Goal: Task Accomplishment & Management: Use online tool/utility

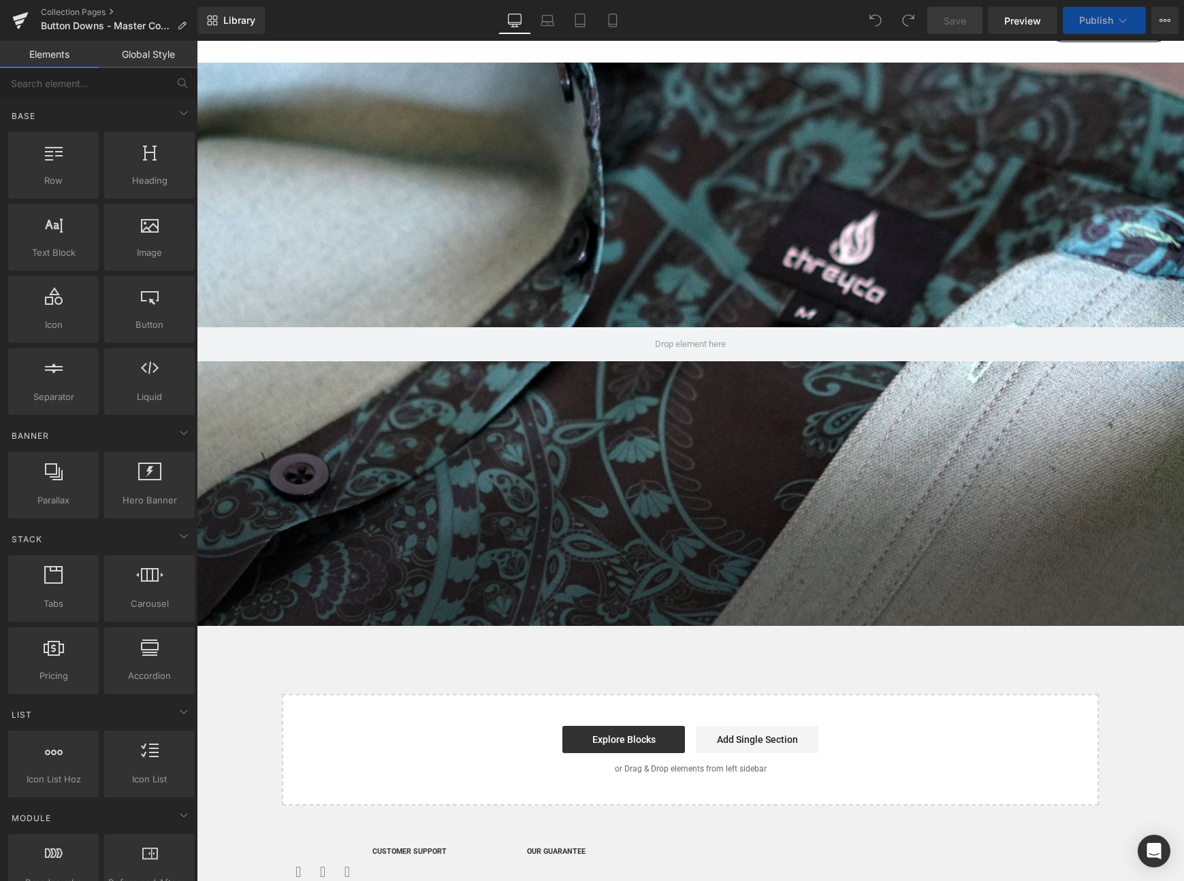
scroll to position [99, 0]
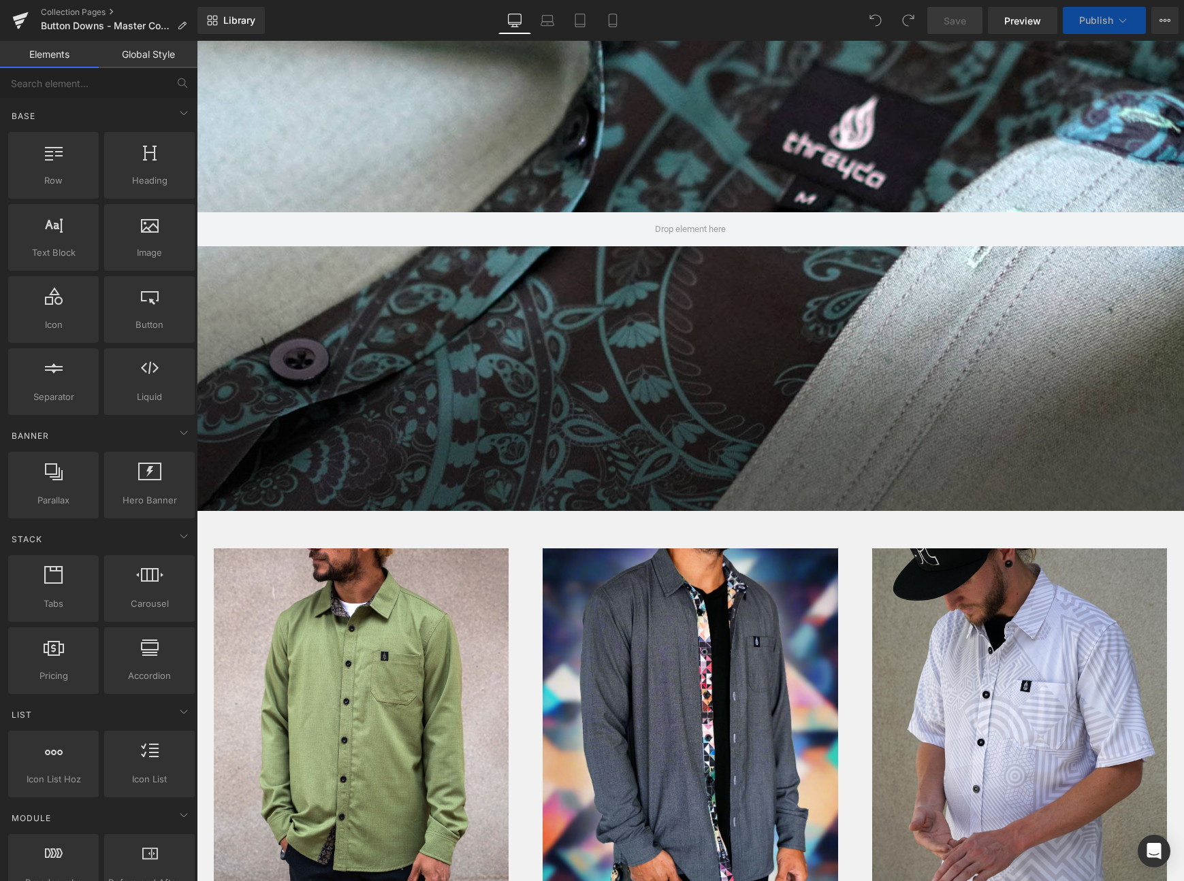
select select "Medium"
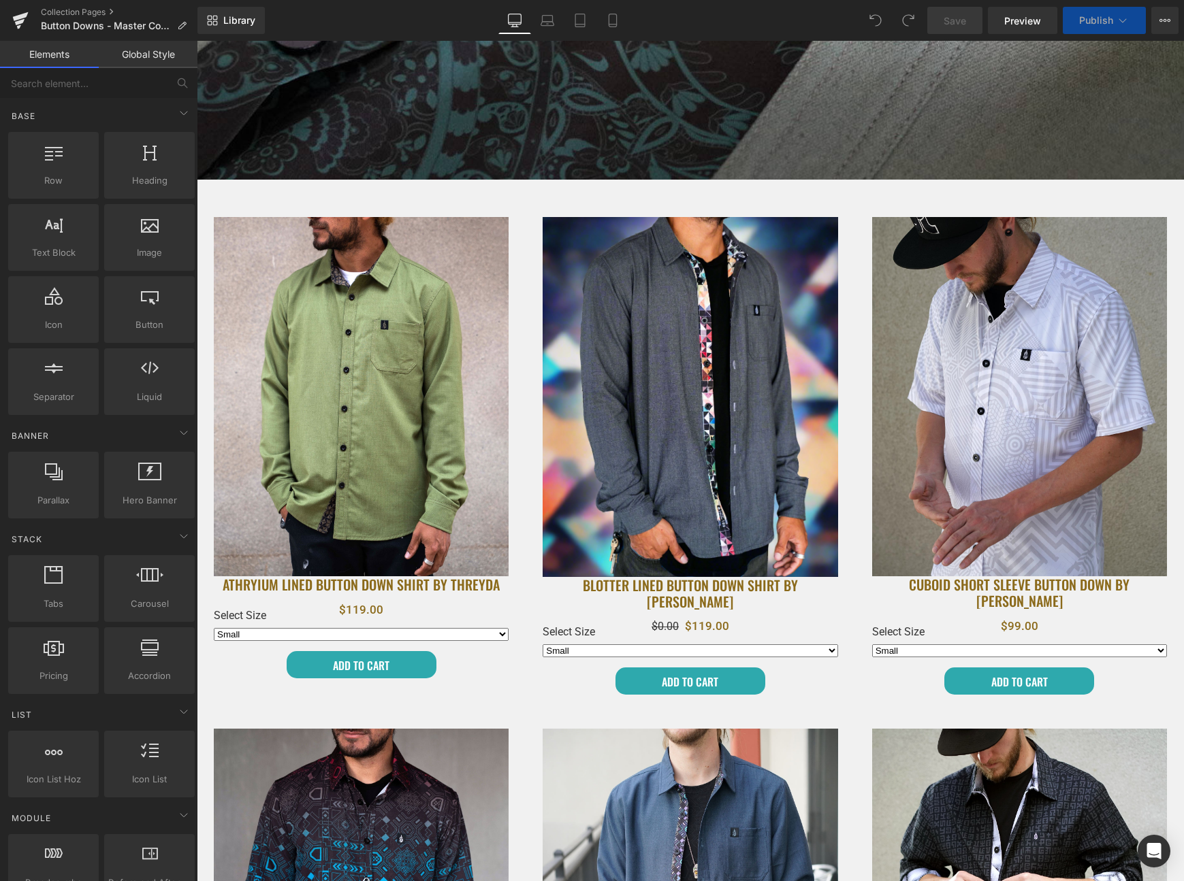
select select "Large"
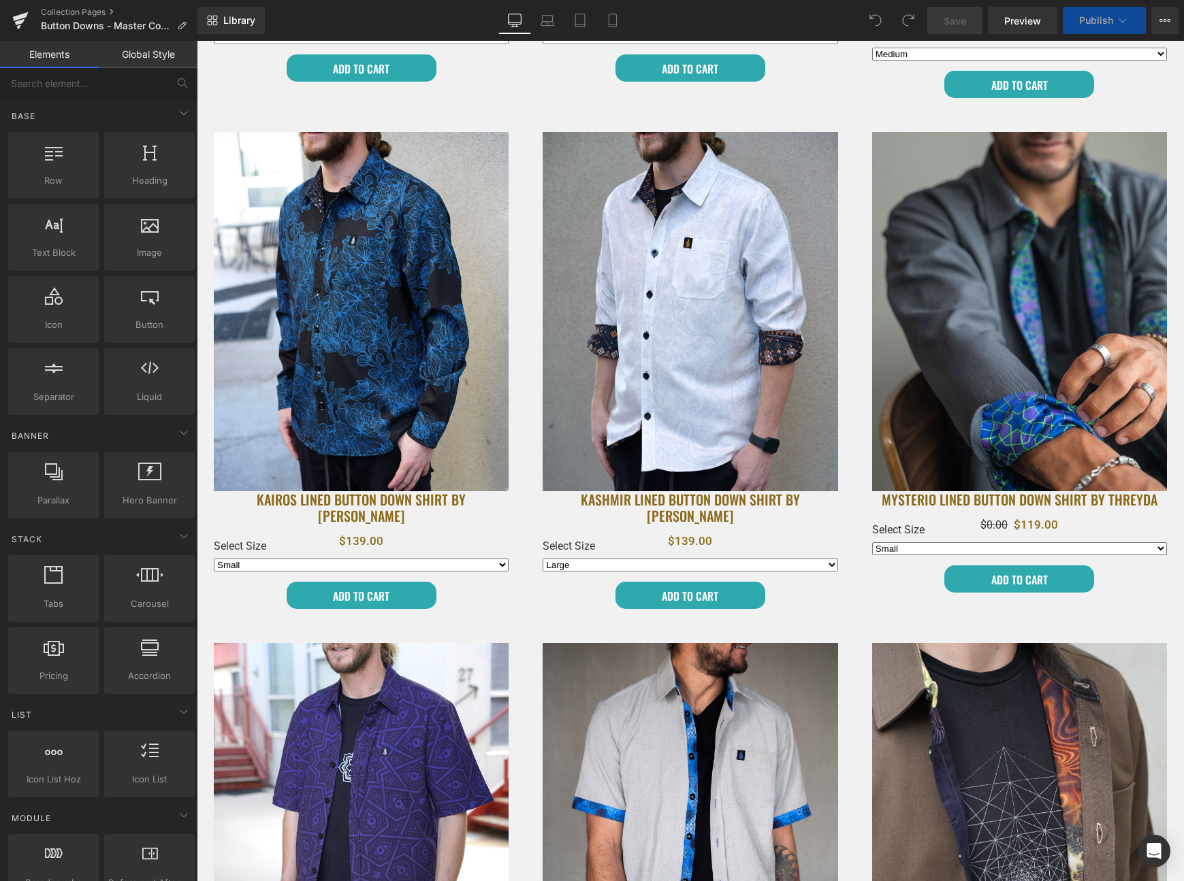
scroll to position [0, 0]
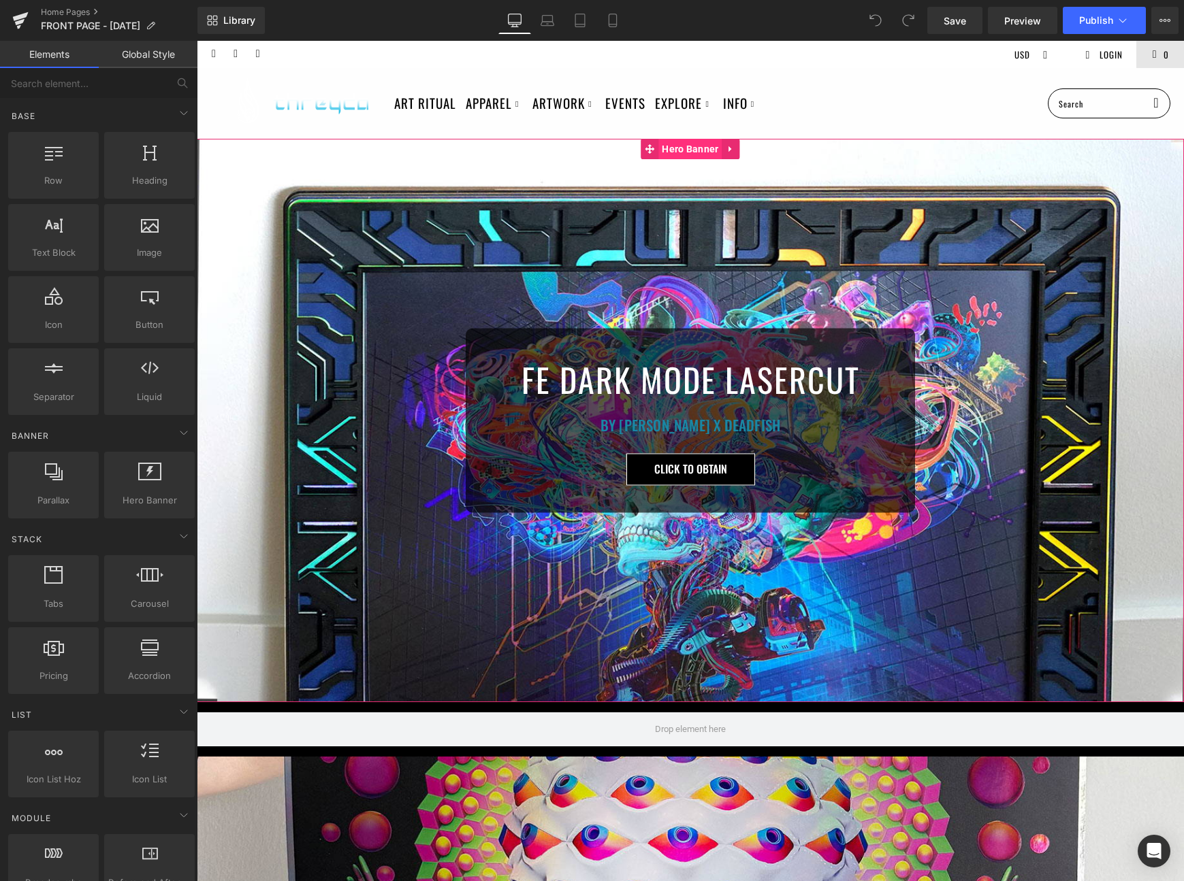
click at [691, 151] on span "Hero Banner" at bounding box center [689, 149] width 63 height 20
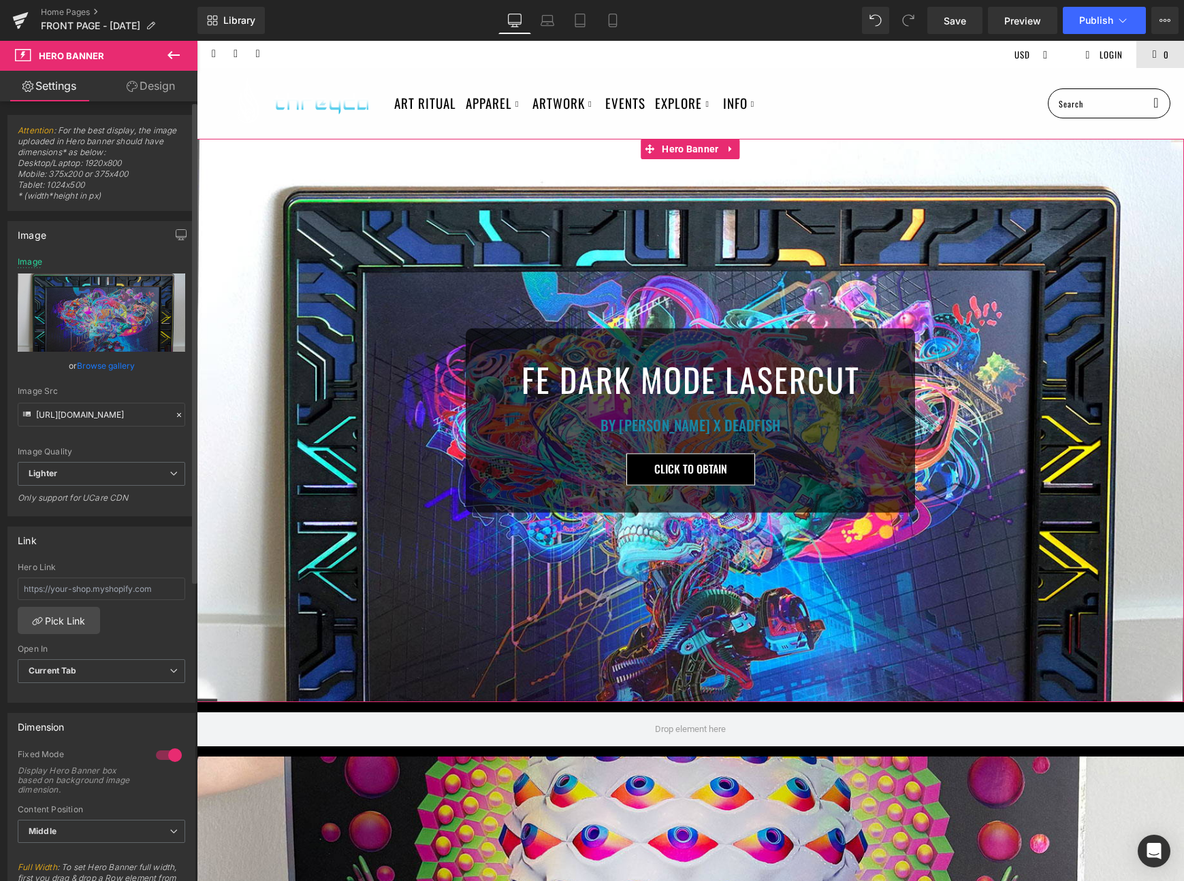
click at [100, 365] on link "Browse gallery" at bounding box center [106, 366] width 58 height 24
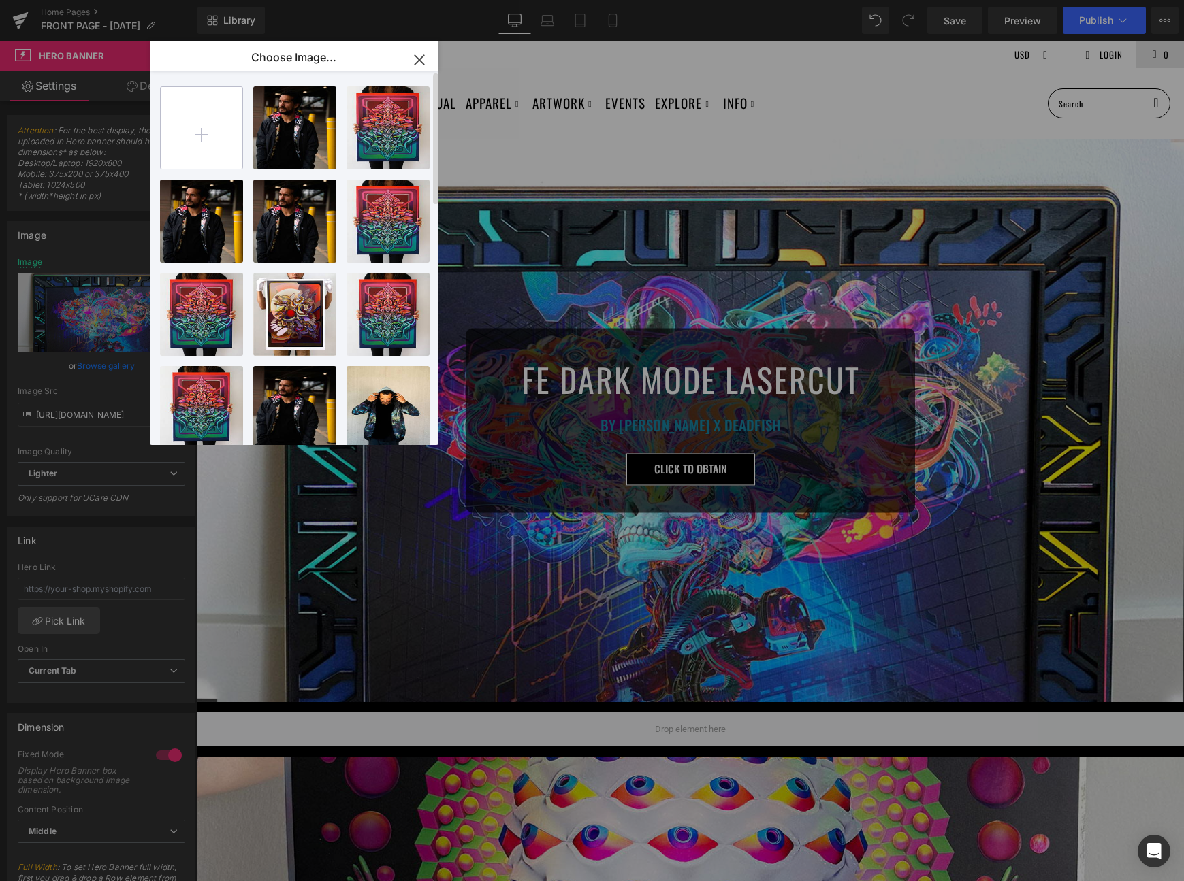
click at [215, 118] on input "file" at bounding box center [202, 128] width 82 height 82
type input "C:\fakepath\desk1.jpg"
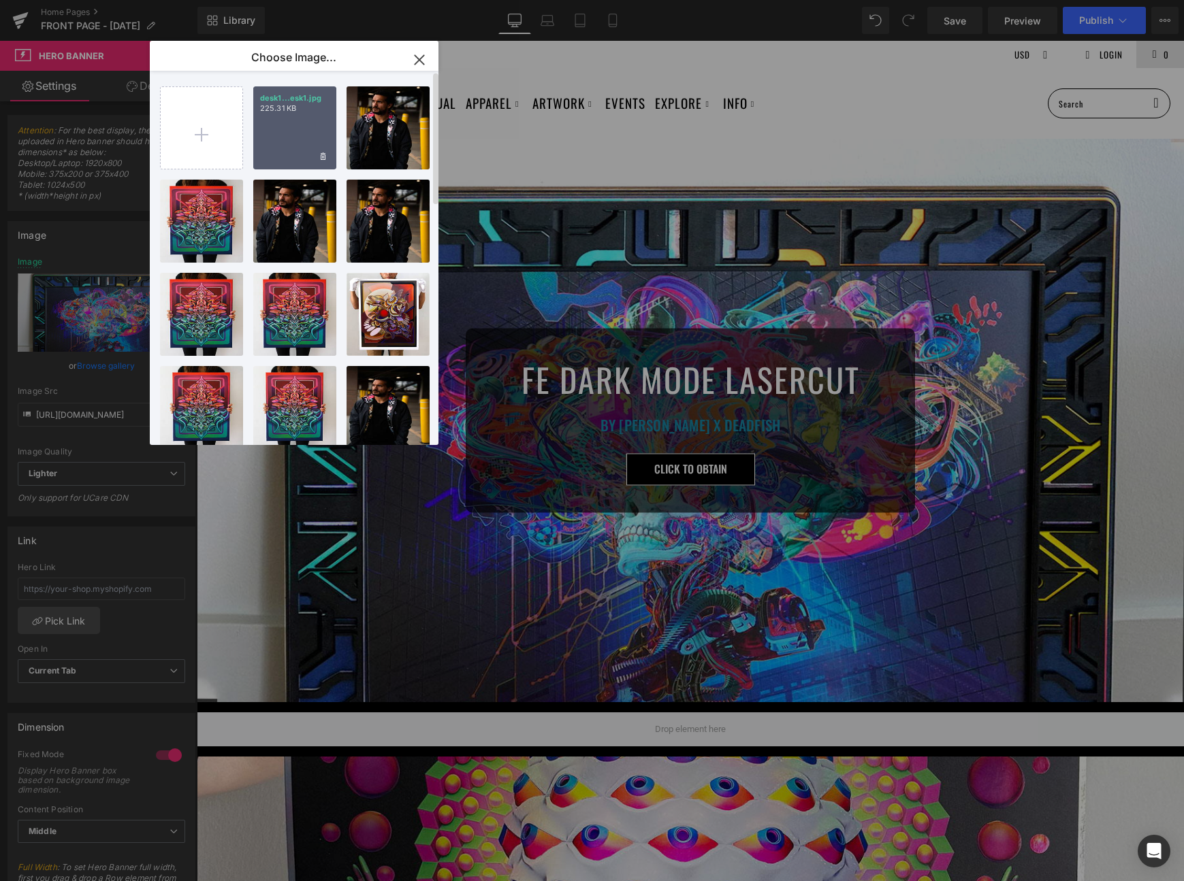
click at [291, 134] on div "desk1...esk1.jpg 225.31 KB" at bounding box center [294, 127] width 83 height 83
type input "https://ucarecdn.com/ad085950-289c-4a35-b1ca-a56b72a5e9ef/-/format/auto/-/previ…"
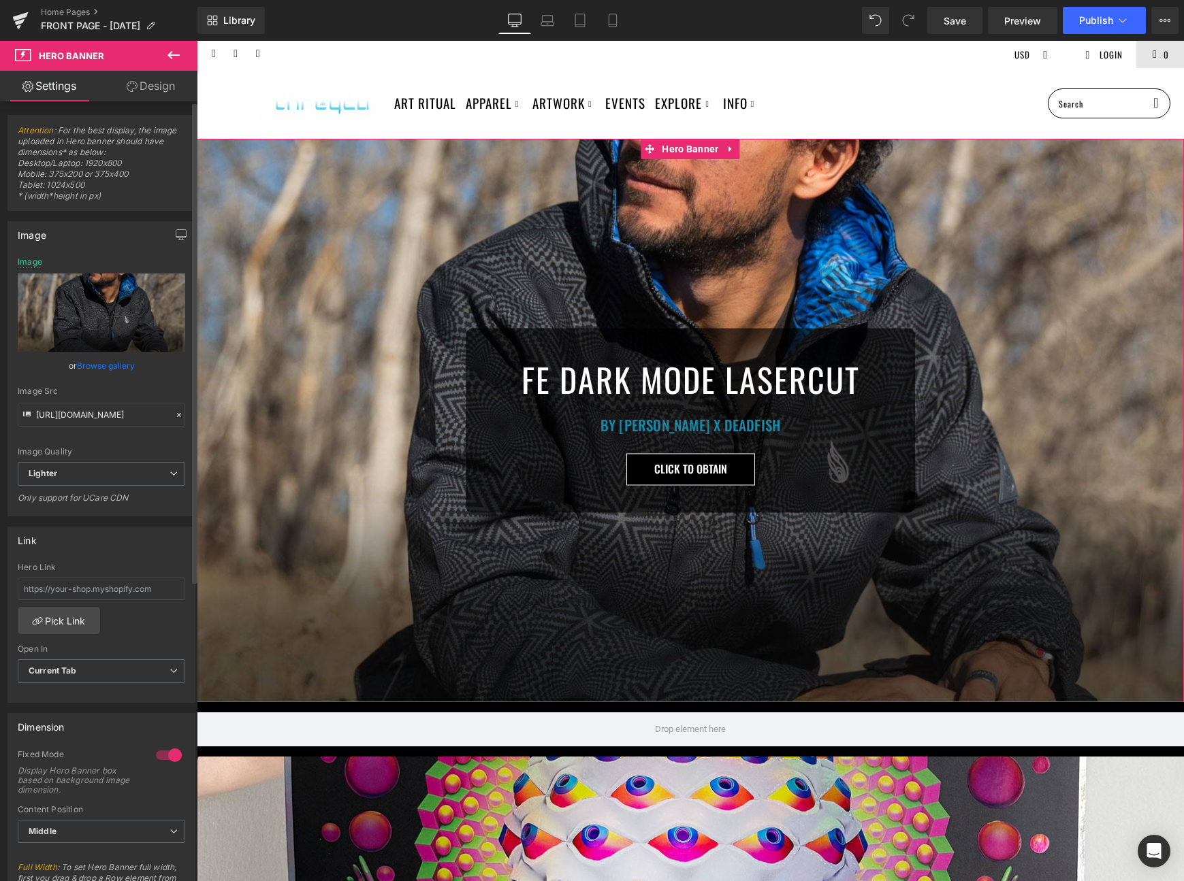
click at [112, 374] on link "Browse gallery" at bounding box center [106, 366] width 58 height 24
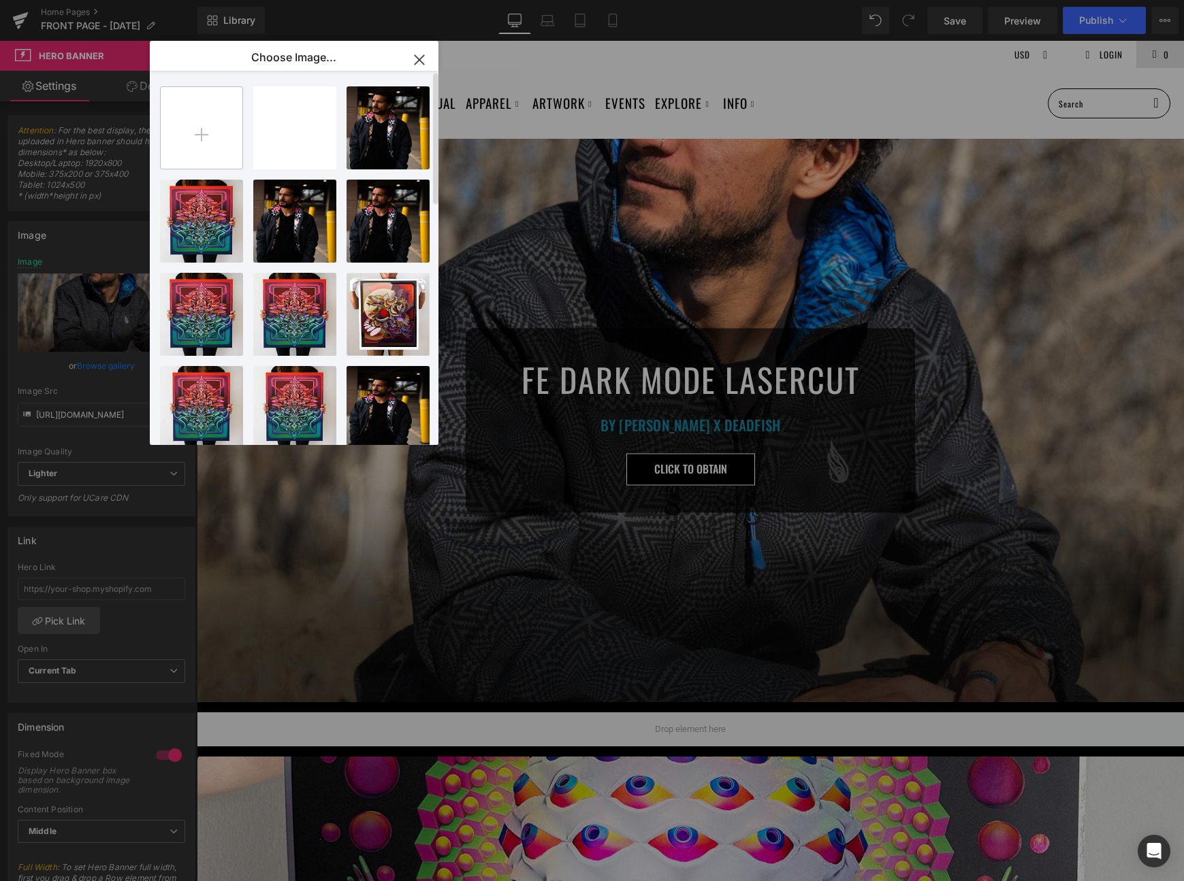
click at [193, 127] on input "file" at bounding box center [202, 128] width 82 height 82
type input "C:\fakepath\desk2.jpg"
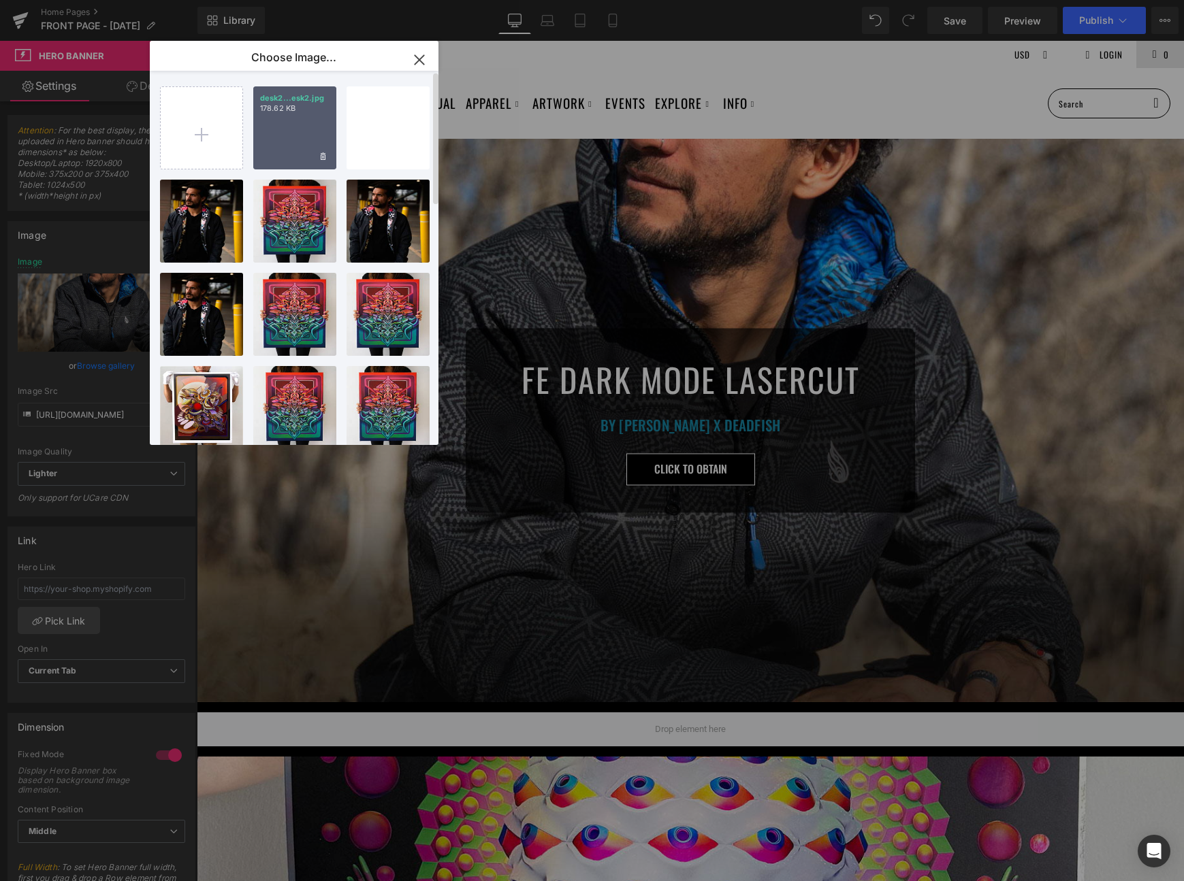
click at [293, 122] on div "desk2...esk2.jpg 178.62 KB" at bounding box center [294, 127] width 83 height 83
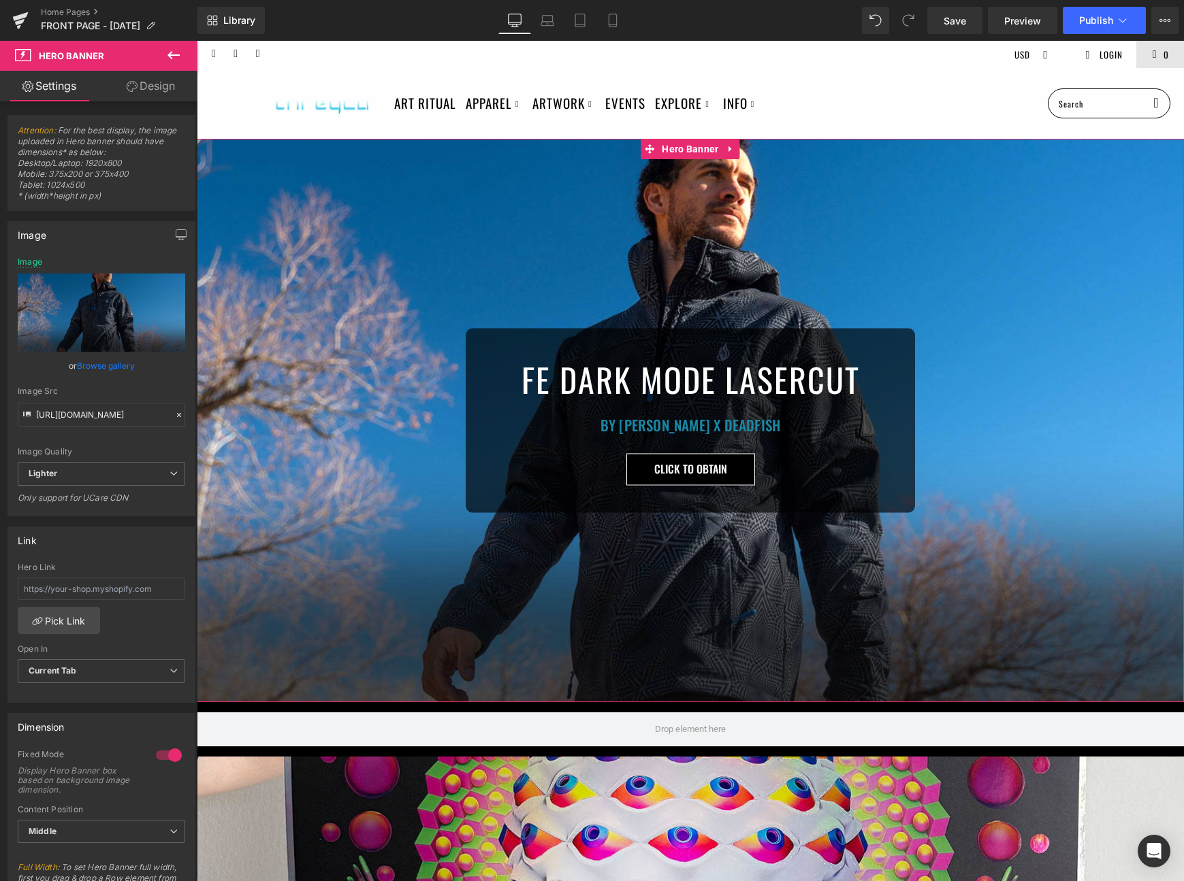
click at [855, 609] on div "FE DARK MODE LASERCUT Heading BY ANDROID JONES x DEADFISH Heading CLICK TO OBTA…" at bounding box center [690, 420] width 987 height 563
click at [105, 369] on link "Browse gallery" at bounding box center [106, 366] width 58 height 24
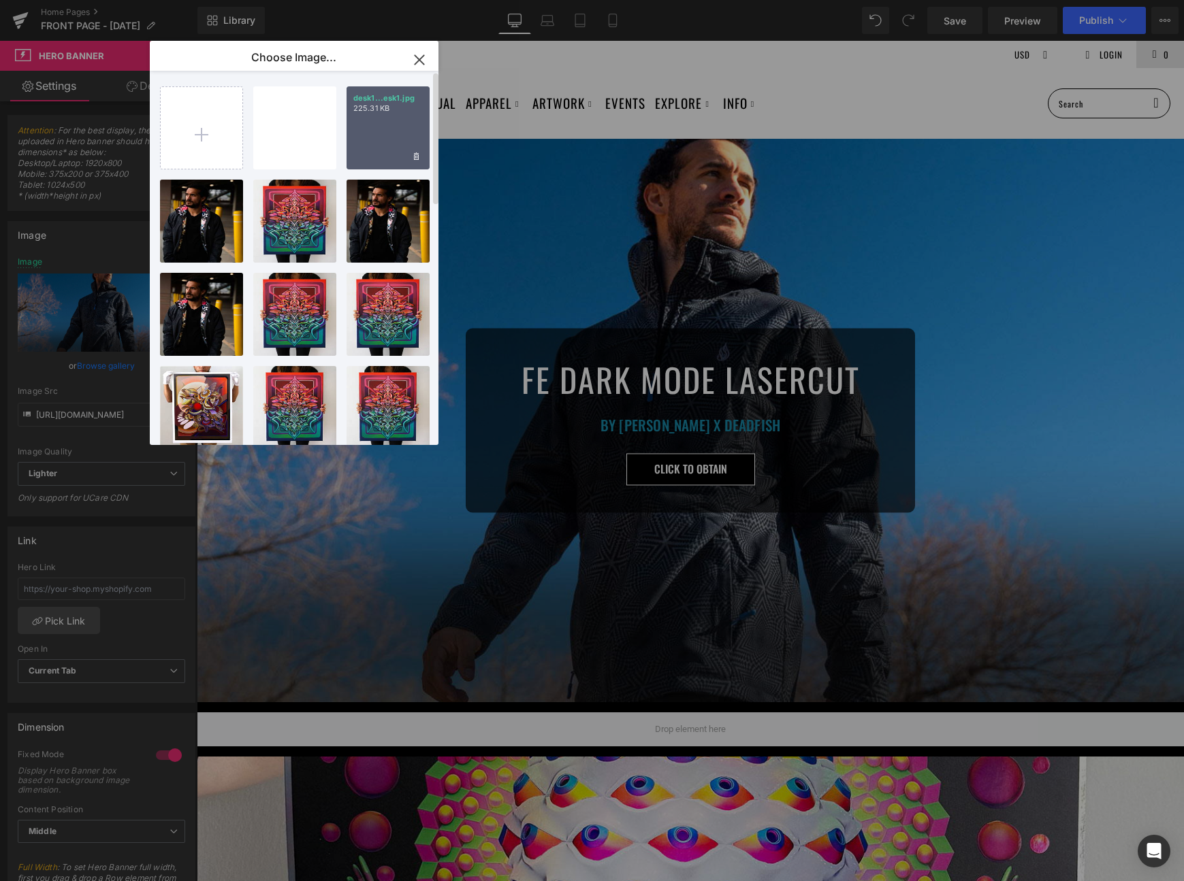
click at [383, 135] on div "desk1...esk1.jpg 225.31 KB" at bounding box center [387, 127] width 83 height 83
type input "https://ucarecdn.com/ad085950-289c-4a35-b1ca-a56b72a5e9ef/-/format/auto/-/previ…"
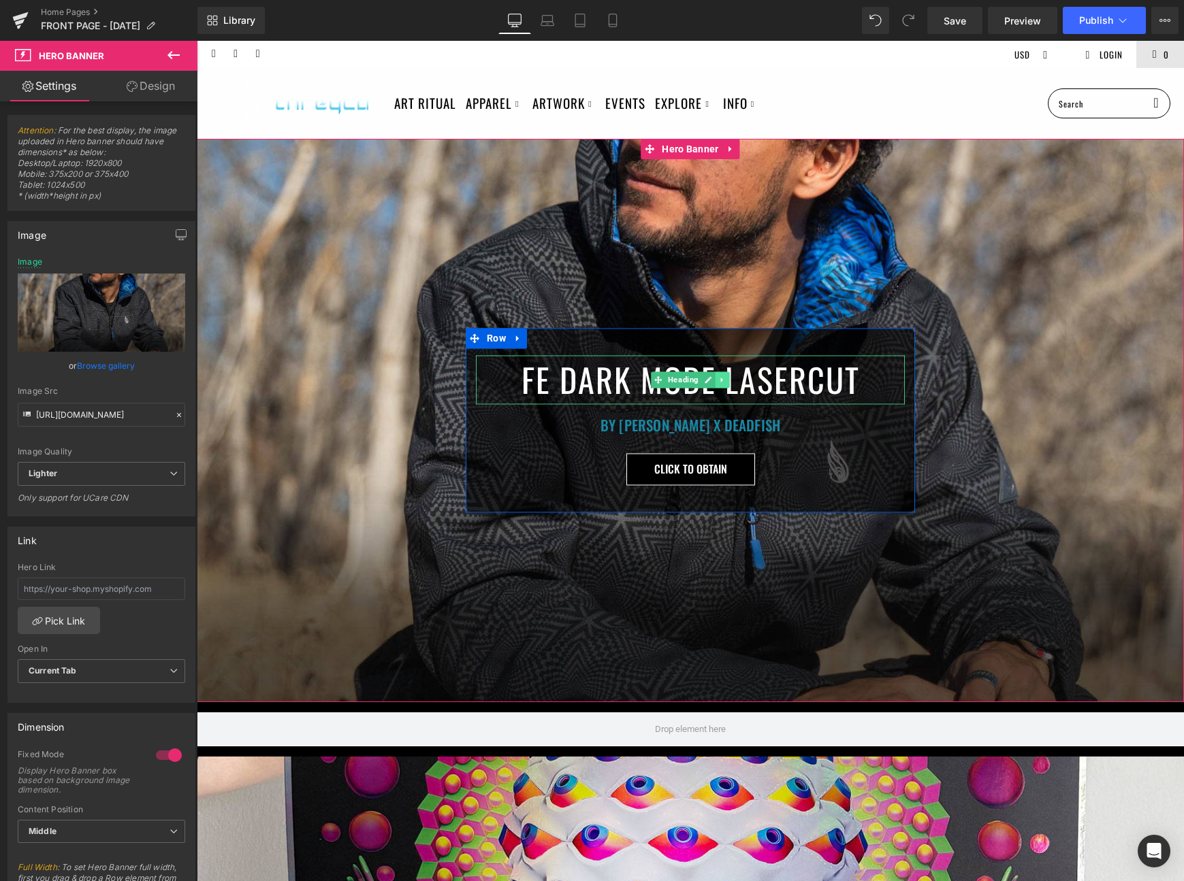
click at [715, 387] on link at bounding box center [722, 380] width 14 height 16
click at [553, 383] on h1 "FE DARK MODE LASERCUT" at bounding box center [690, 380] width 429 height 49
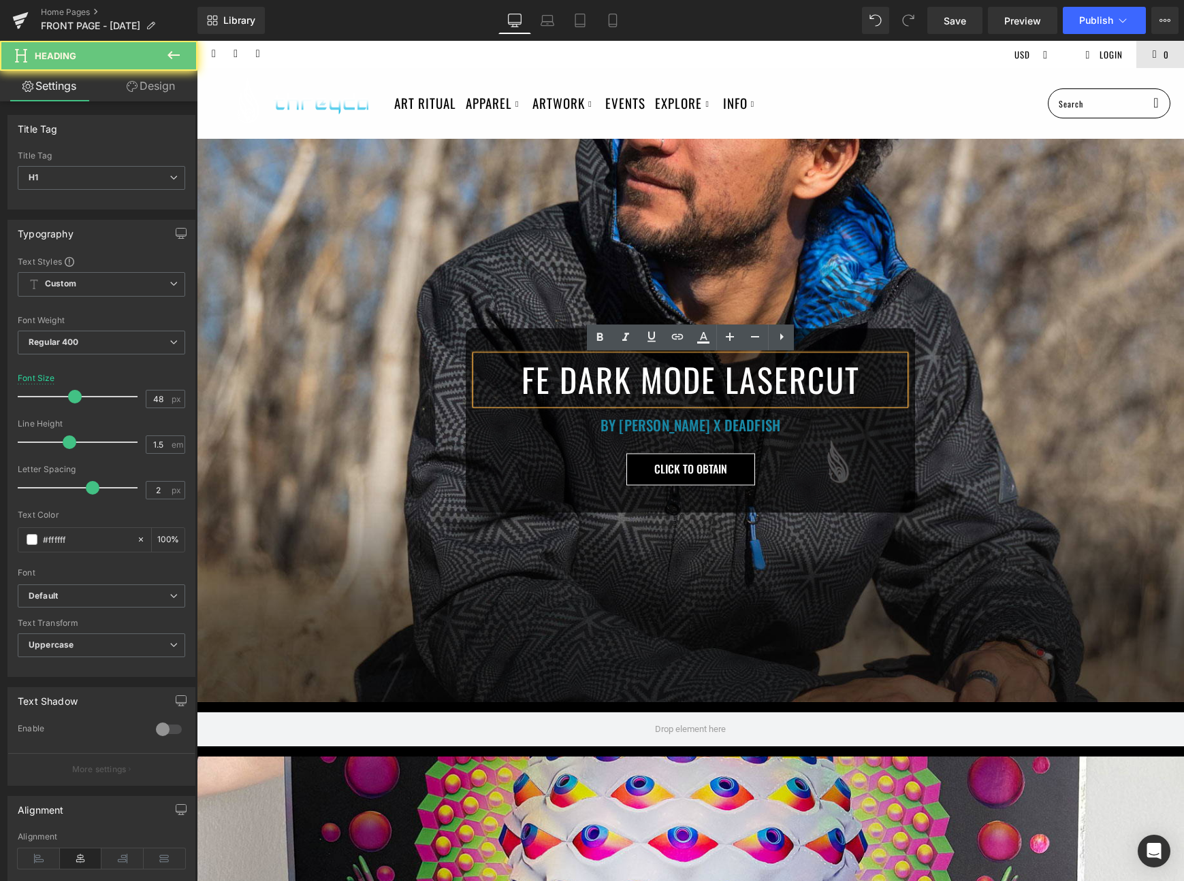
click at [553, 383] on h1 "FE DARK MODE LASERCUT" at bounding box center [690, 380] width 429 height 49
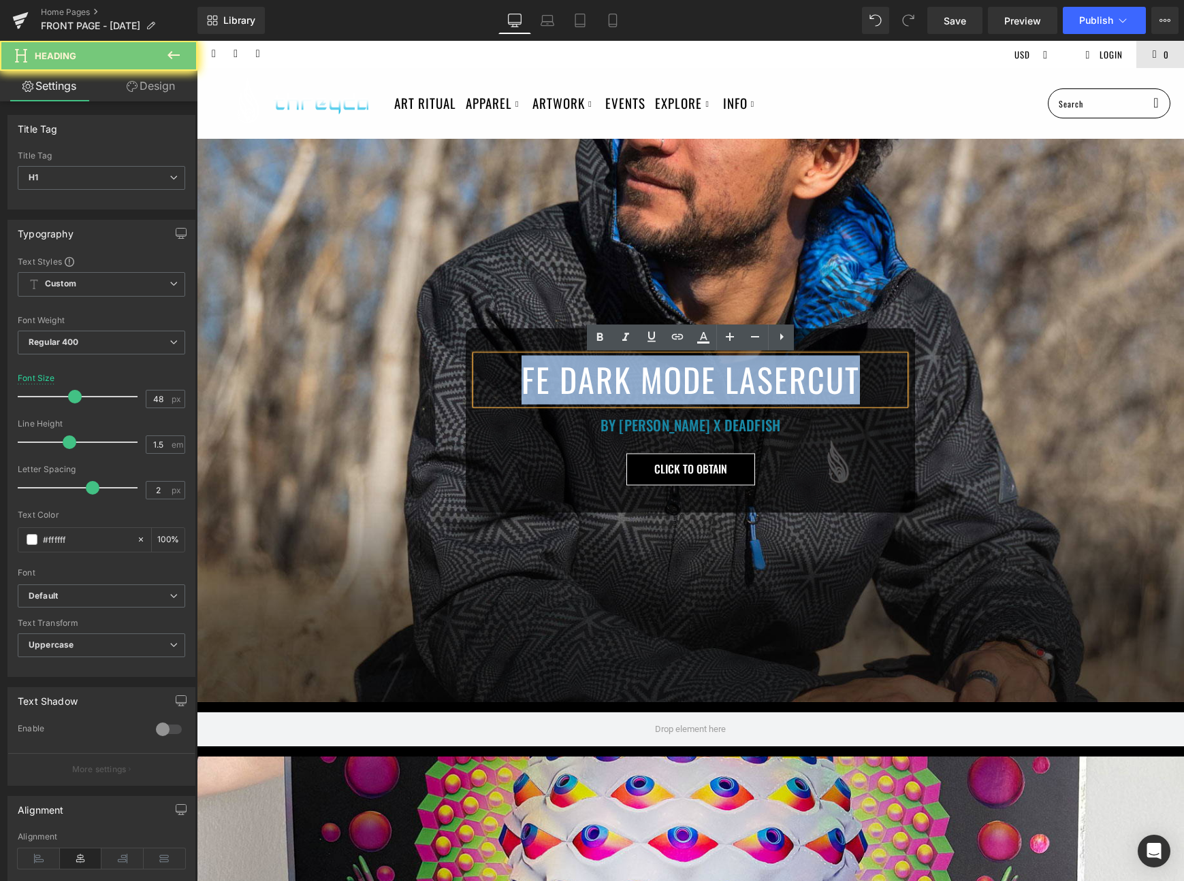
click at [553, 383] on h1 "FE DARK MODE LASERCUT" at bounding box center [690, 380] width 429 height 49
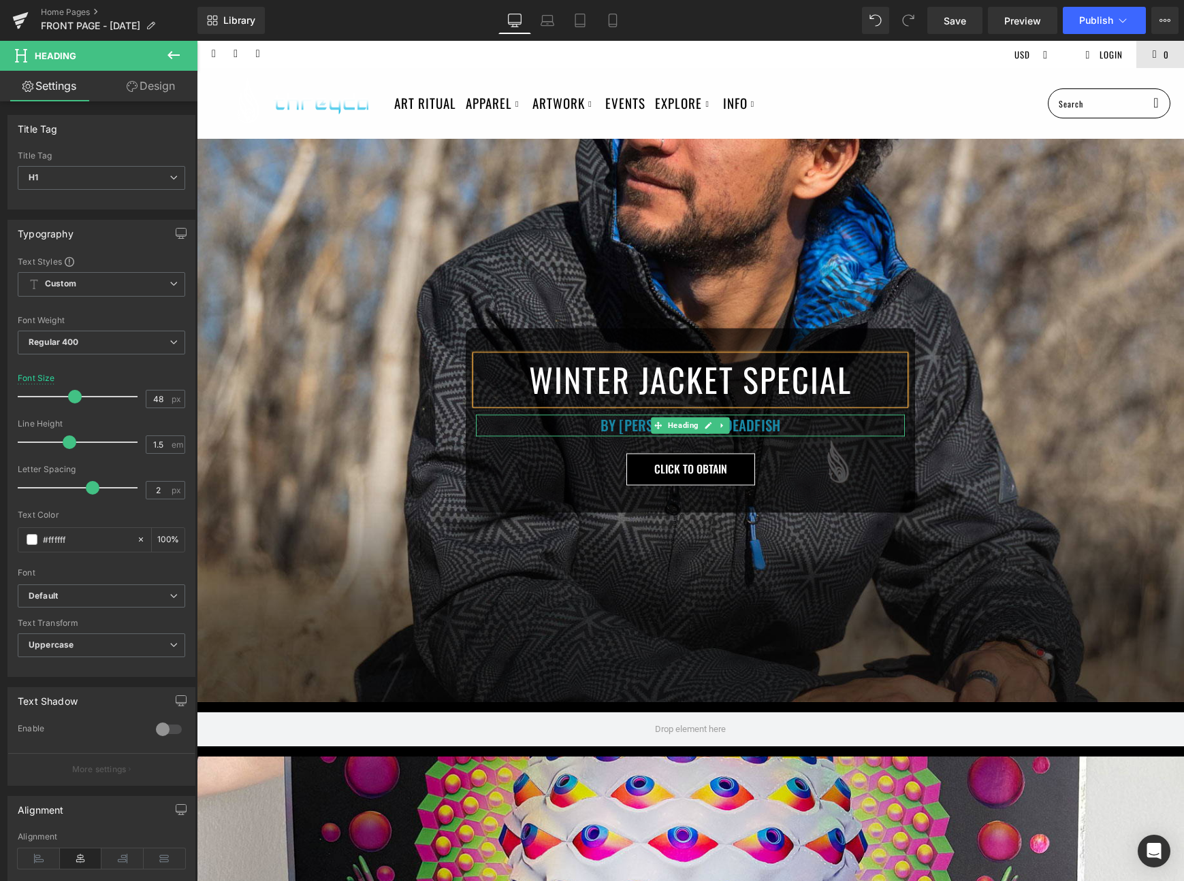
click at [631, 430] on h1 "BY ANDROID JONES x DEADFISH" at bounding box center [690, 426] width 429 height 22
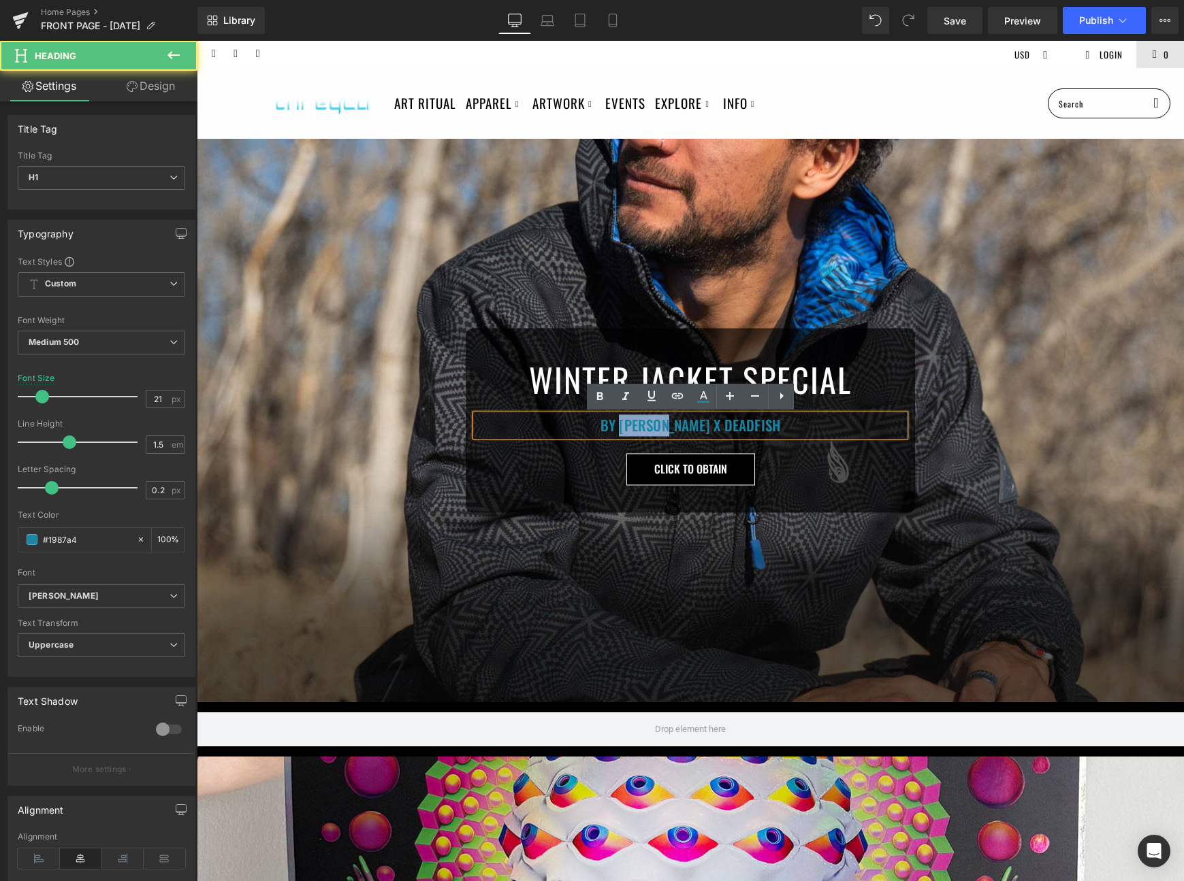
click at [631, 430] on h1 "BY ANDROID JONES x DEADFISH" at bounding box center [690, 426] width 429 height 22
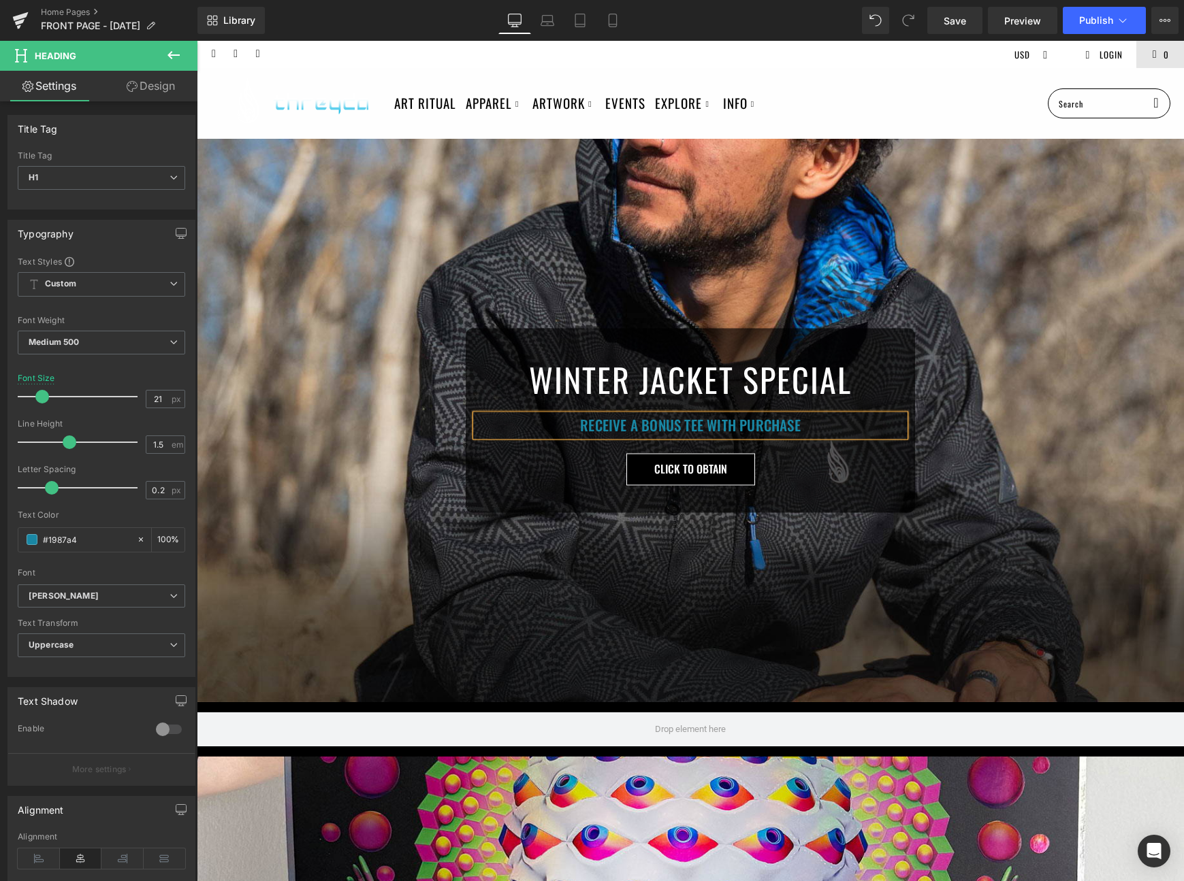
click at [641, 434] on h1 "RECEIVE A BONUS TEE WITH PURCHASE" at bounding box center [690, 426] width 429 height 22
click at [809, 423] on h1 "BONUS TEE WITH PURCHASE" at bounding box center [690, 426] width 429 height 22
click at [952, 18] on span "Save" at bounding box center [954, 21] width 22 height 14
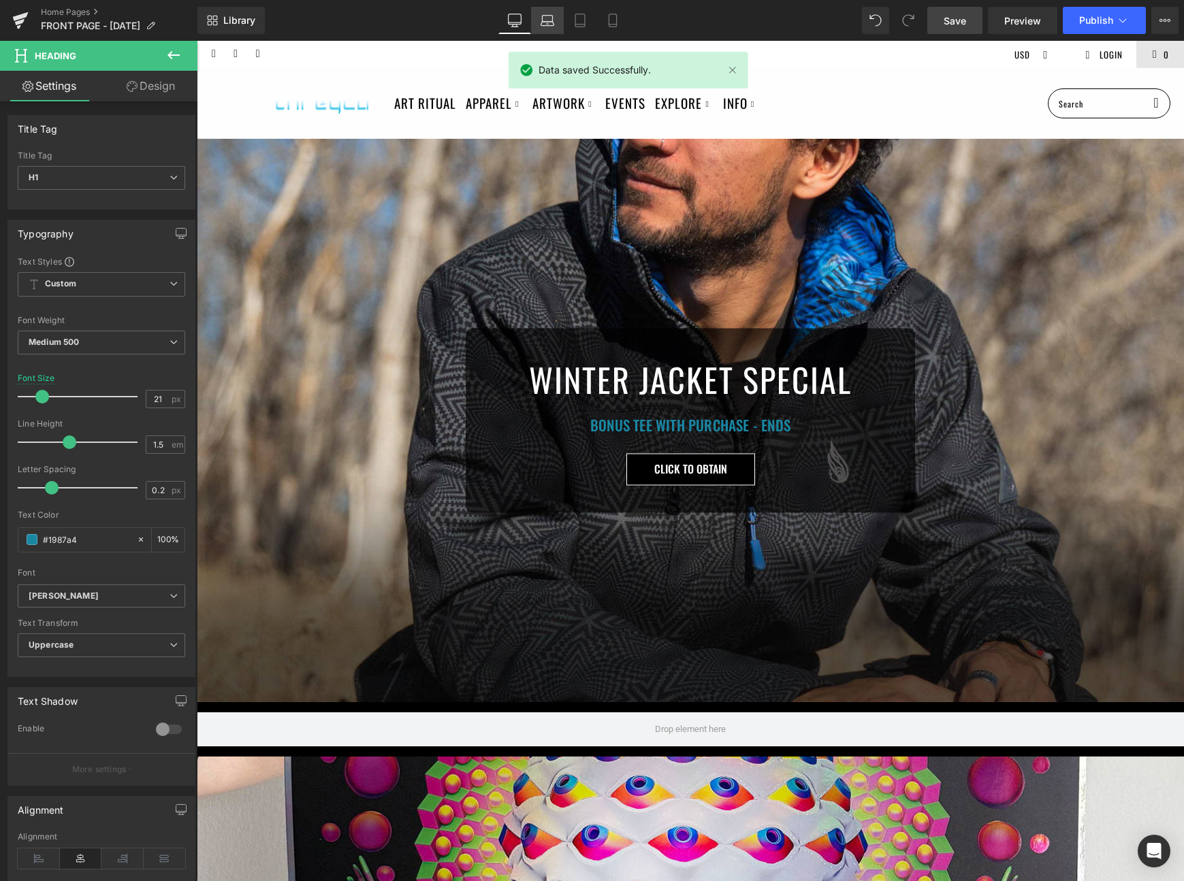
click at [546, 16] on icon at bounding box center [547, 21] width 14 height 14
type input "18"
type input "100"
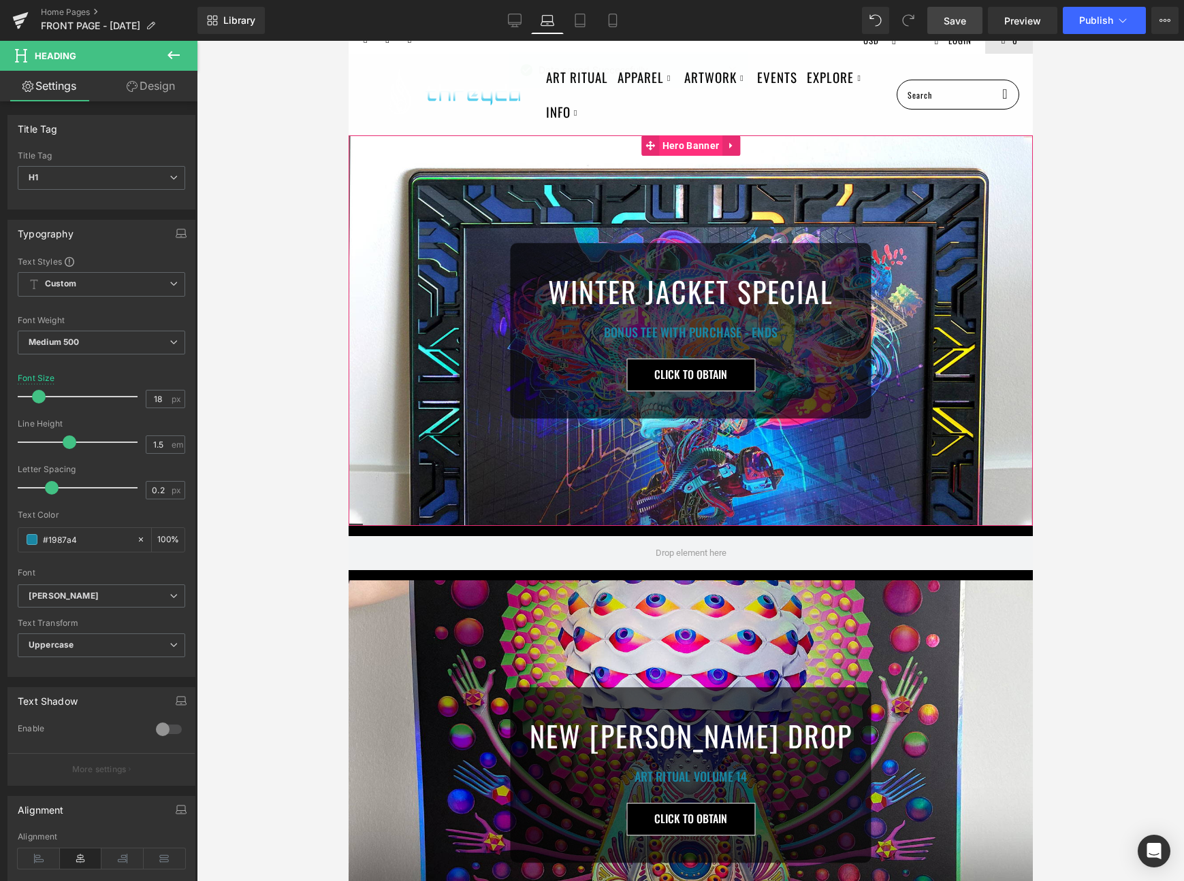
click at [681, 142] on span "Hero Banner" at bounding box center [689, 145] width 63 height 20
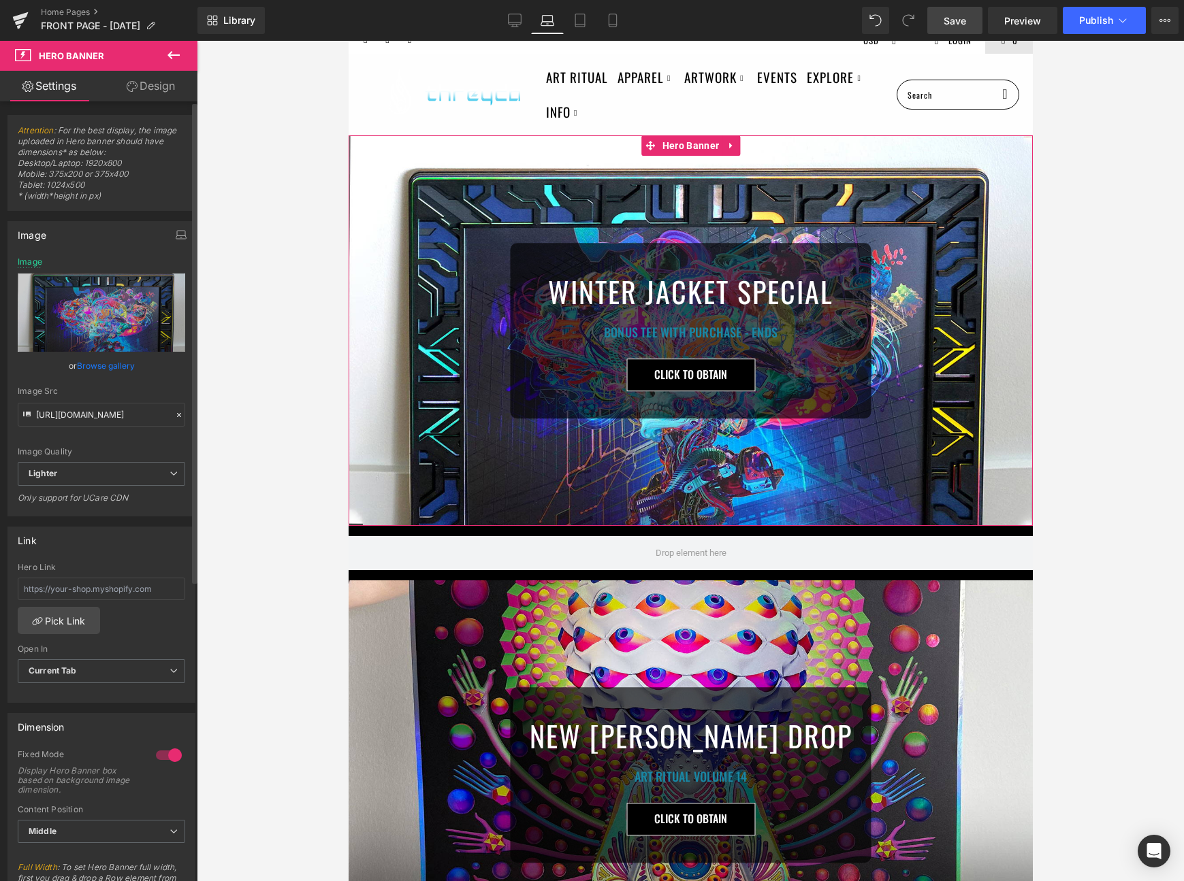
click at [99, 357] on link "Browse gallery" at bounding box center [106, 366] width 58 height 24
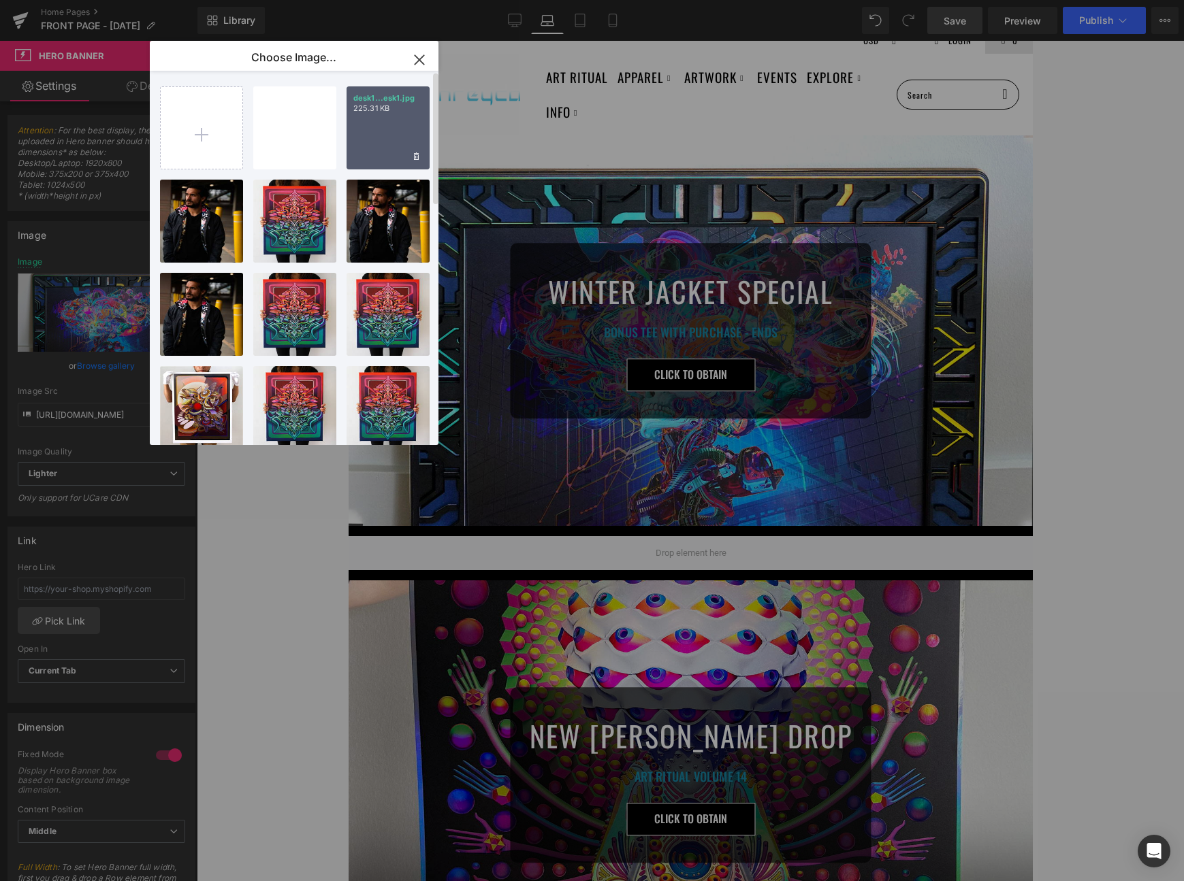
click at [374, 134] on div "desk1...esk1.jpg 225.31 KB" at bounding box center [387, 127] width 83 height 83
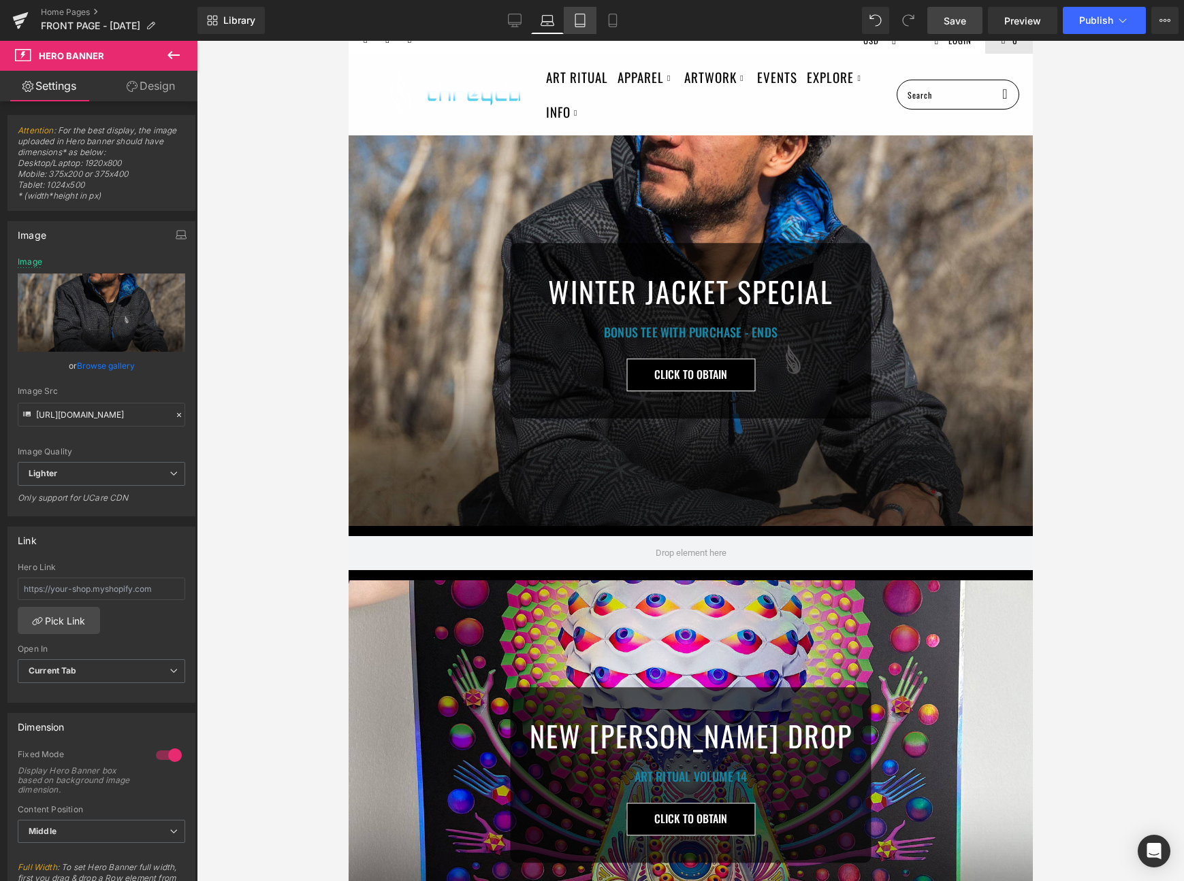
click at [573, 30] on link "Tablet" at bounding box center [580, 20] width 33 height 27
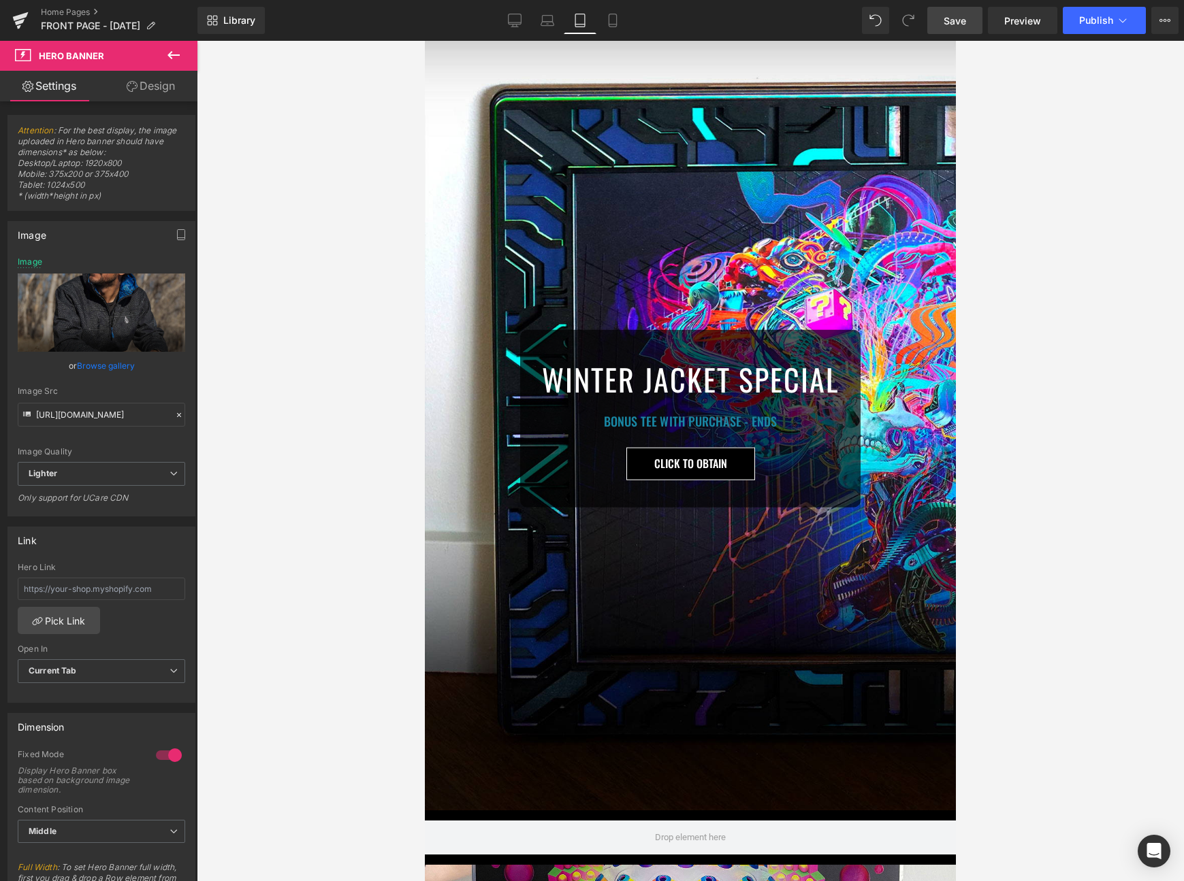
type input "https://ucarecdn.com/83dd54c9-4798-42d3-963b-8af23d0b6063/-/format/auto/-/previ…"
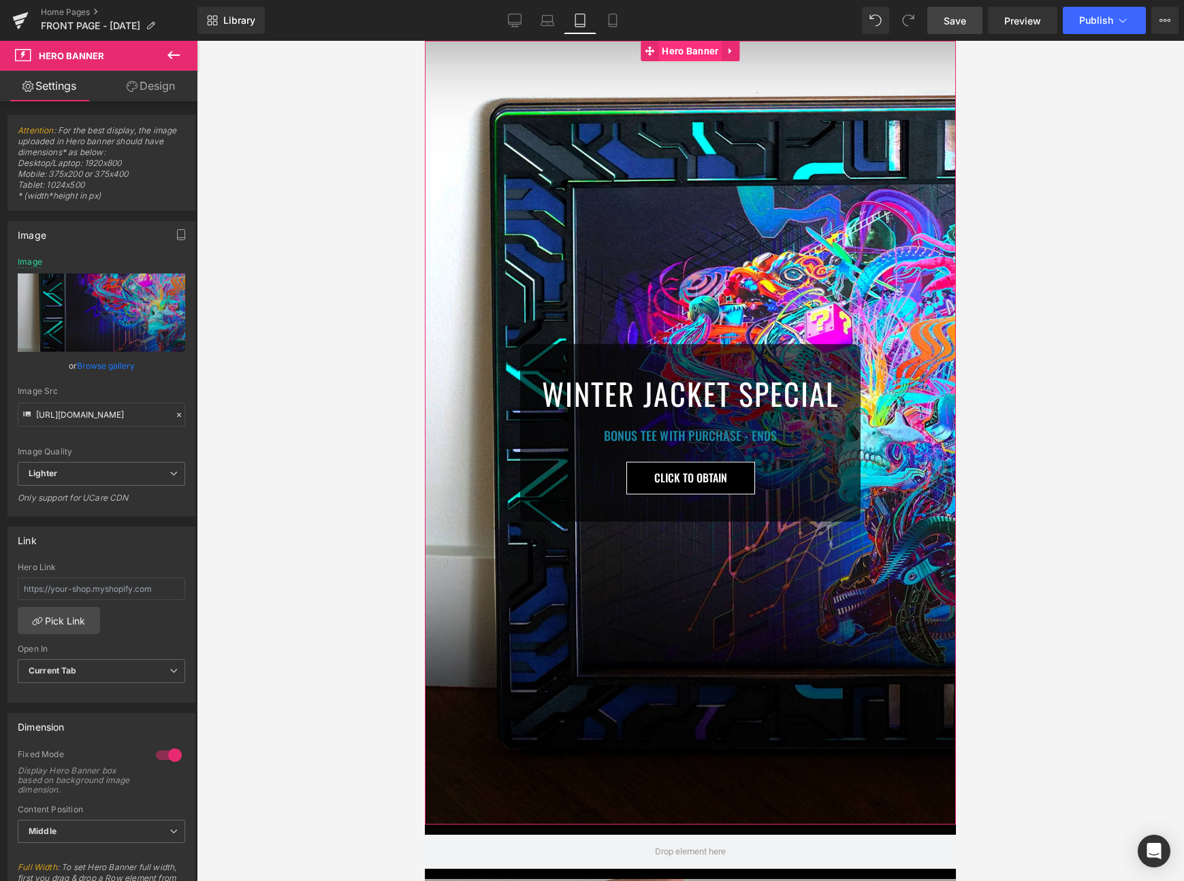
click at [686, 56] on span "Hero Banner" at bounding box center [689, 51] width 63 height 20
click at [101, 359] on link "Browse gallery" at bounding box center [106, 366] width 58 height 24
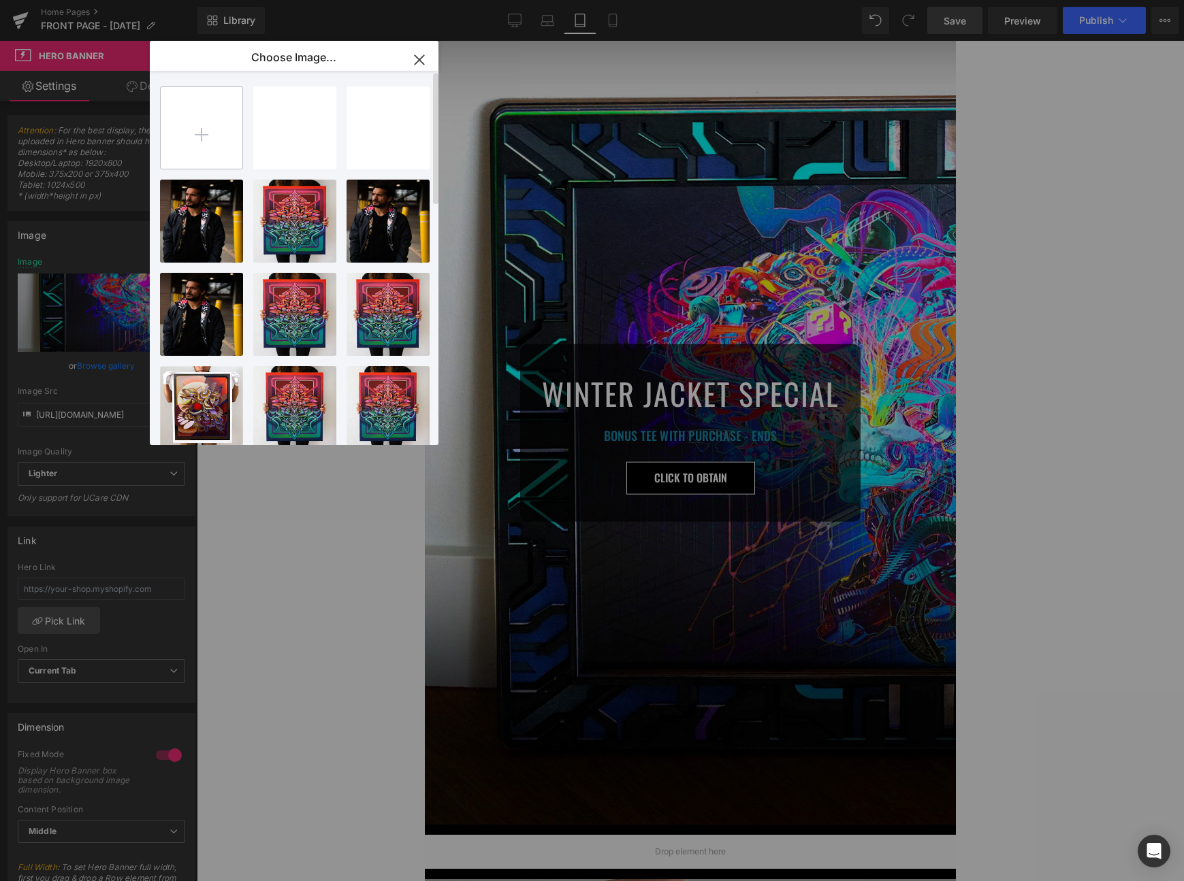
click at [214, 133] on input "file" at bounding box center [202, 128] width 82 height 82
type input "C:\fakepath\frontmob1.jpg"
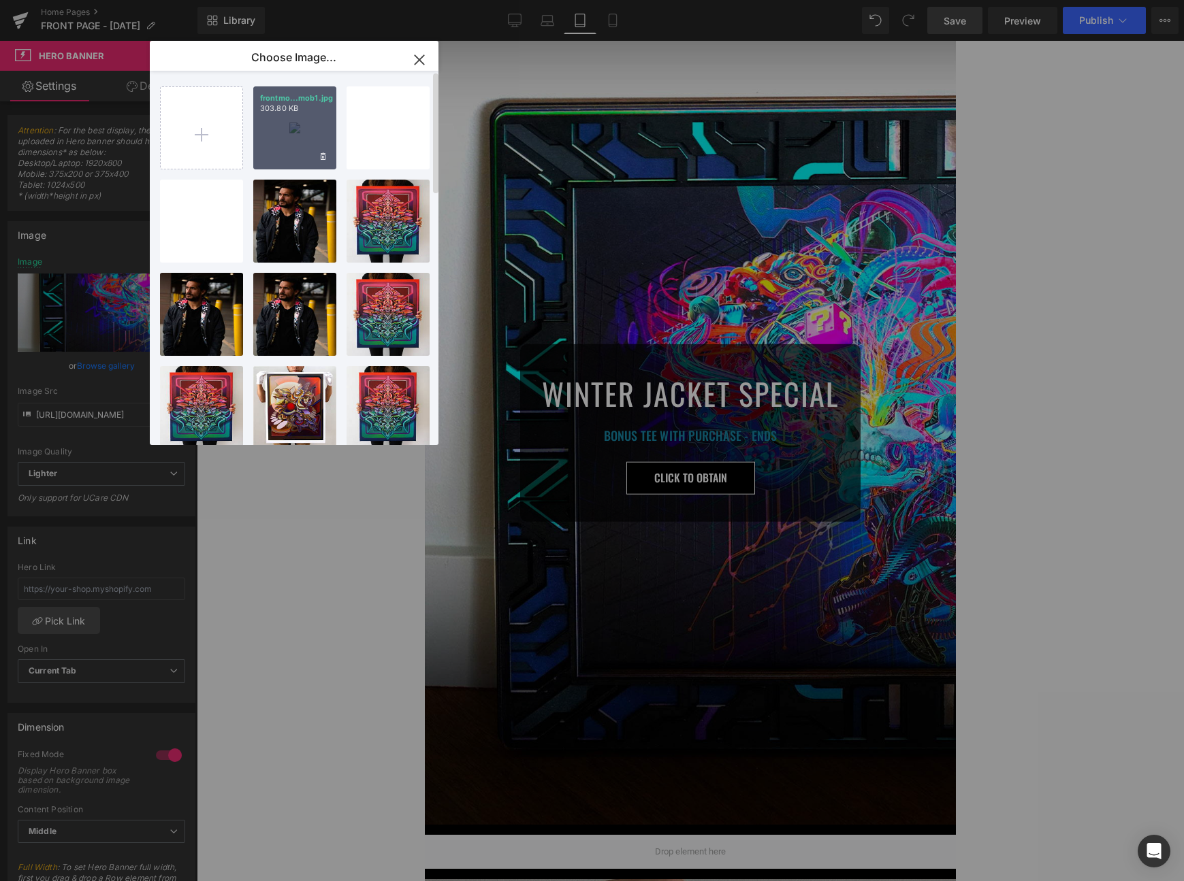
click at [278, 123] on div "frontmo...mob1.jpg 303.80 KB" at bounding box center [294, 127] width 83 height 83
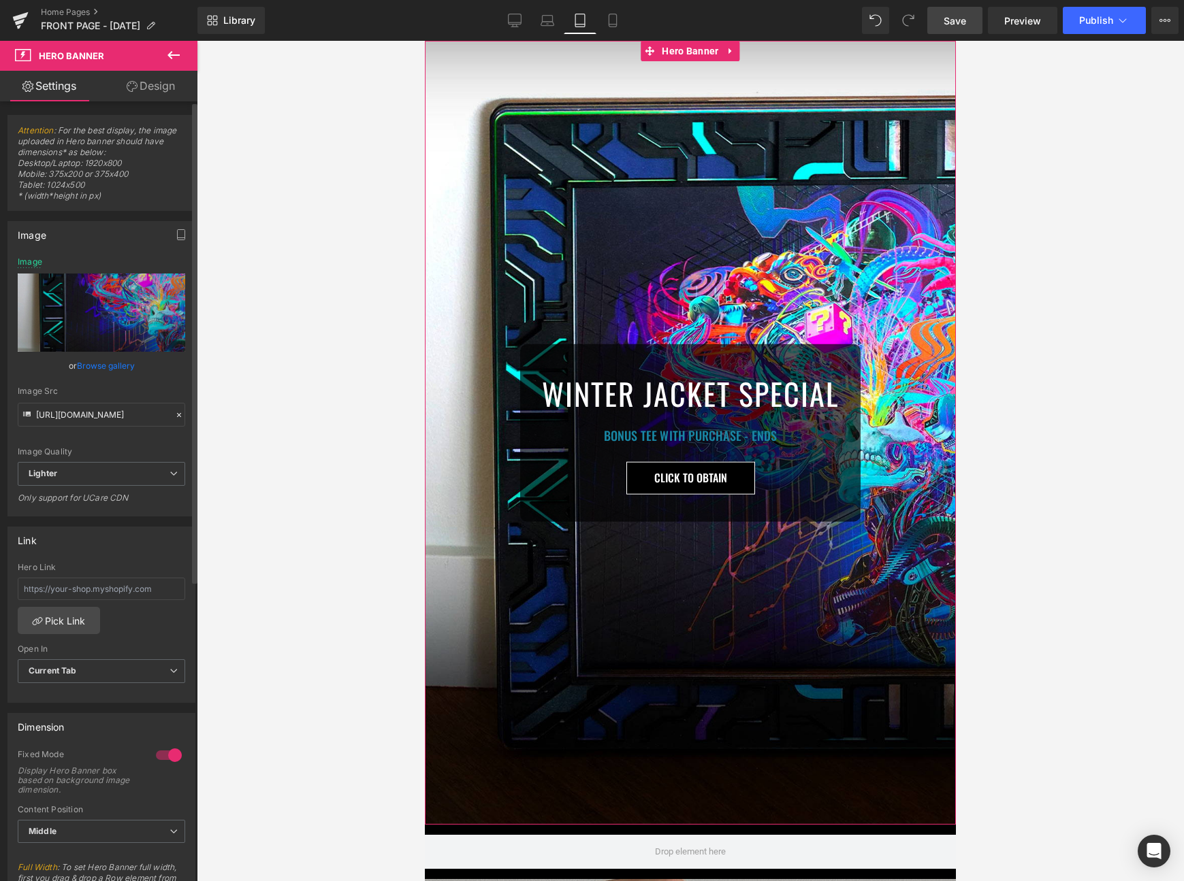
click at [97, 359] on link "Browse gallery" at bounding box center [106, 366] width 58 height 24
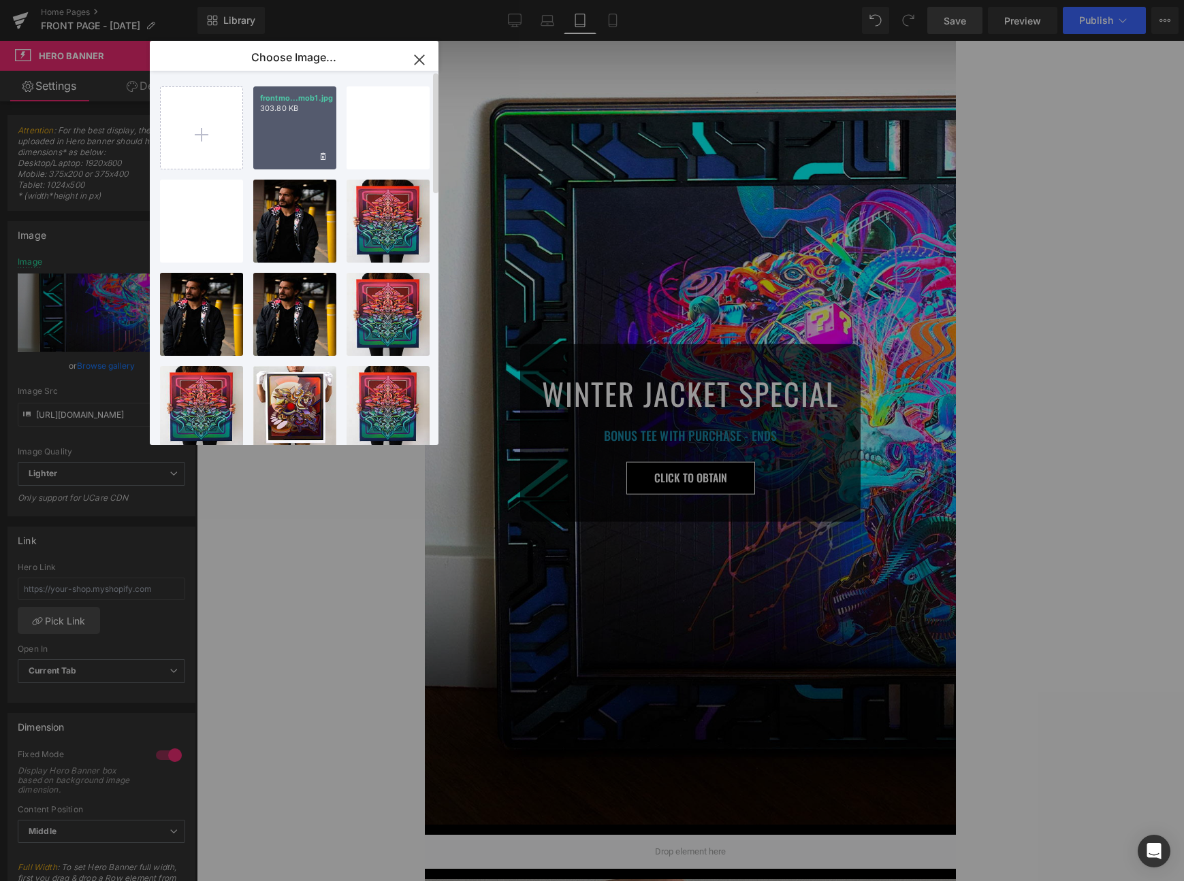
click at [300, 137] on div "frontmo...mob1.jpg 303.80 KB" at bounding box center [294, 127] width 83 height 83
type input "https://ucarecdn.com/2999aa25-a536-4840-941a-c02e2d6e8240/-/format/auto/-/previ…"
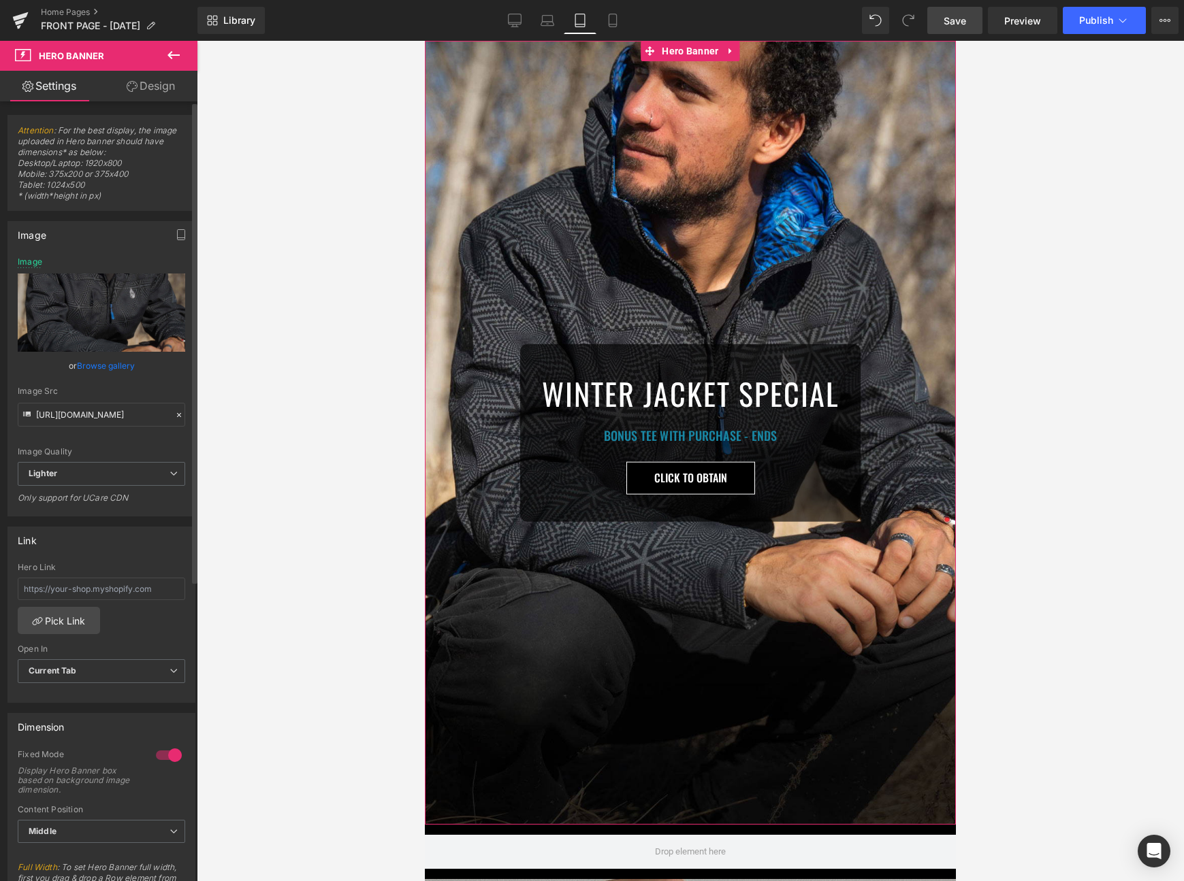
click at [111, 361] on link "Browse gallery" at bounding box center [106, 366] width 58 height 24
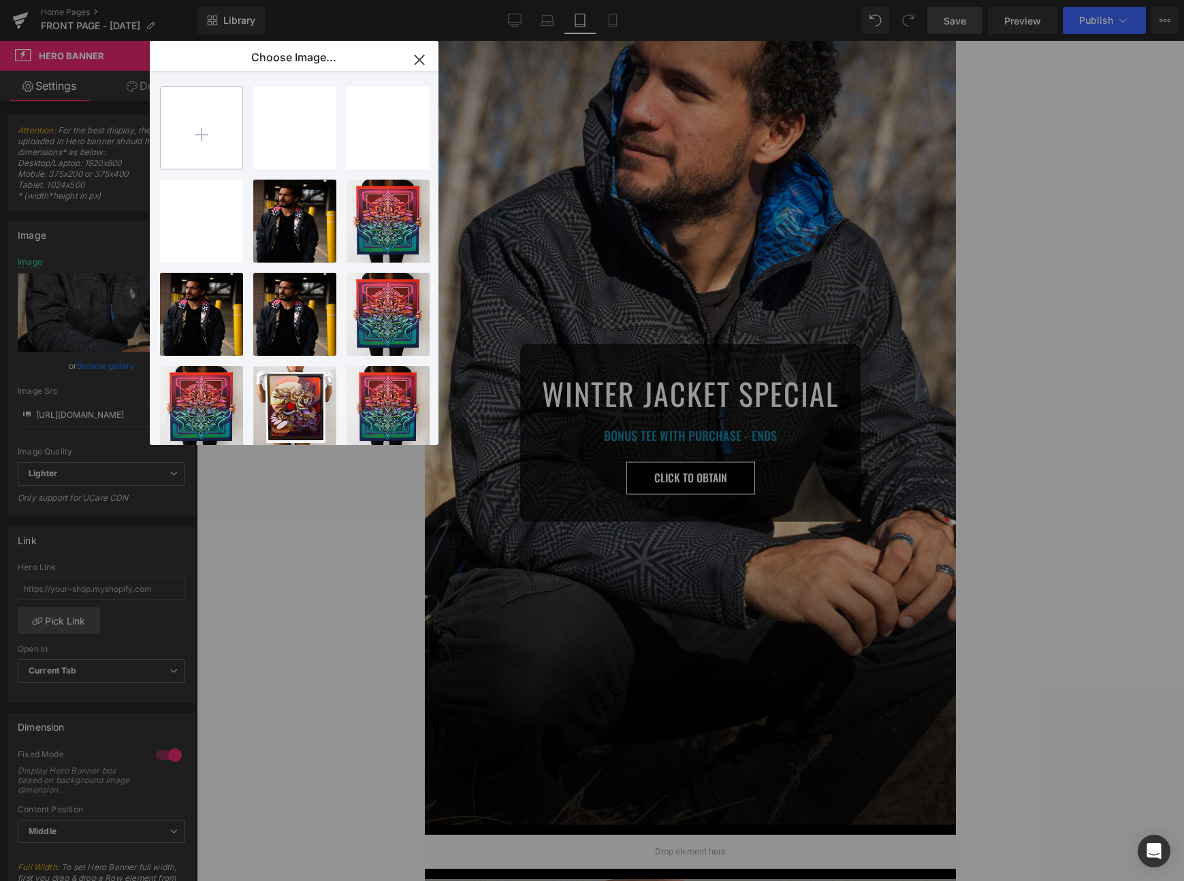
click at [221, 118] on input "file" at bounding box center [202, 128] width 82 height 82
type input "C:\fakepath\mob2.jpg"
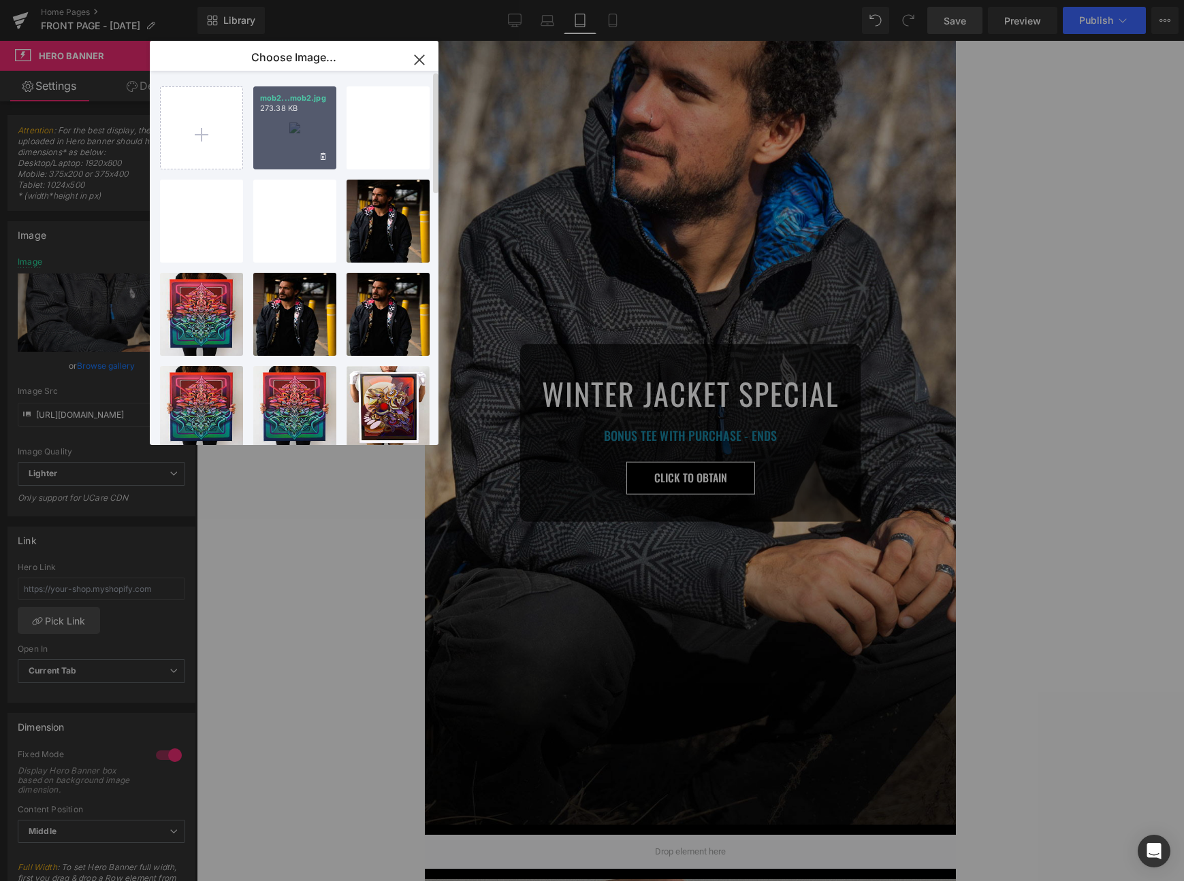
click at [282, 133] on div "mob2...mob2.jpg 273.38 KB" at bounding box center [294, 127] width 83 height 83
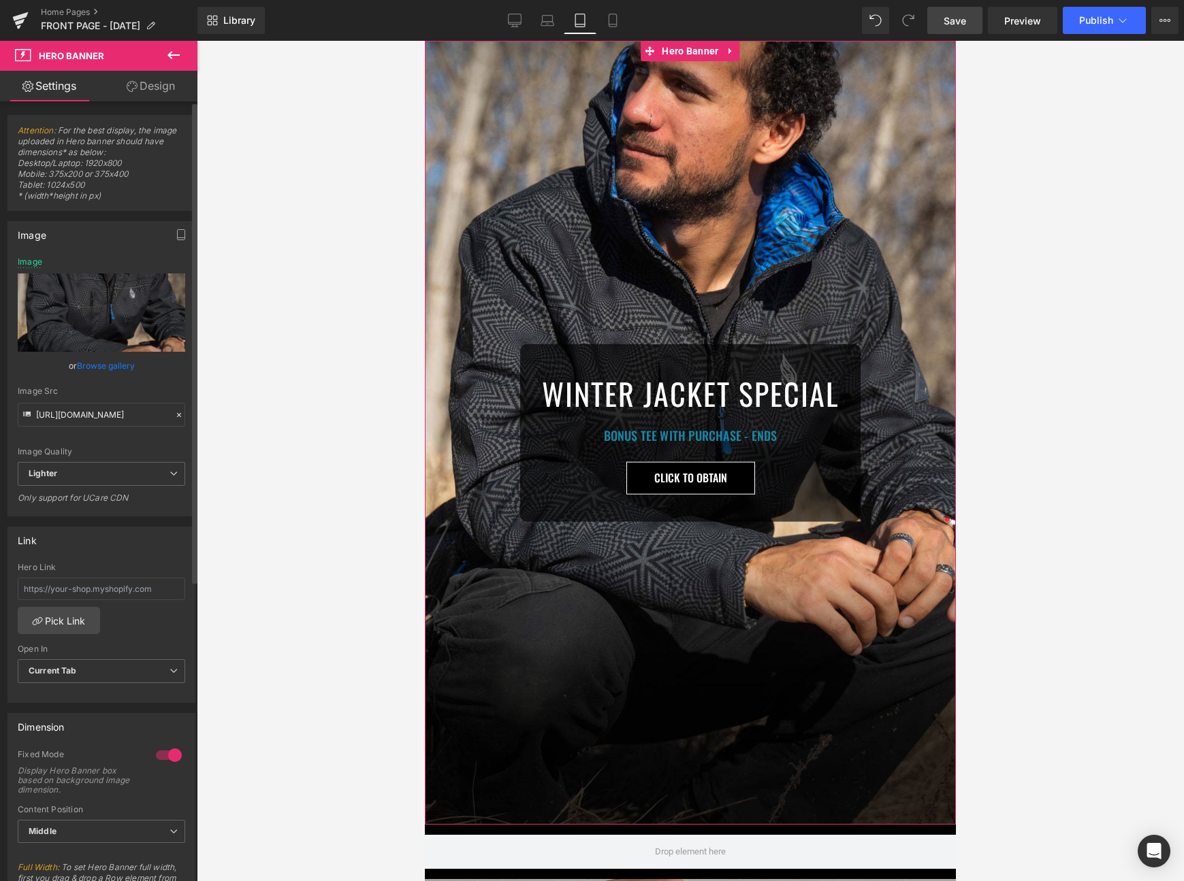
click at [91, 363] on link "Browse gallery" at bounding box center [106, 366] width 58 height 24
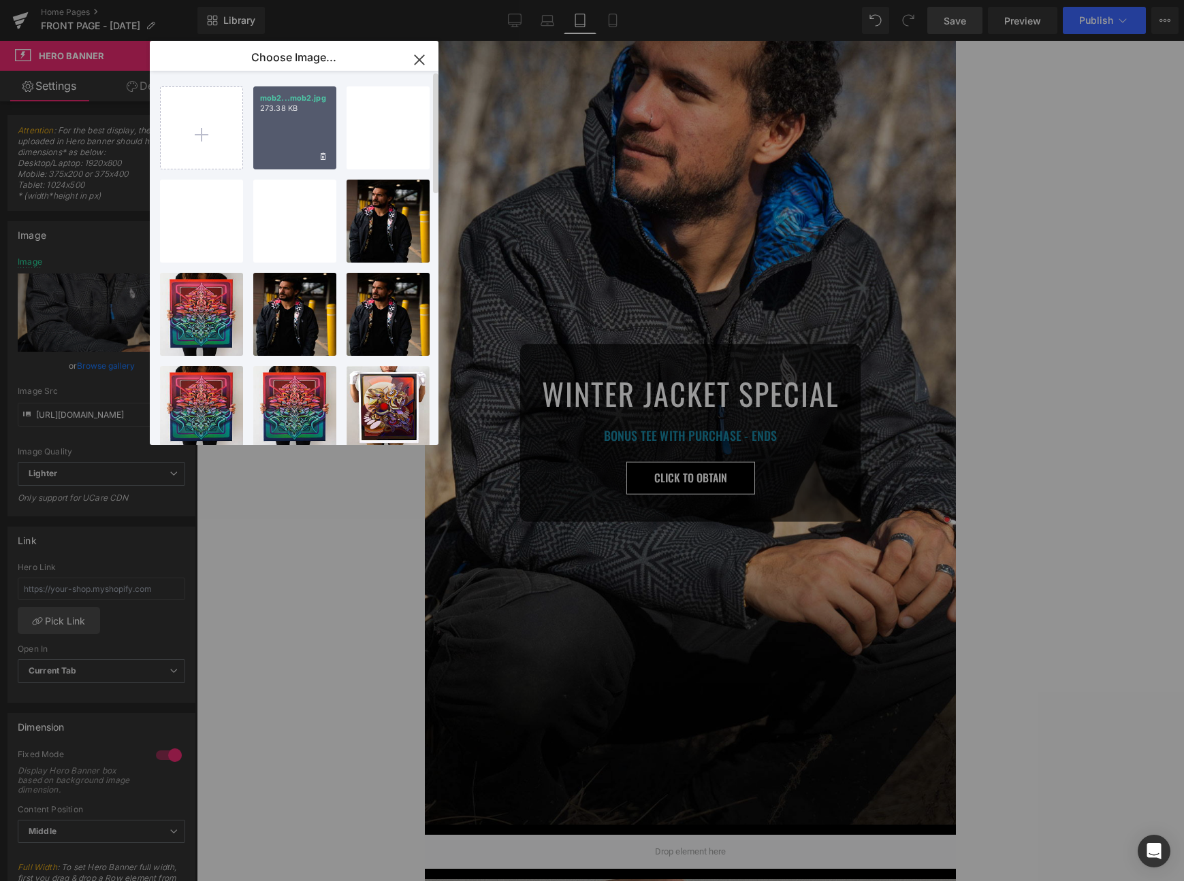
click at [310, 137] on div "mob2...mob2.jpg 273.38 KB" at bounding box center [294, 127] width 83 height 83
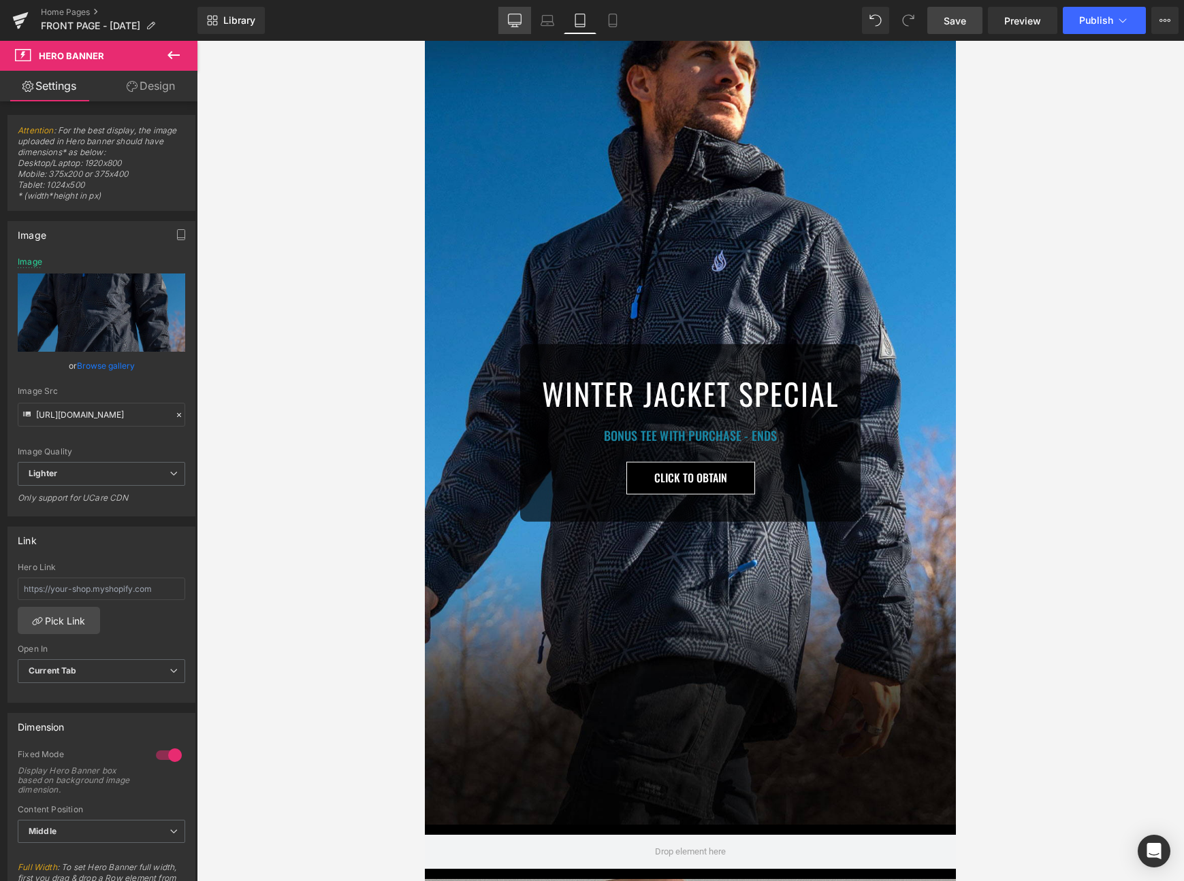
click at [523, 15] on link "Desktop" at bounding box center [514, 20] width 33 height 27
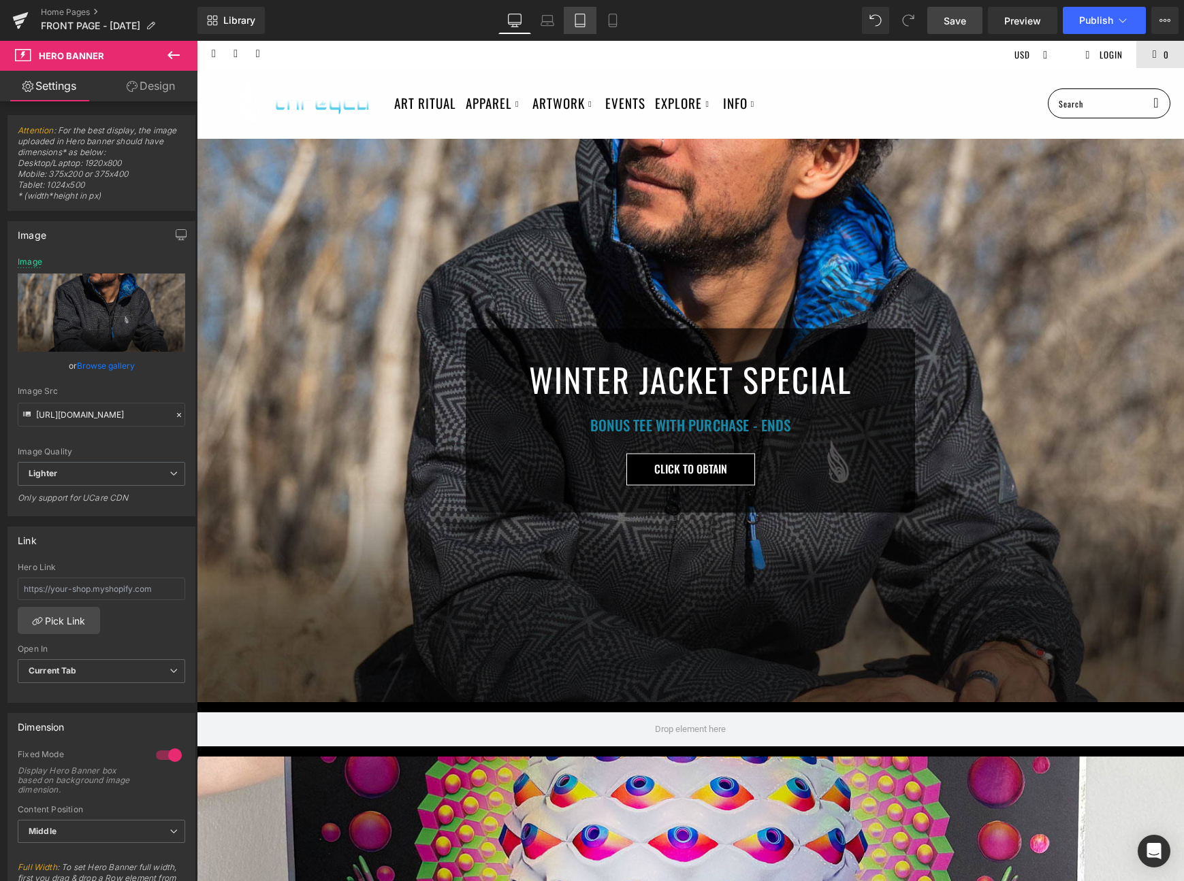
click at [587, 19] on link "Tablet" at bounding box center [580, 20] width 33 height 27
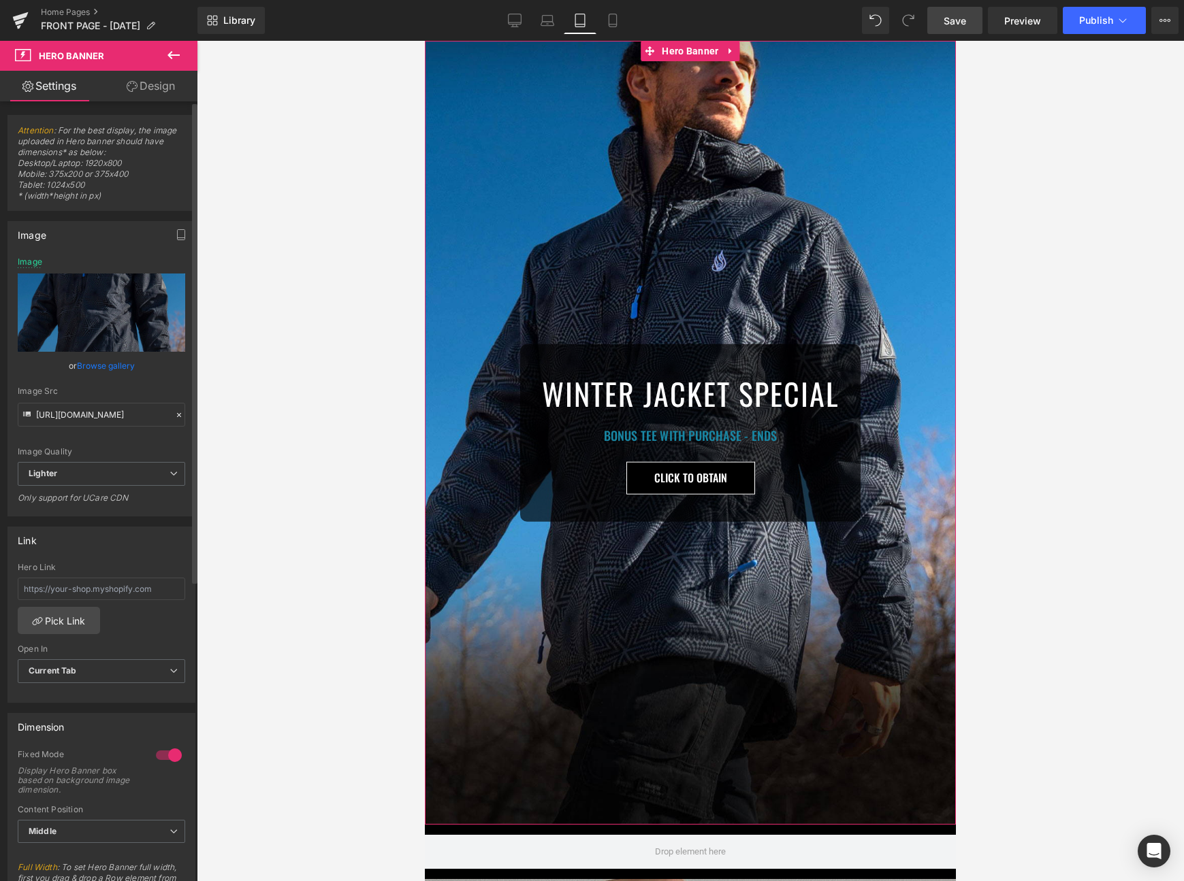
click at [92, 365] on link "Browse gallery" at bounding box center [106, 366] width 58 height 24
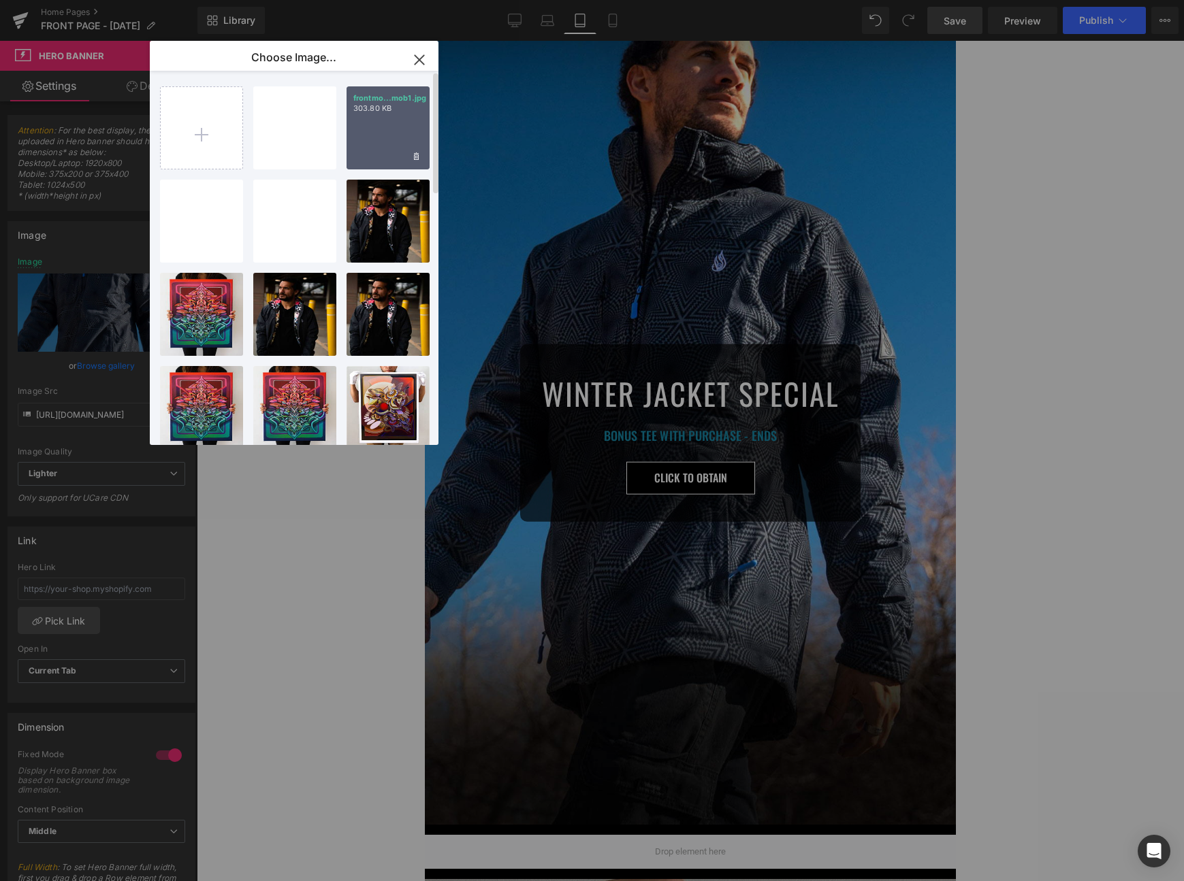
click at [376, 130] on div "frontmo...mob1.jpg 303.80 KB" at bounding box center [387, 127] width 83 height 83
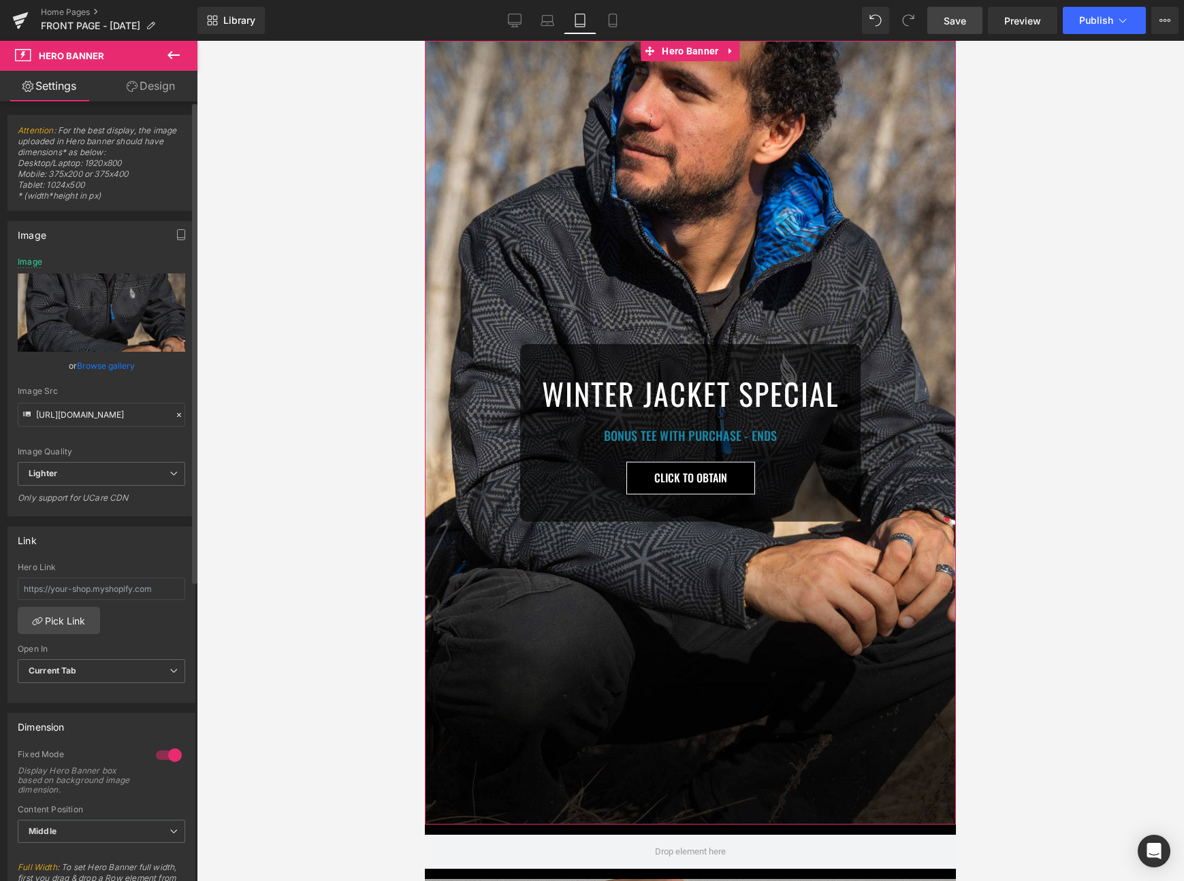
click at [114, 371] on link "Browse gallery" at bounding box center [106, 366] width 58 height 24
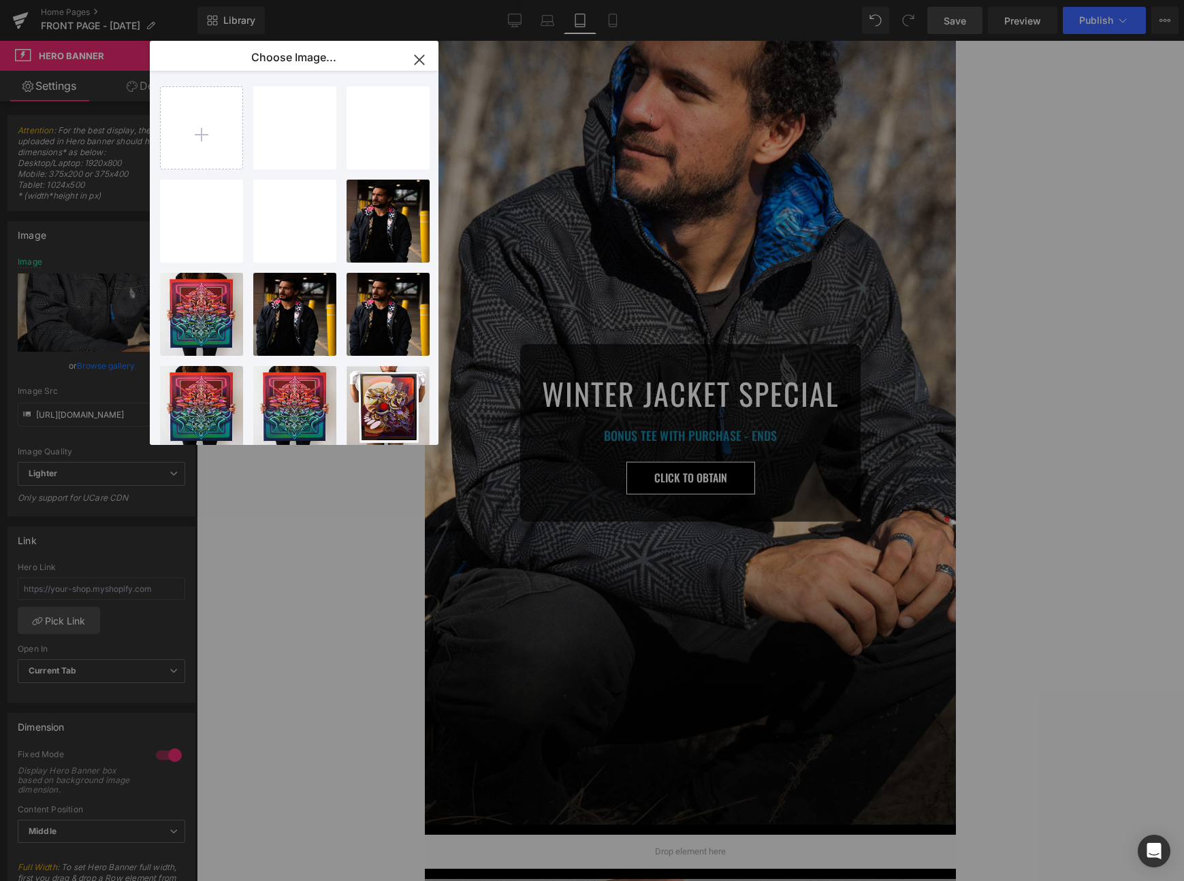
click at [0, 0] on div "mob2...mob2.jpg 273.38 KB" at bounding box center [0, 0] width 0 height 0
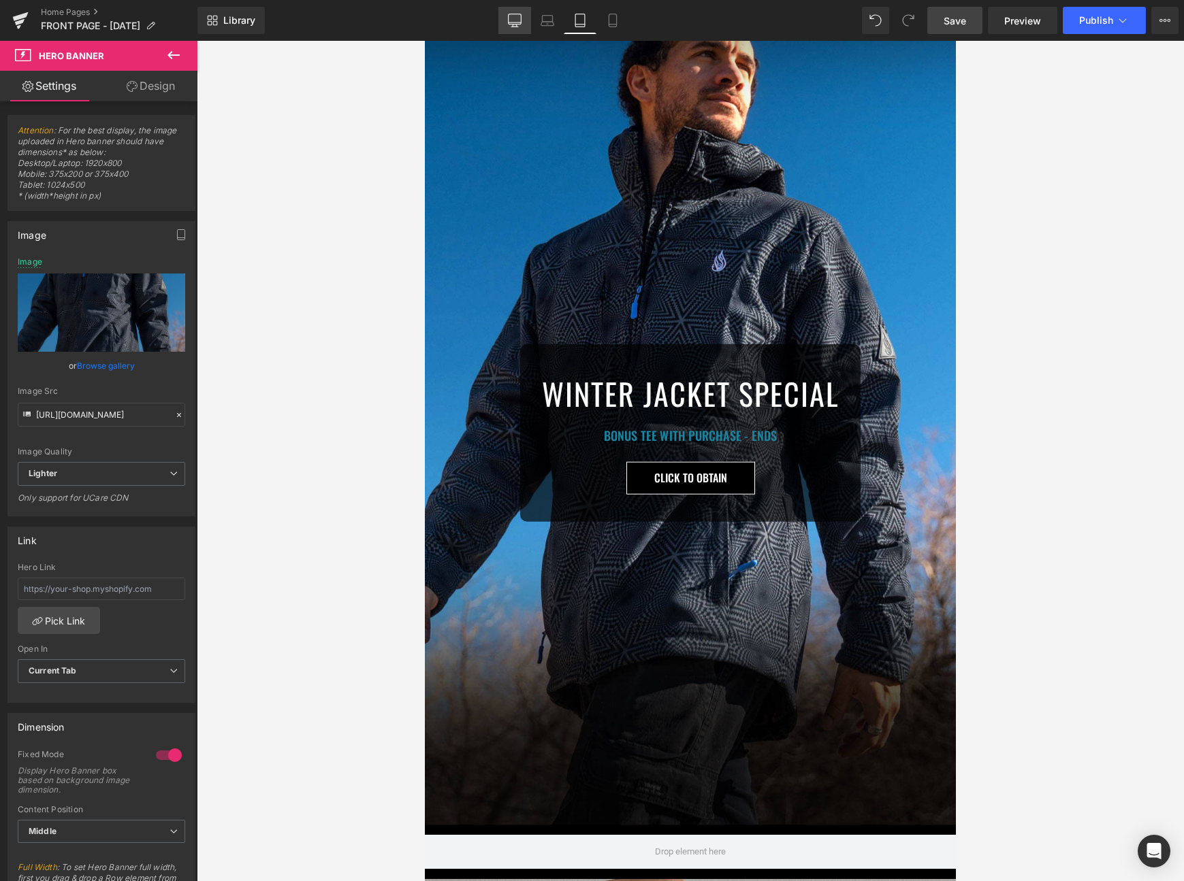
click at [510, 12] on link "Desktop" at bounding box center [514, 20] width 33 height 27
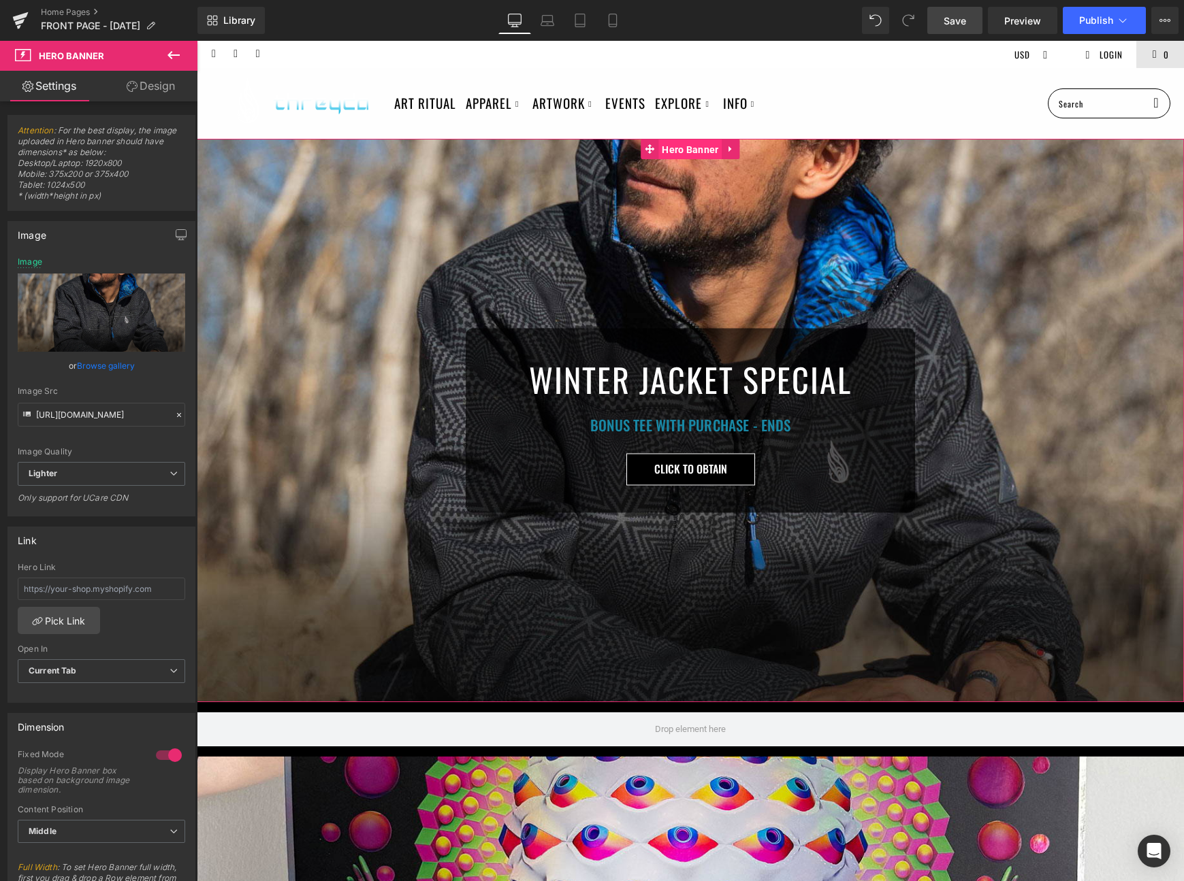
click at [692, 150] on span "Hero Banner" at bounding box center [689, 150] width 63 height 20
click at [123, 365] on link "Browse gallery" at bounding box center [106, 366] width 58 height 24
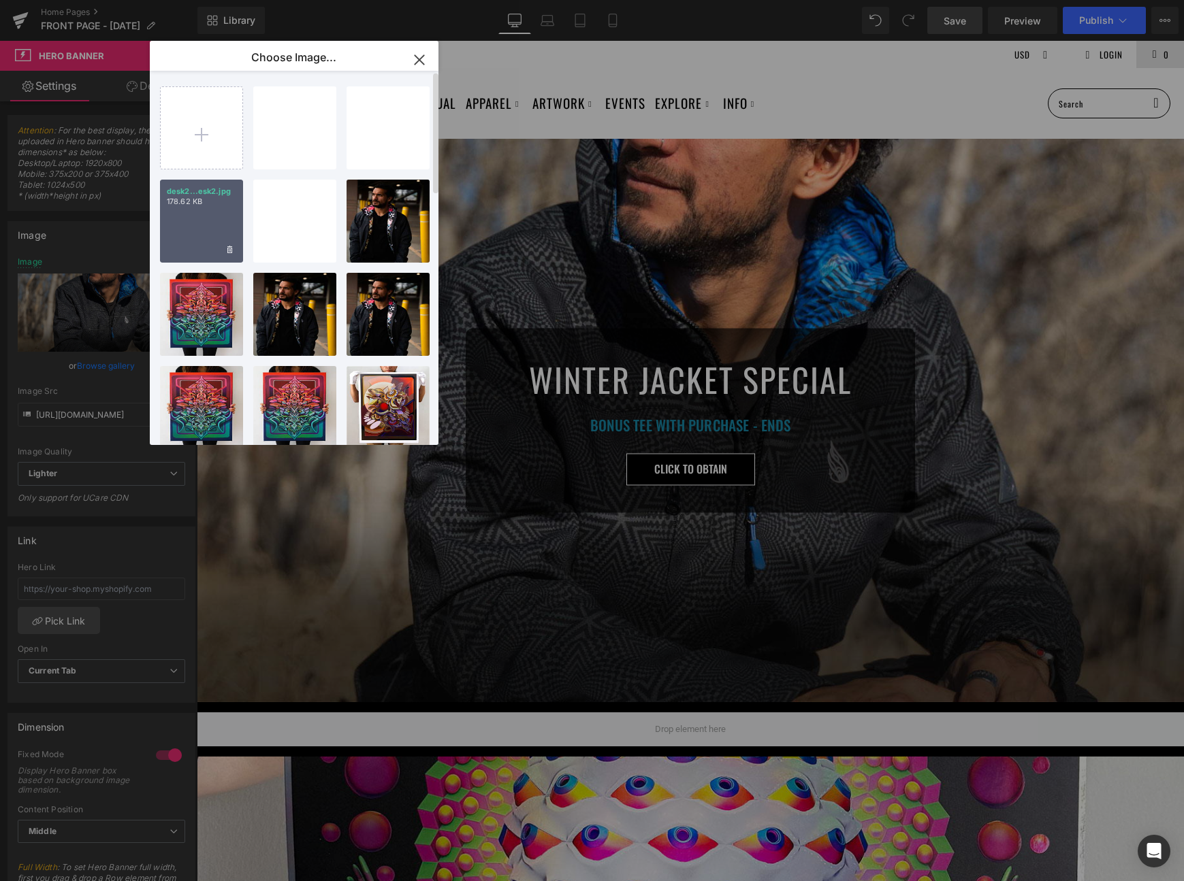
click at [197, 206] on p "178.62 KB" at bounding box center [201, 202] width 69 height 10
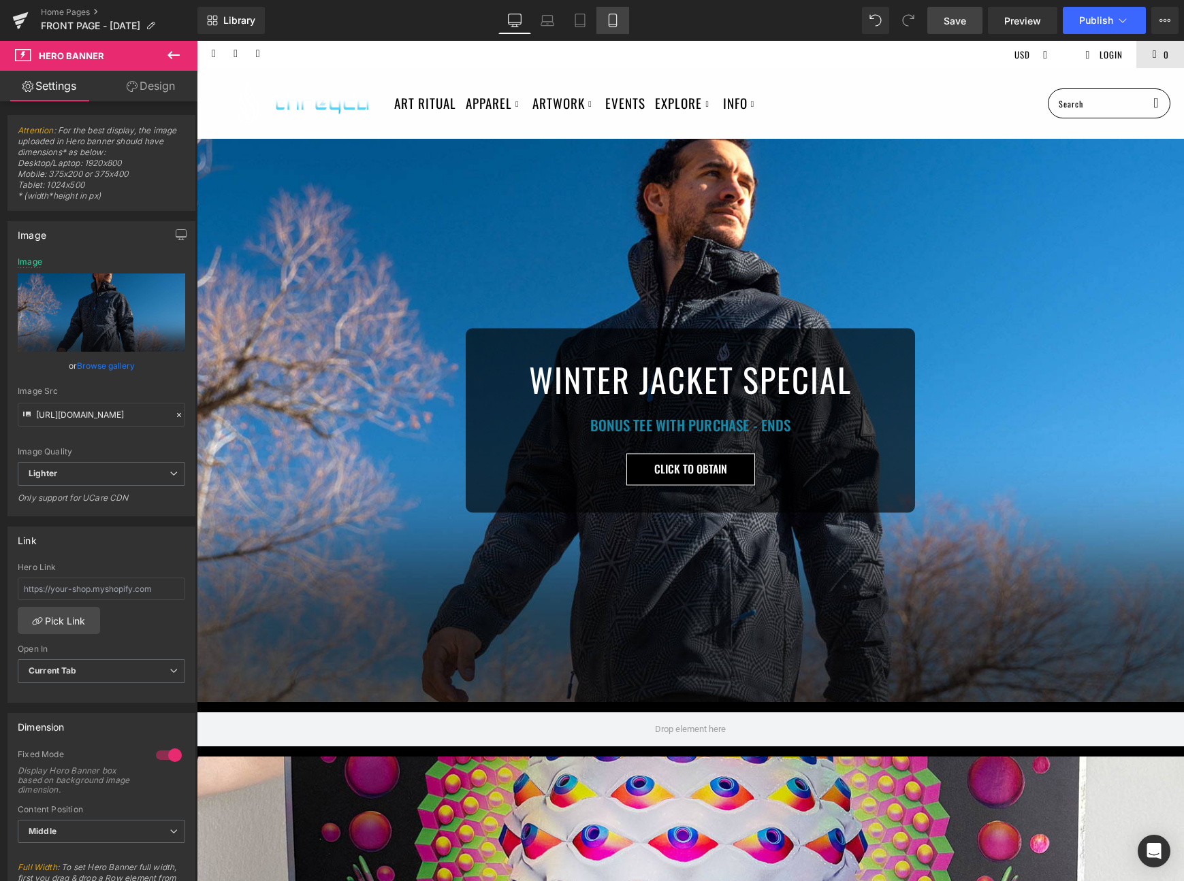
click at [608, 28] on link "Mobile" at bounding box center [612, 20] width 33 height 27
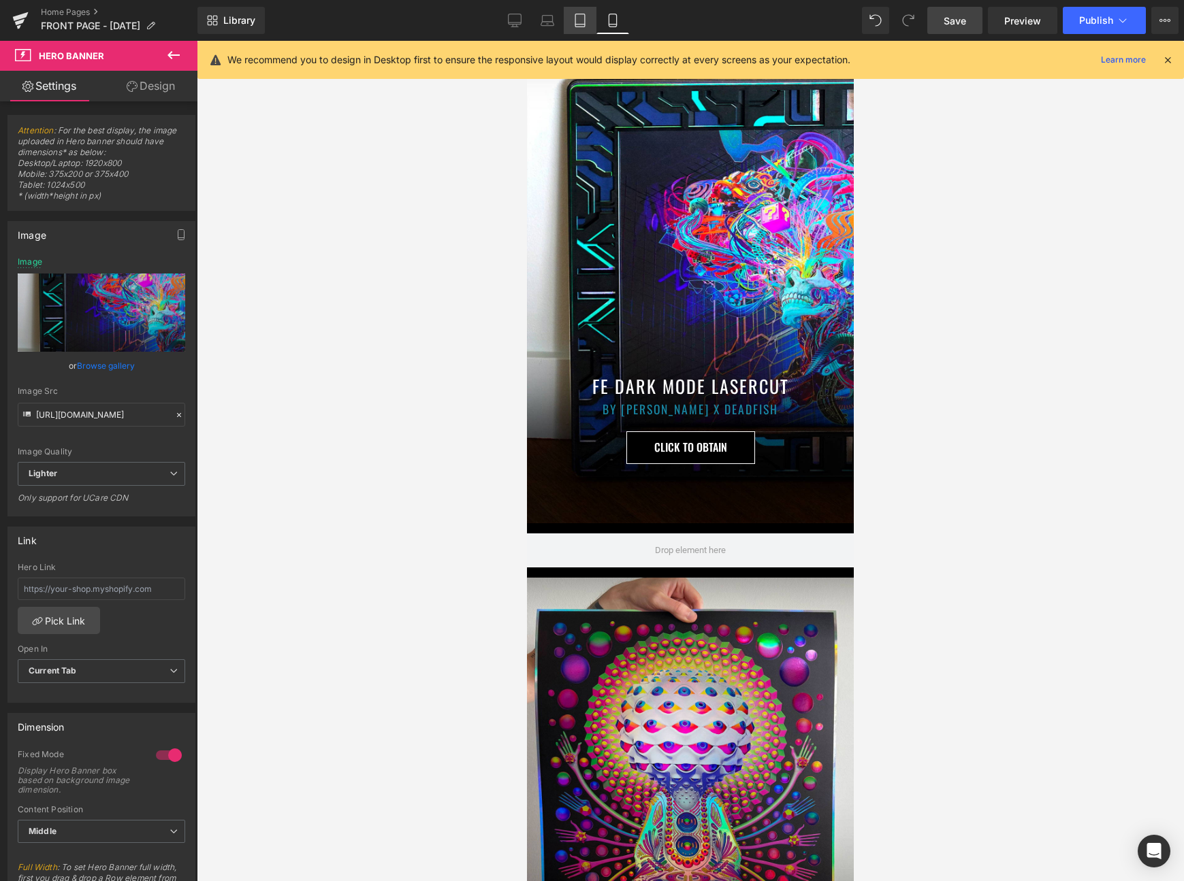
click at [581, 21] on icon at bounding box center [580, 21] width 14 height 14
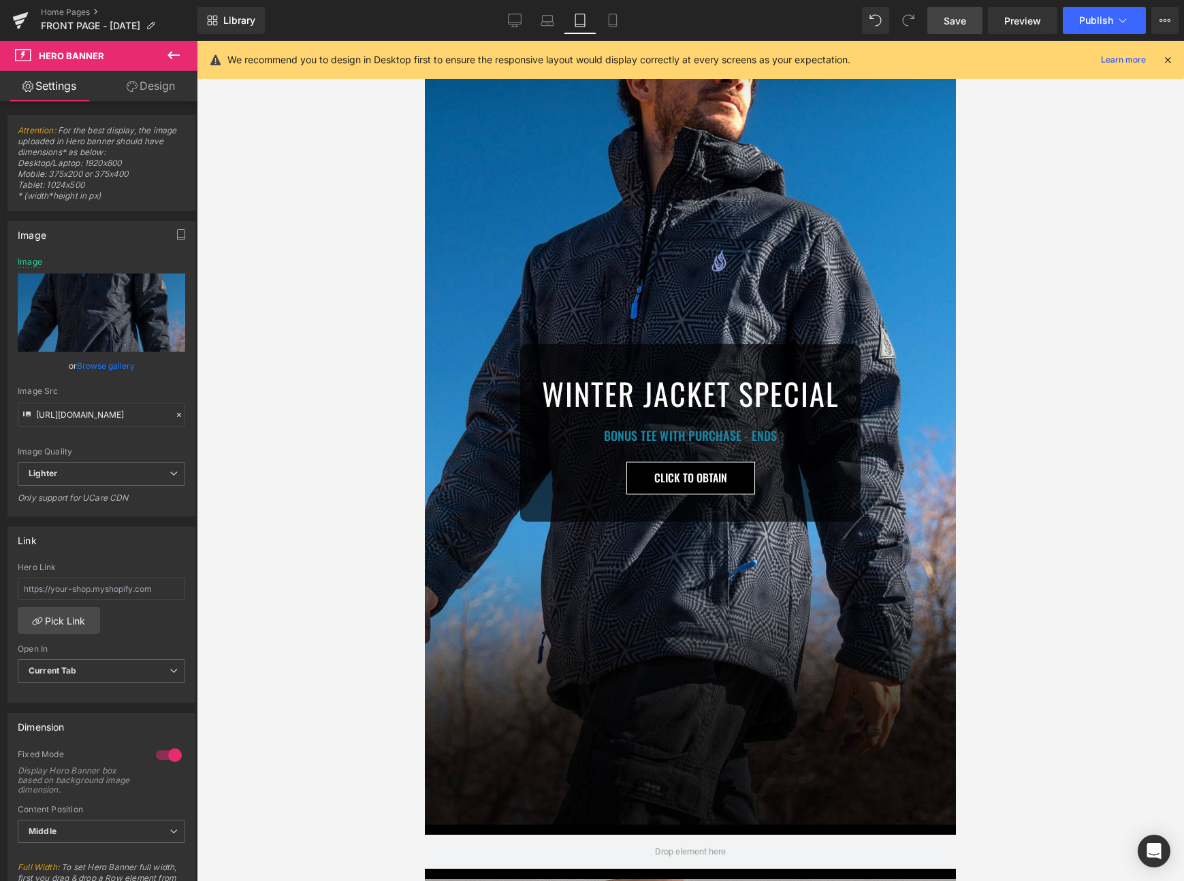
click at [1161, 63] on icon at bounding box center [1167, 60] width 12 height 12
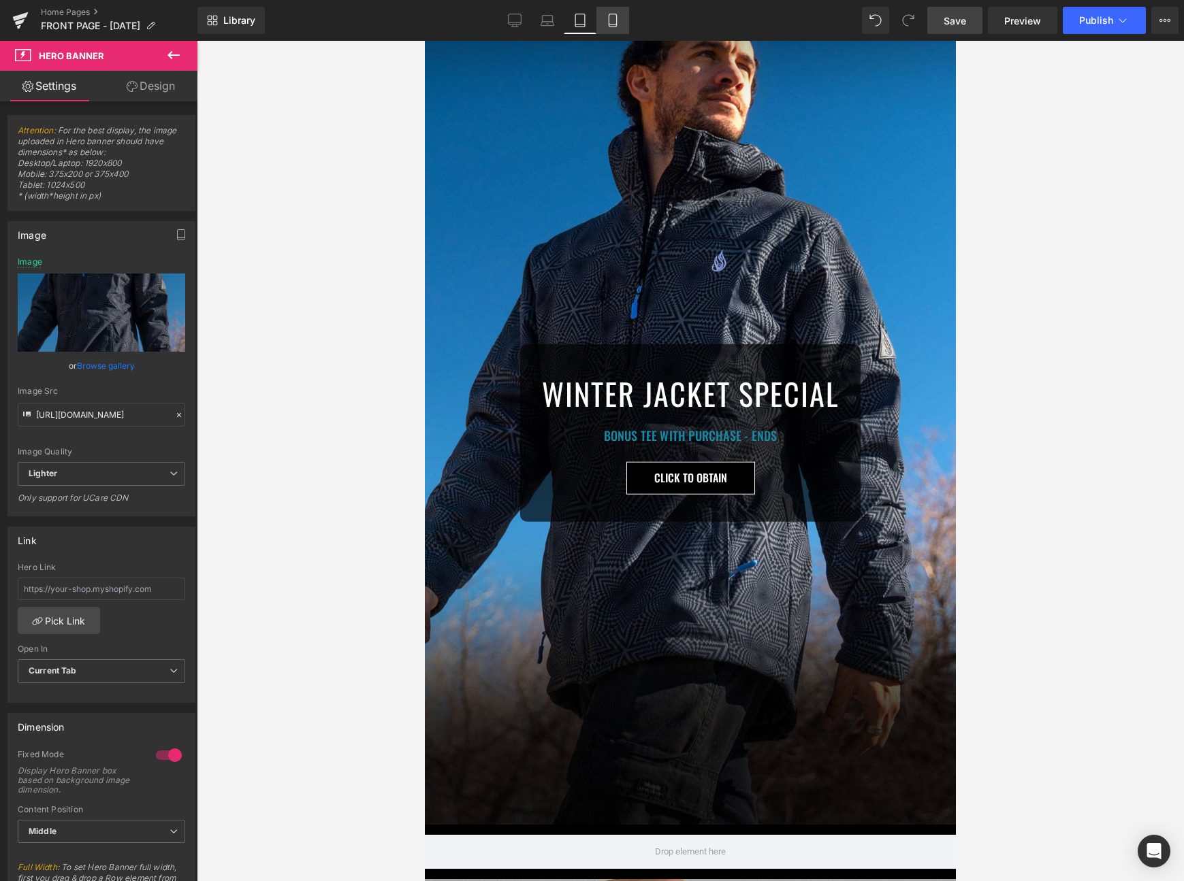
click at [611, 27] on link "Mobile" at bounding box center [612, 20] width 33 height 27
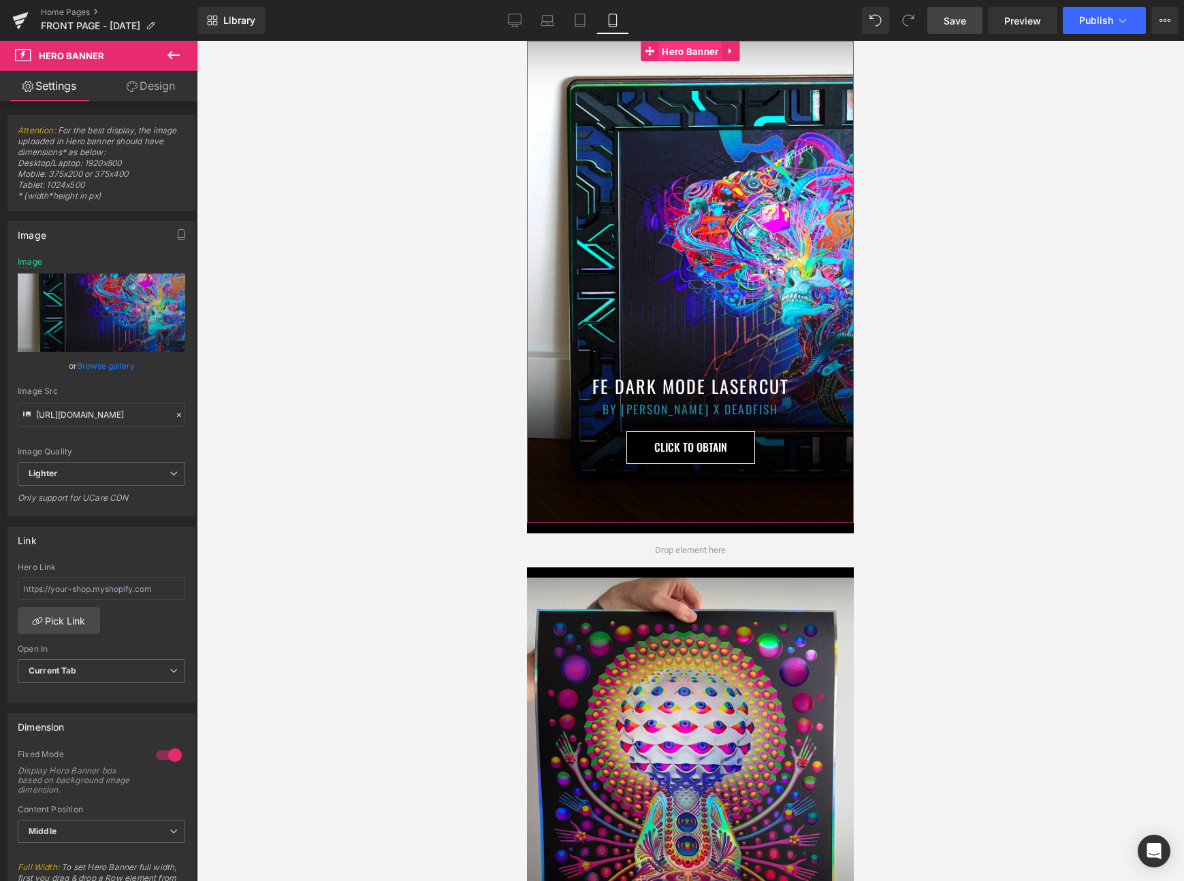
click at [687, 50] on span "Hero Banner" at bounding box center [689, 52] width 63 height 20
click at [99, 363] on link "Browse gallery" at bounding box center [106, 366] width 58 height 24
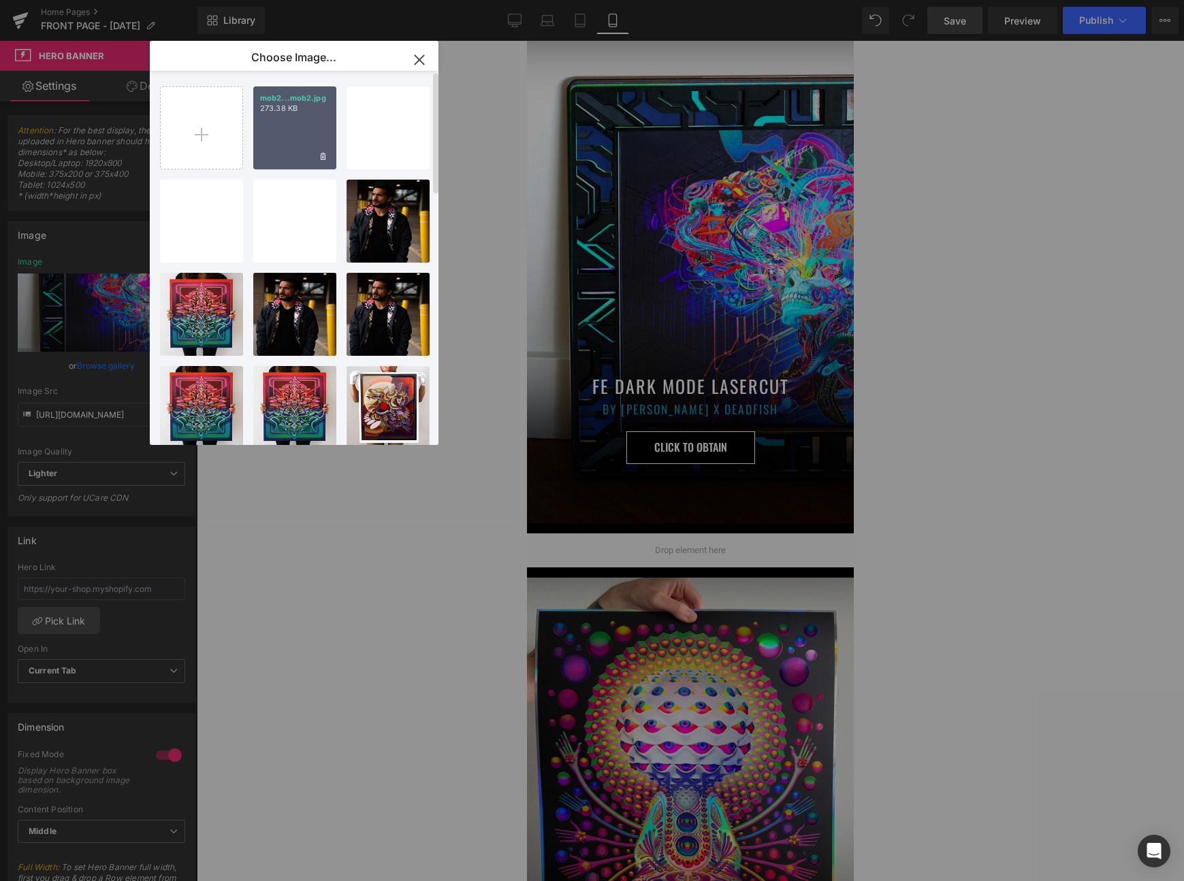
click at [302, 114] on div "mob2...mob2.jpg 273.38 KB" at bounding box center [294, 127] width 83 height 83
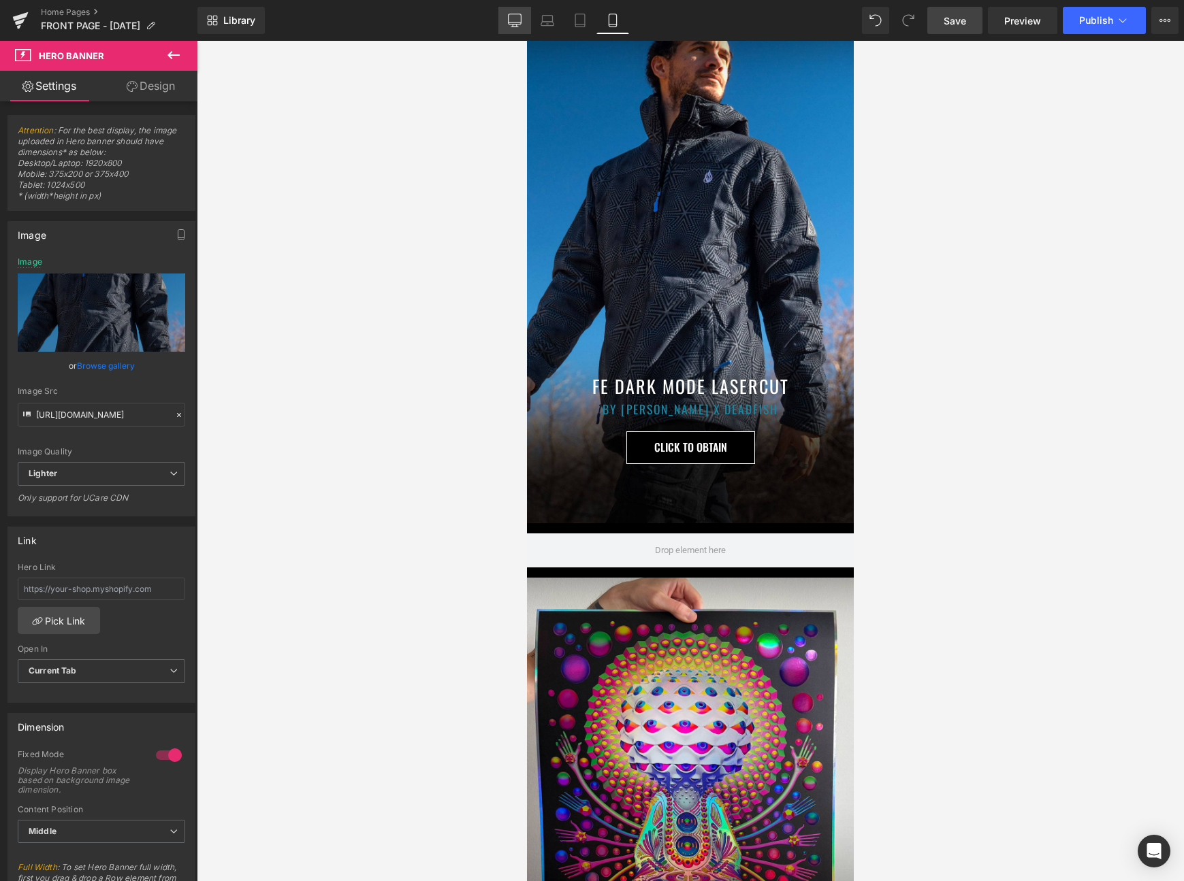
click at [508, 12] on link "Desktop" at bounding box center [514, 20] width 33 height 27
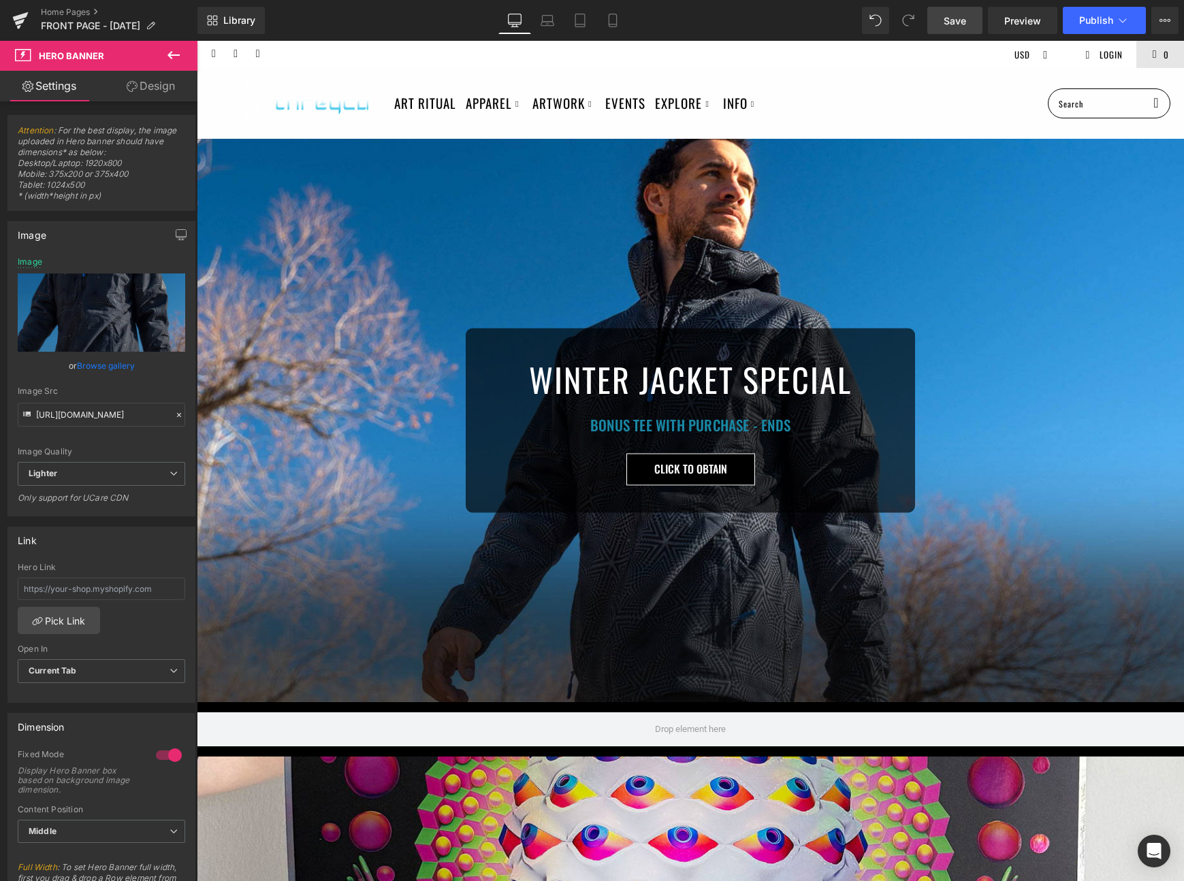
type input "https://ucarecdn.com/46b2dc28-1cee-4eae-a949-8056a34c0cd3/-/format/auto/-/previ…"
click at [942, 24] on link "Save" at bounding box center [954, 20] width 55 height 27
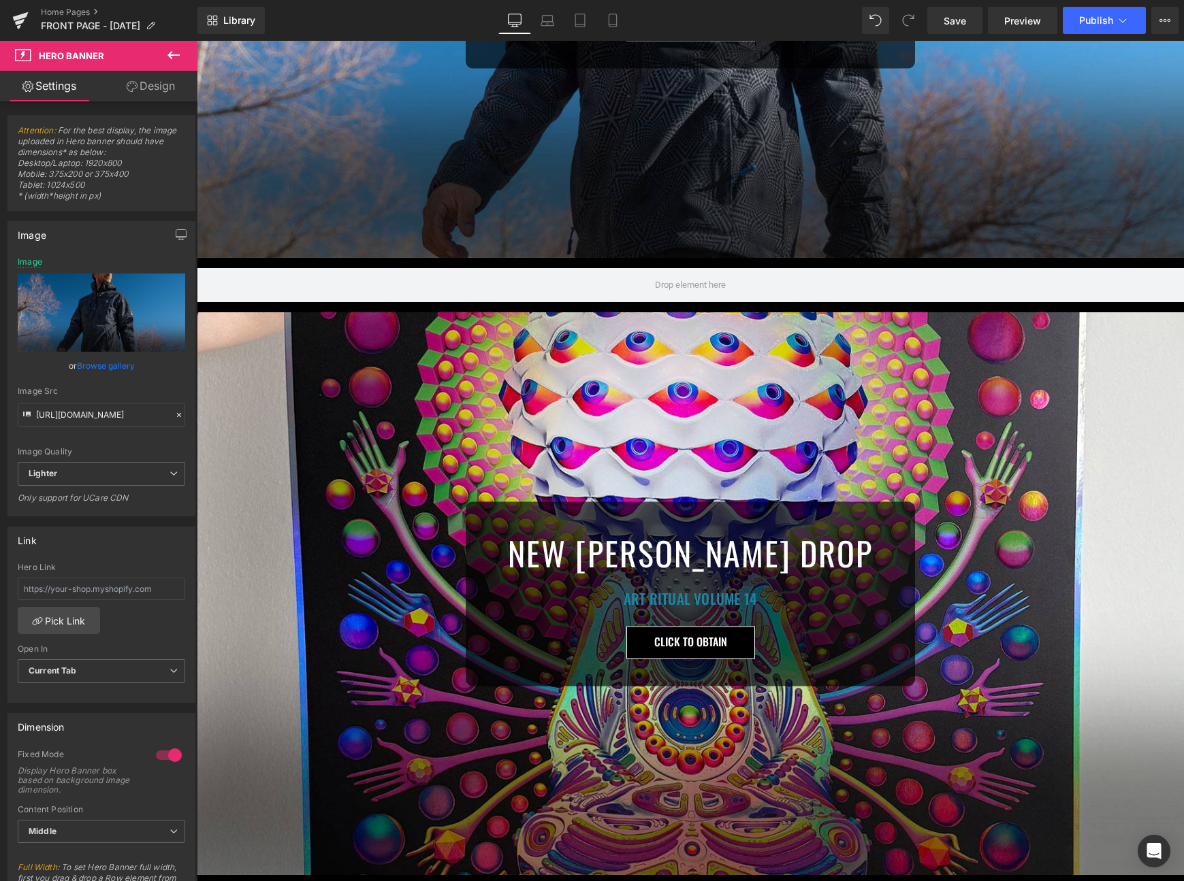
scroll to position [514, 0]
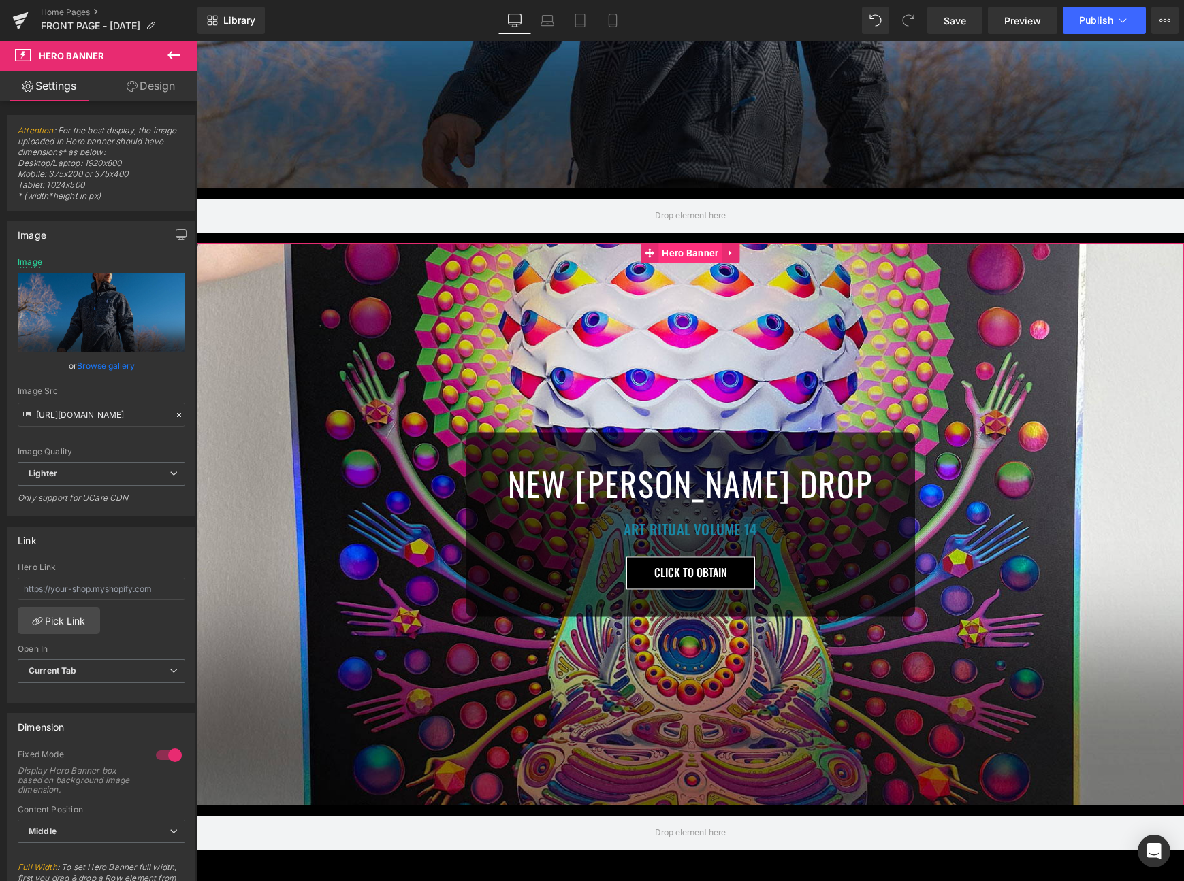
click at [676, 255] on span "Hero Banner" at bounding box center [689, 253] width 63 height 20
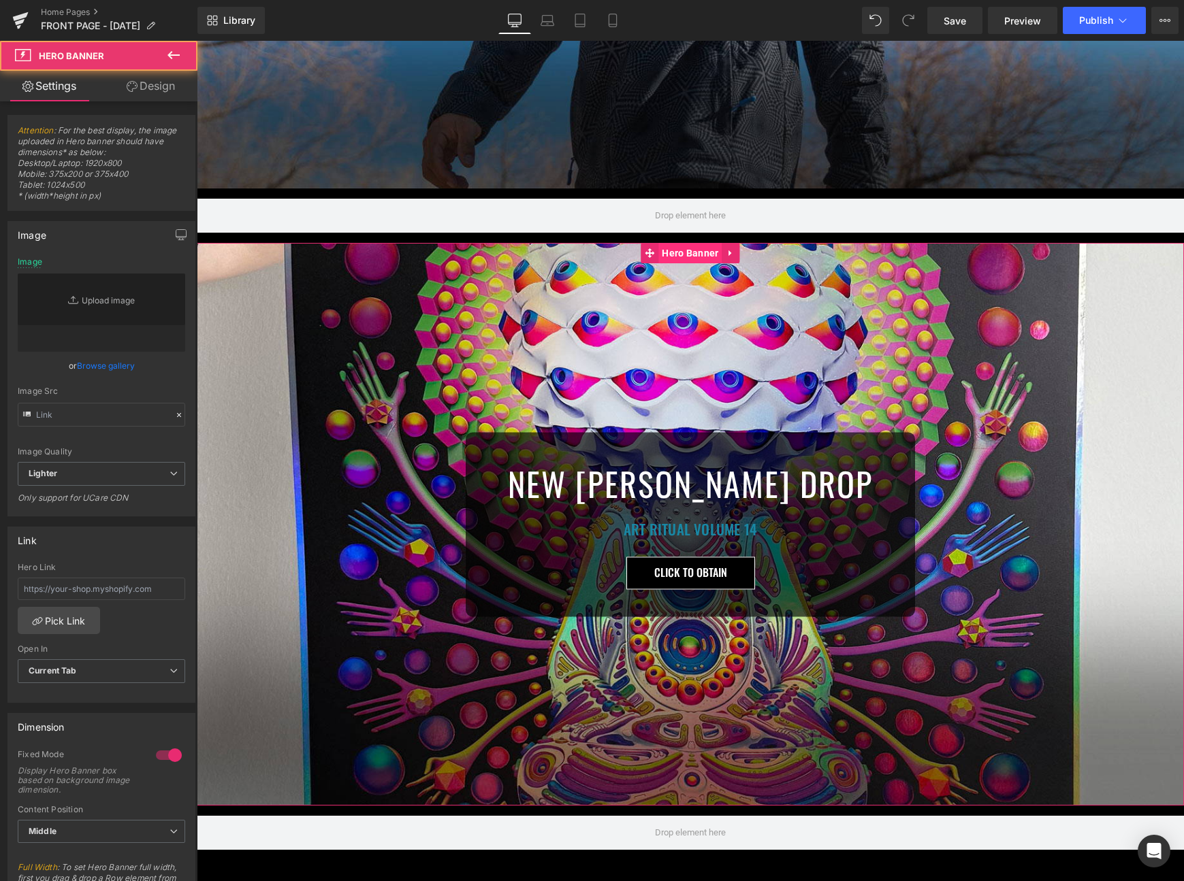
type input "https://ucarecdn.com/bae2c17c-9f3c-4351-9e60-8cfe2aa345e9/-/format/auto/-/previ…"
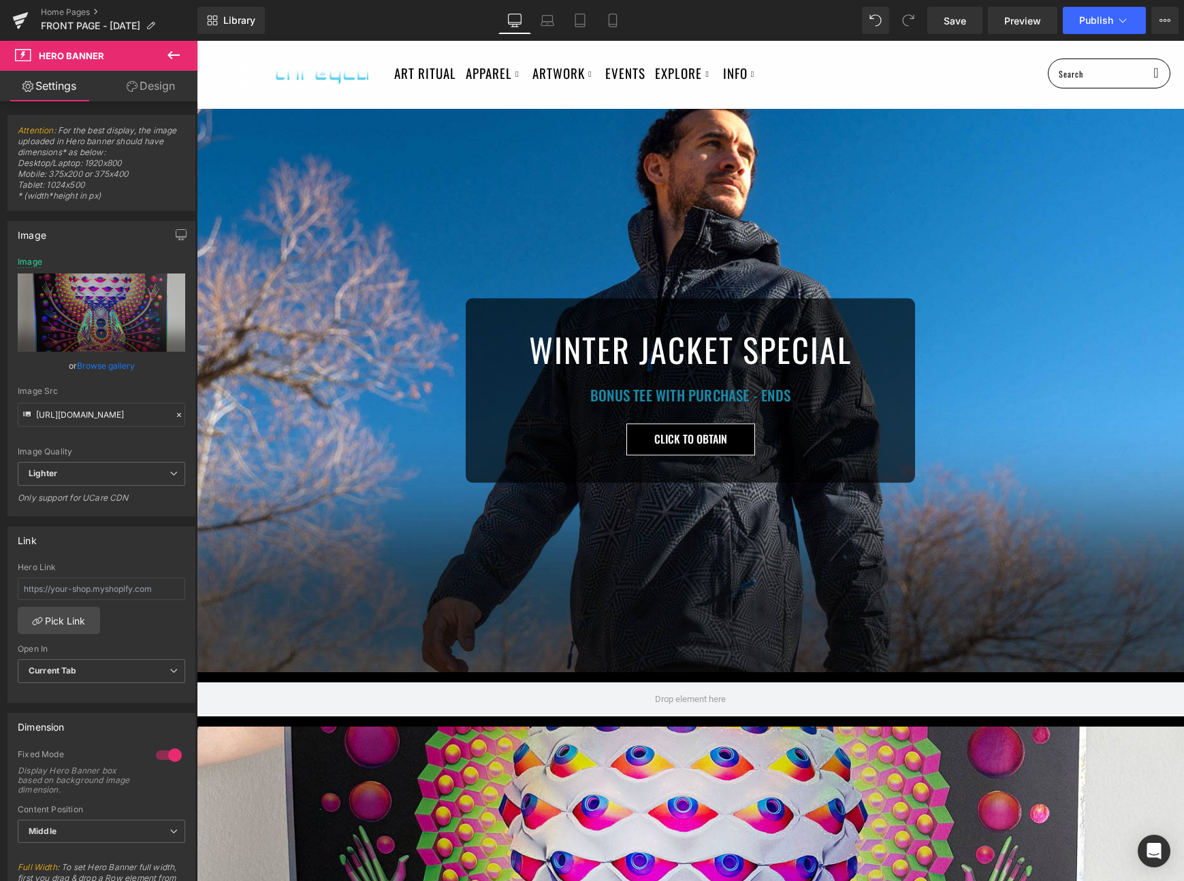
scroll to position [0, 0]
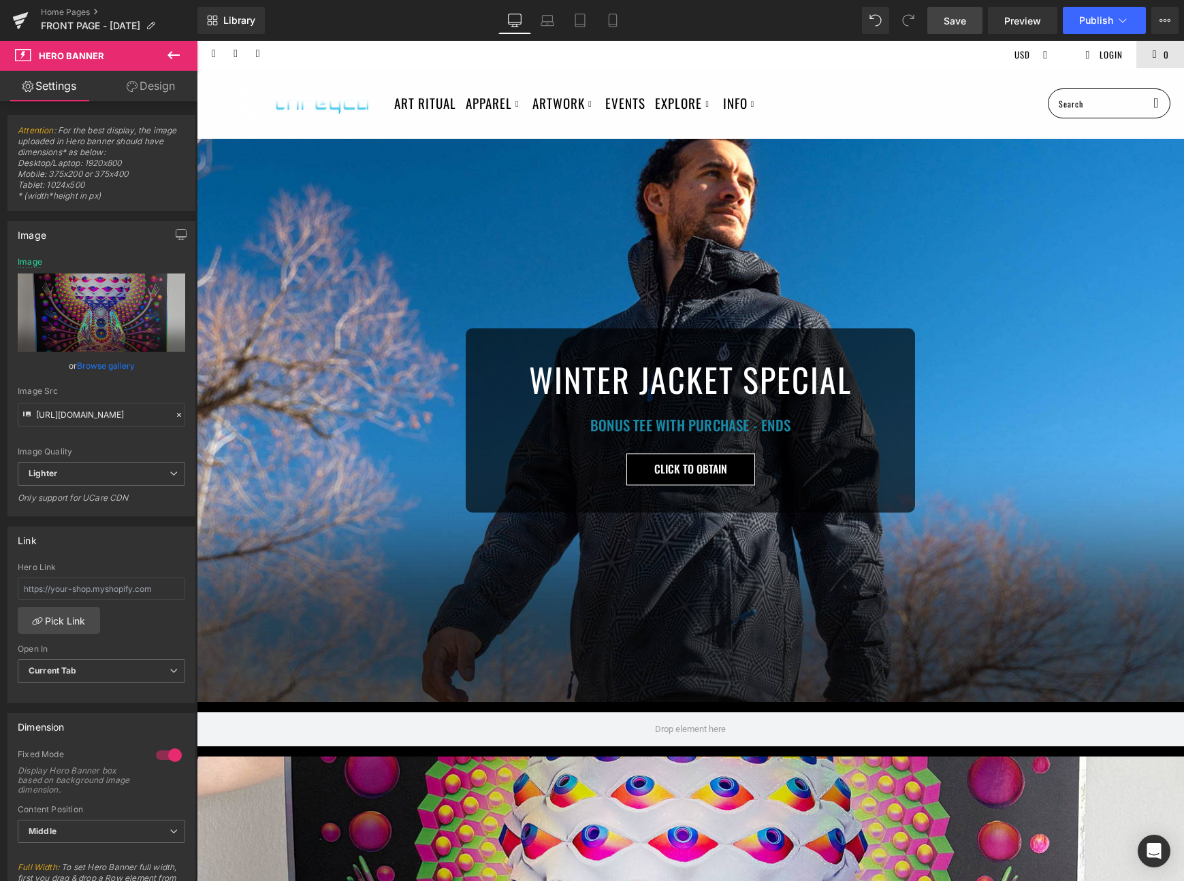
click at [956, 31] on link "Save" at bounding box center [954, 20] width 55 height 27
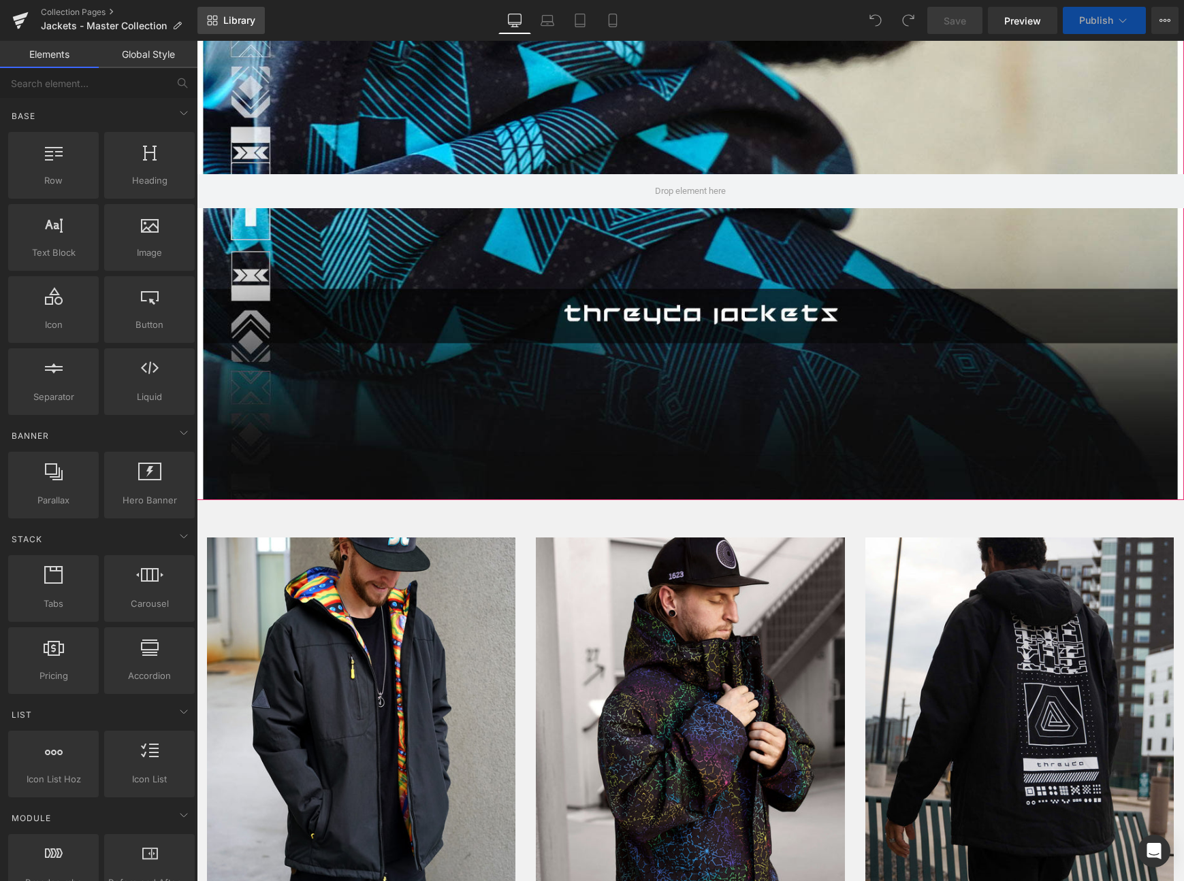
scroll to position [199, 0]
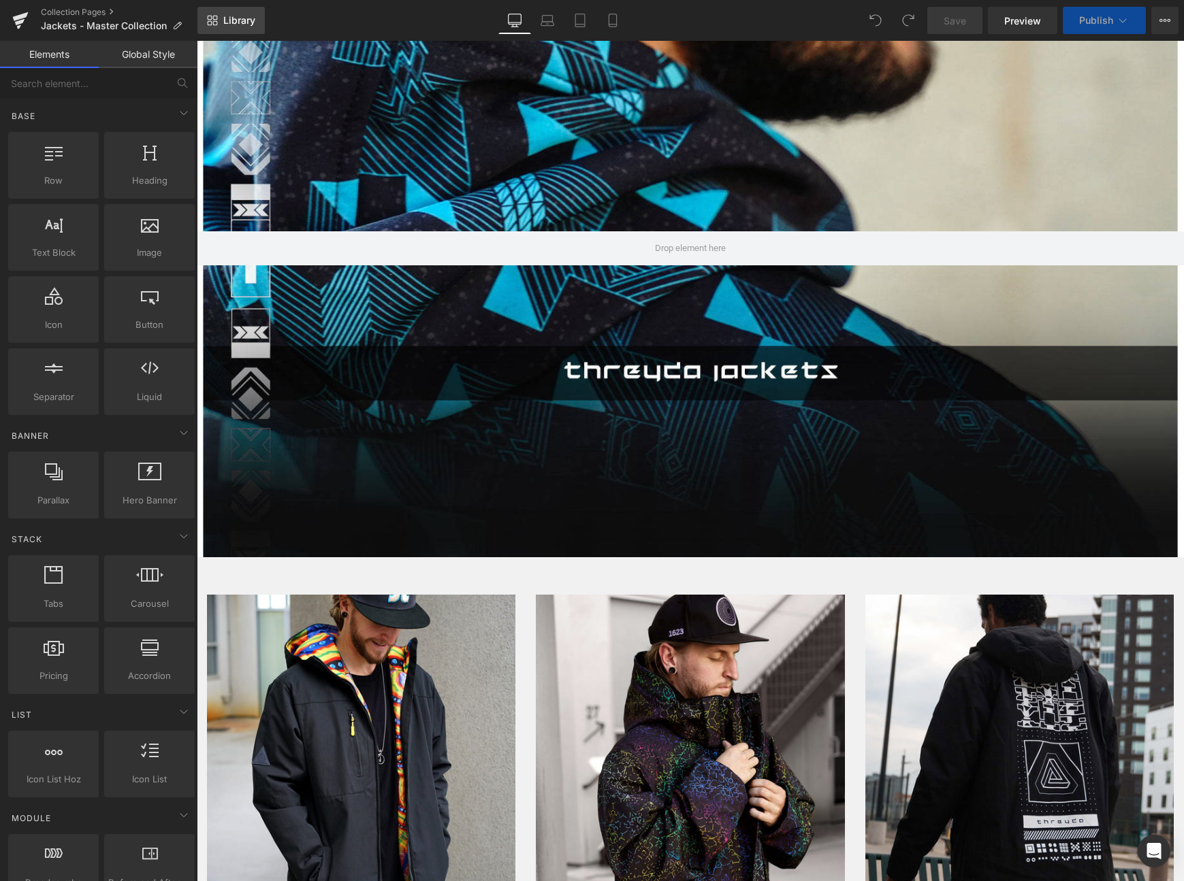
click at [235, 20] on span "Library" at bounding box center [239, 20] width 32 height 12
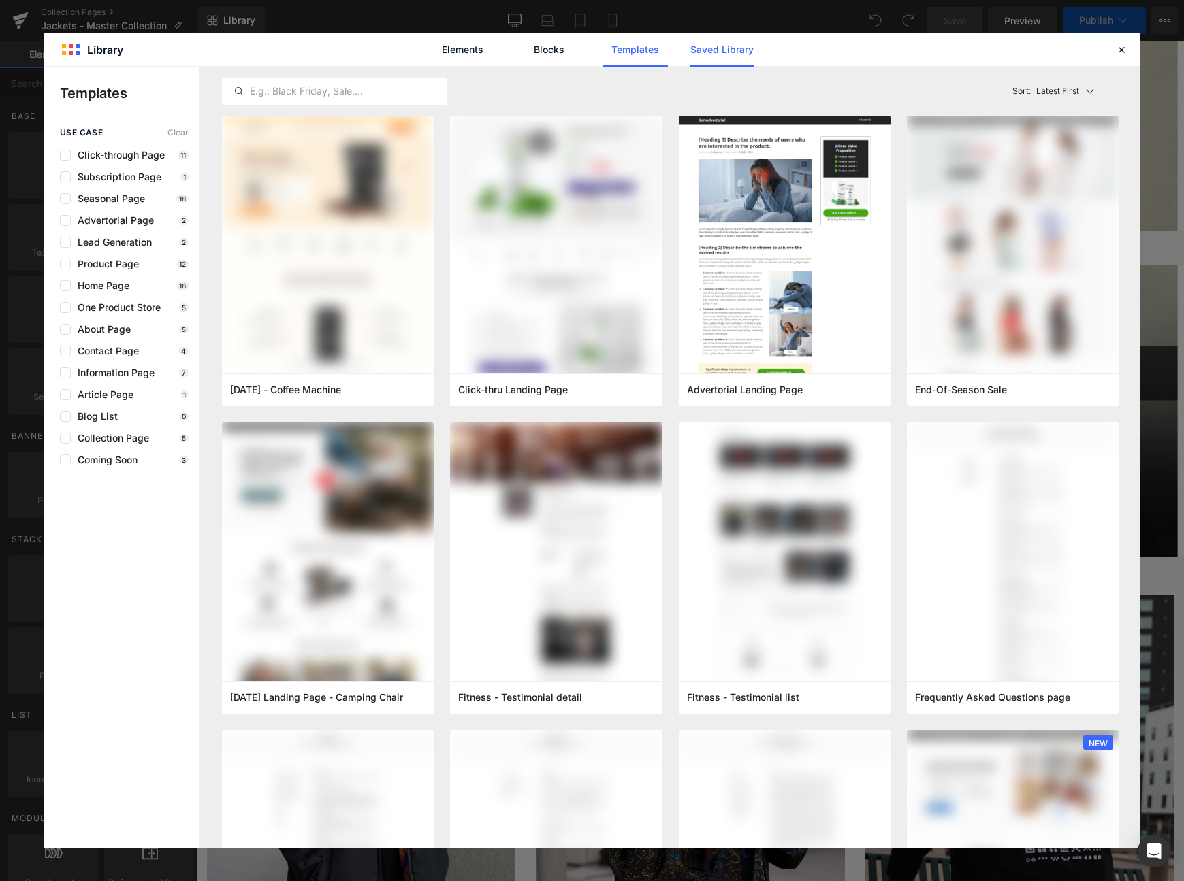
click at [725, 52] on link "Saved Library" at bounding box center [721, 50] width 65 height 34
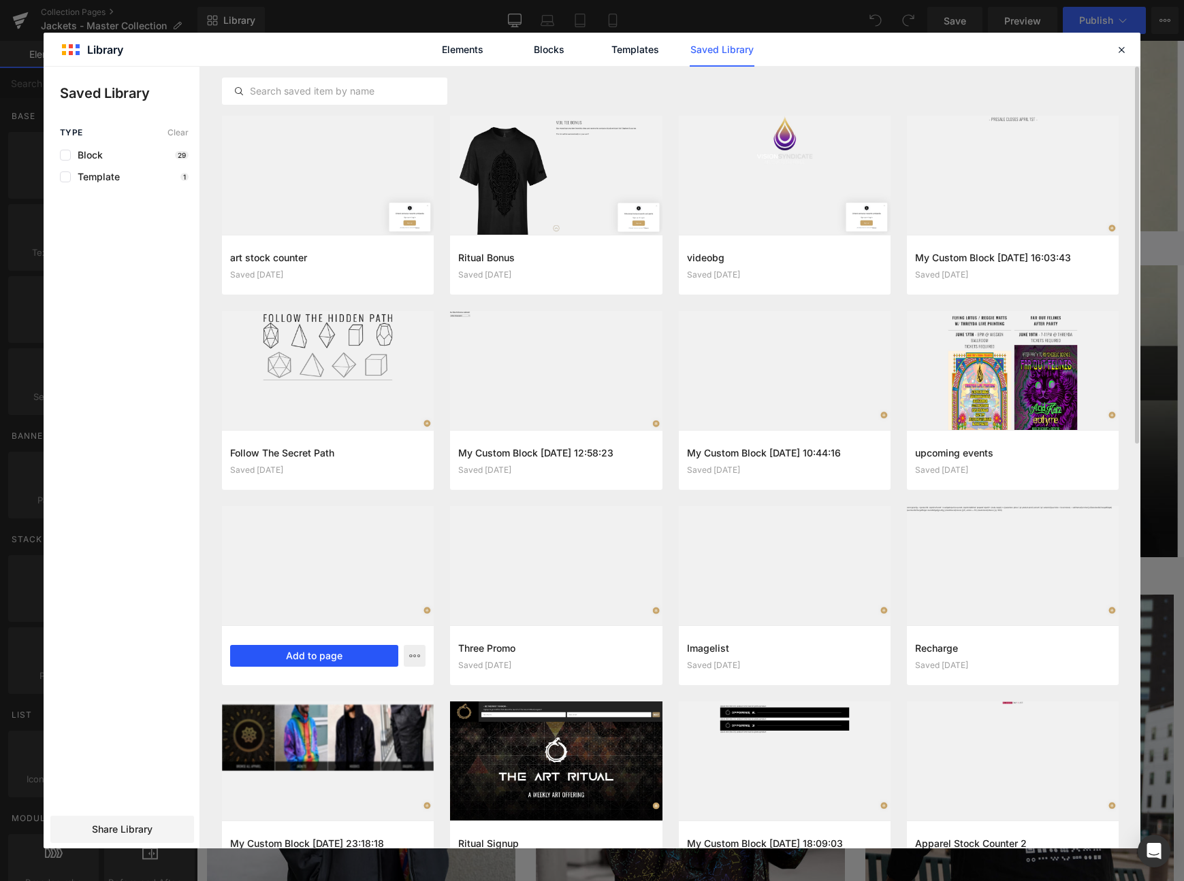
click at [311, 657] on button "Add to page" at bounding box center [314, 656] width 168 height 22
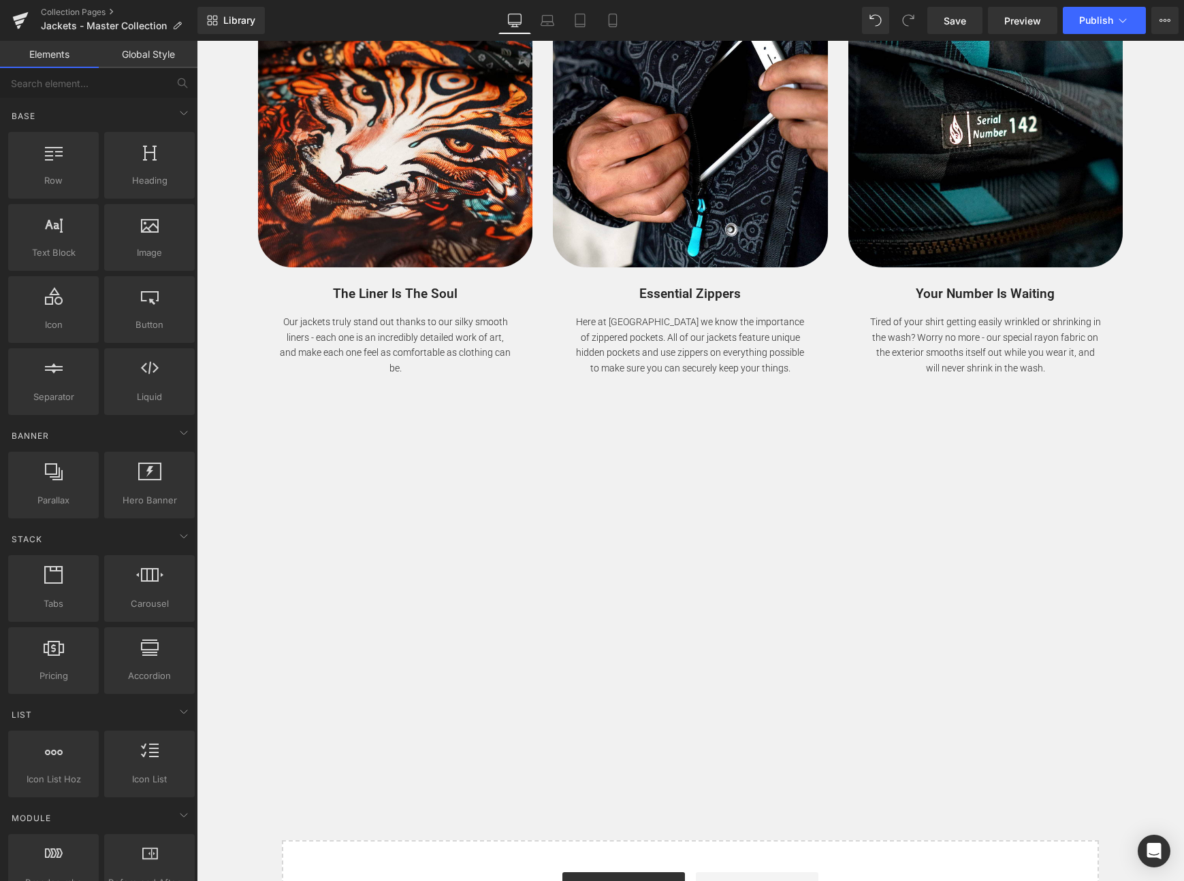
scroll to position [5978, 0]
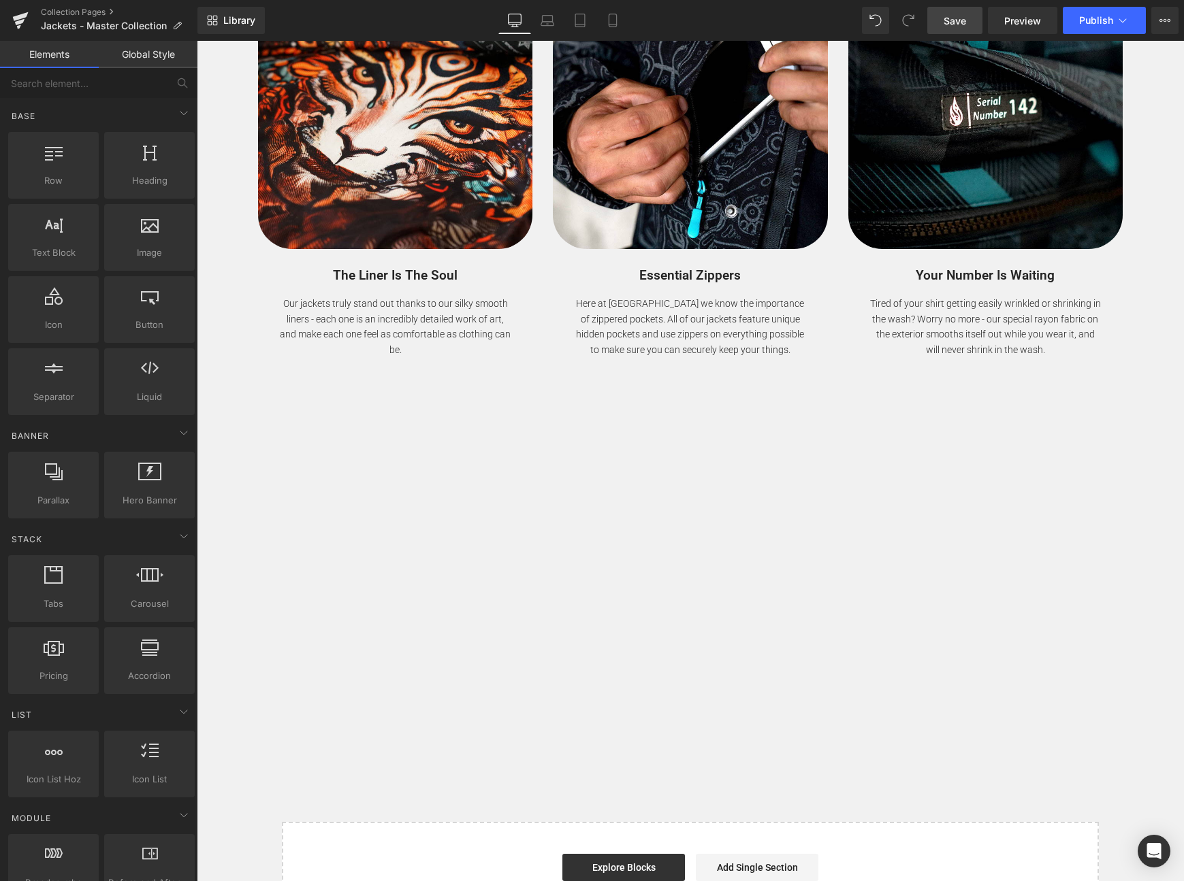
click at [967, 27] on link "Save" at bounding box center [954, 20] width 55 height 27
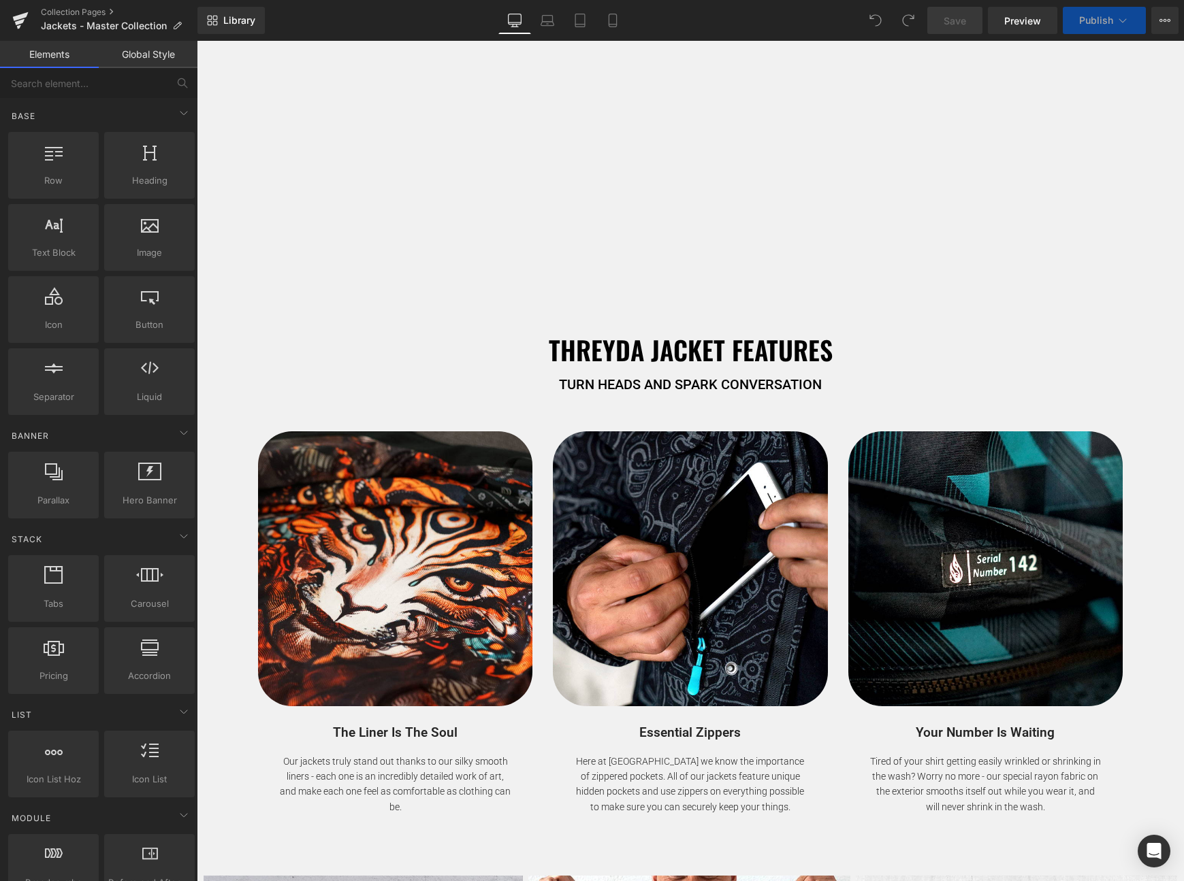
scroll to position [1924, 0]
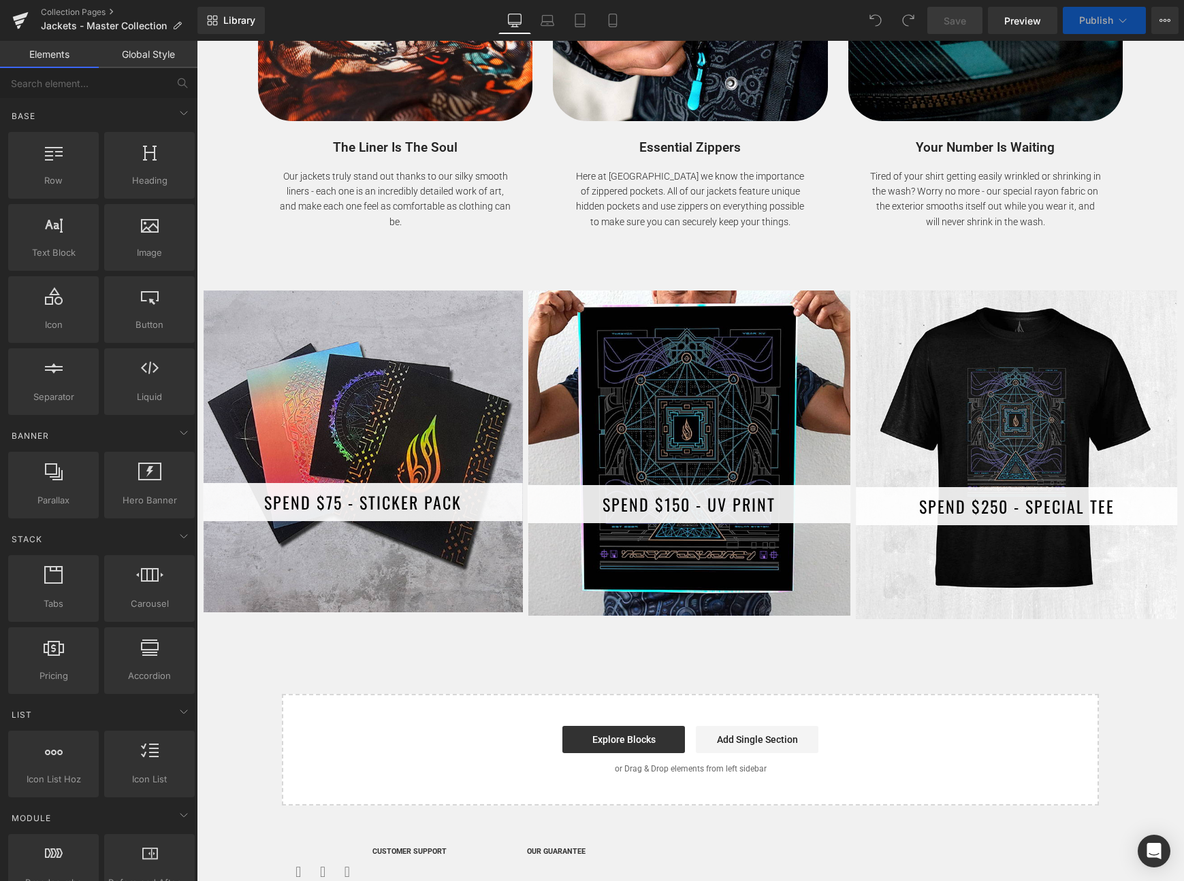
click at [650, 316] on div "SPEND $150 - UV PRINT Heading" at bounding box center [689, 453] width 323 height 325
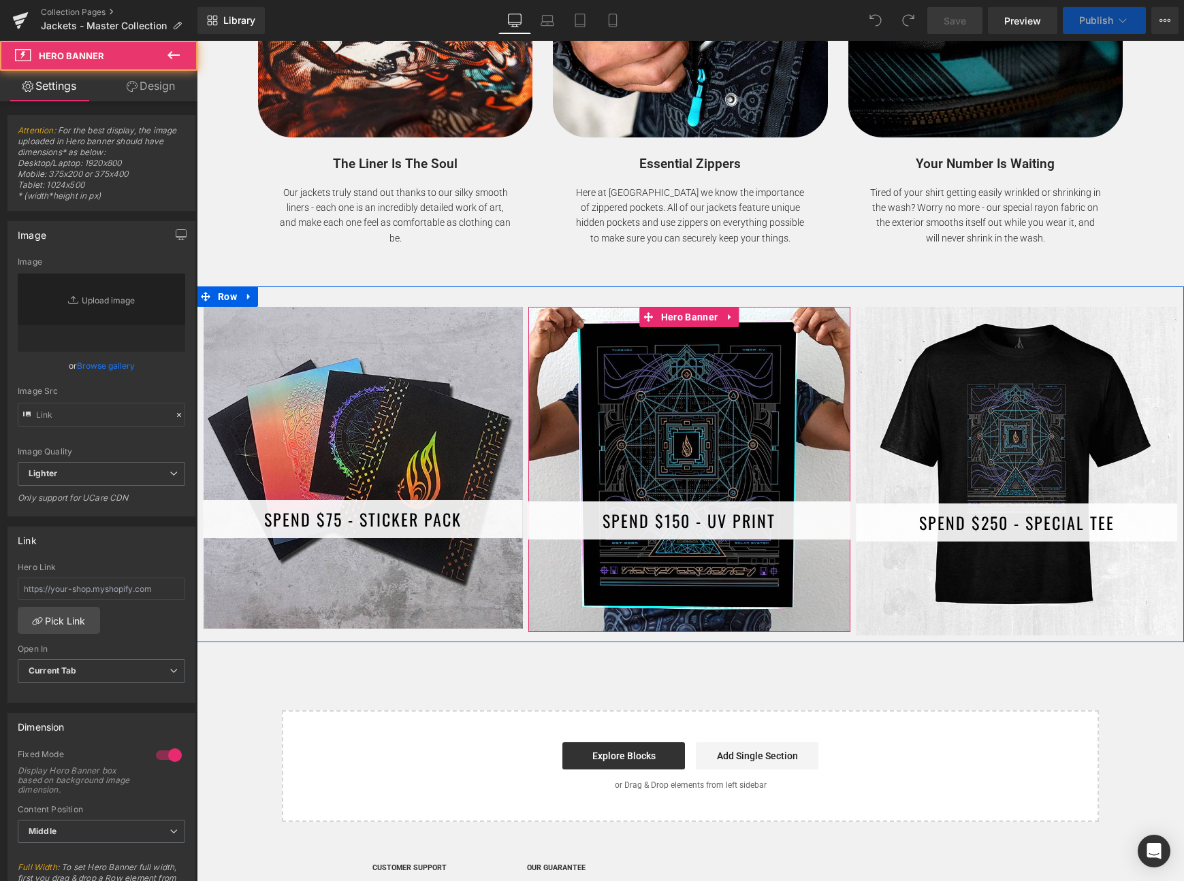
type input "https://ucarecdn.com/95ead64c-1ba6-4553-b57e-6b8b90d0357f/-/format/auto/-/previ…"
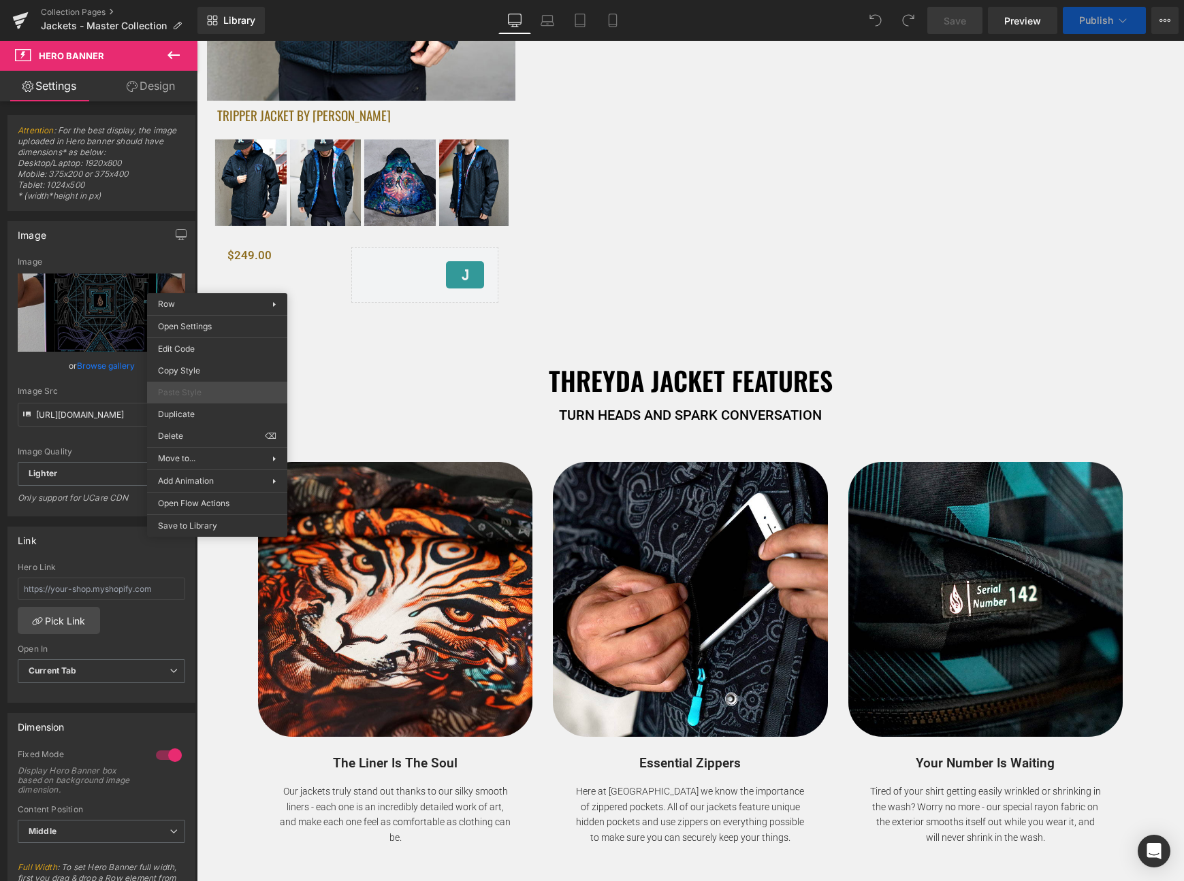
scroll to position [6086, 0]
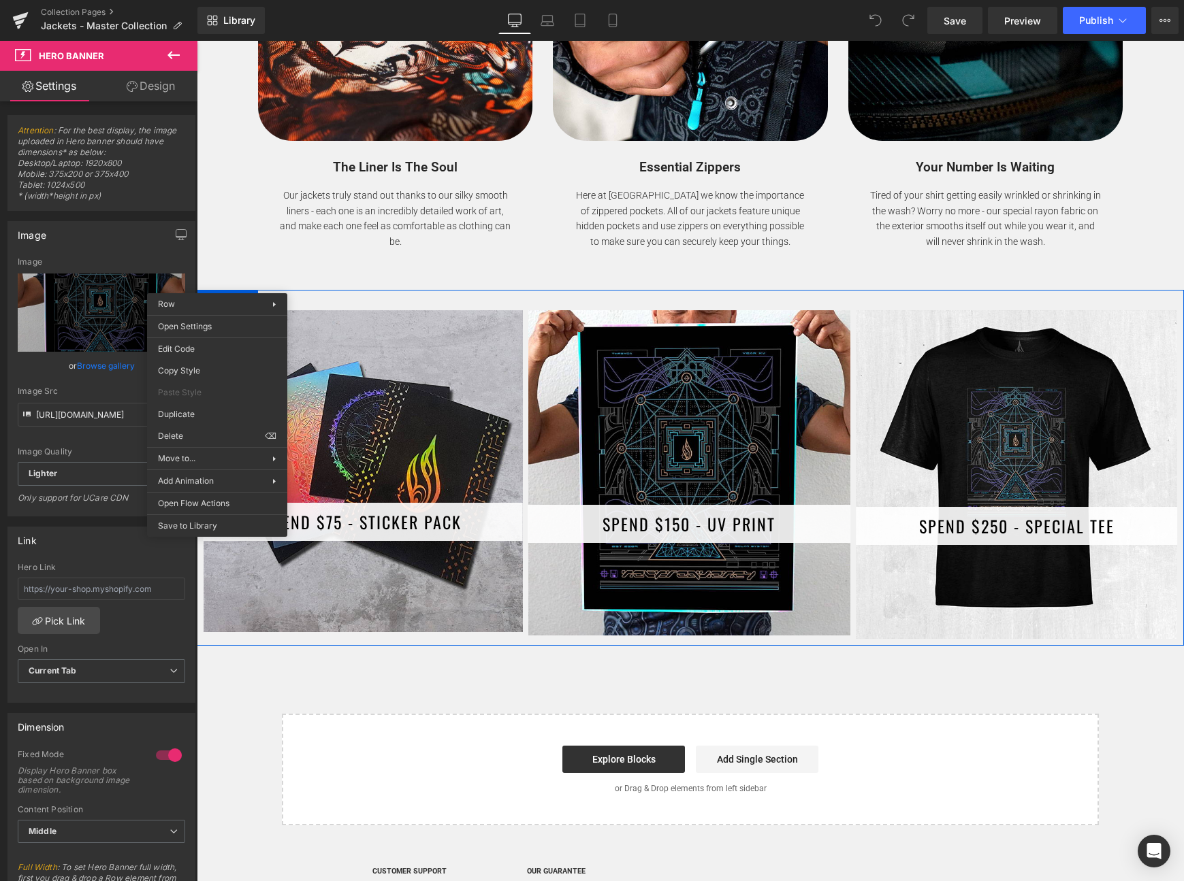
click at [193, 439] on div "You are previewing how the will restyle your page. You can not edit Elements in…" at bounding box center [592, 452] width 1184 height 905
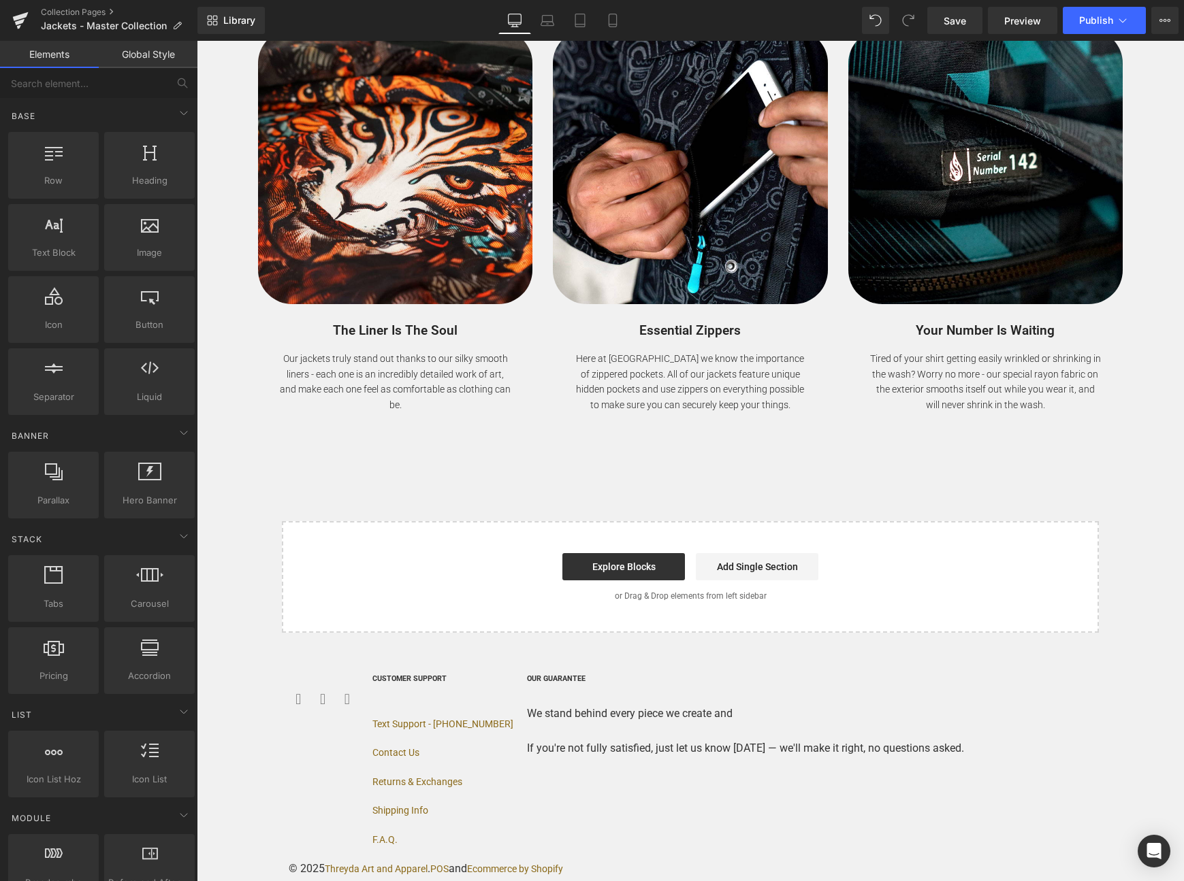
scroll to position [5903, 0]
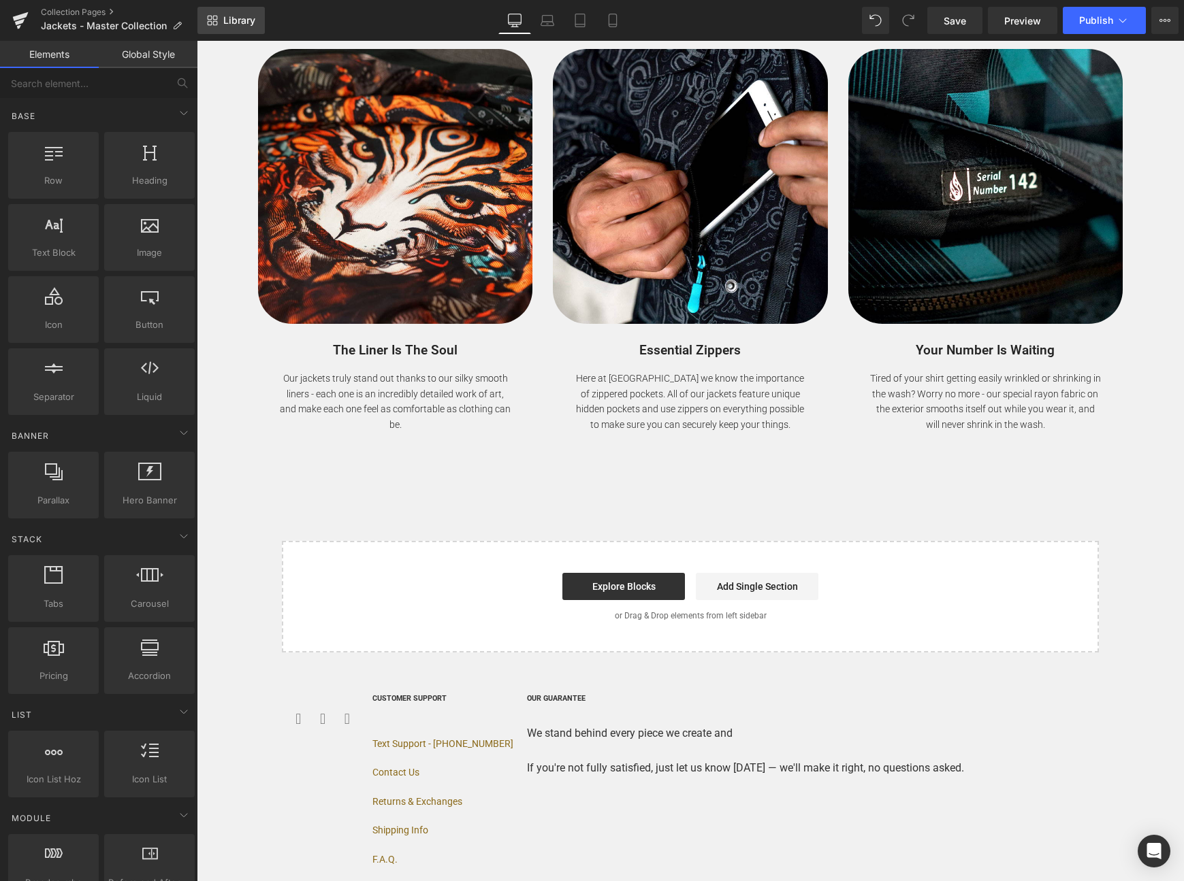
click at [249, 30] on link "Library" at bounding box center [230, 20] width 67 height 27
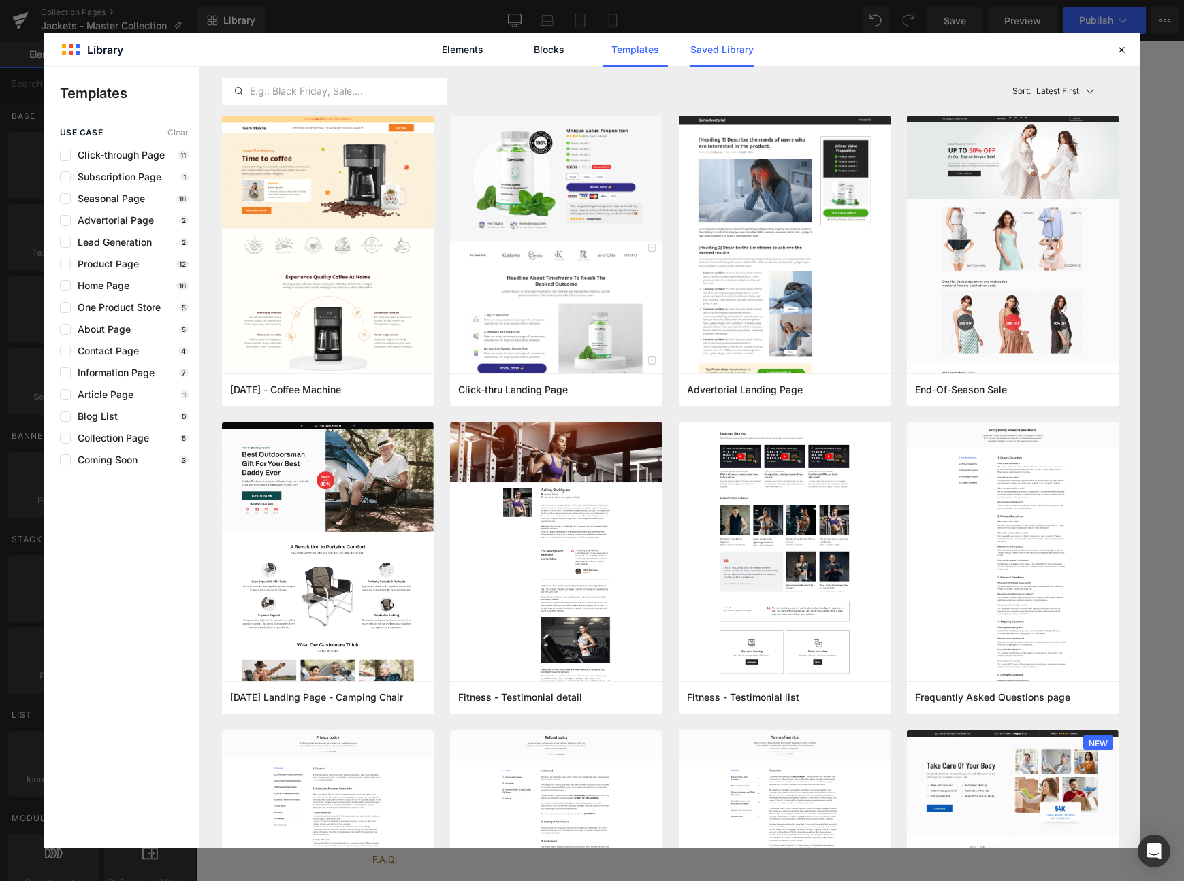
click at [725, 56] on link "Saved Library" at bounding box center [721, 50] width 65 height 34
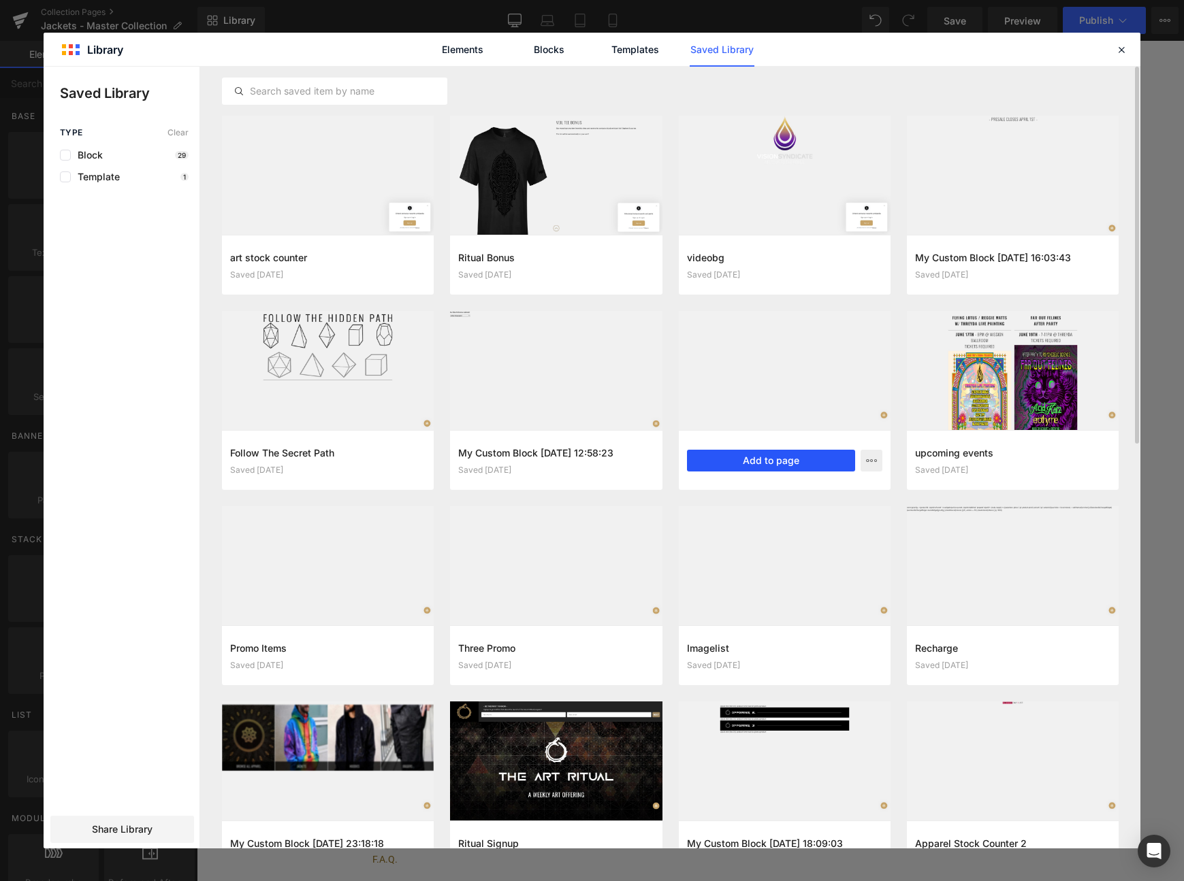
click at [764, 463] on button "Add to page" at bounding box center [771, 461] width 168 height 22
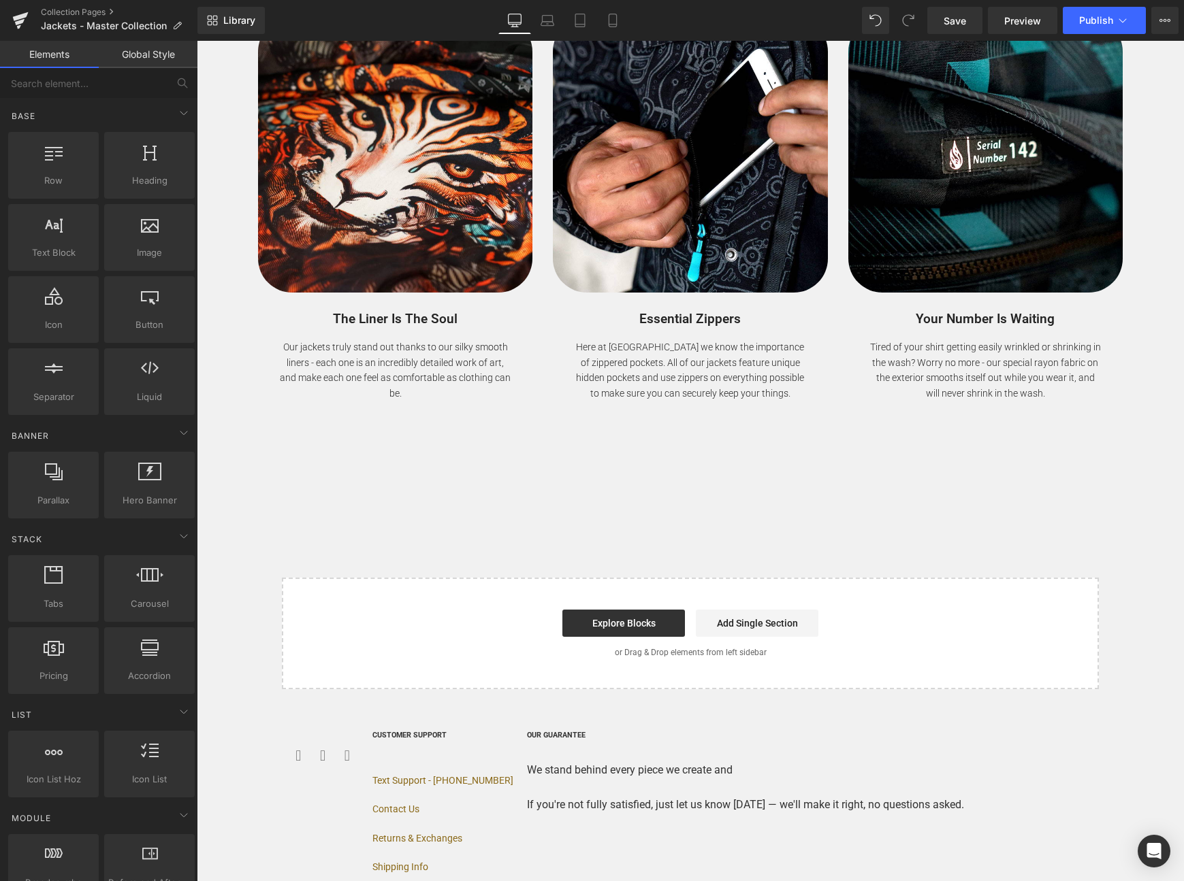
scroll to position [5978, 0]
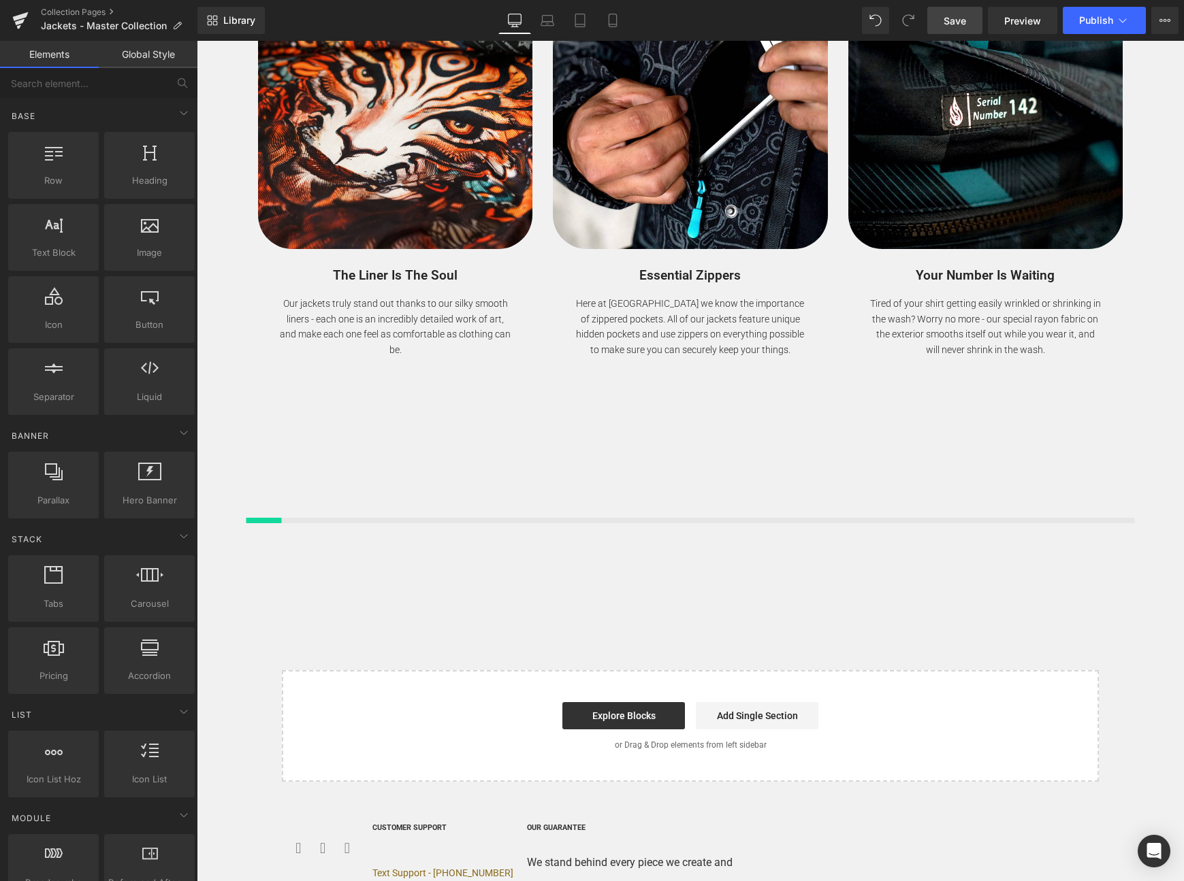
click at [953, 21] on span "Save" at bounding box center [954, 21] width 22 height 14
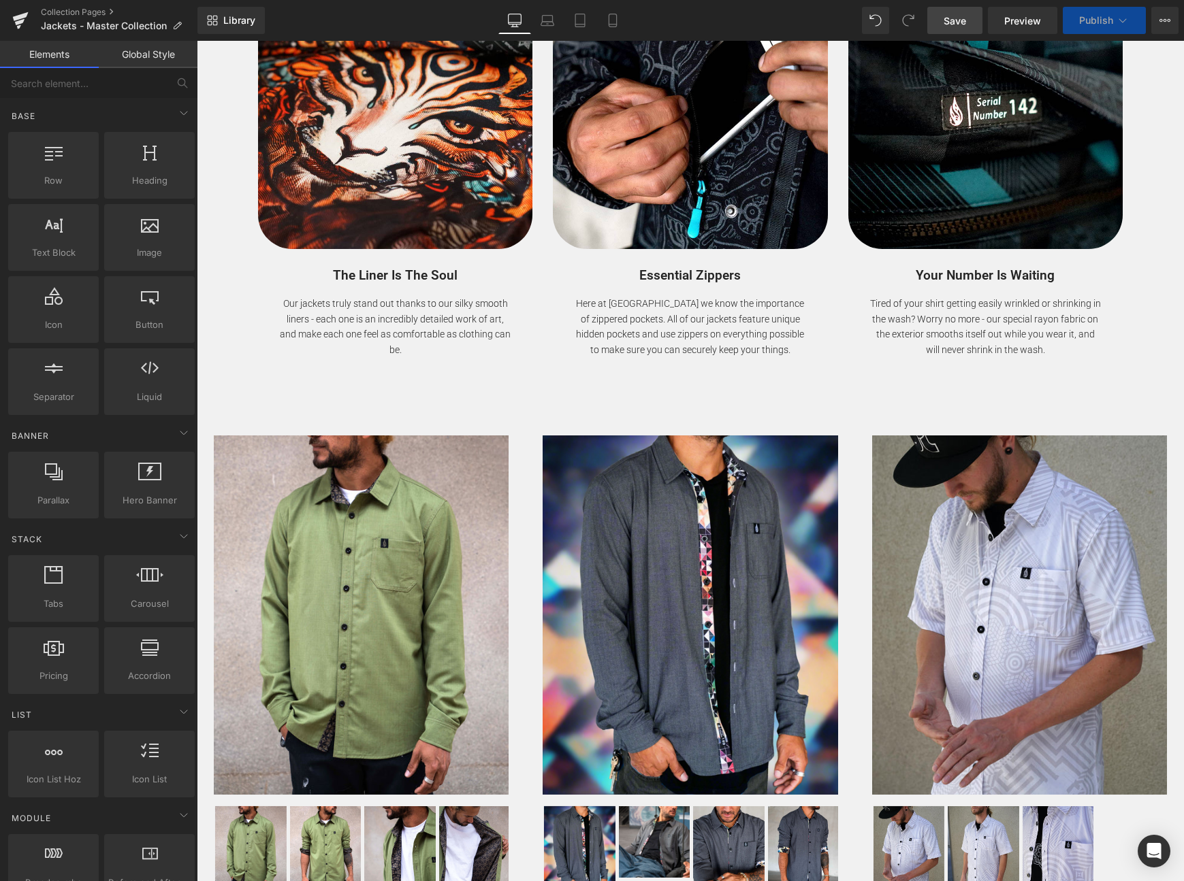
scroll to position [6001, 0]
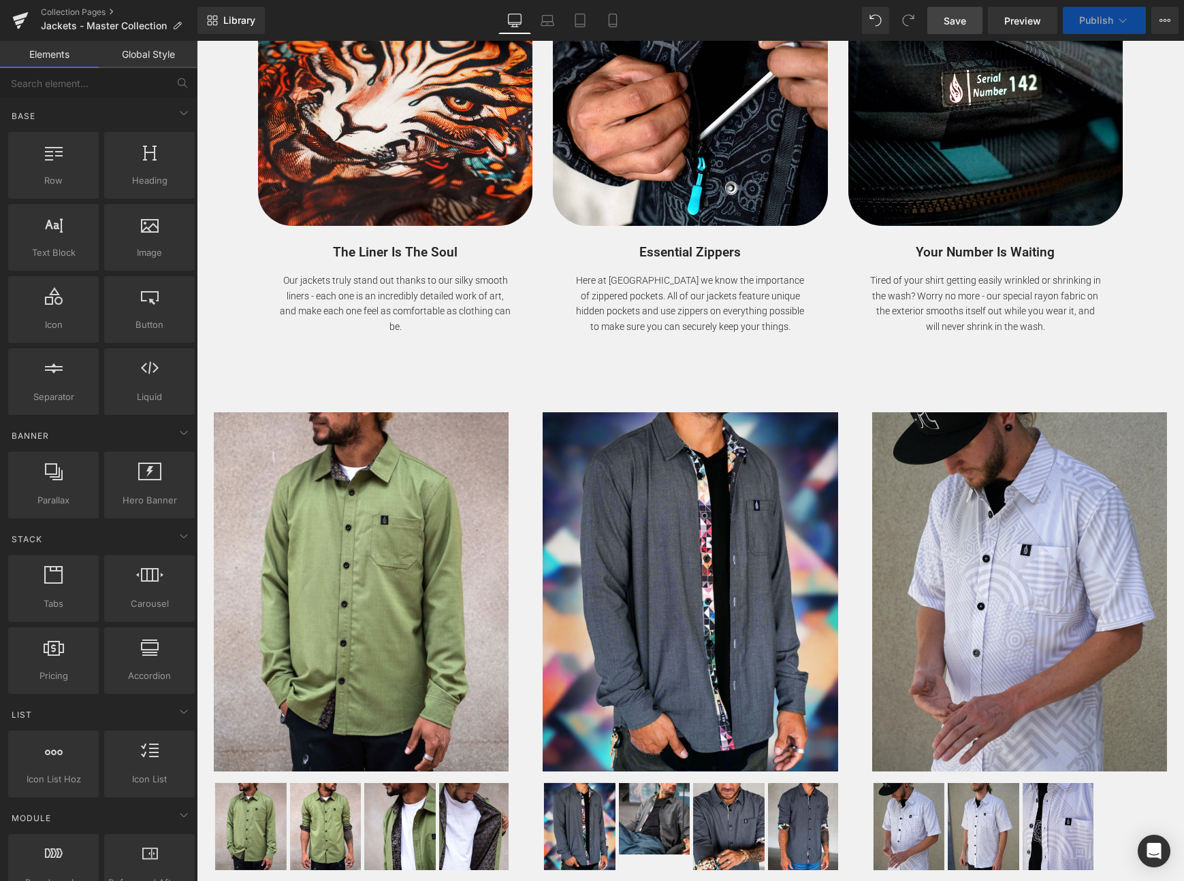
select select "Medium"
select select "Large"
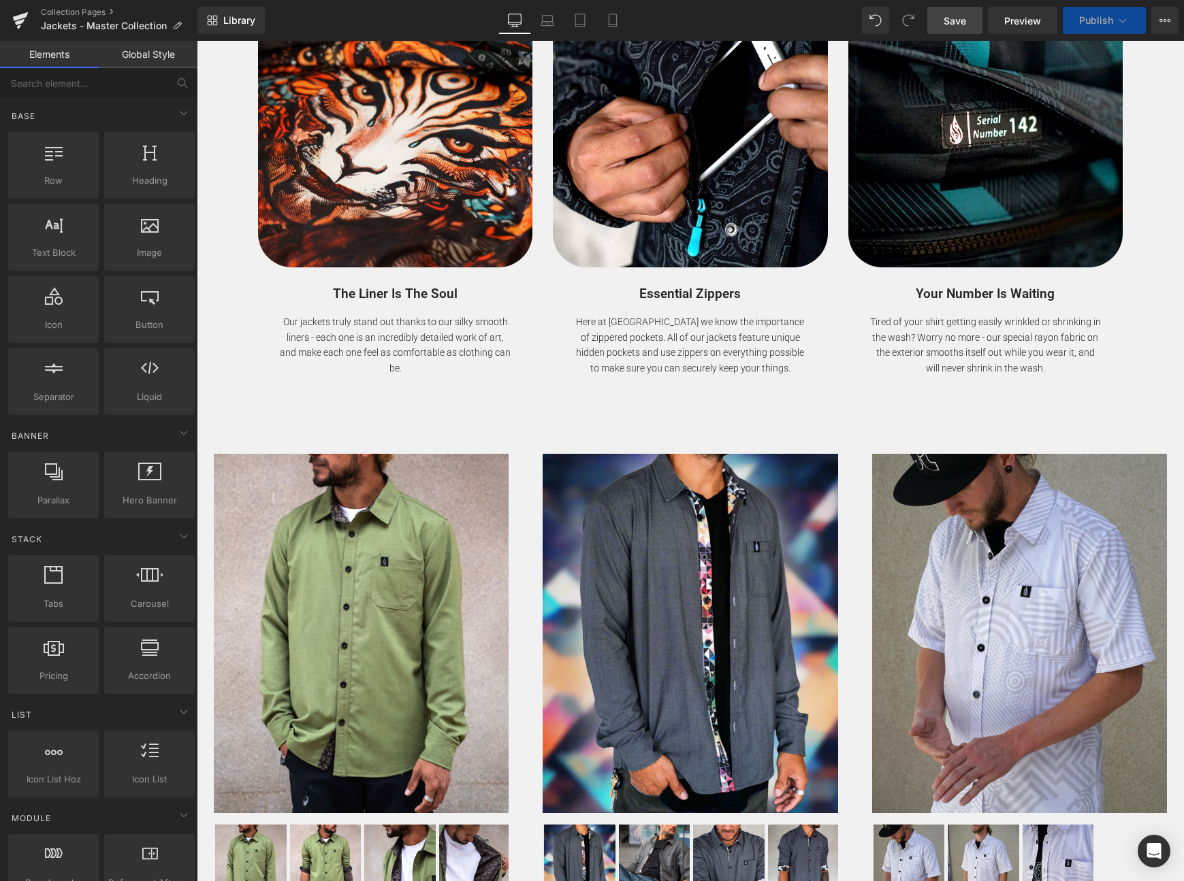
click at [617, 483] on img at bounding box center [689, 633] width 295 height 359
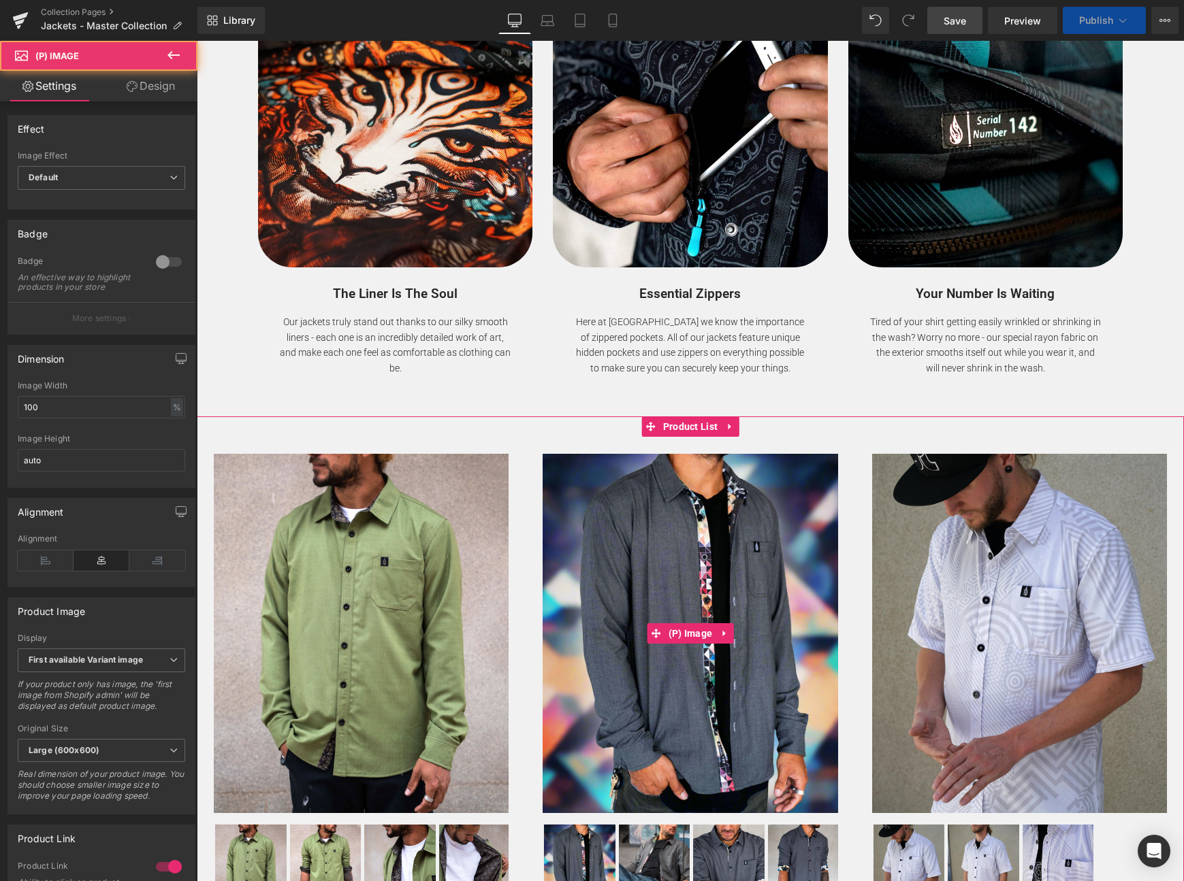
click at [664, 476] on img at bounding box center [689, 633] width 295 height 359
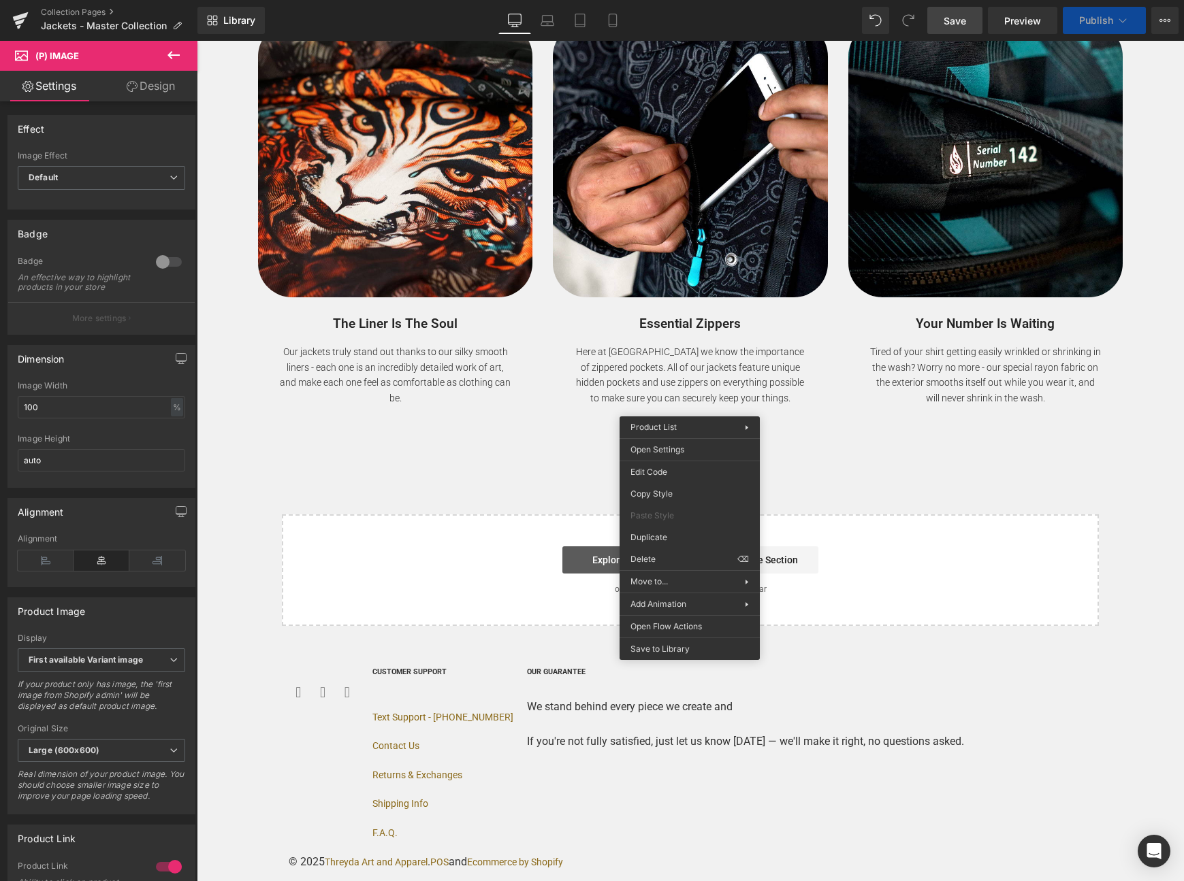
scroll to position [5903, 0]
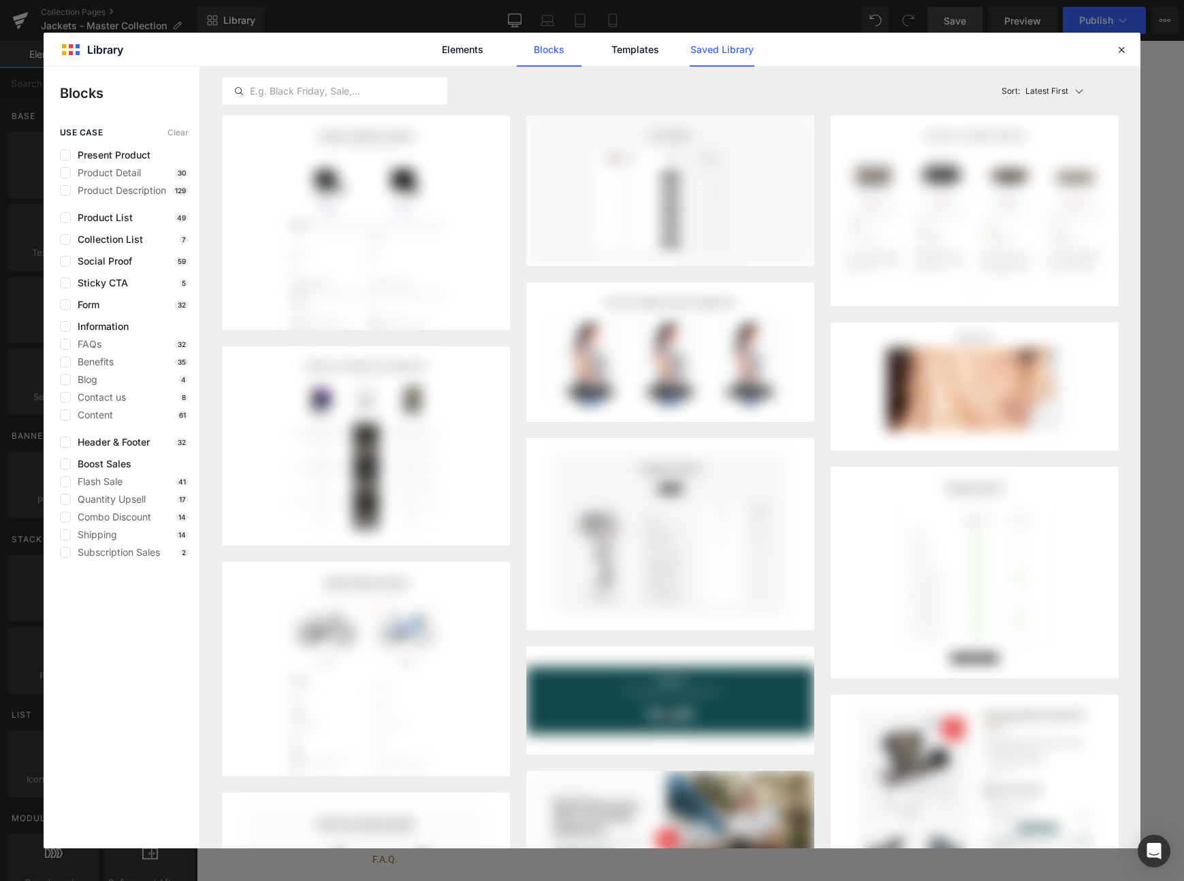
click at [711, 46] on link "Saved Library" at bounding box center [721, 50] width 65 height 34
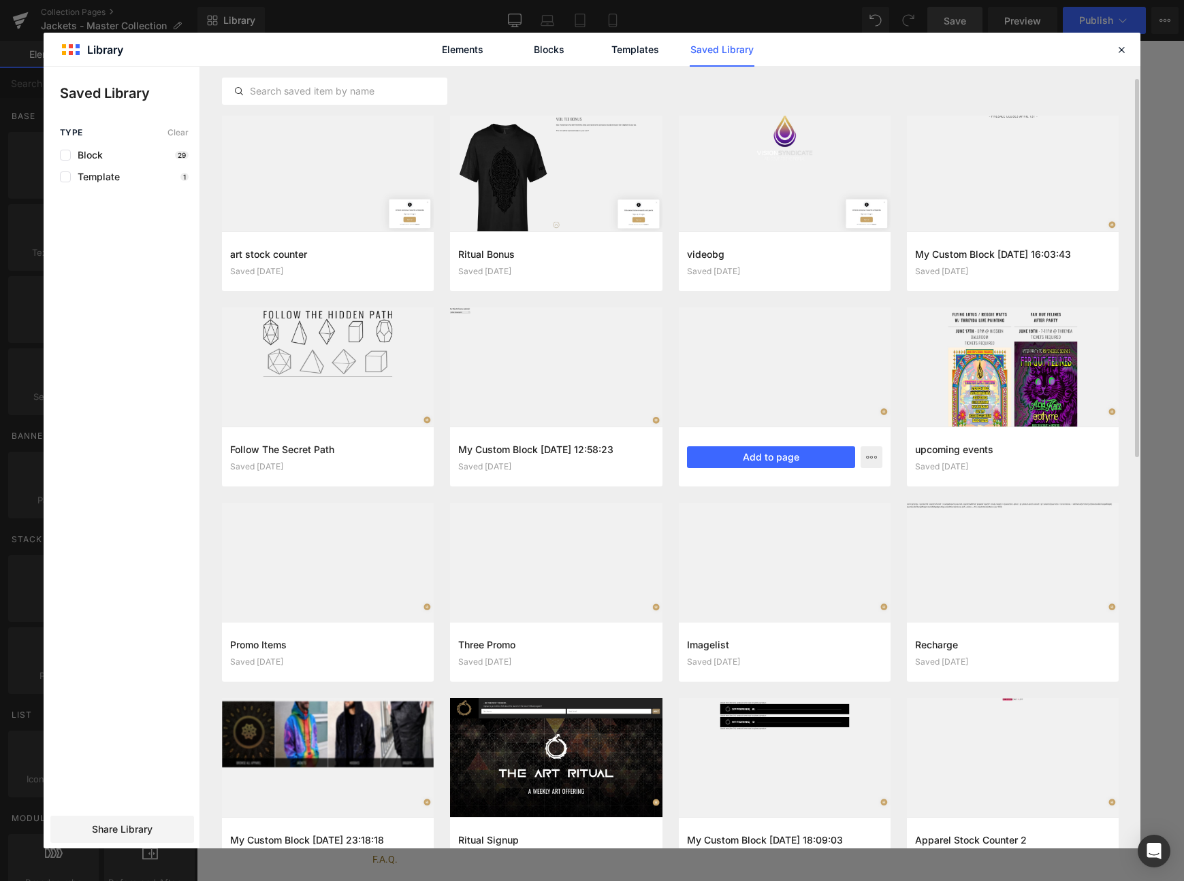
scroll to position [0, 0]
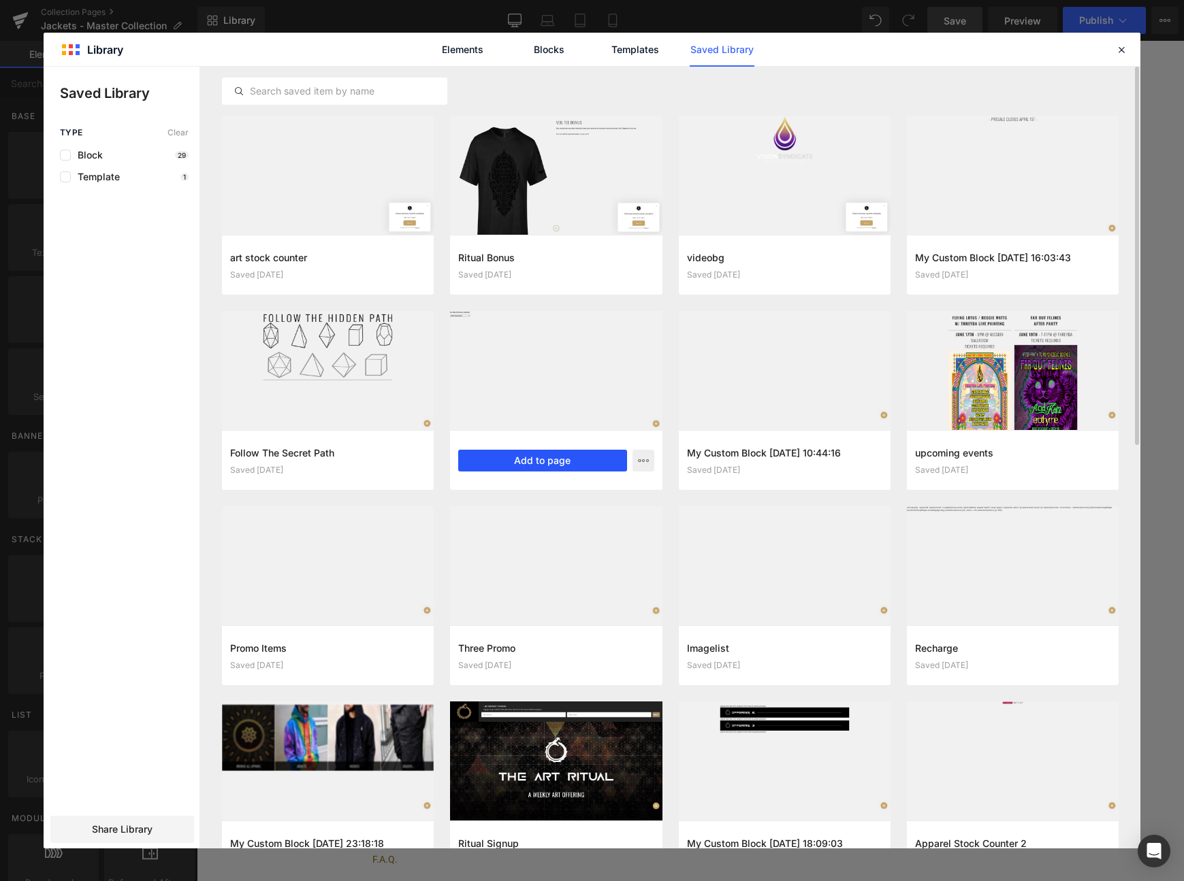
click at [540, 456] on button "Add to page" at bounding box center [542, 461] width 168 height 22
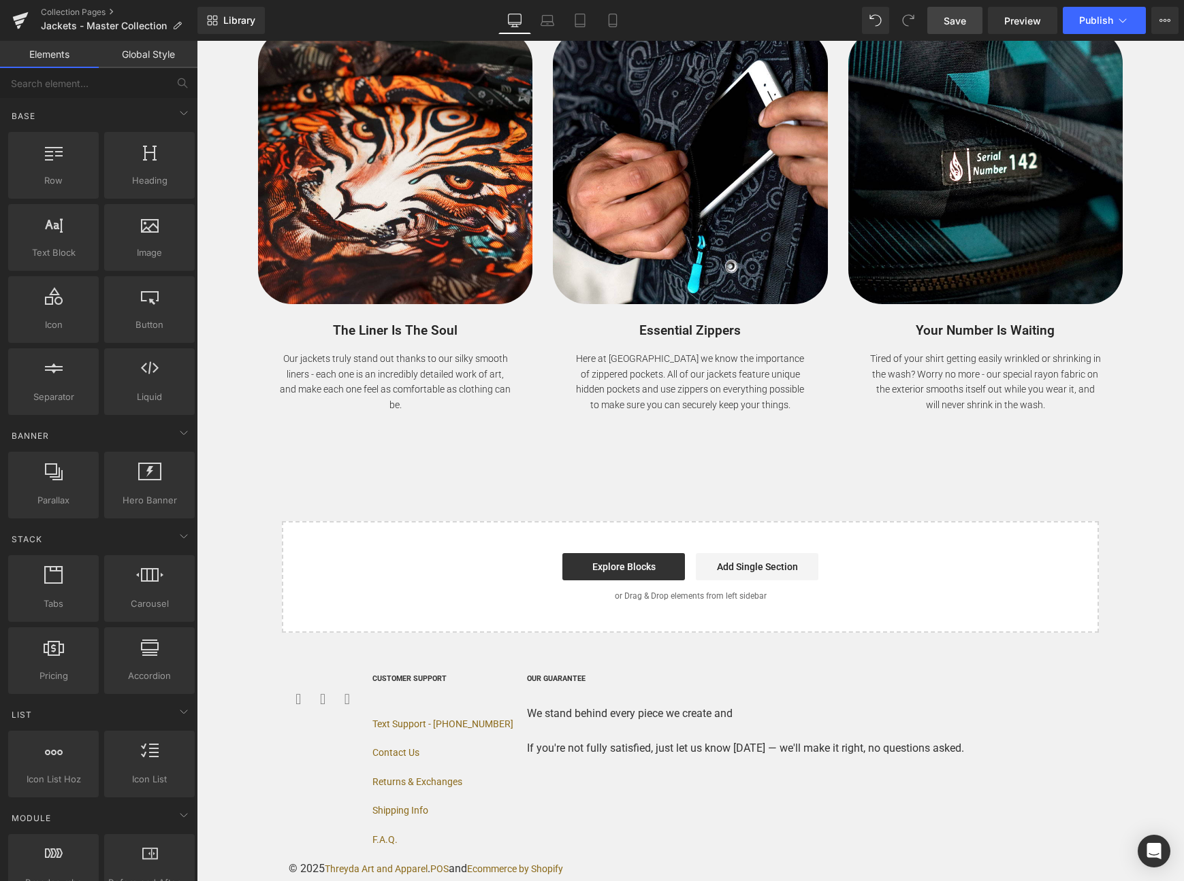
scroll to position [5903, 0]
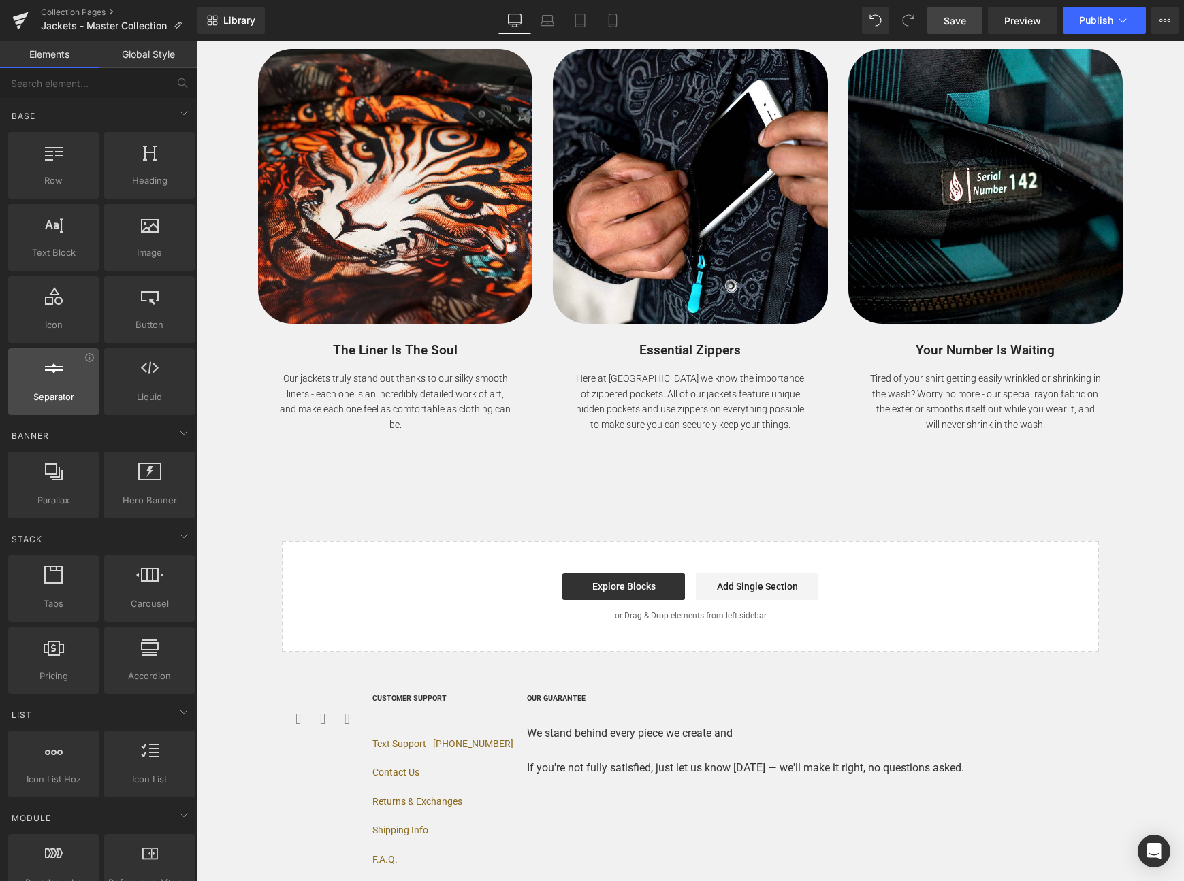
click at [25, 368] on div at bounding box center [53, 374] width 82 height 31
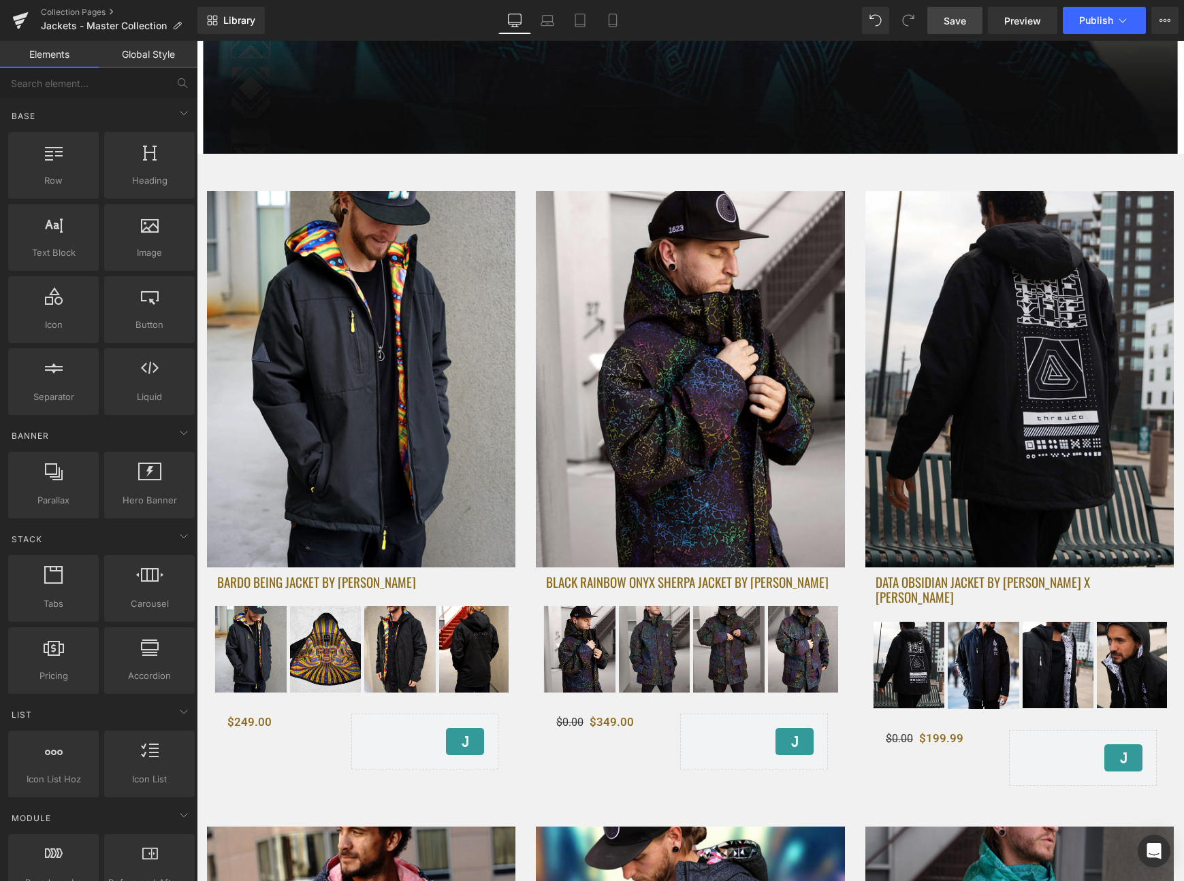
scroll to position [553, 0]
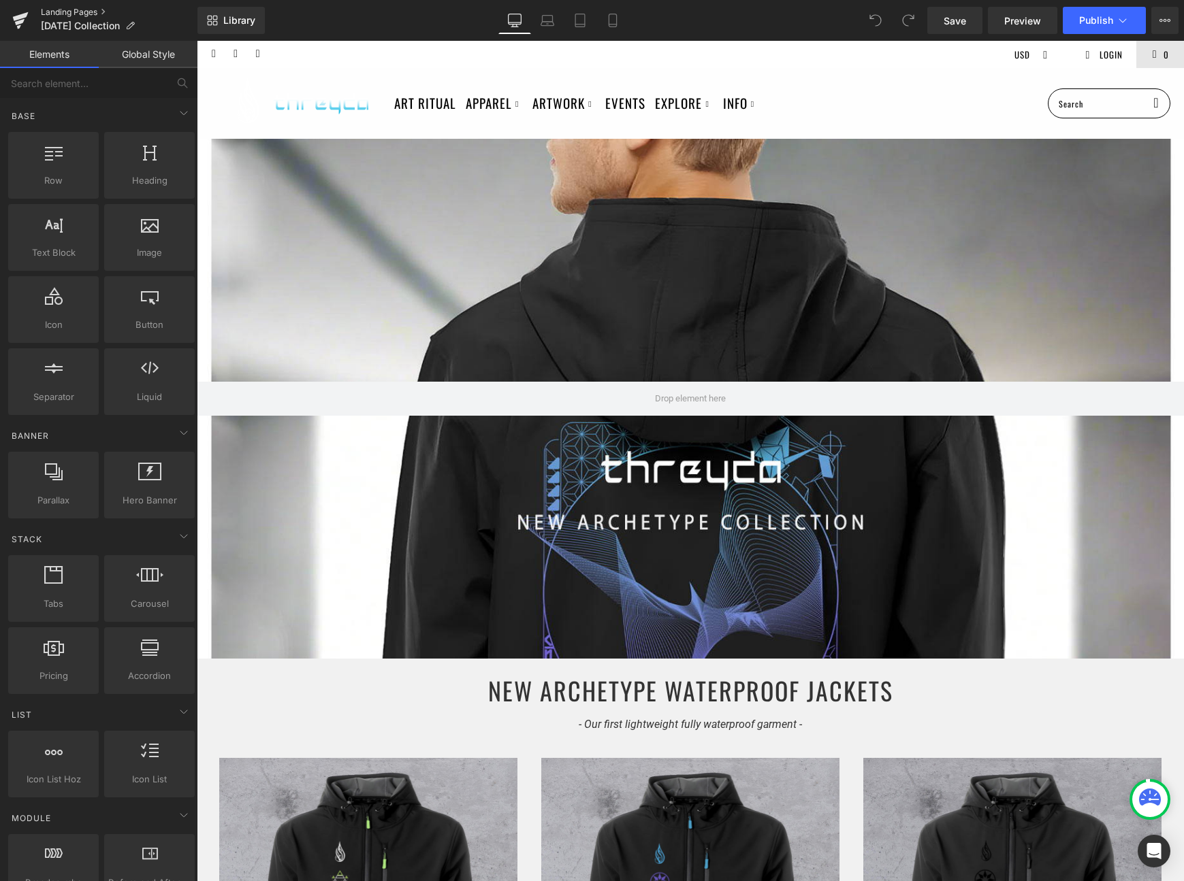
click at [80, 12] on link "Landing Pages" at bounding box center [119, 12] width 157 height 11
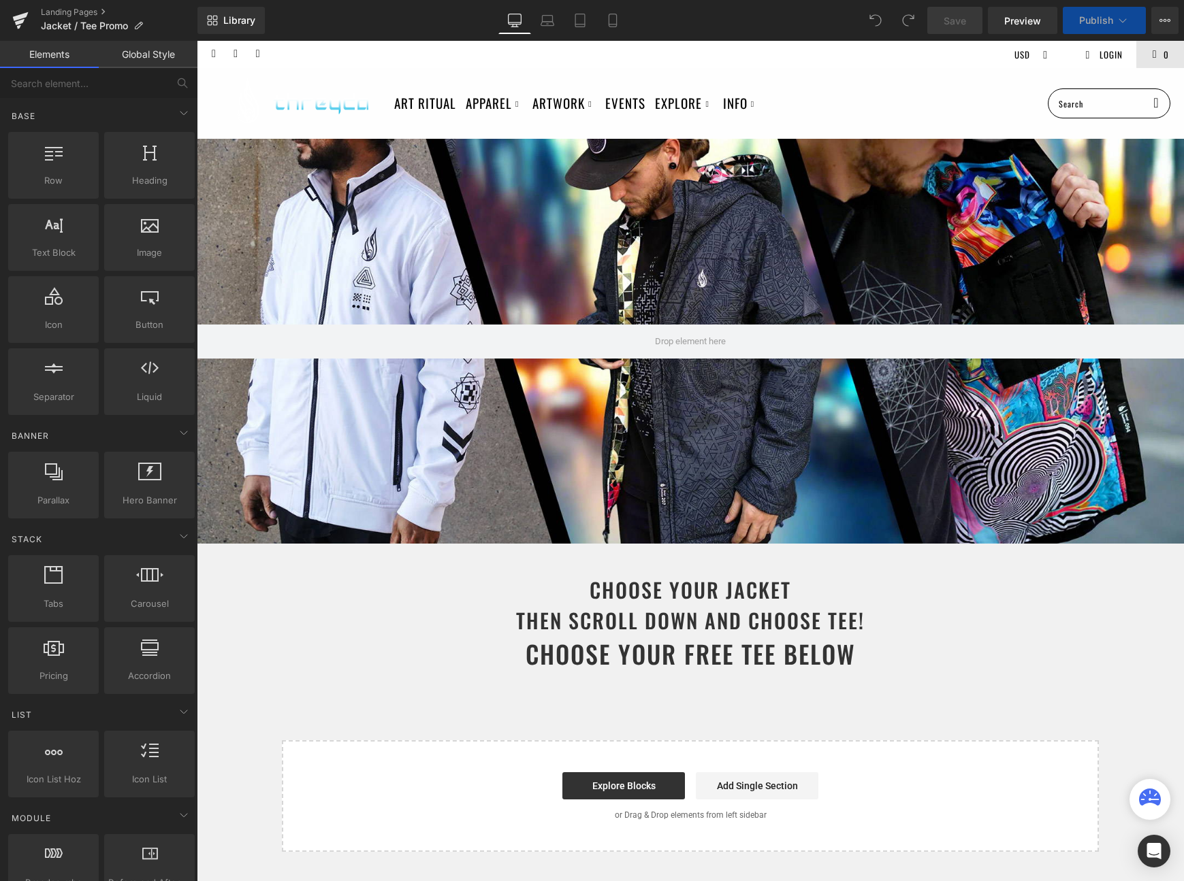
select select "Medium"
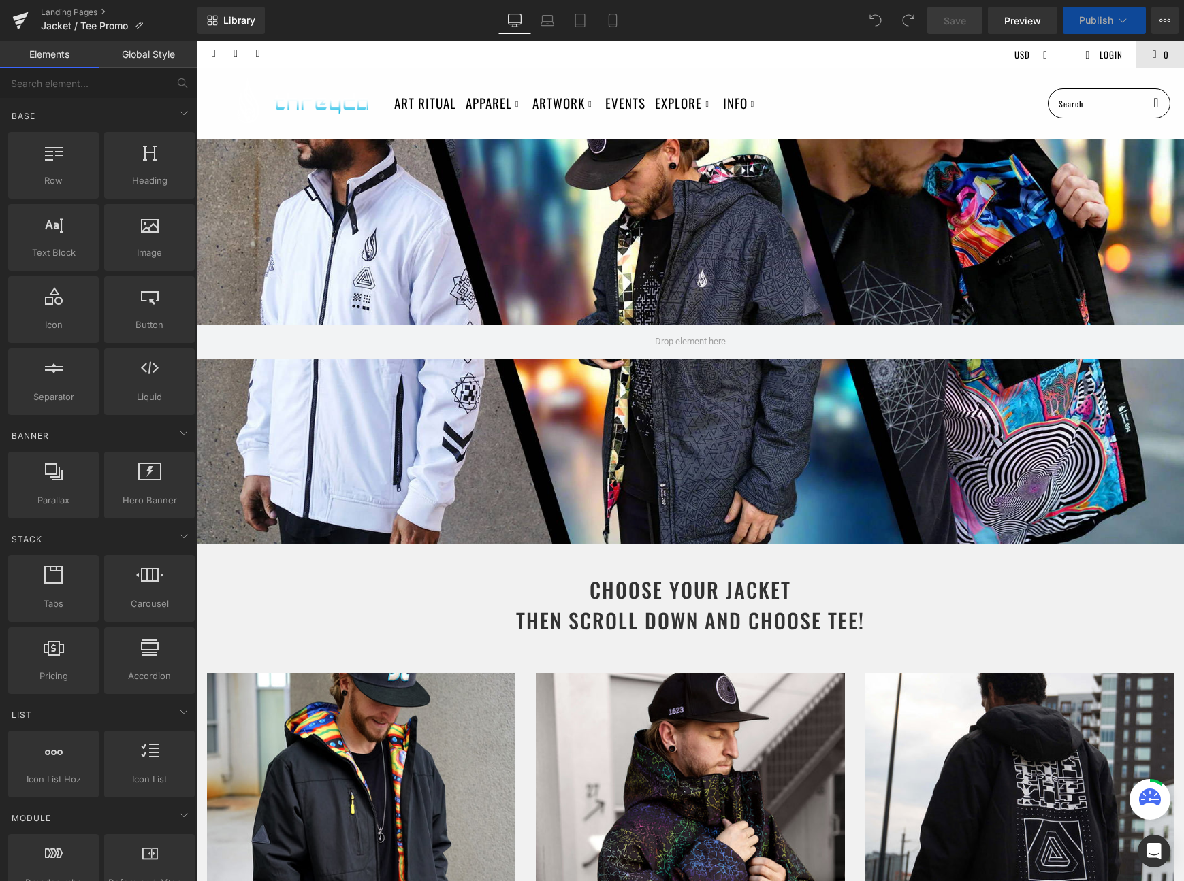
select select "Small"
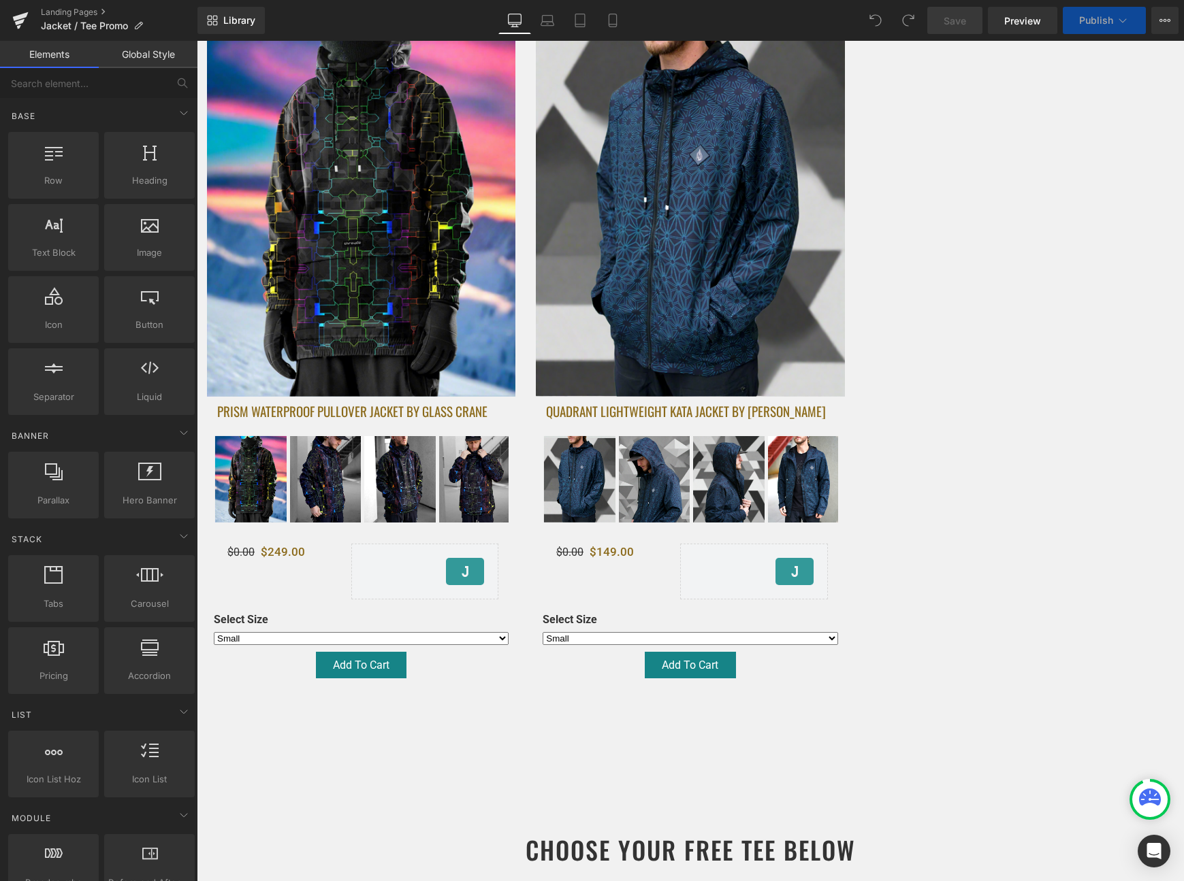
select select "Small"
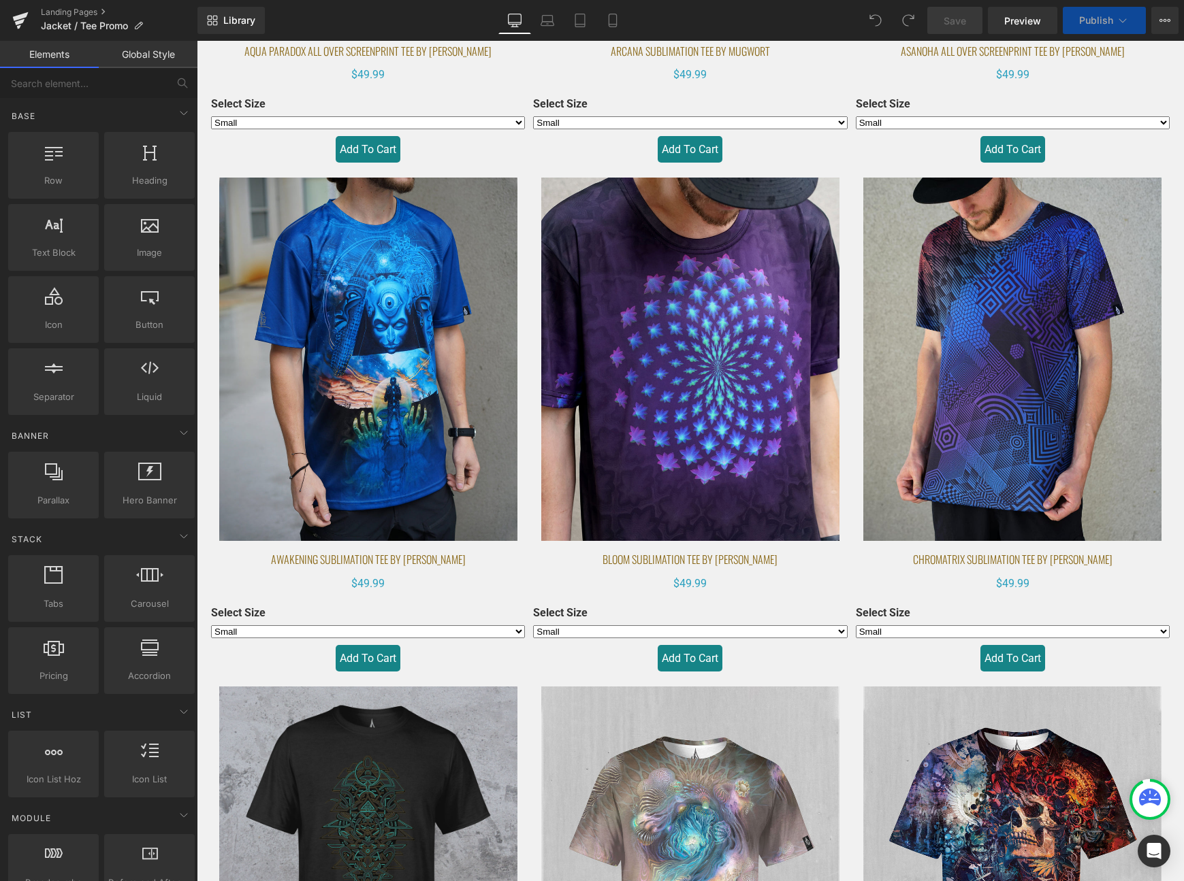
scroll to position [8075, 0]
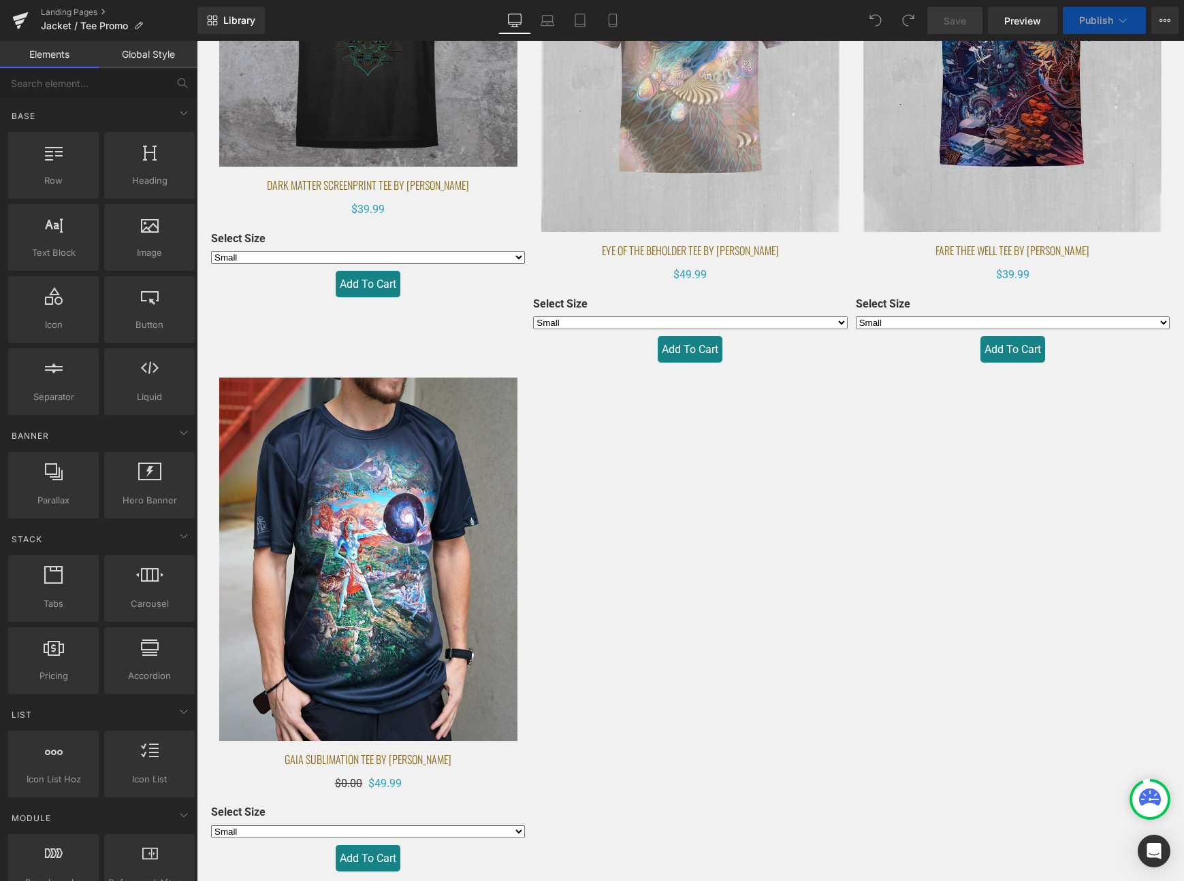
select select "Medium"
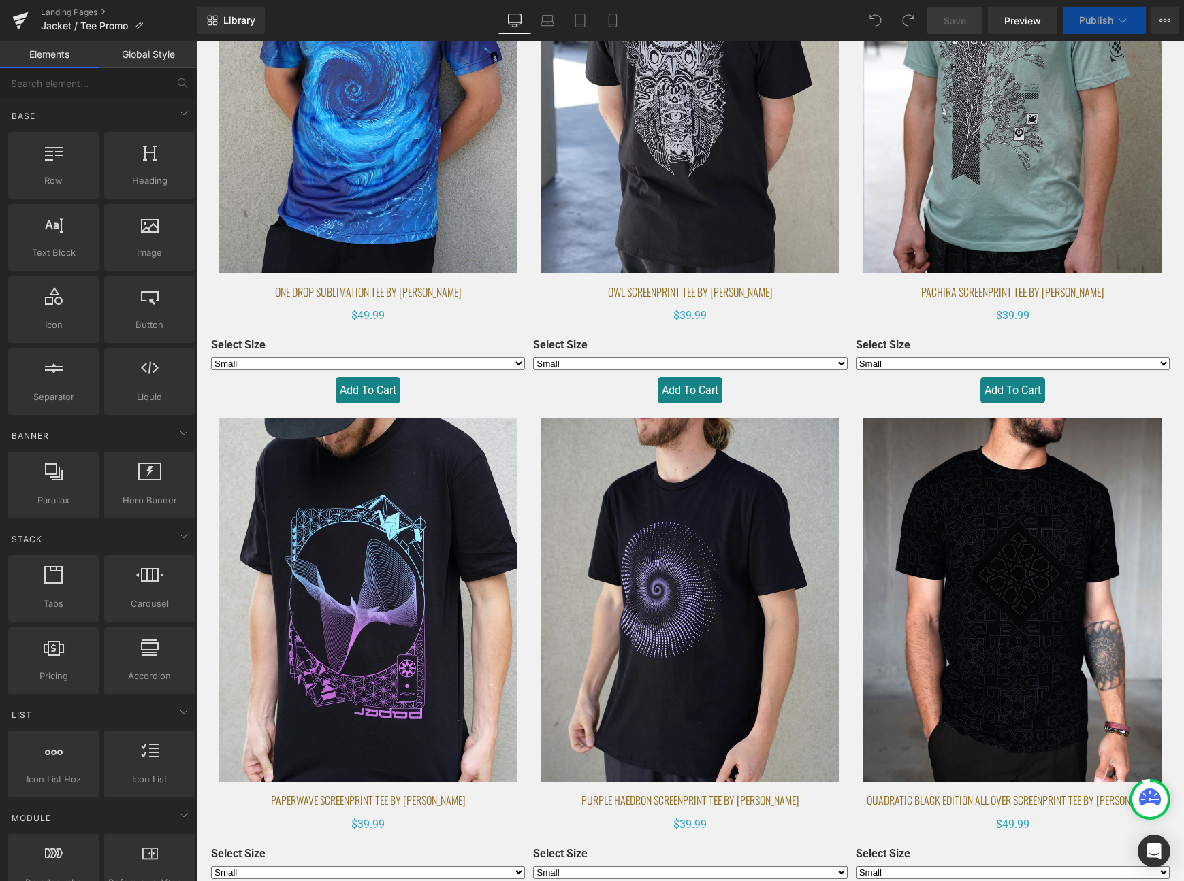
scroll to position [10738, 0]
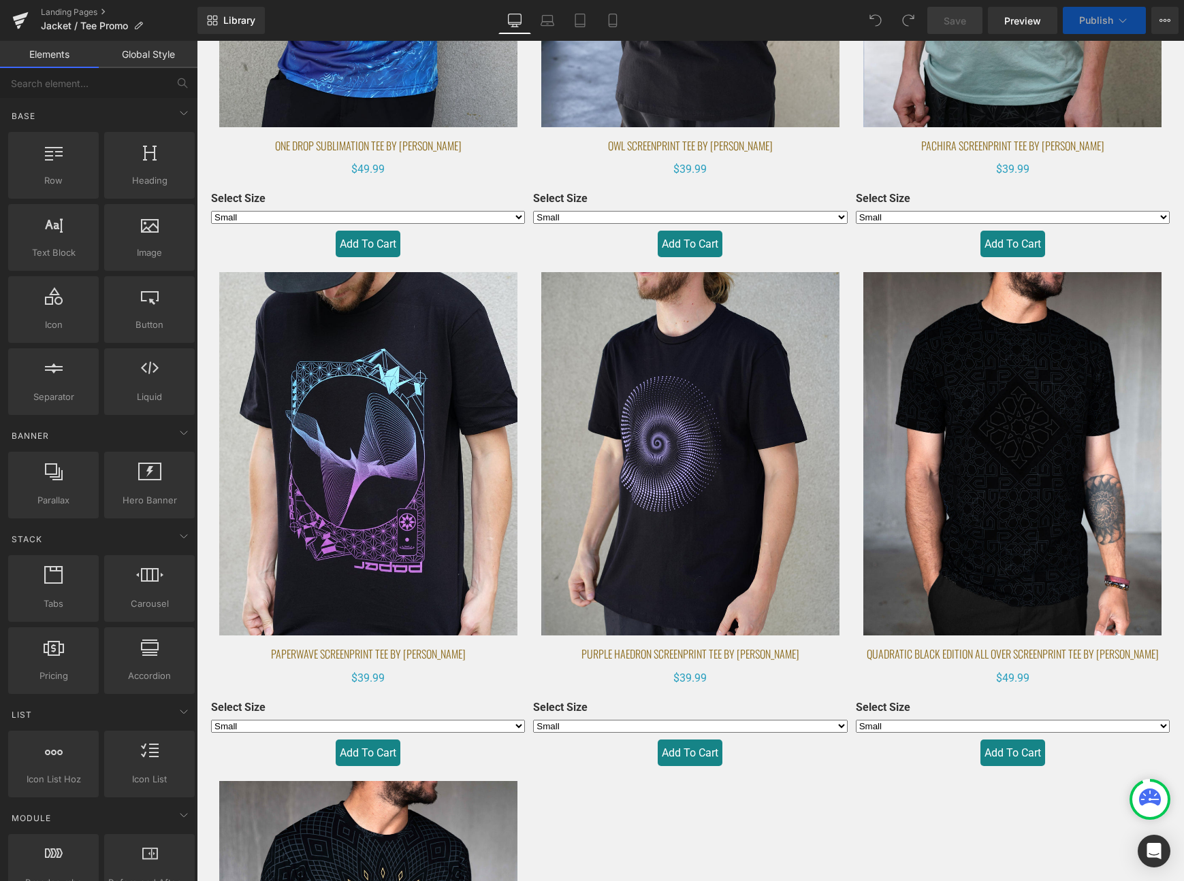
select select "Medium"
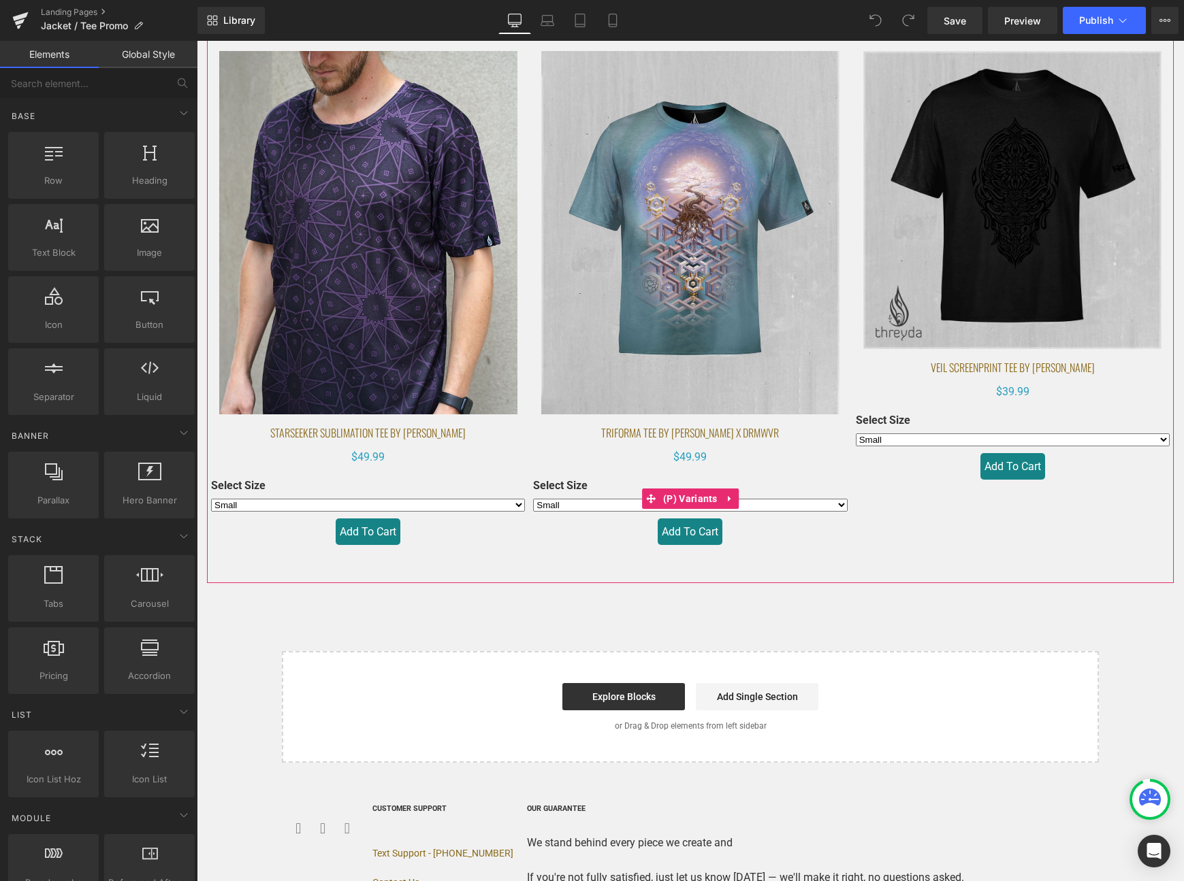
scroll to position [11973, 0]
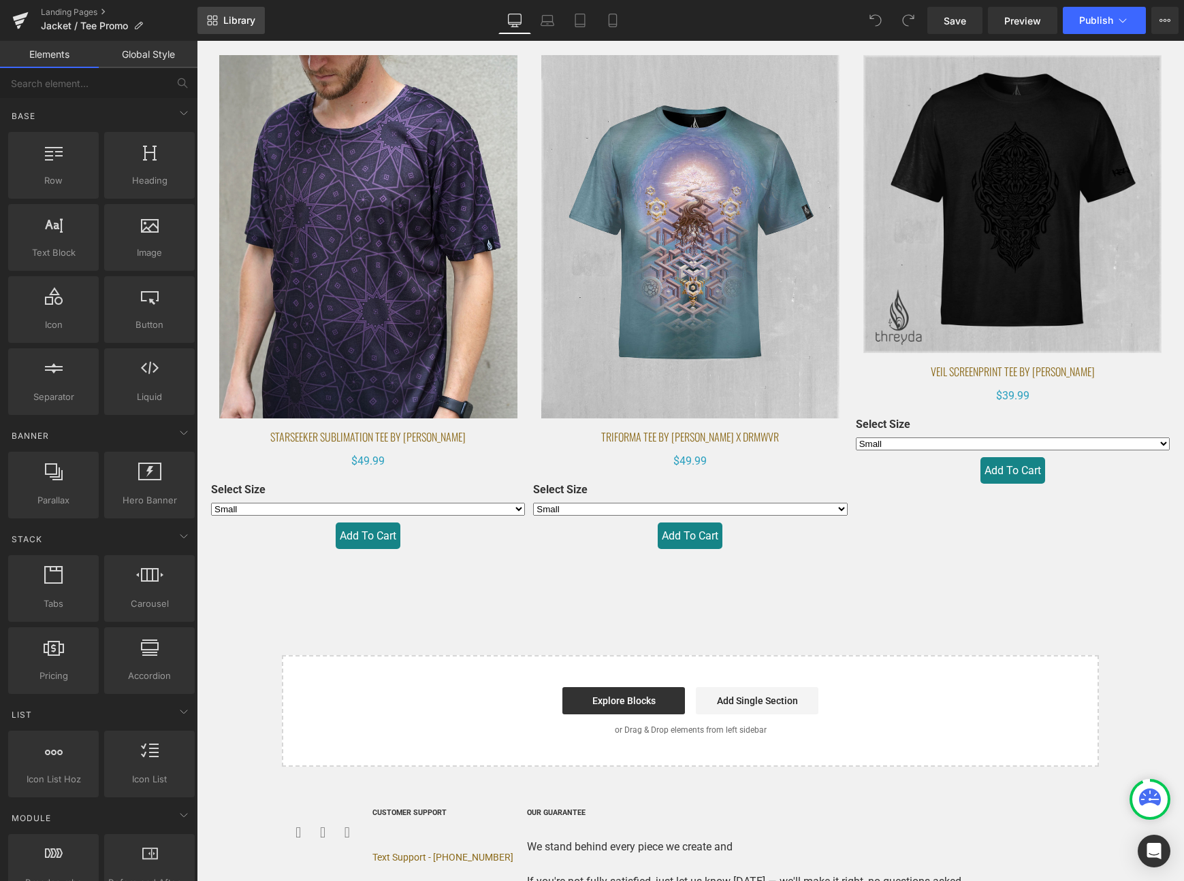
click at [247, 26] on span "Library" at bounding box center [239, 20] width 32 height 12
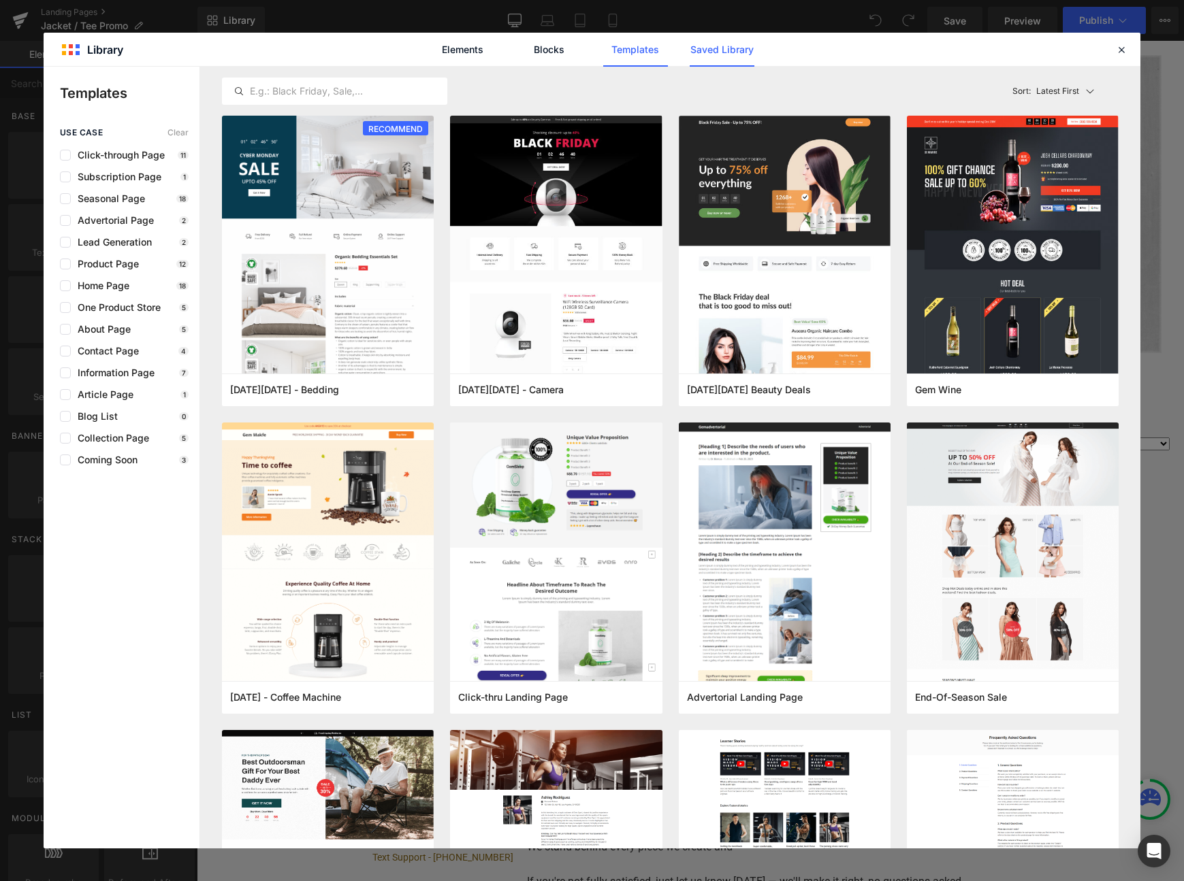
click at [742, 46] on link "Saved Library" at bounding box center [721, 50] width 65 height 34
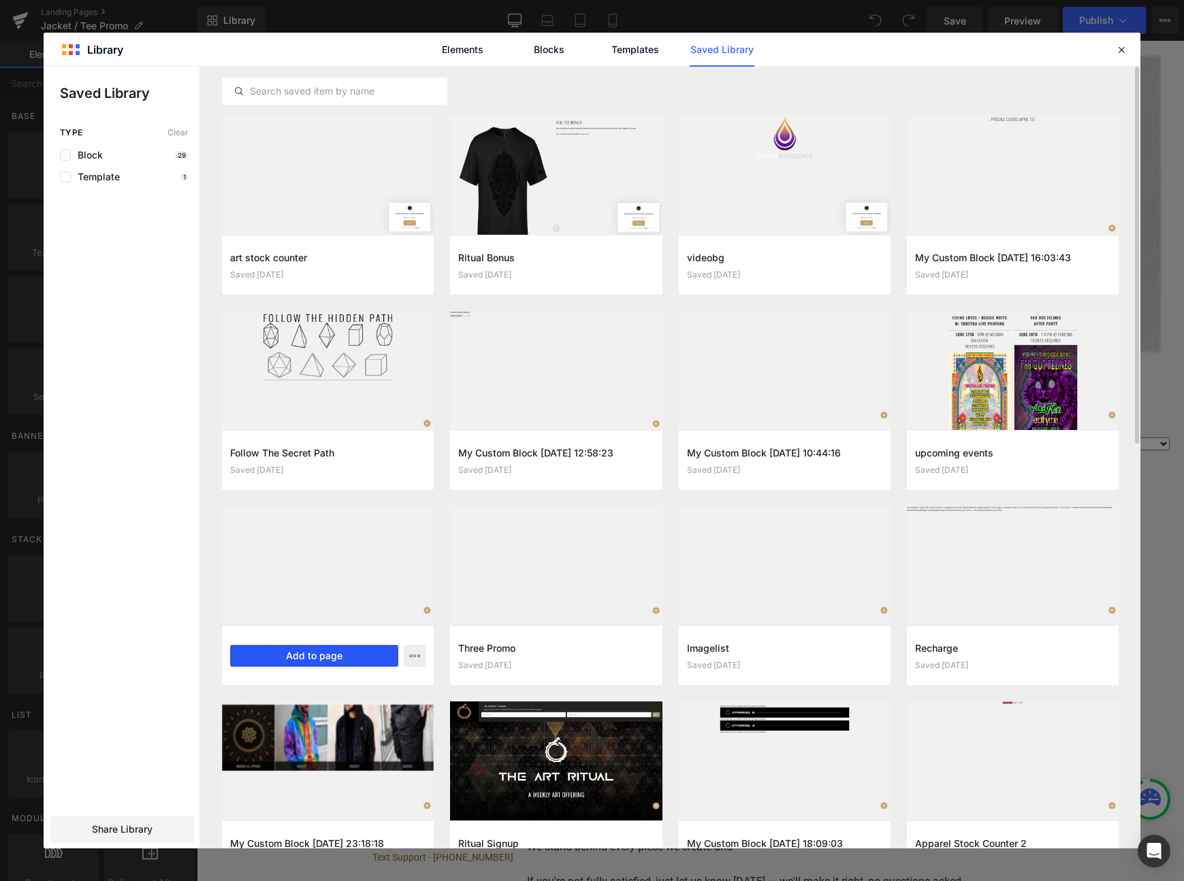
click at [321, 651] on button "Add to page" at bounding box center [314, 656] width 168 height 22
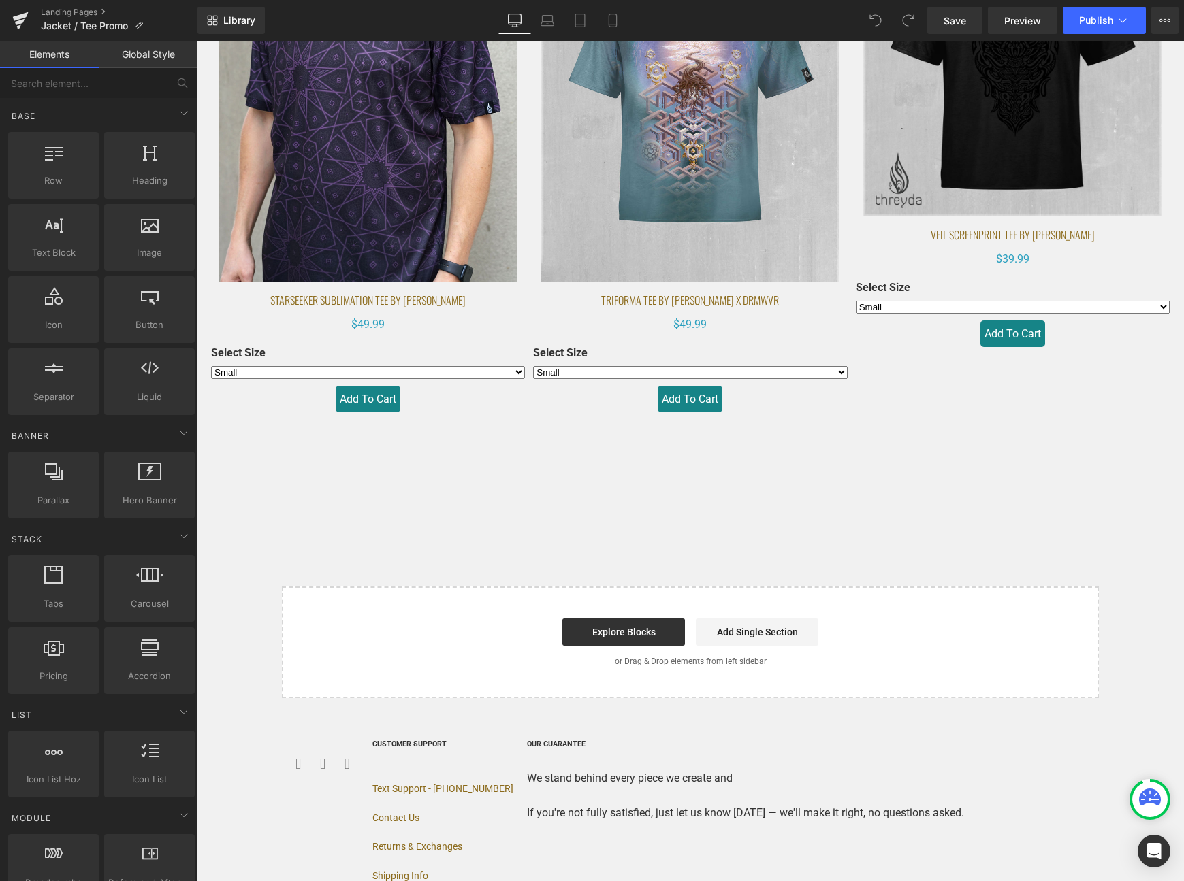
scroll to position [12162, 0]
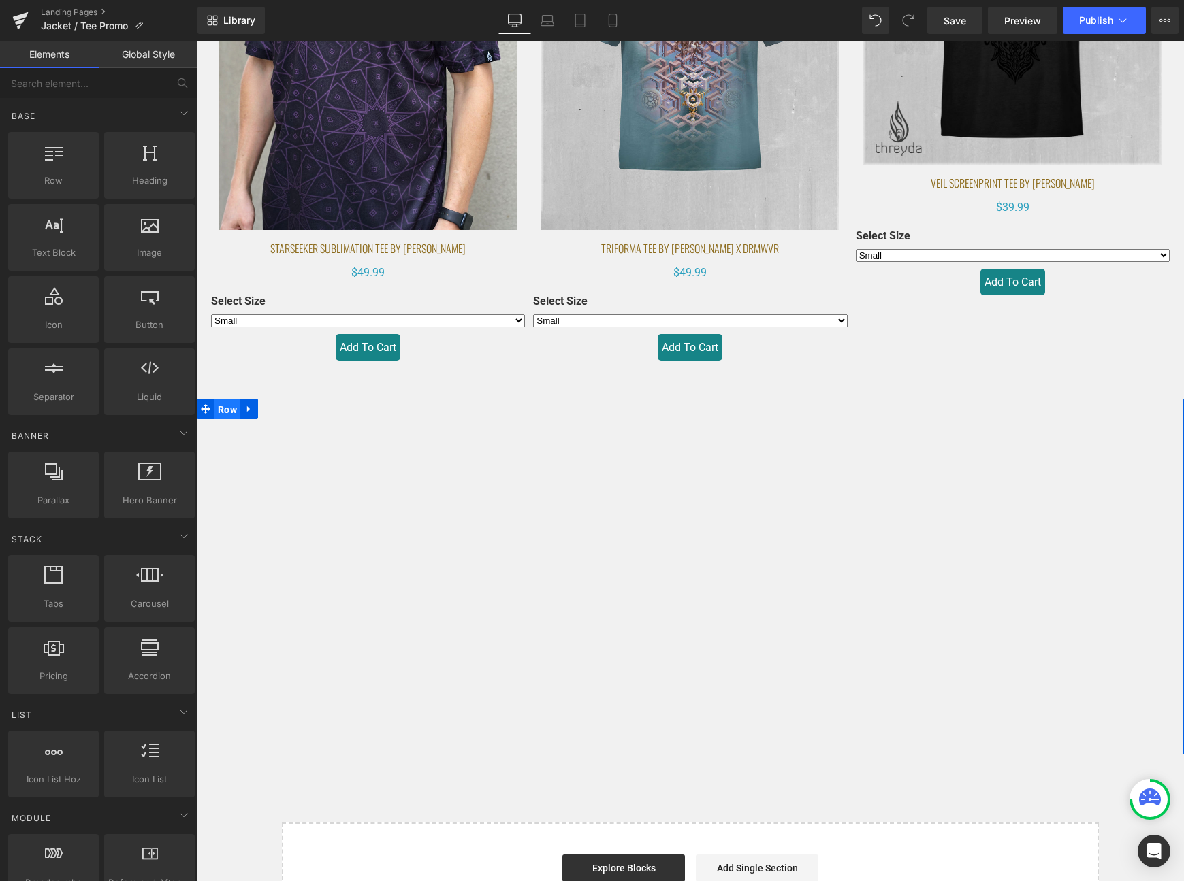
click at [228, 400] on span "Row" at bounding box center [227, 410] width 26 height 20
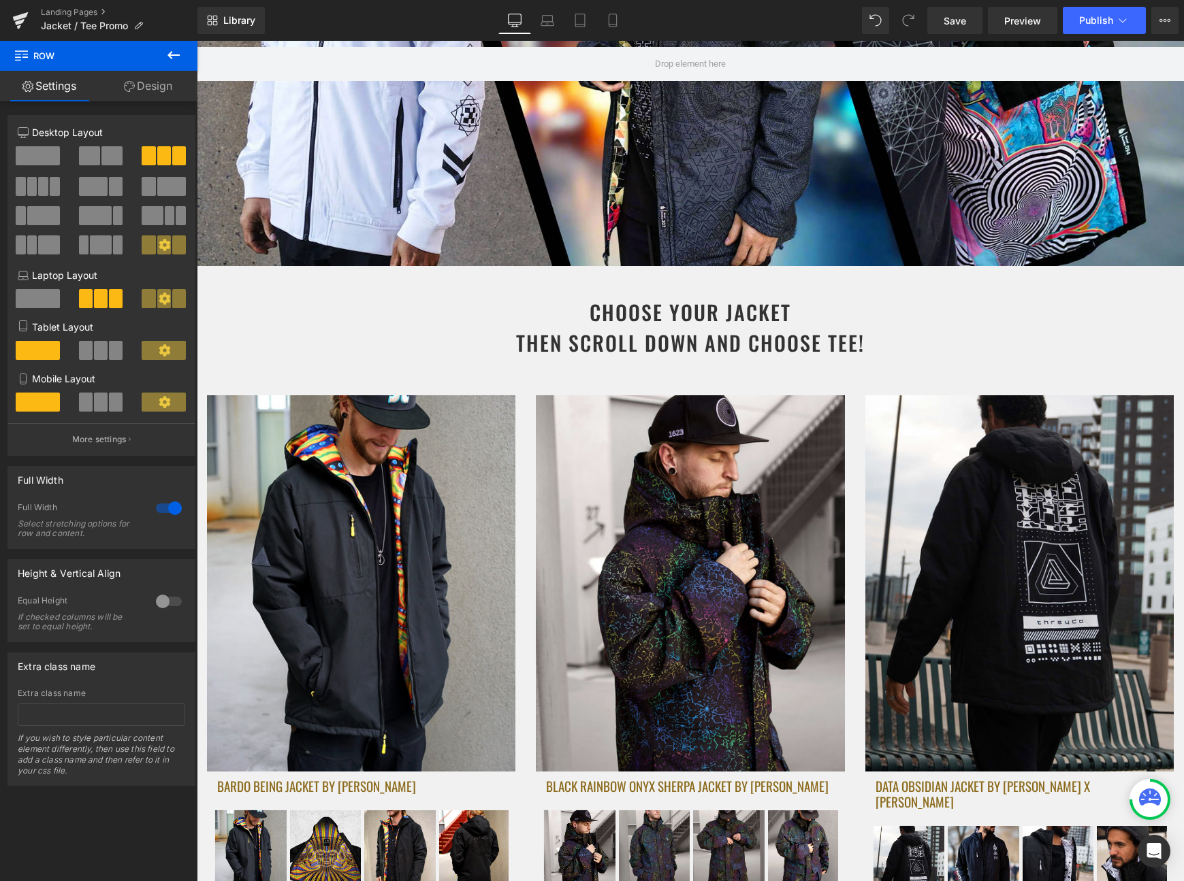
scroll to position [0, 0]
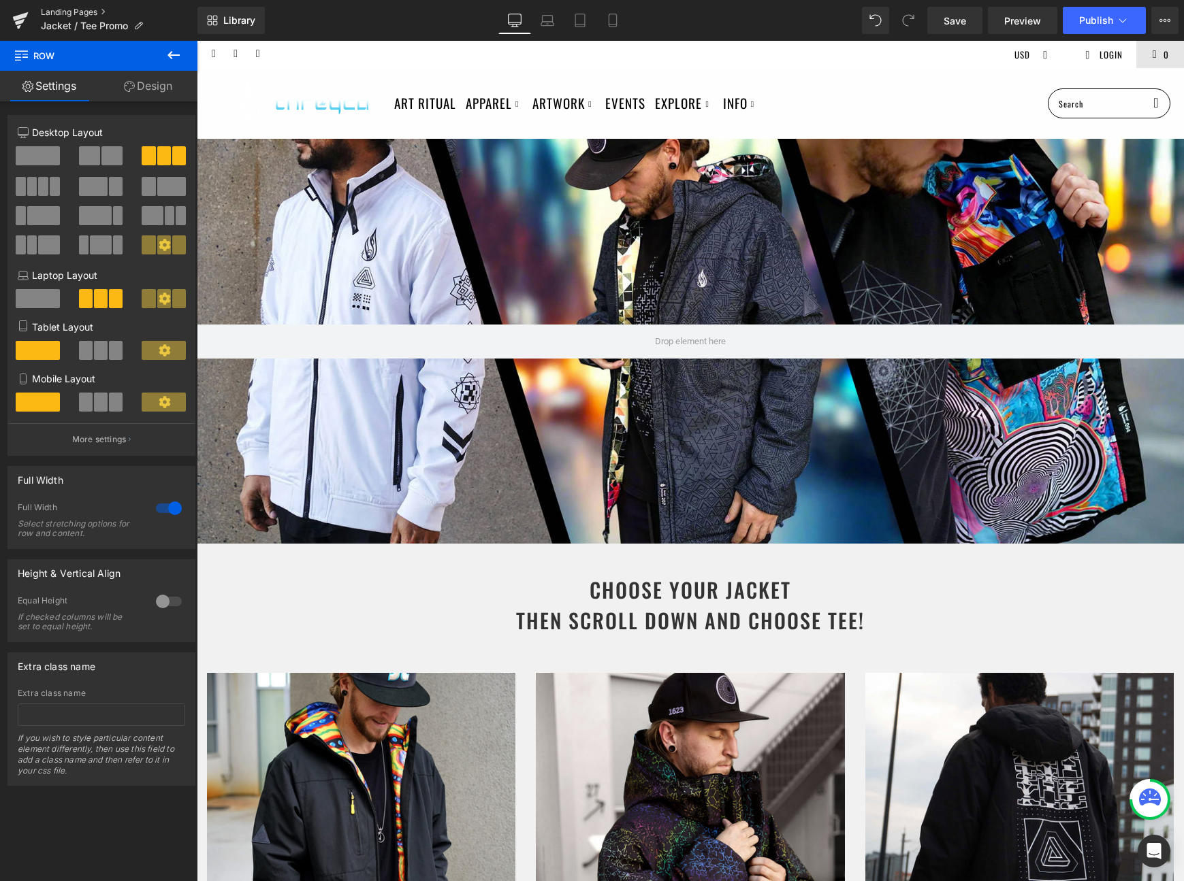
click at [82, 14] on link "Landing Pages" at bounding box center [119, 12] width 157 height 11
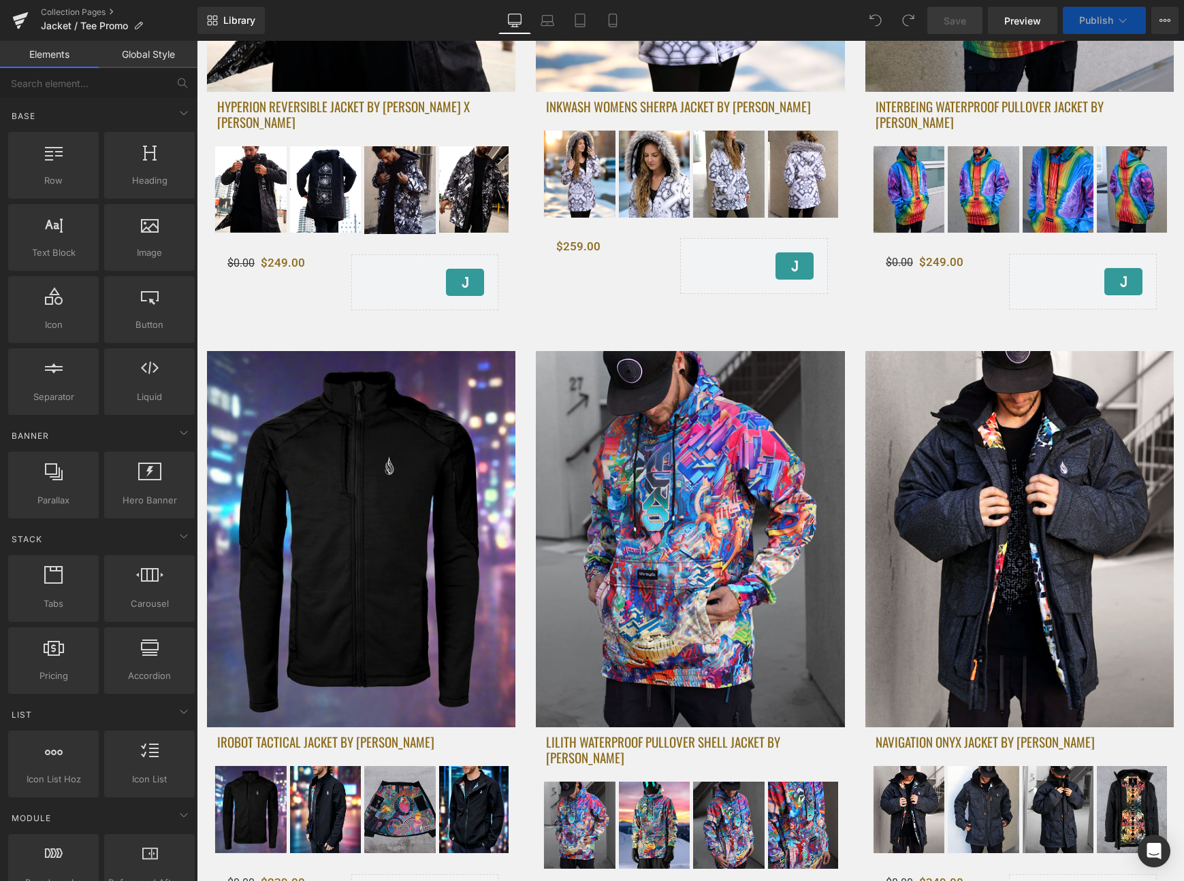
scroll to position [243, 0]
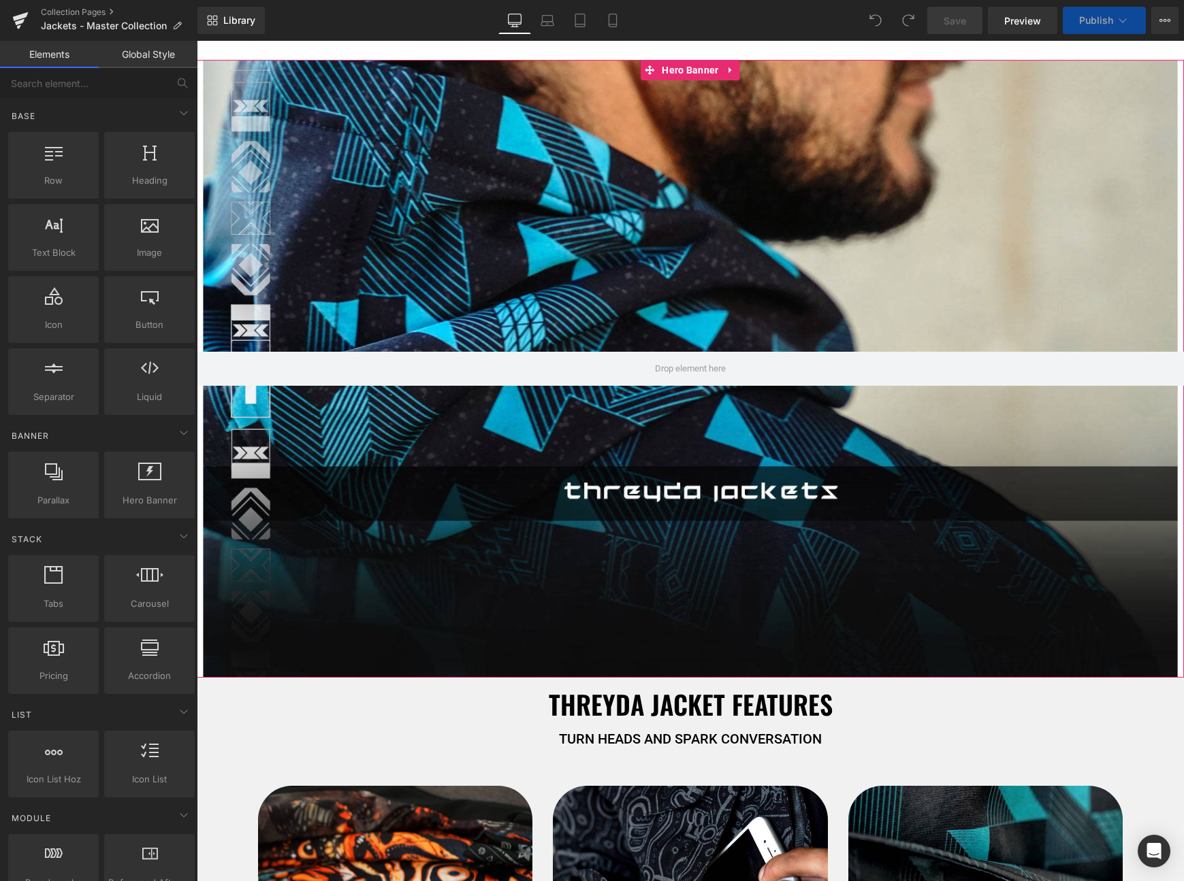
scroll to position [101, 0]
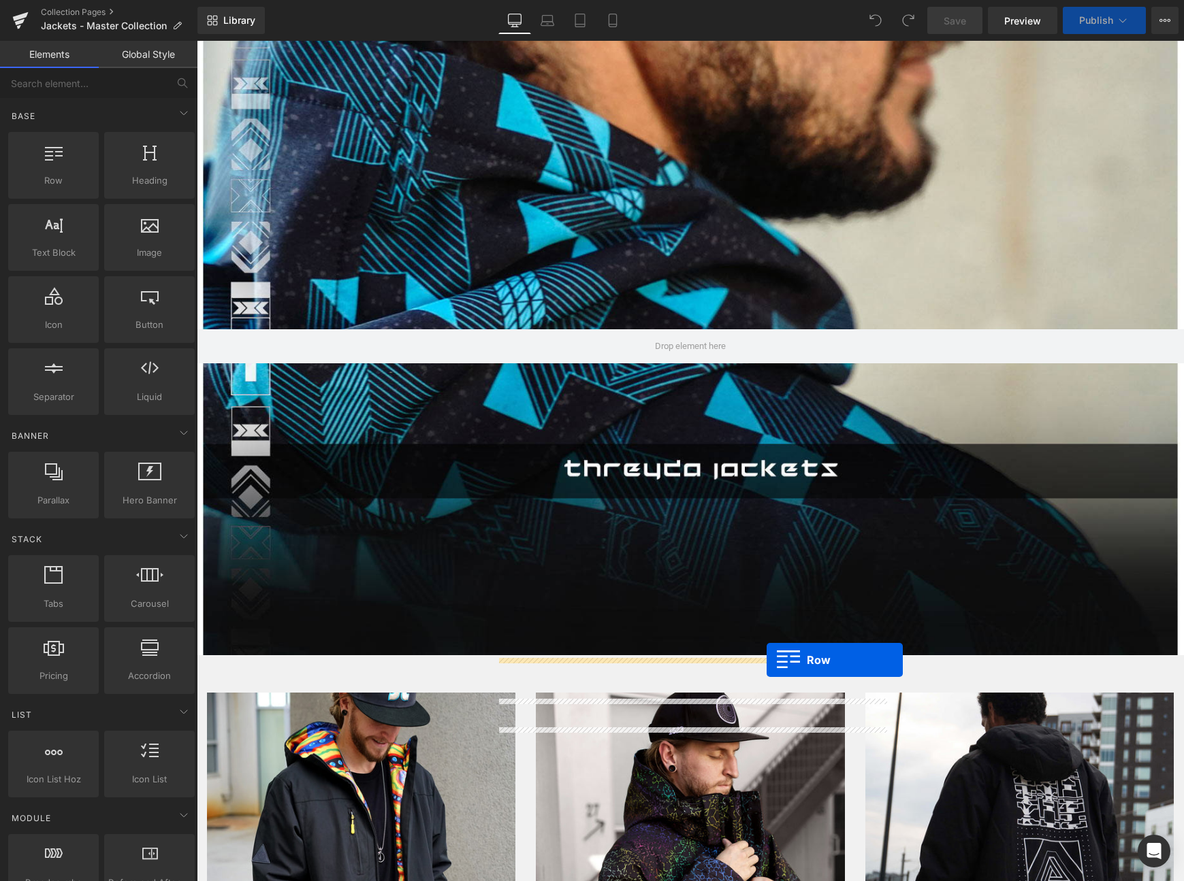
select select "Medium"
drag, startPoint x: 247, startPoint y: 204, endPoint x: 759, endPoint y: 655, distance: 681.9
select select "Large"
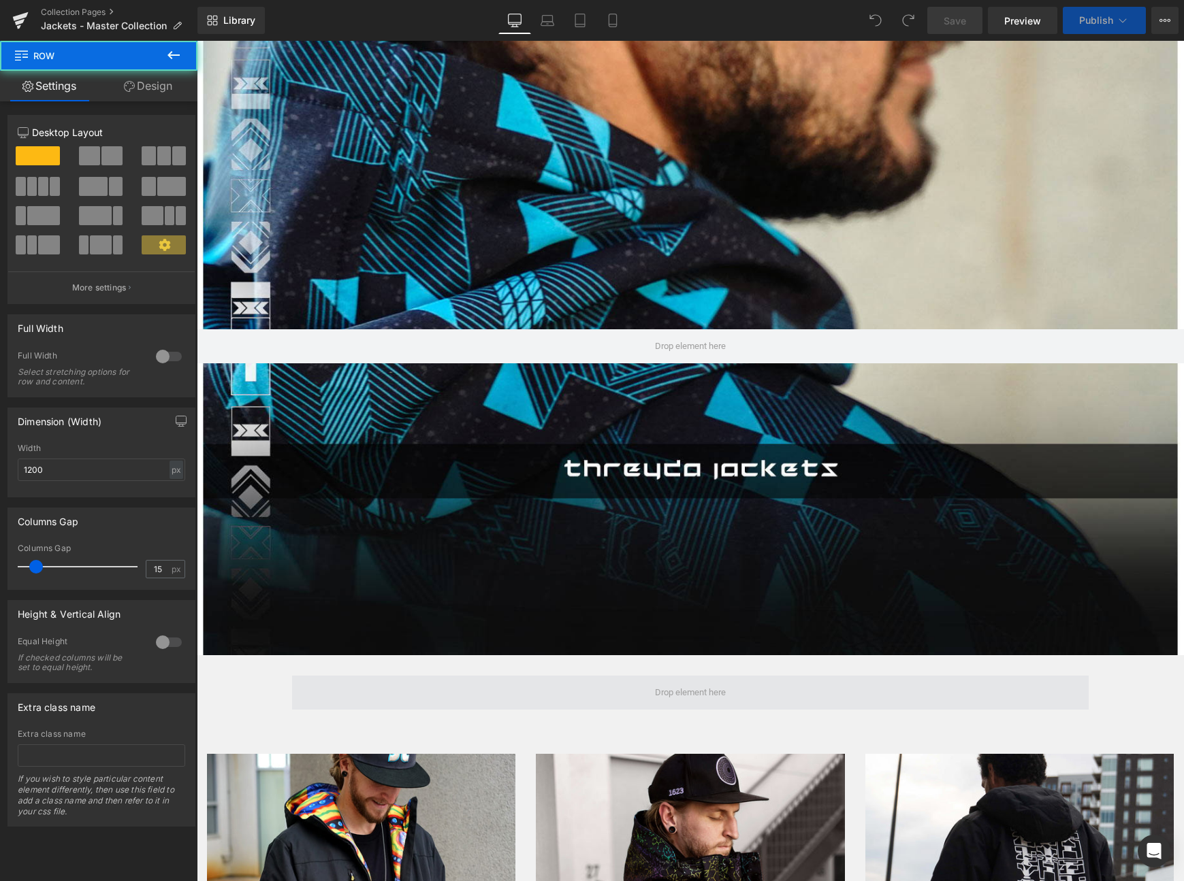
click at [689, 692] on span at bounding box center [690, 693] width 80 height 25
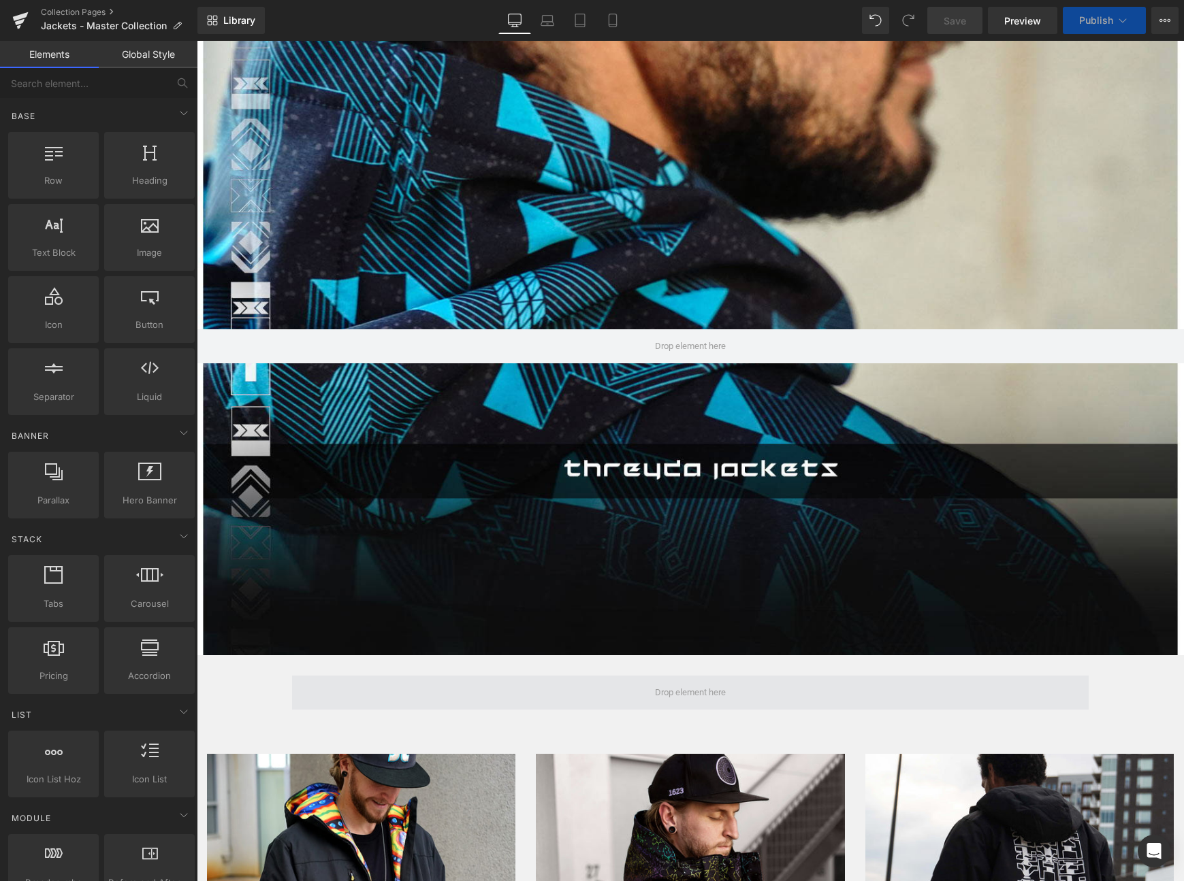
click at [704, 700] on span at bounding box center [690, 693] width 80 height 25
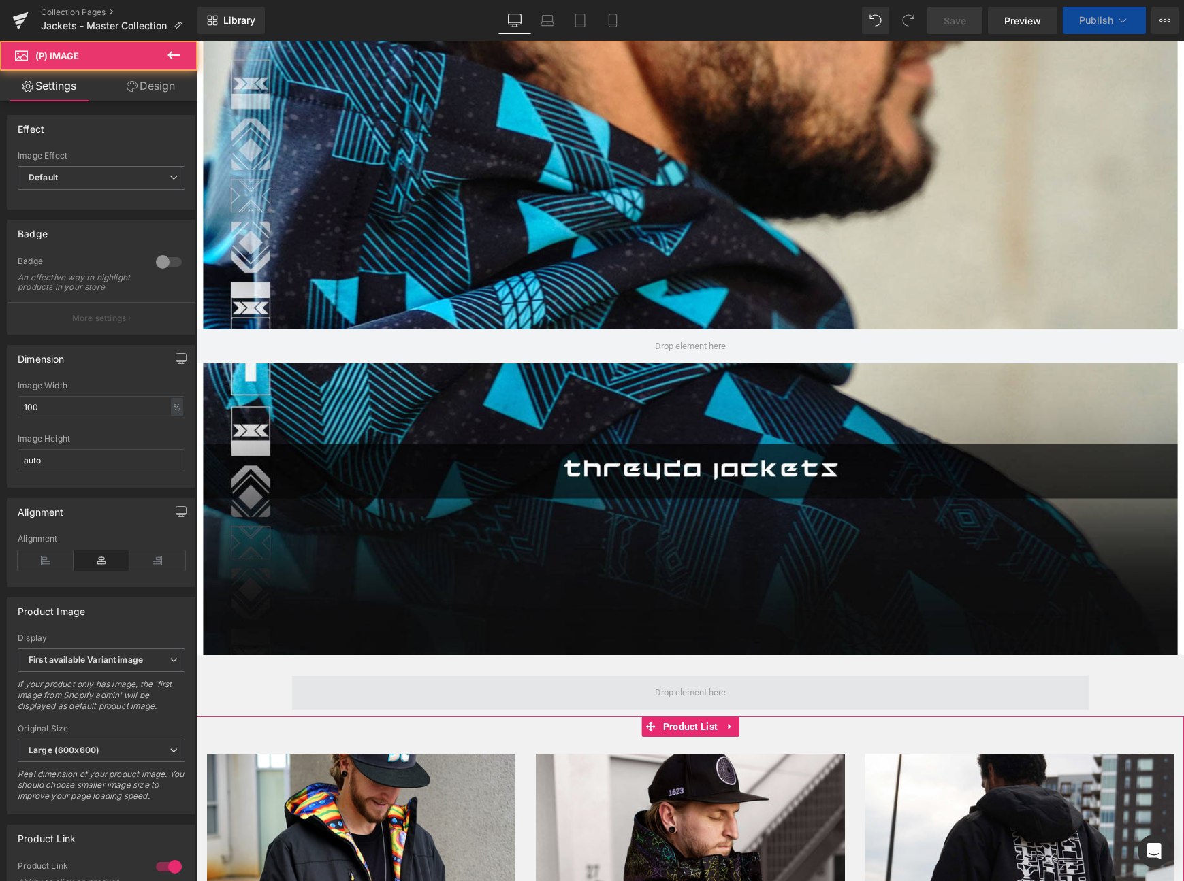
scroll to position [305, 0]
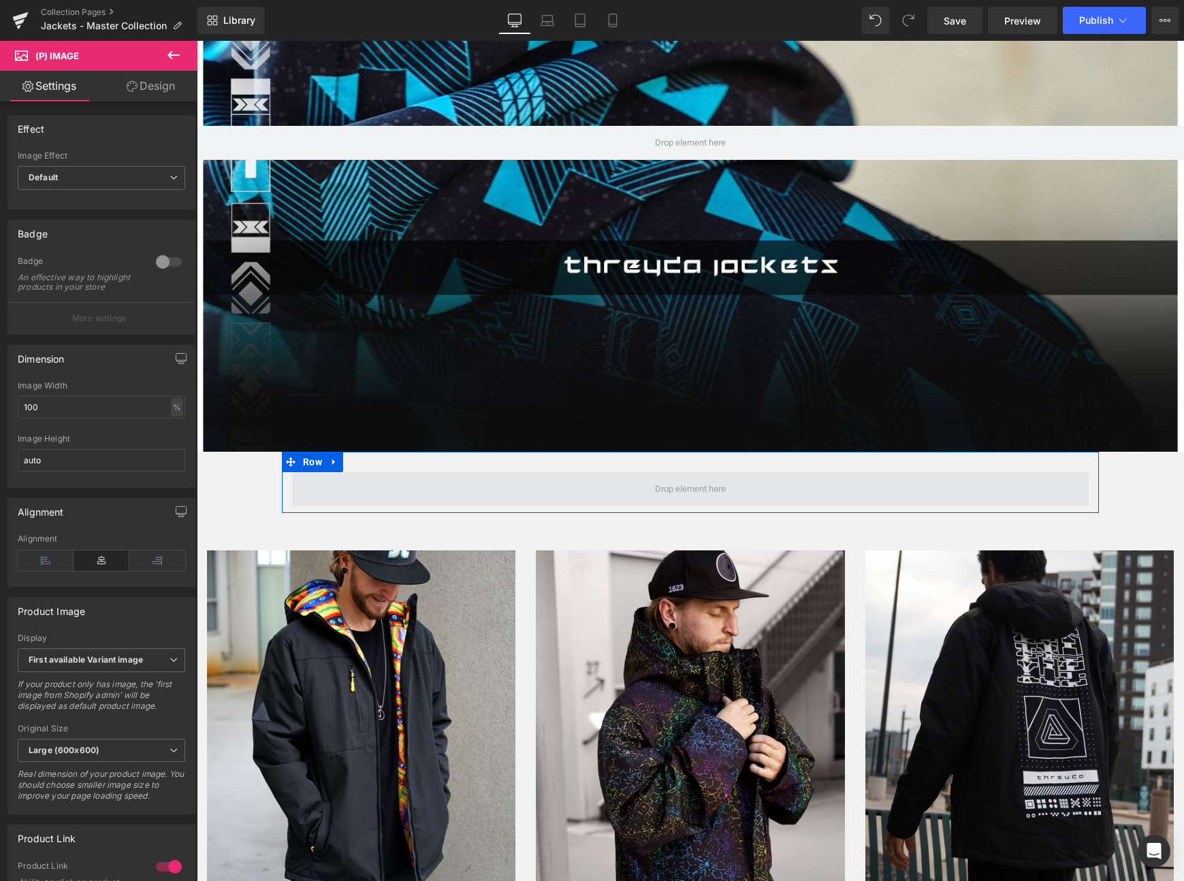
click at [690, 483] on span at bounding box center [690, 489] width 80 height 25
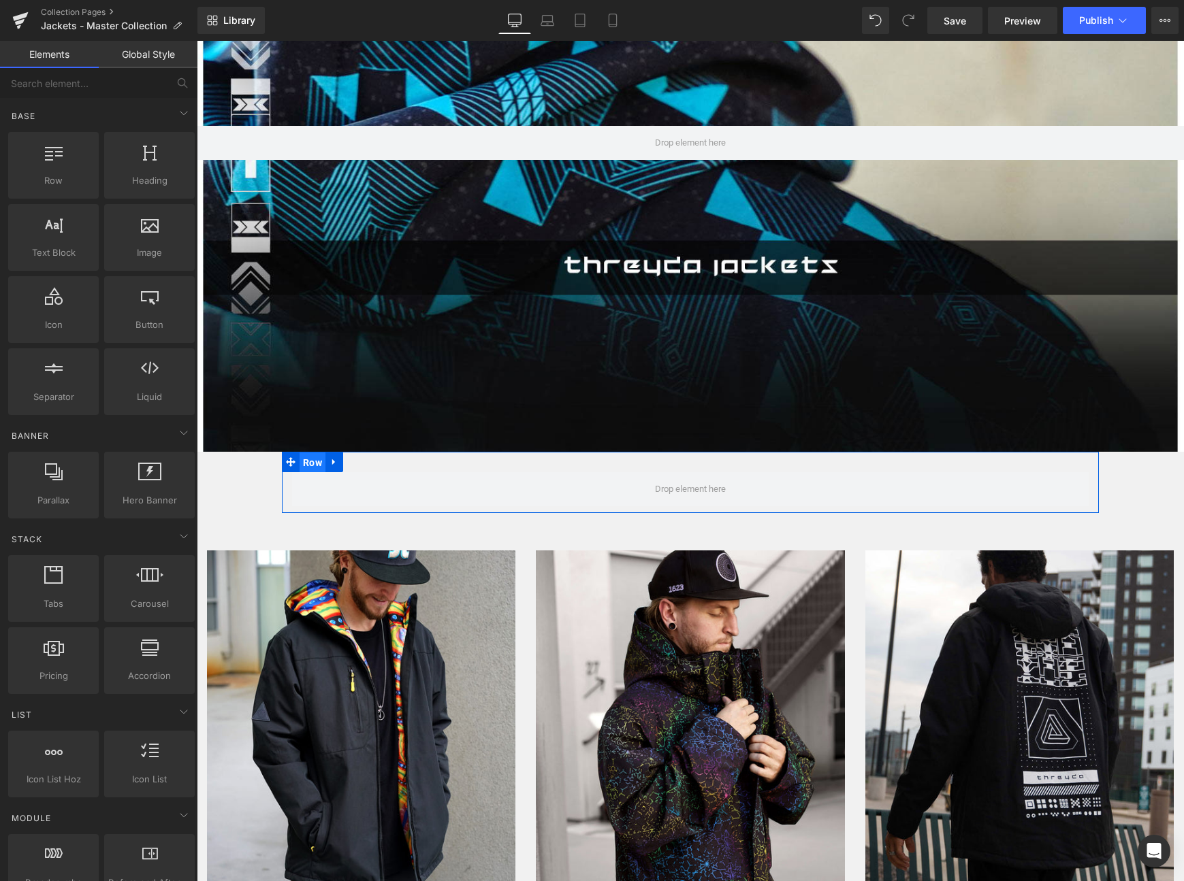
click at [305, 463] on span "Row" at bounding box center [312, 463] width 26 height 20
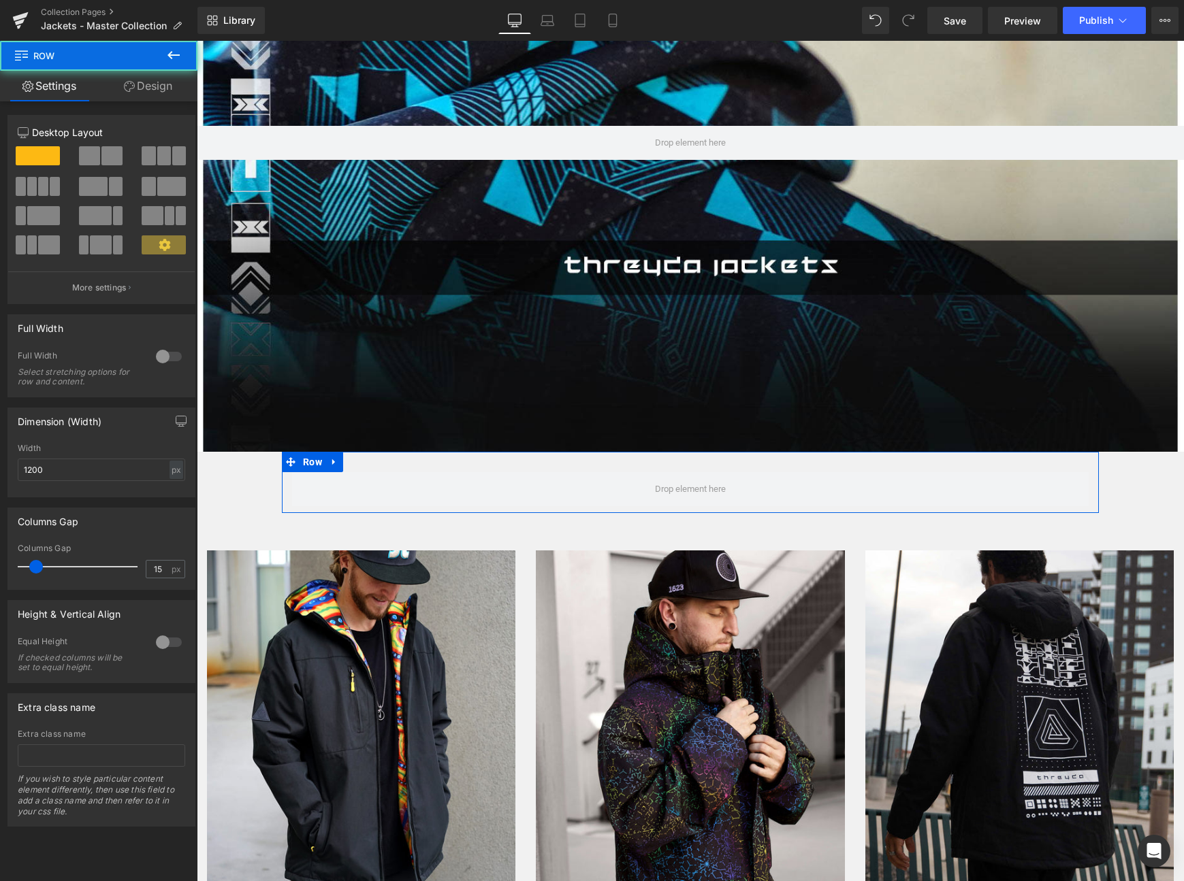
click at [157, 93] on link "Design" at bounding box center [148, 86] width 99 height 31
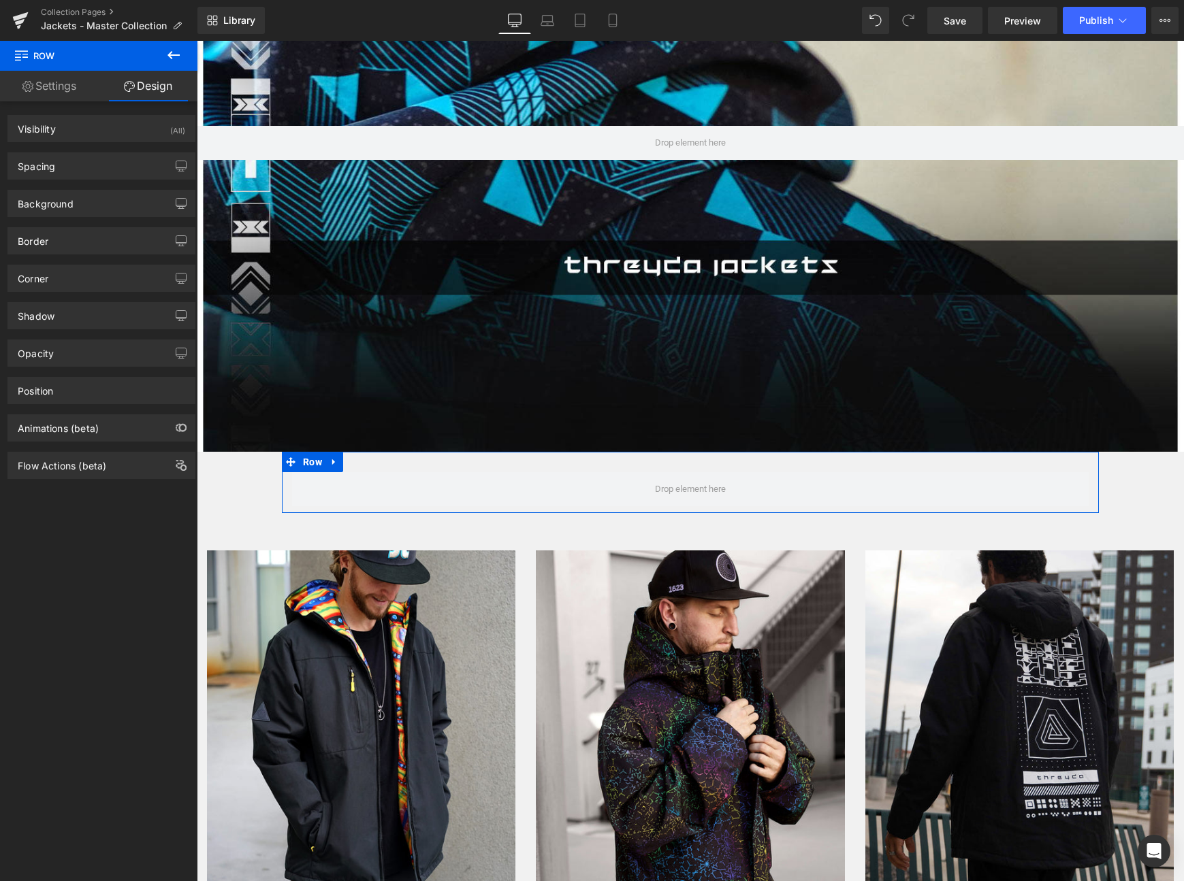
click at [65, 86] on link "Settings" at bounding box center [49, 86] width 99 height 31
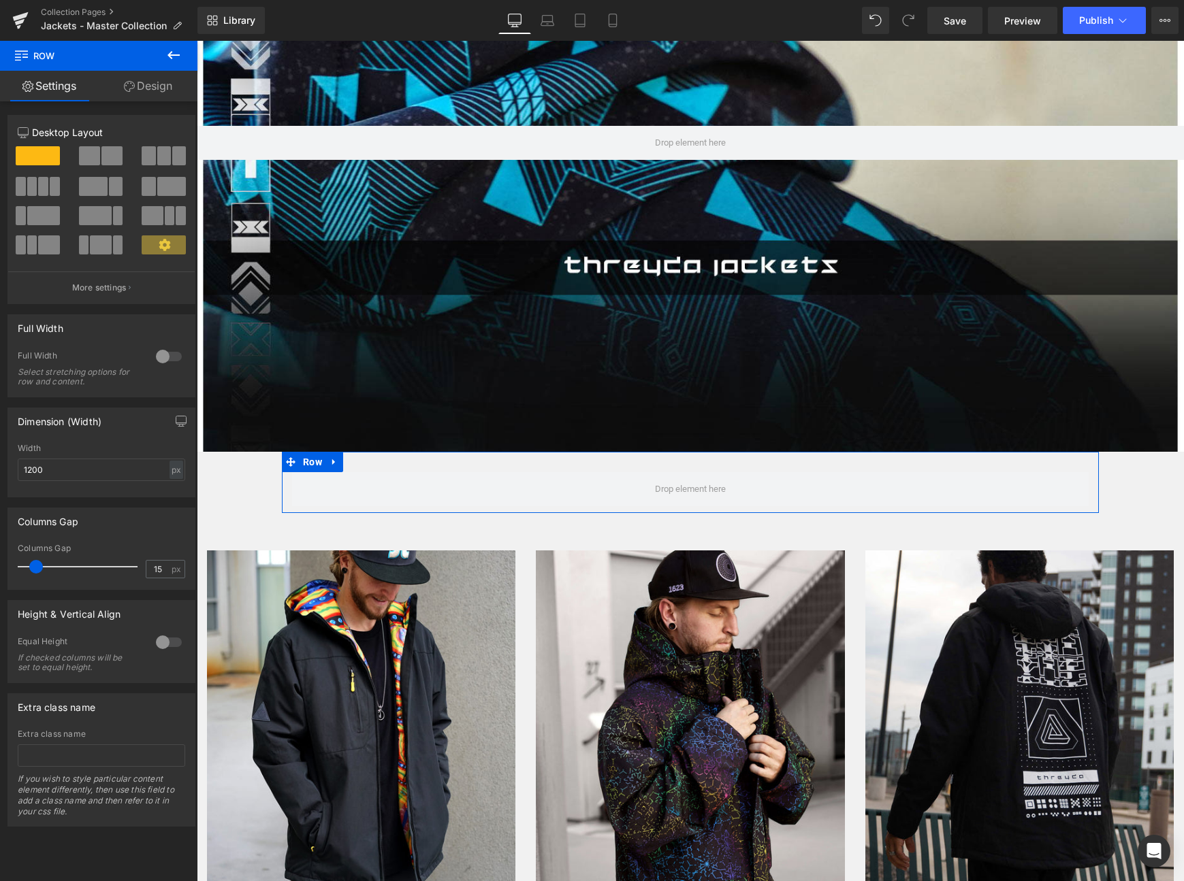
click at [97, 152] on button at bounding box center [102, 155] width 46 height 19
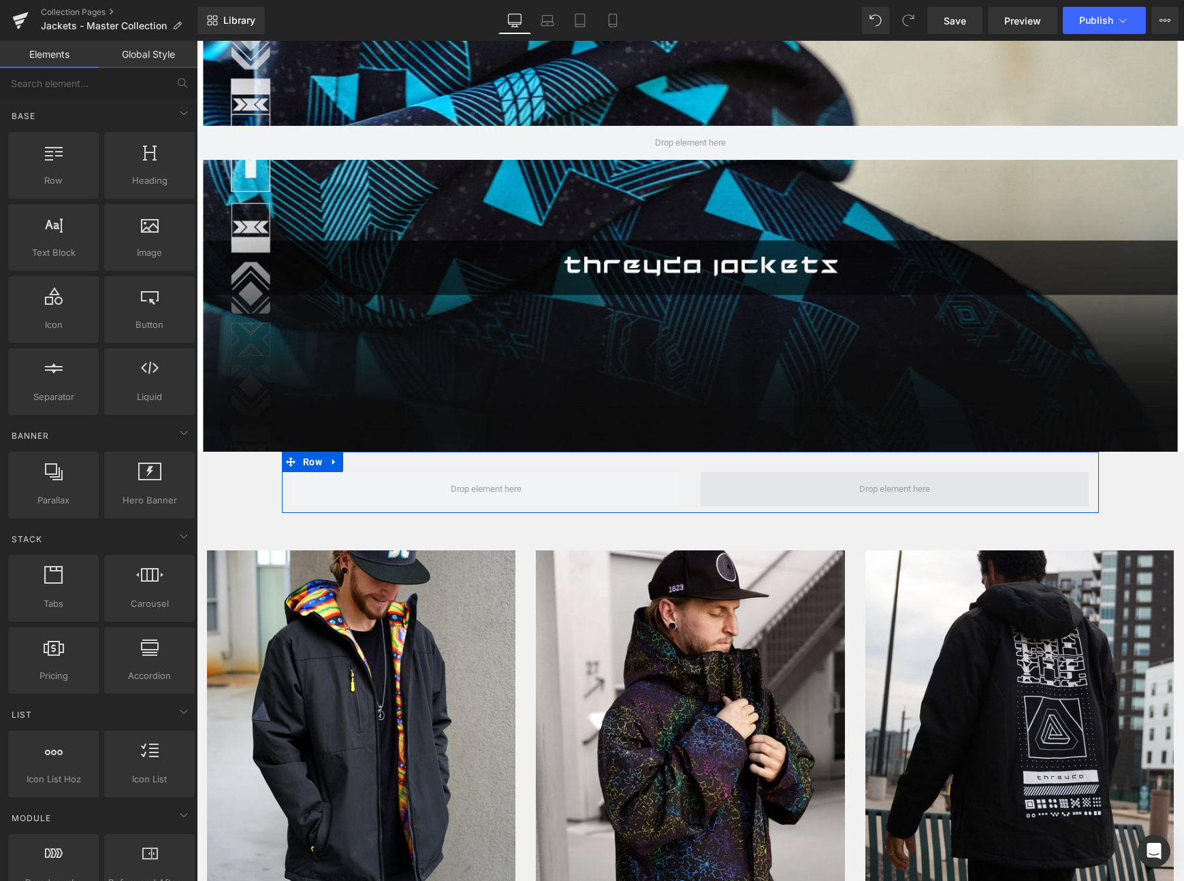
click at [891, 487] on span at bounding box center [894, 489] width 80 height 25
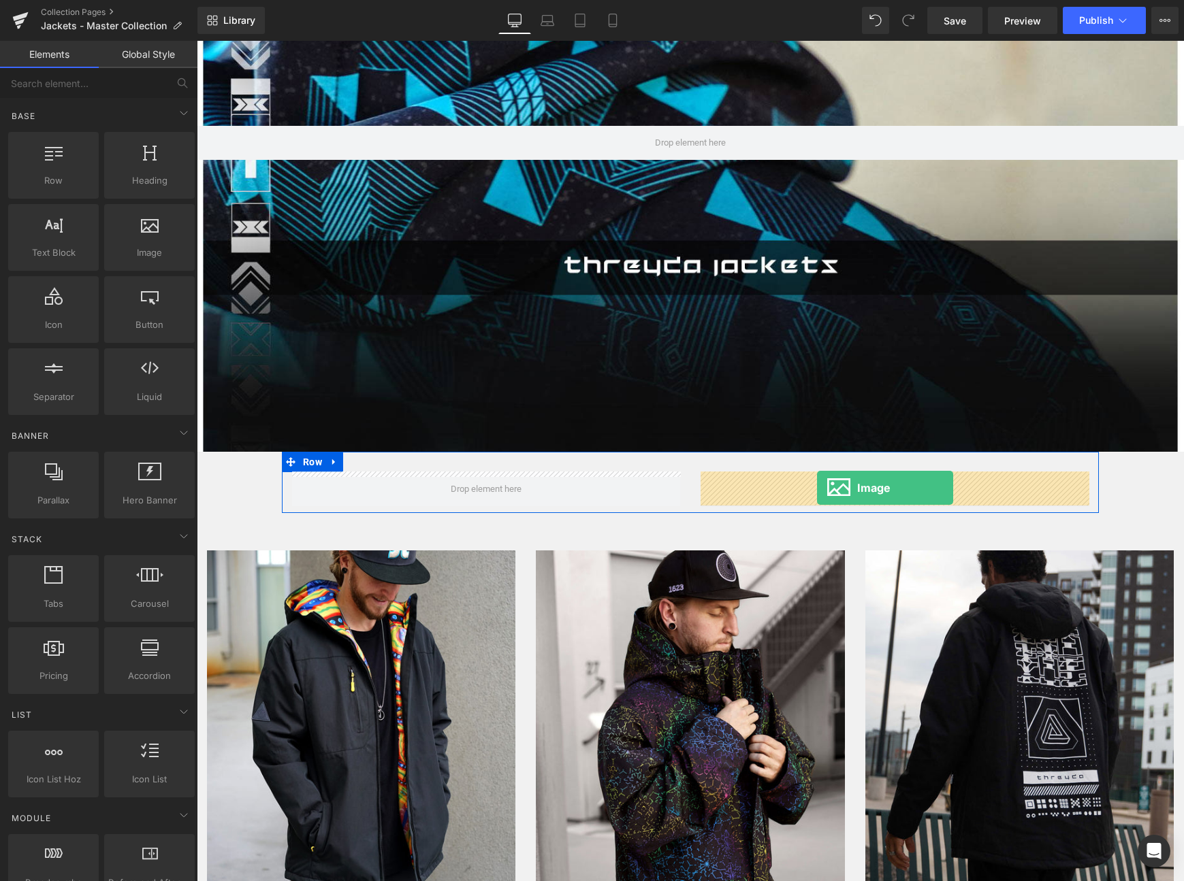
drag, startPoint x: 310, startPoint y: 265, endPoint x: 817, endPoint y: 488, distance: 554.0
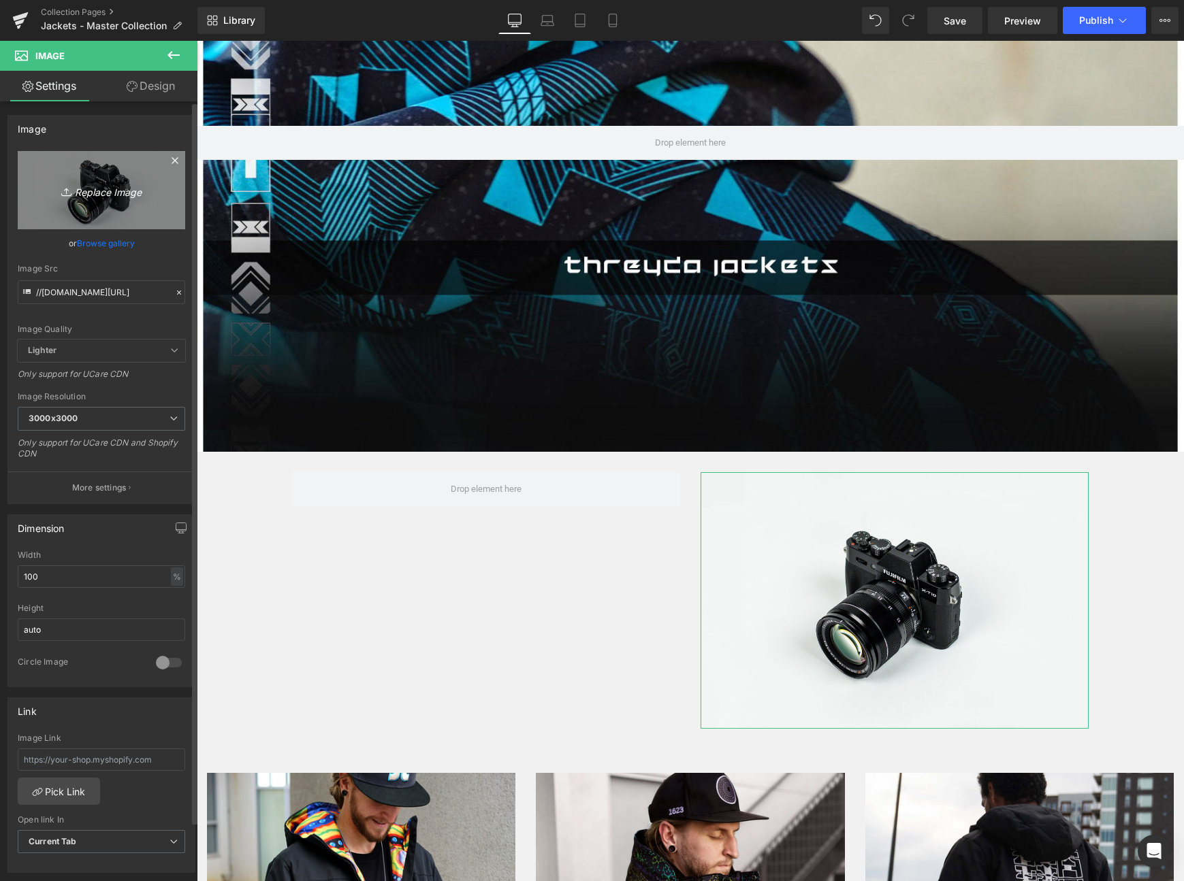
click at [95, 195] on icon "Replace Image" at bounding box center [101, 190] width 109 height 17
type input "C:\fakepath\Screen Shot [DATE] 7.15.20 PM.png"
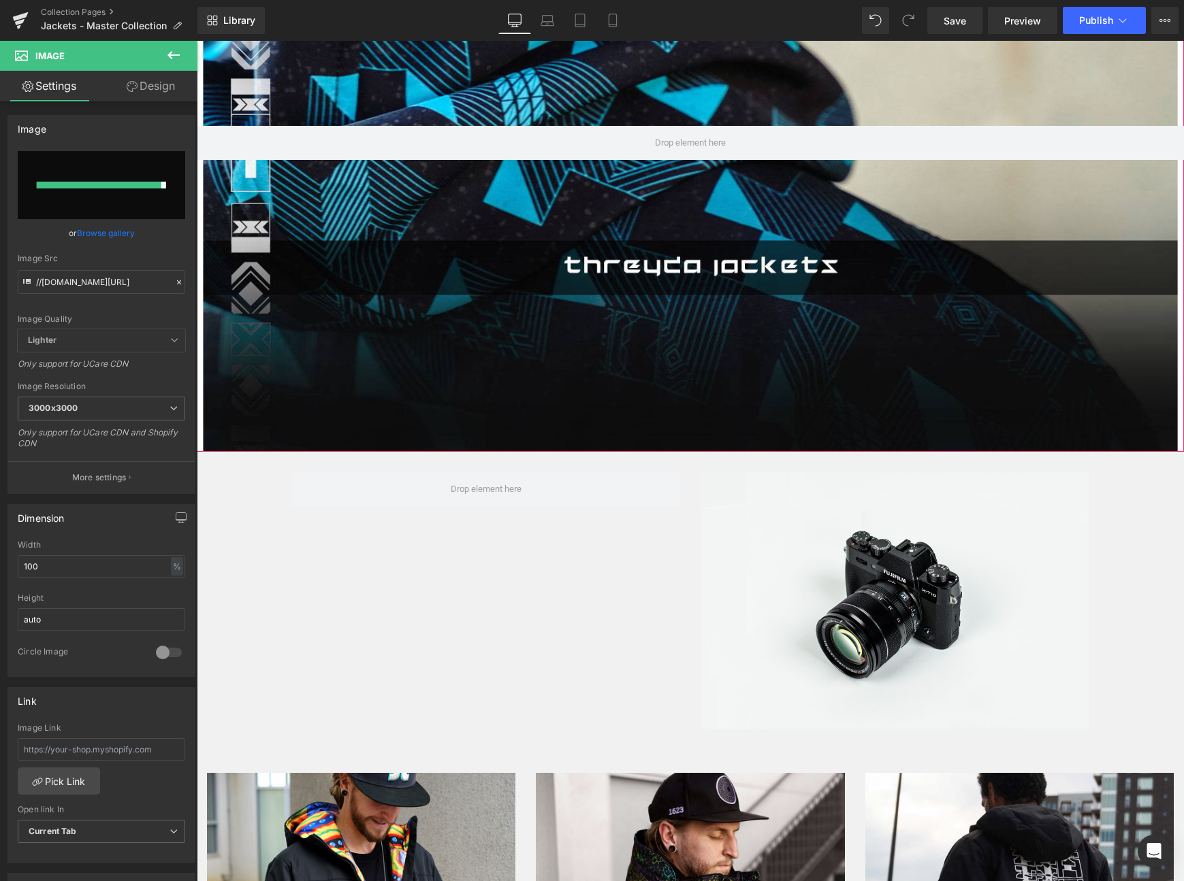
type input "[URL][DOMAIN_NAME]"
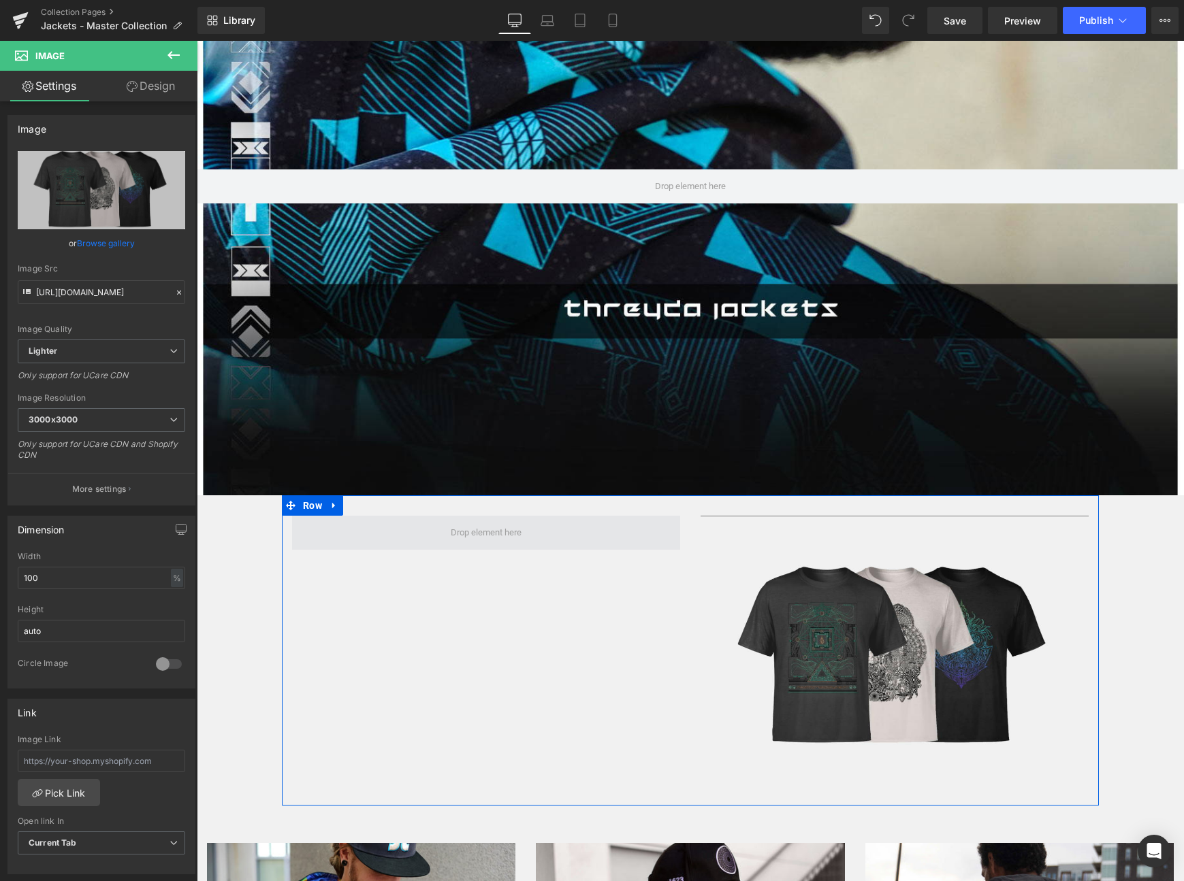
scroll to position [262, 0]
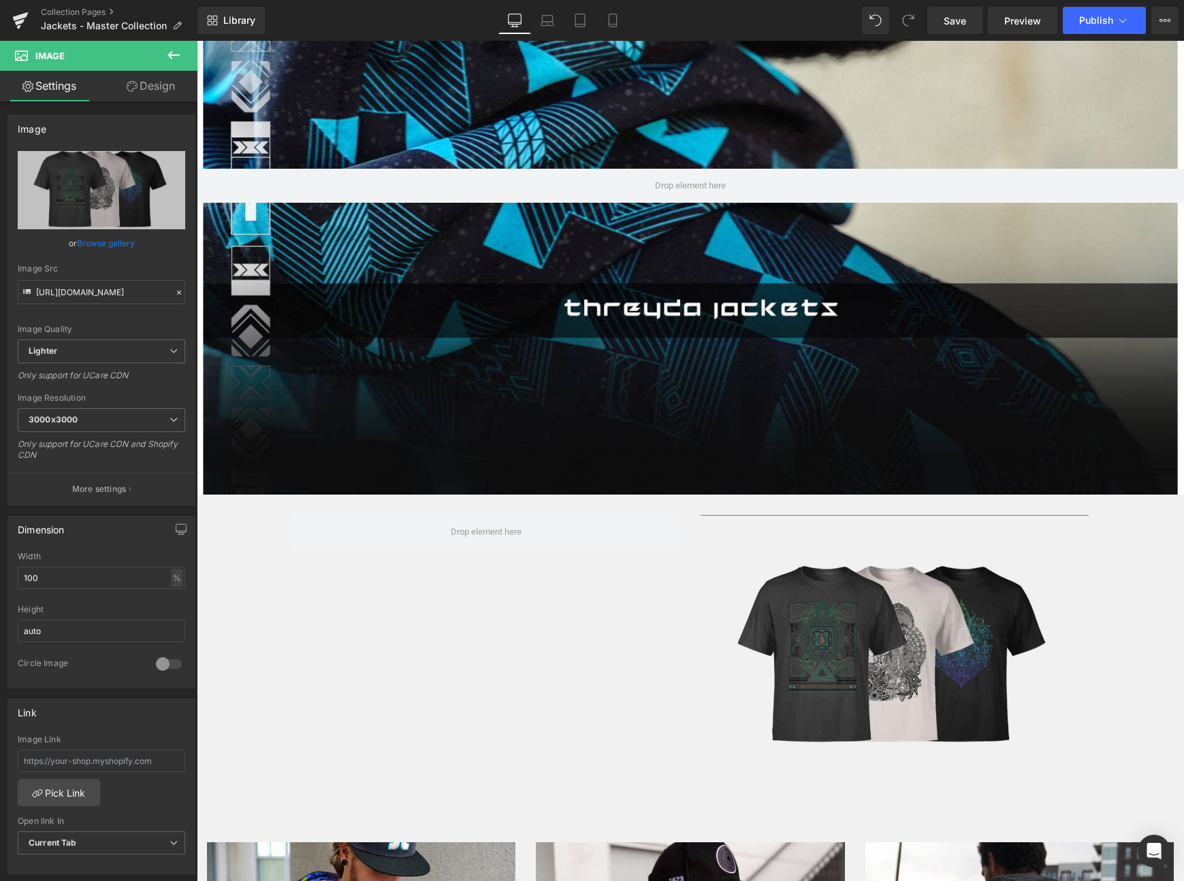
click at [175, 61] on icon at bounding box center [173, 55] width 16 height 16
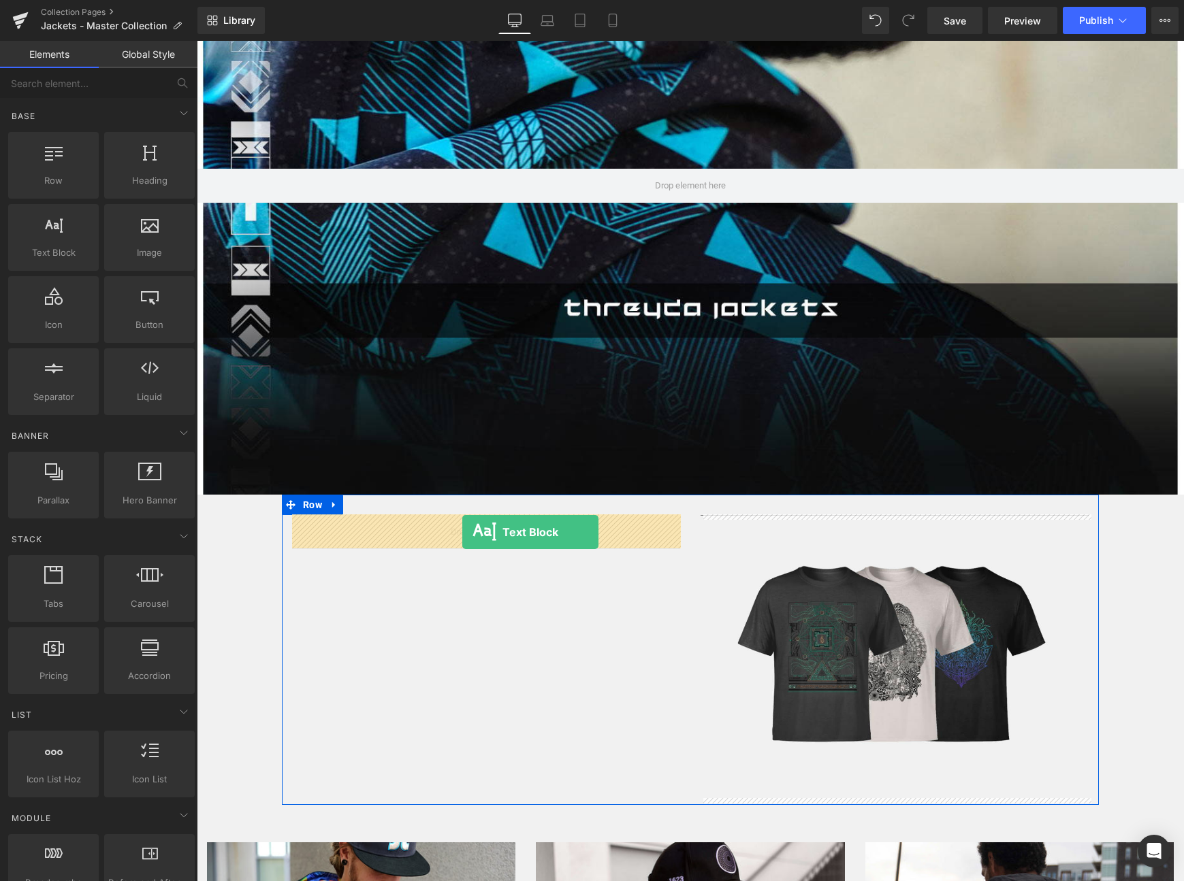
drag, startPoint x: 276, startPoint y: 259, endPoint x: 463, endPoint y: 533, distance: 331.9
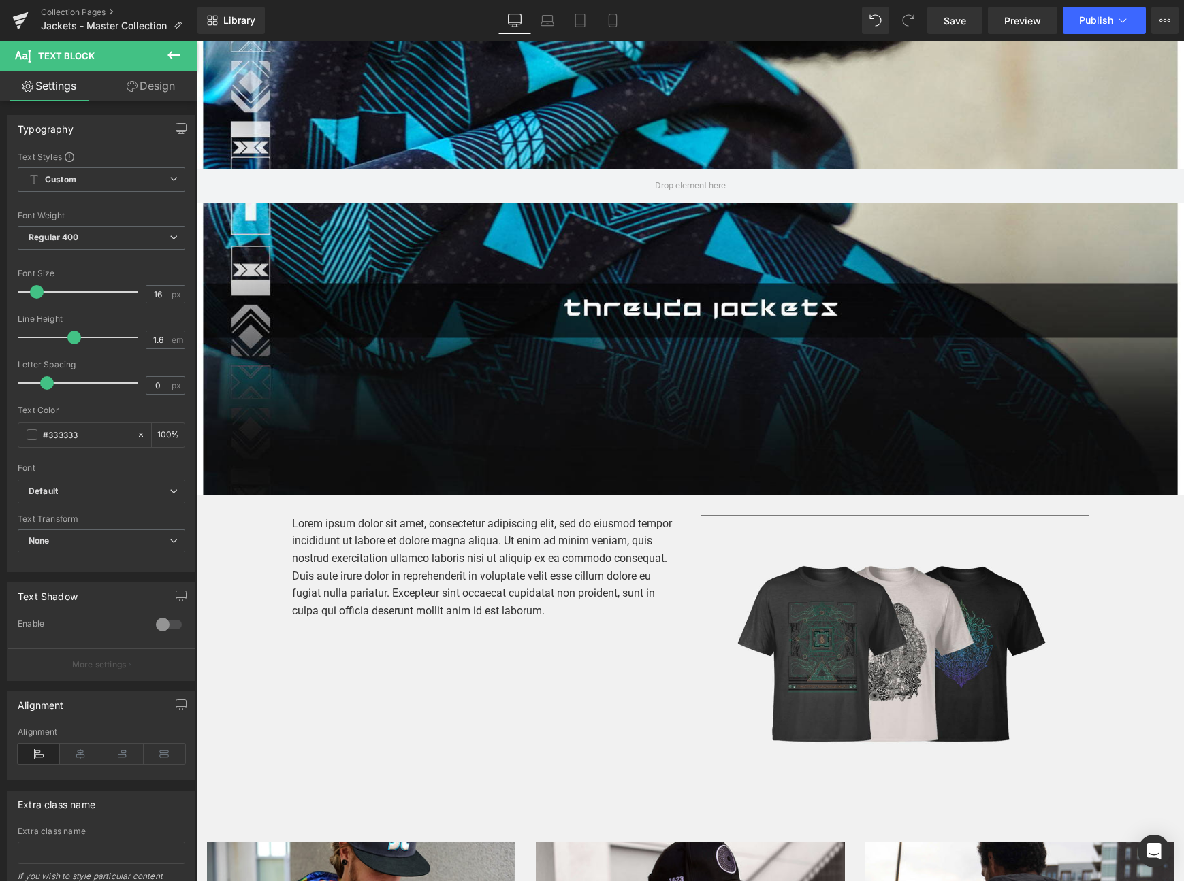
click at [173, 60] on icon at bounding box center [173, 55] width 16 height 16
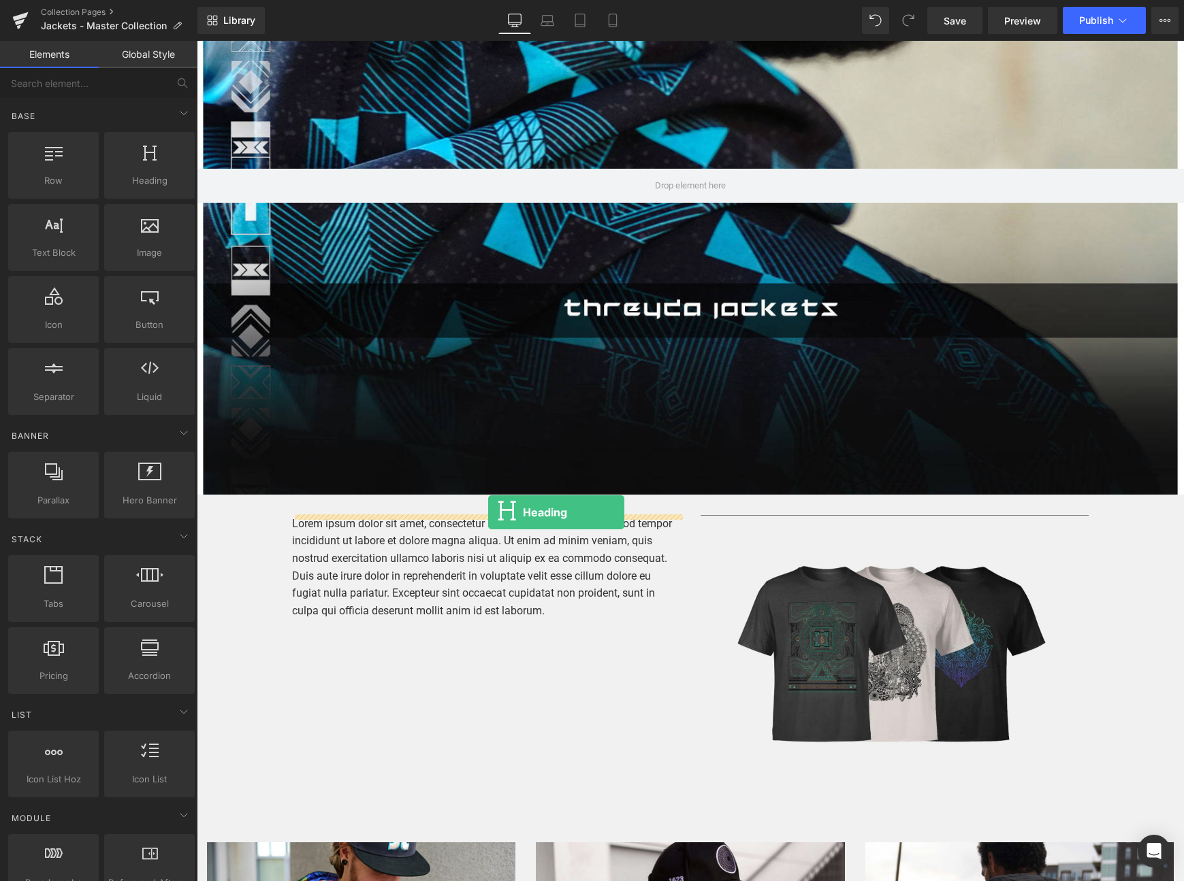
drag, startPoint x: 329, startPoint y: 209, endPoint x: 490, endPoint y: 515, distance: 345.2
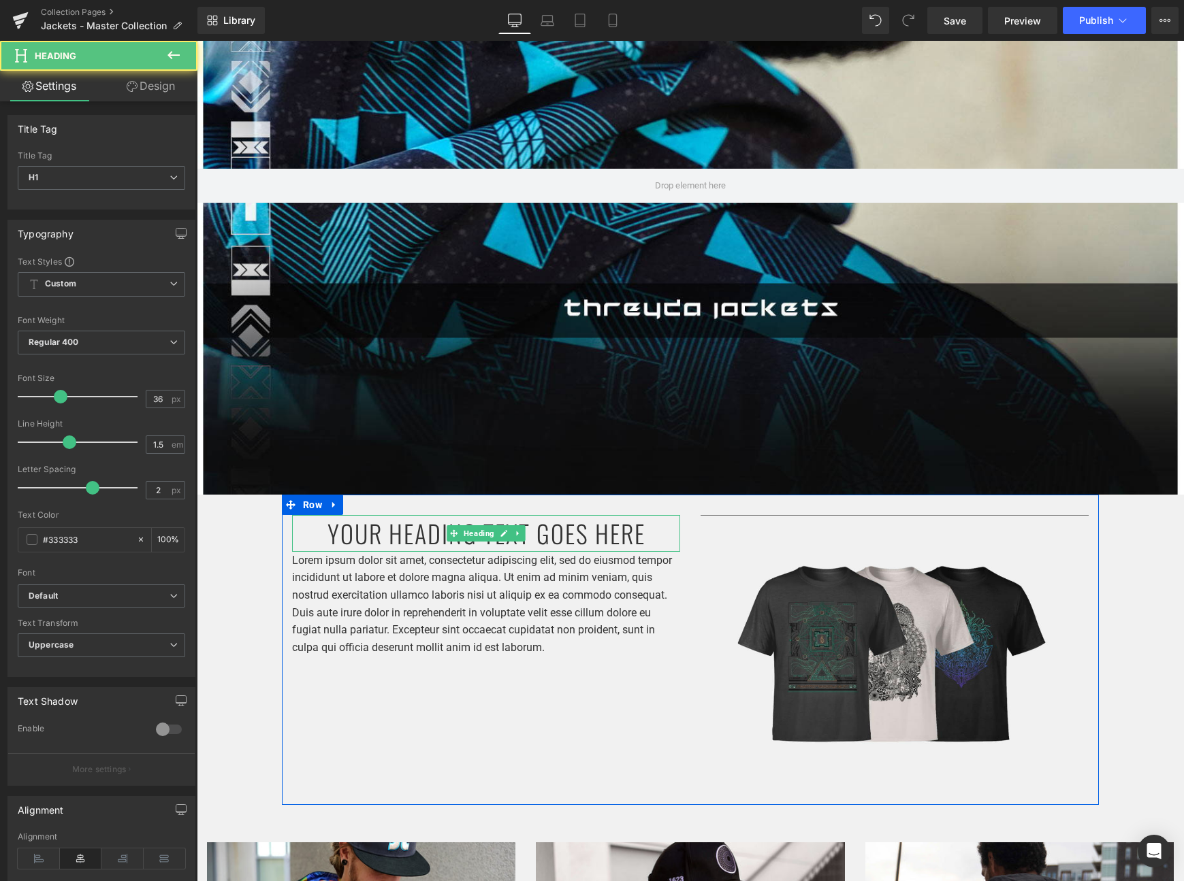
click at [427, 534] on h1 "Your heading text goes here" at bounding box center [486, 533] width 388 height 37
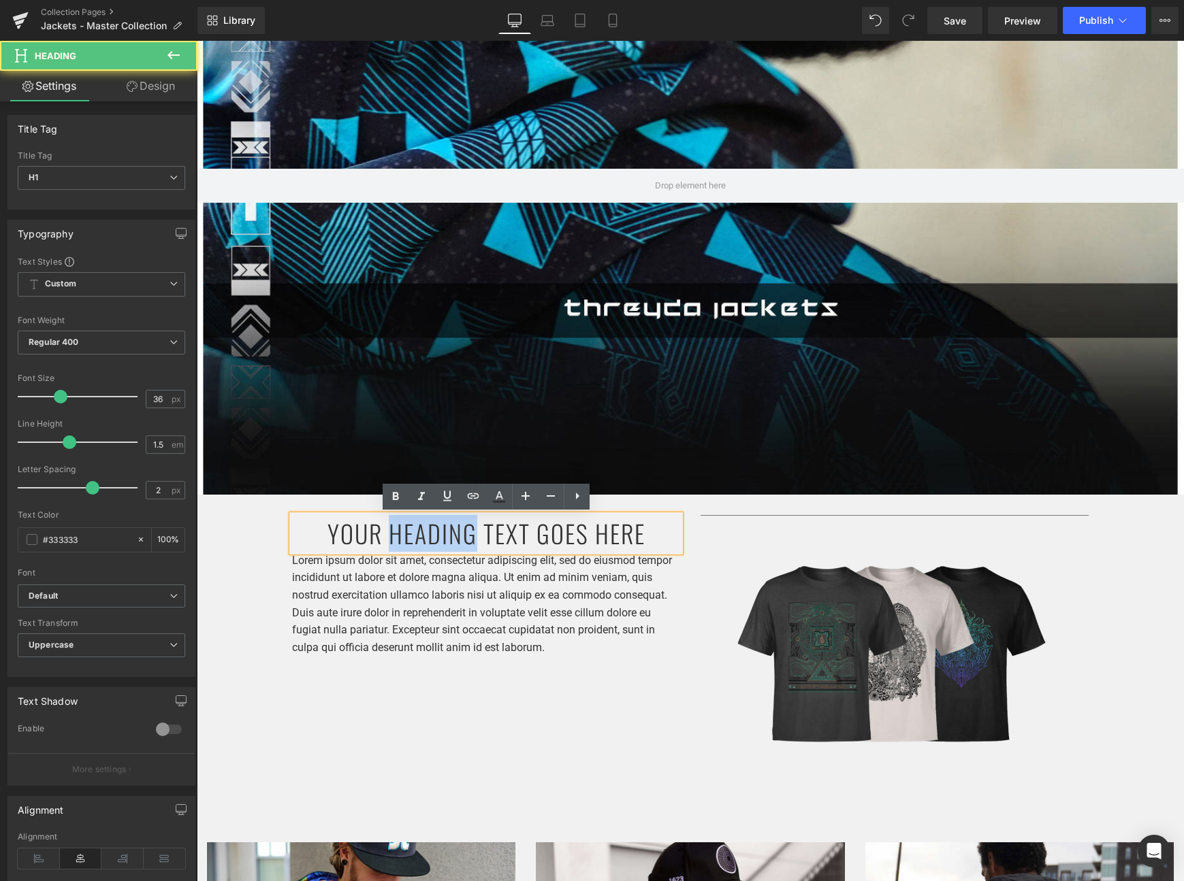
click at [427, 534] on h1 "Your heading text goes here" at bounding box center [486, 533] width 388 height 37
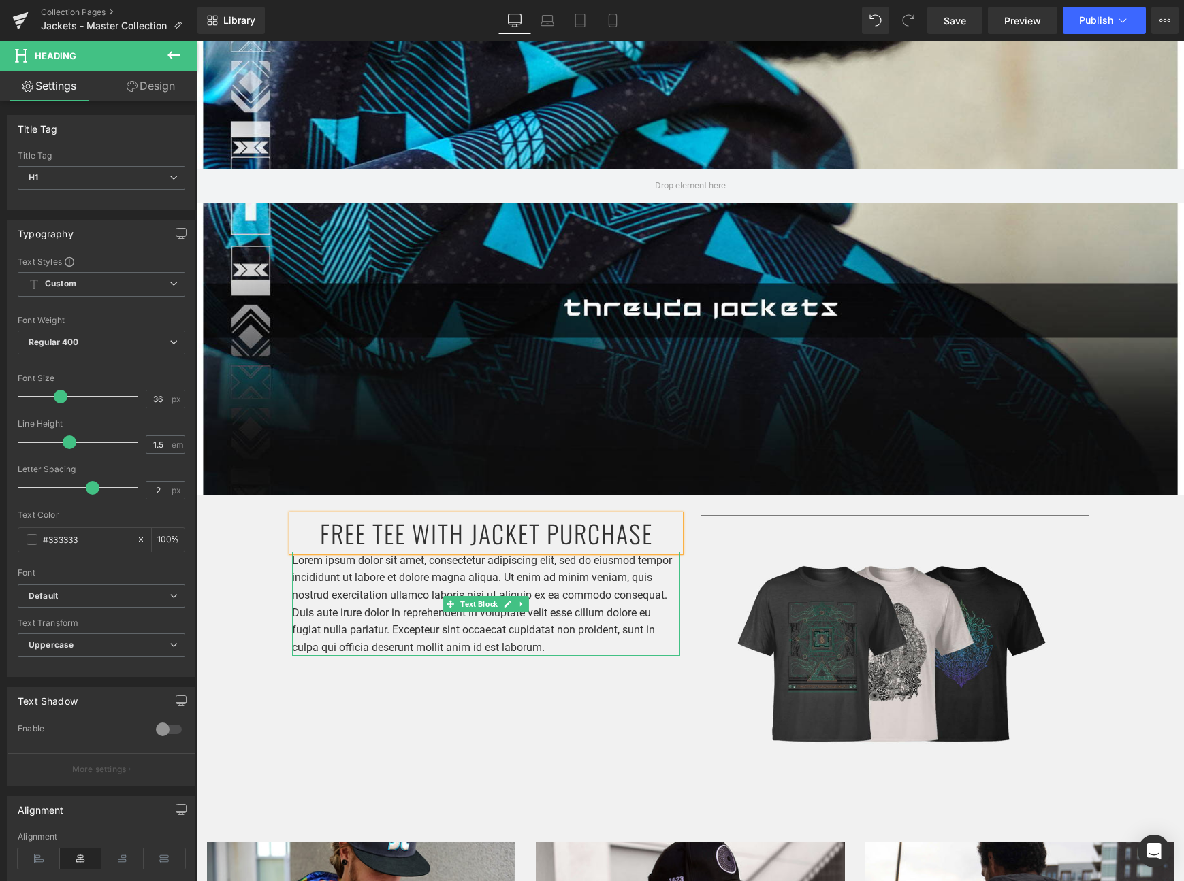
click at [419, 604] on p "Lorem ipsum dolor sit amet, consectetur adipiscing elit, sed do eiusmod tempor …" at bounding box center [486, 604] width 388 height 105
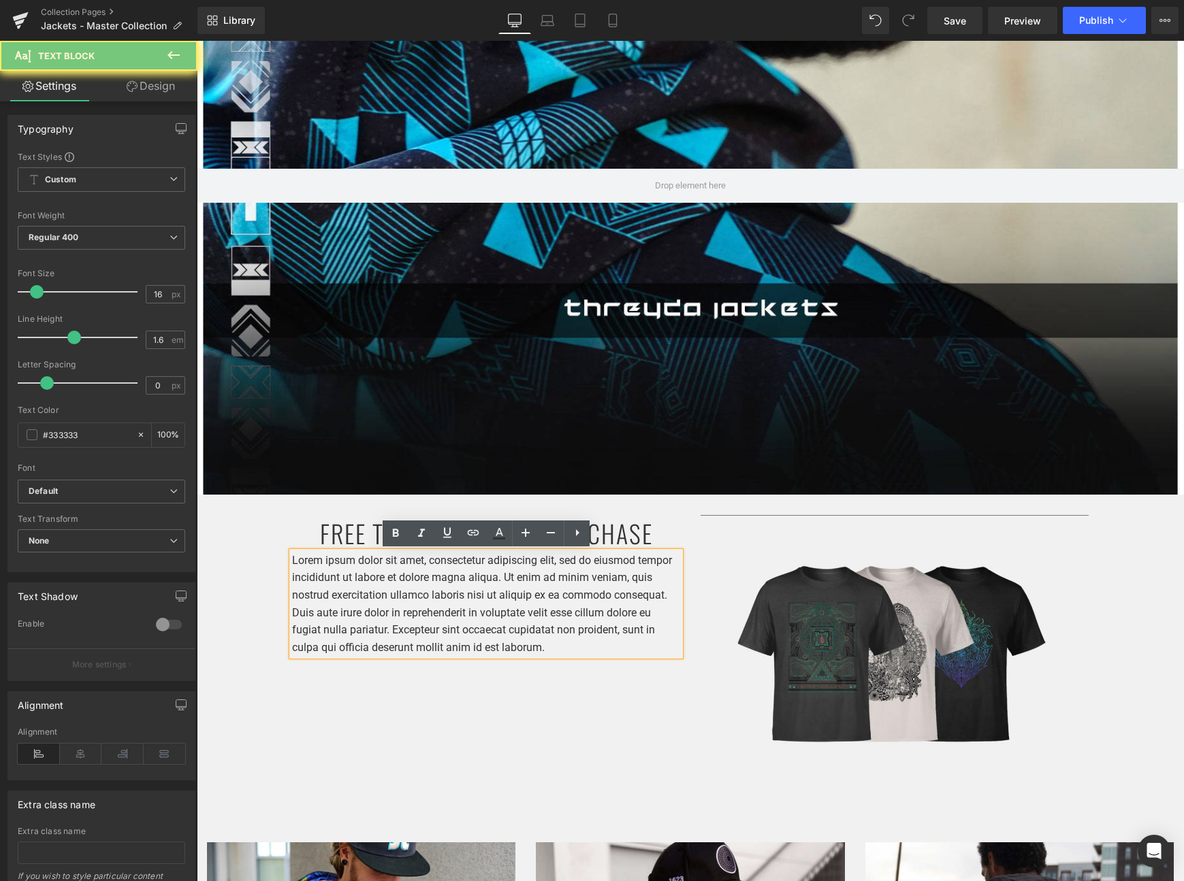
click at [419, 604] on p "Lorem ipsum dolor sit amet, consectetur adipiscing elit, sed do eiusmod tempor …" at bounding box center [486, 604] width 388 height 105
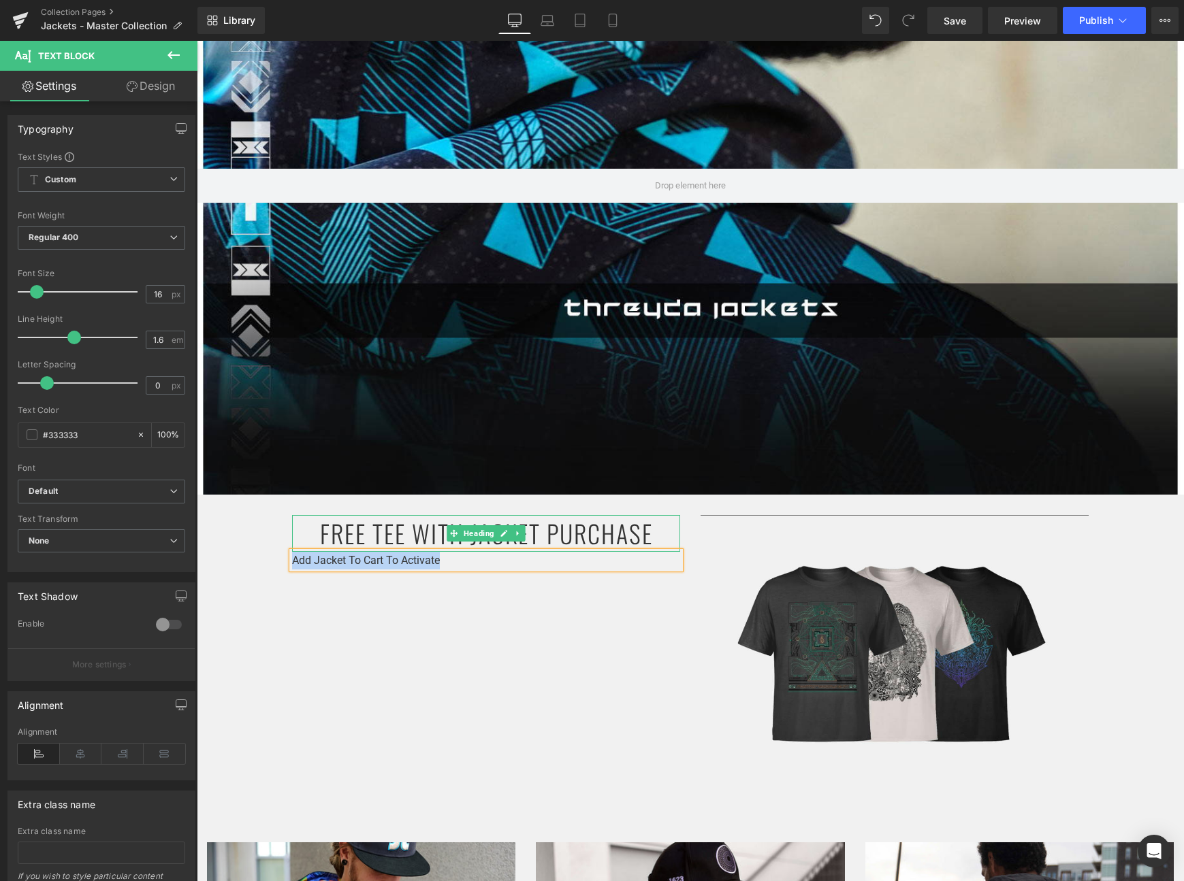
click at [402, 534] on h1 "FREE TEE WITH JACKET PURCHASE" at bounding box center [486, 533] width 388 height 37
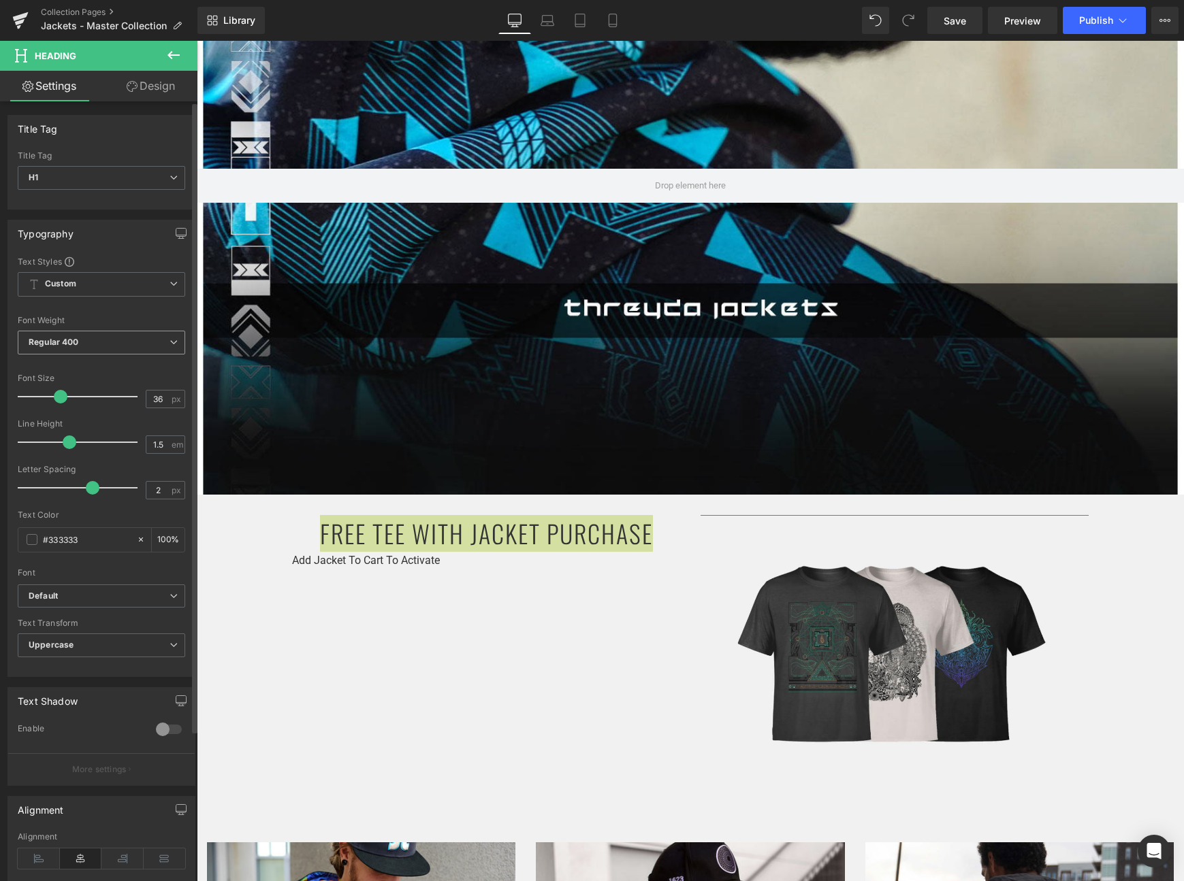
click at [74, 340] on b "Regular 400" at bounding box center [54, 342] width 50 height 10
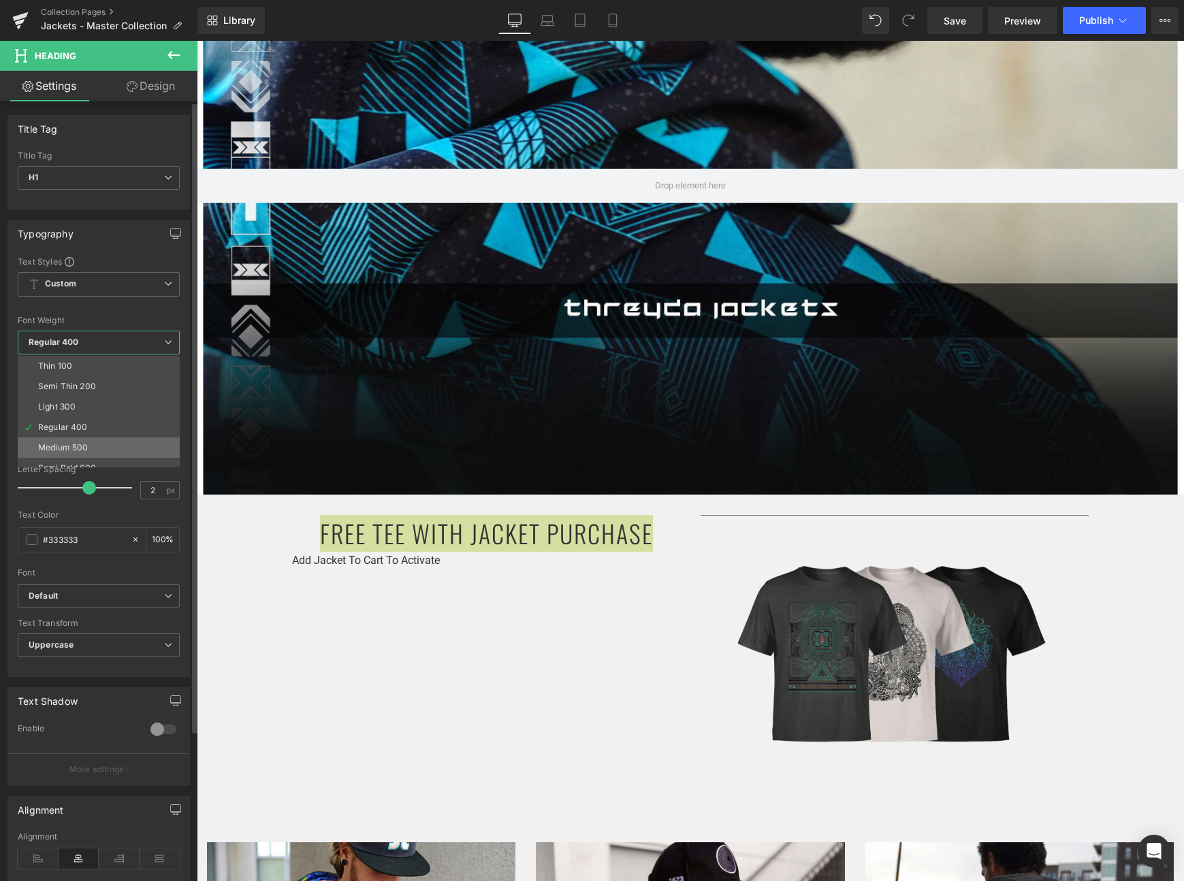
click at [83, 448] on div "Medium 500" at bounding box center [63, 448] width 50 height 10
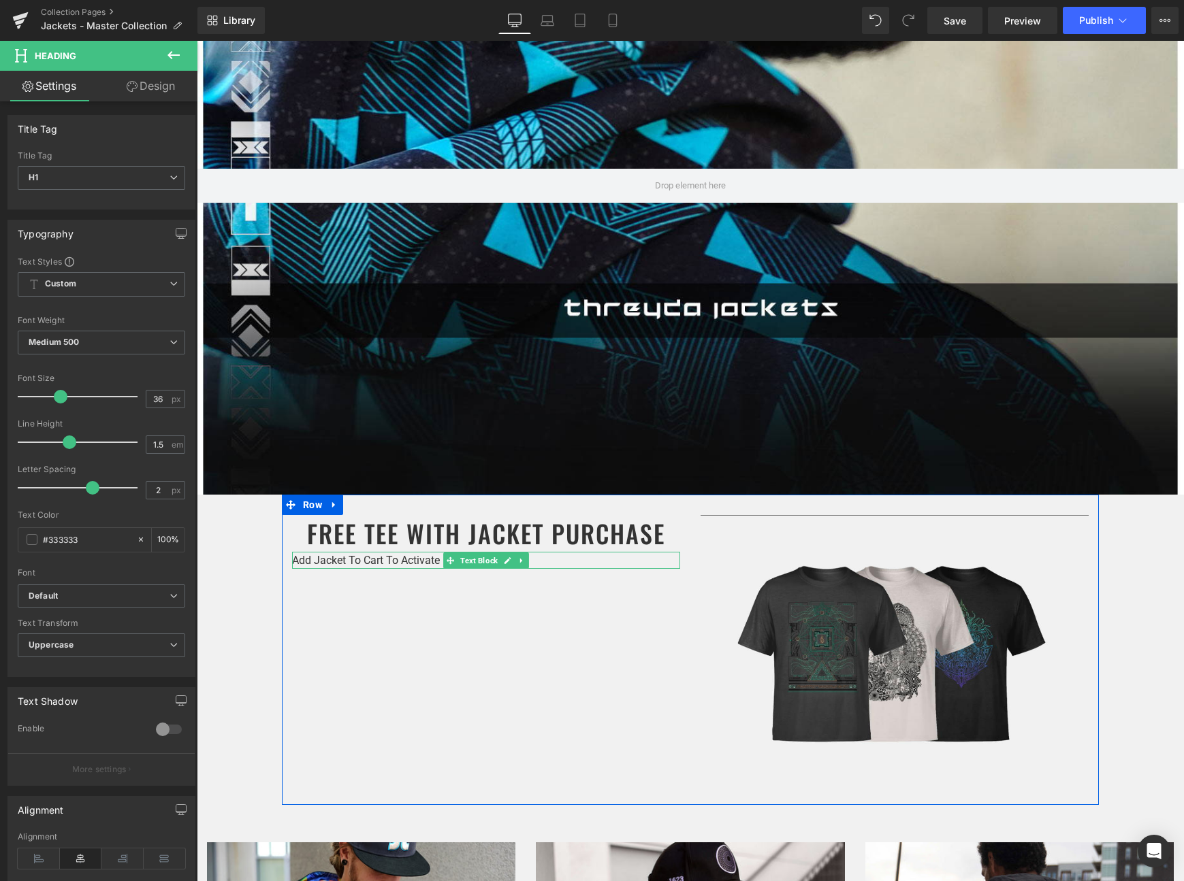
click at [334, 561] on p "Add Jacket To Cart To Activate" at bounding box center [486, 561] width 388 height 18
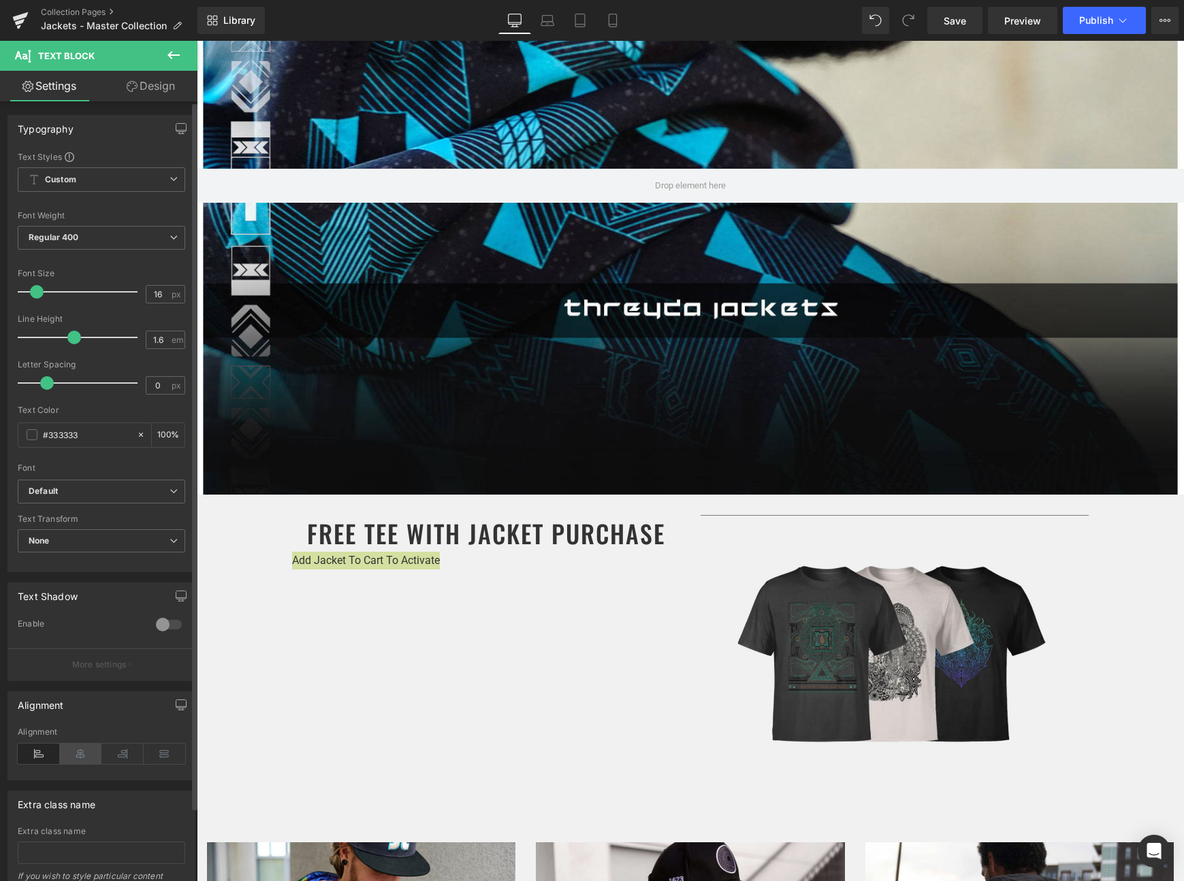
click at [89, 754] on icon at bounding box center [81, 754] width 42 height 20
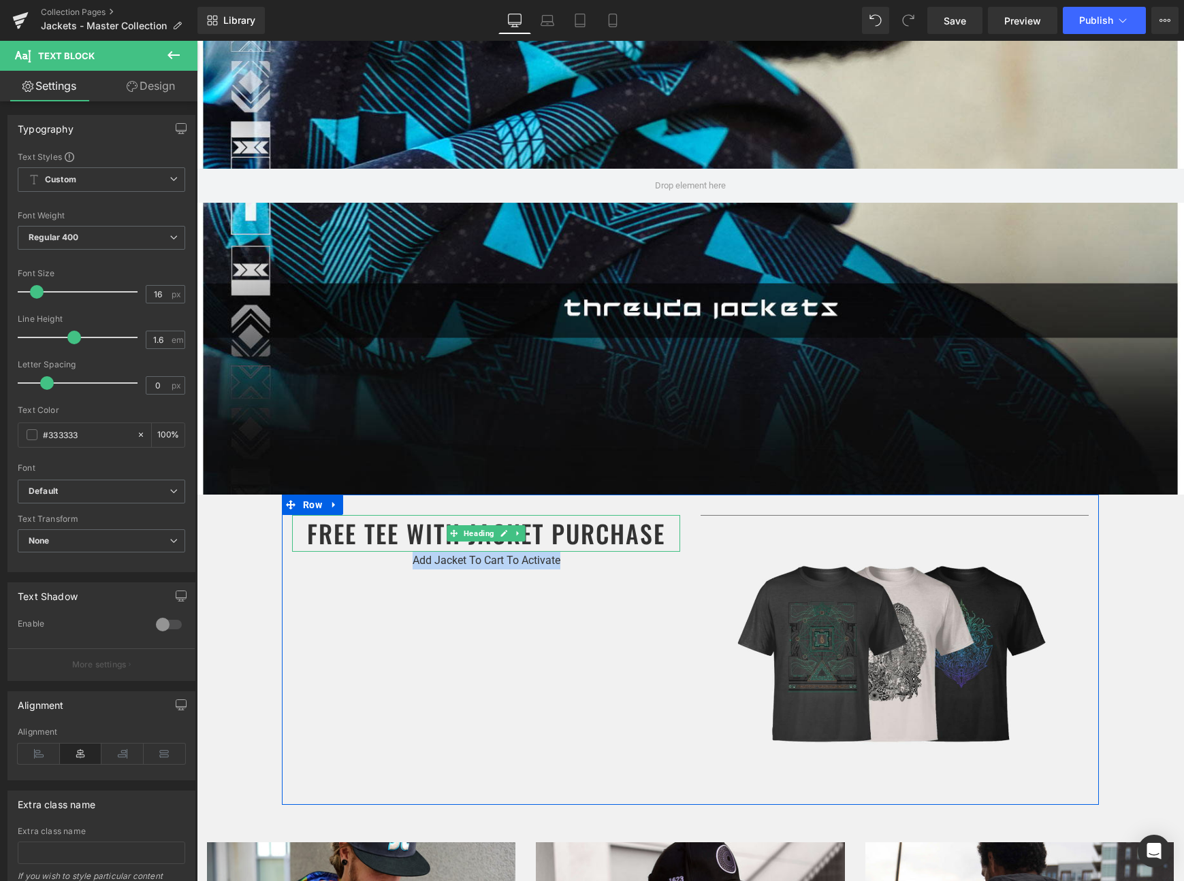
click at [413, 541] on h1 "FREE TEE WITH JACKET PURCHASE" at bounding box center [486, 533] width 388 height 37
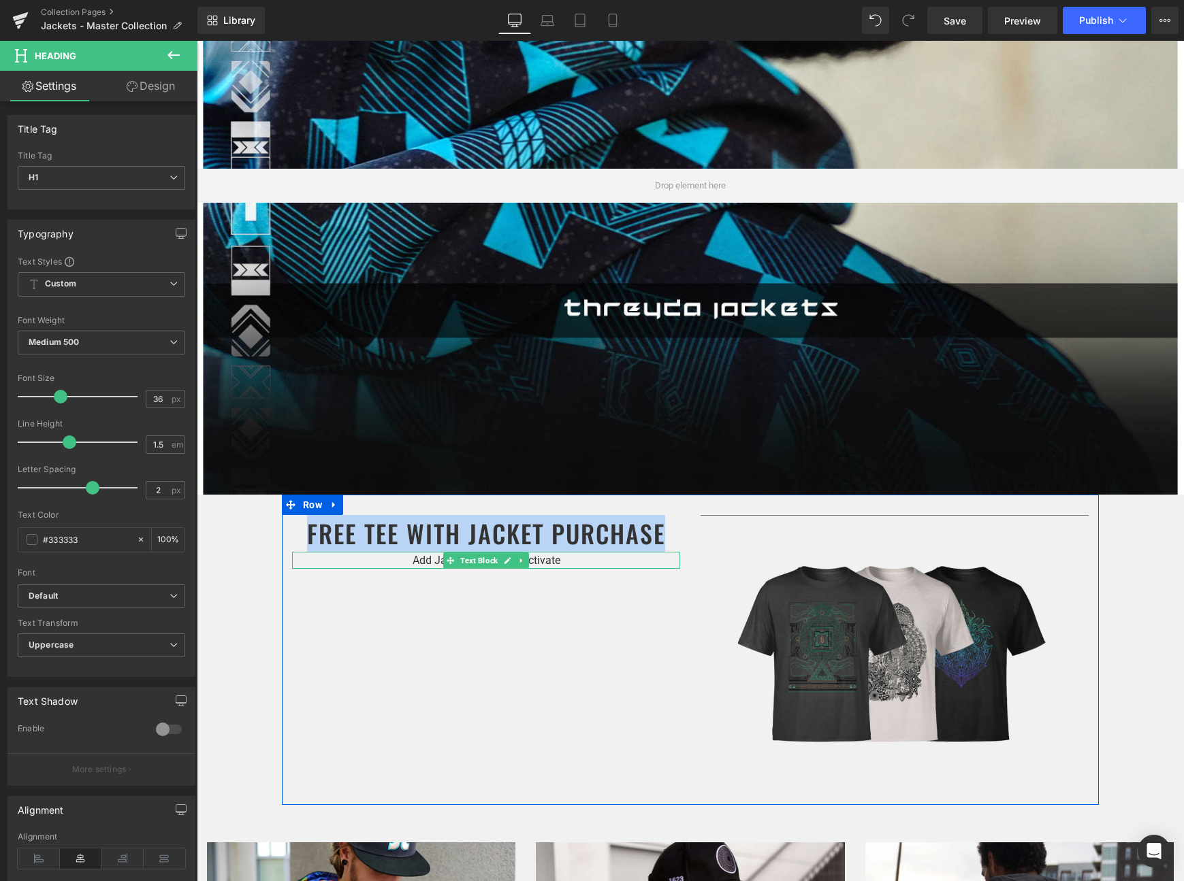
click at [439, 557] on p "Add Jacket To Cart To Activate" at bounding box center [486, 561] width 388 height 18
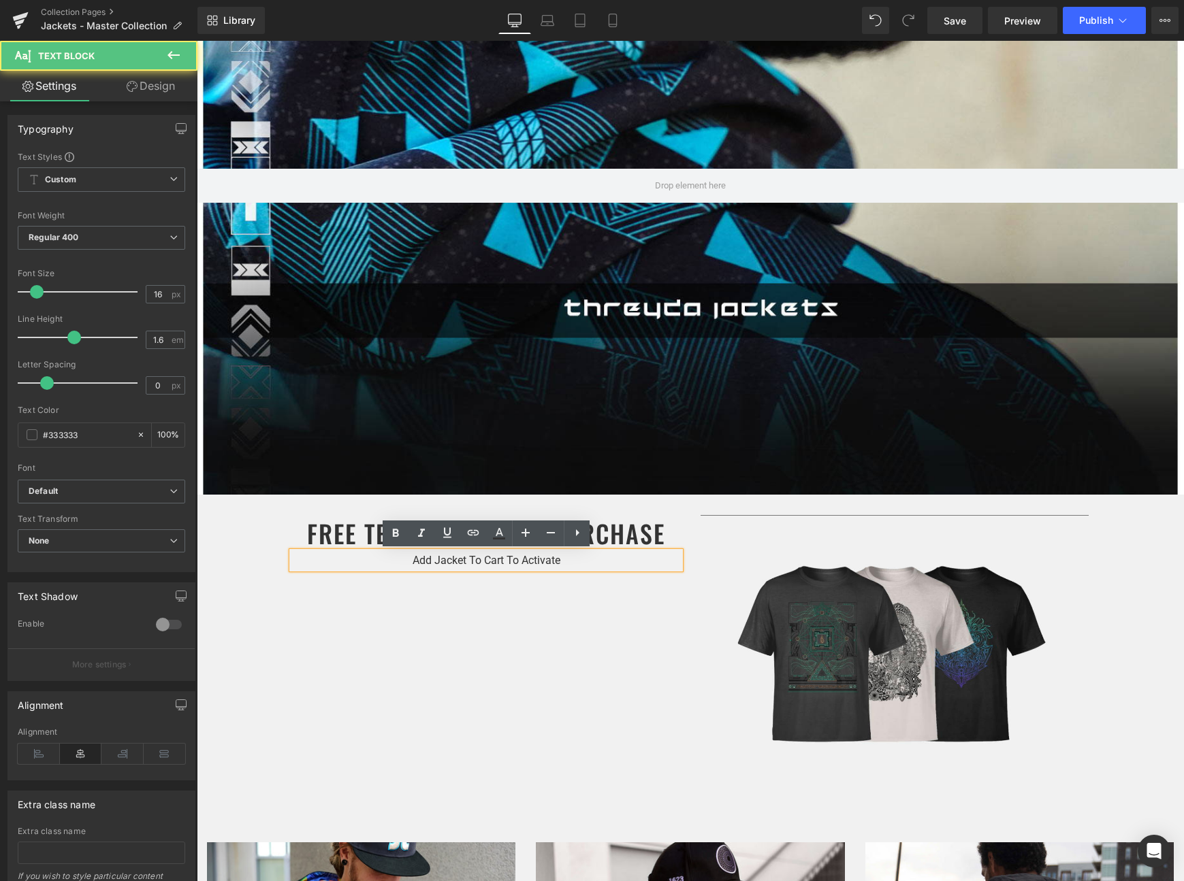
click at [414, 561] on p "Add Jacket To Cart To Activate" at bounding box center [486, 561] width 388 height 18
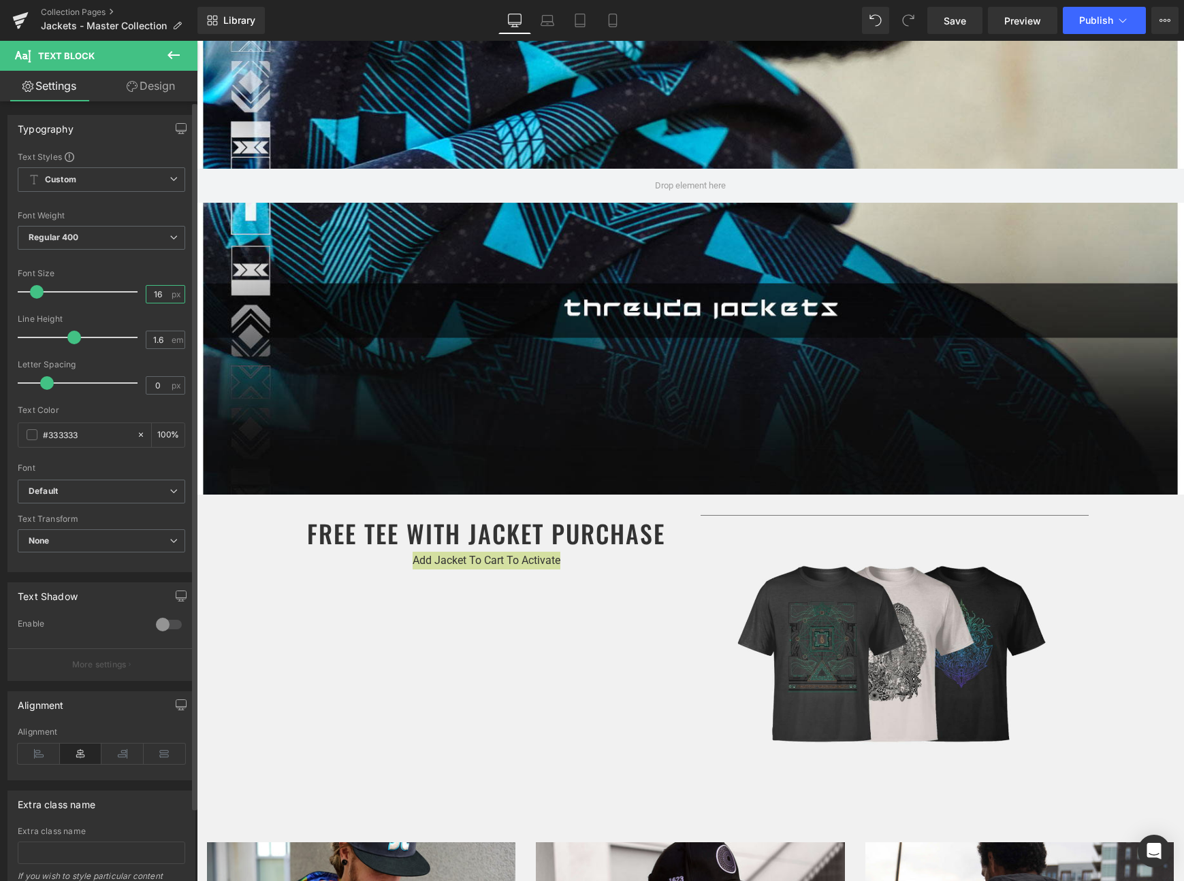
click at [157, 292] on input "16" at bounding box center [158, 294] width 24 height 17
type input "18"
click at [606, 22] on icon at bounding box center [613, 21] width 14 height 14
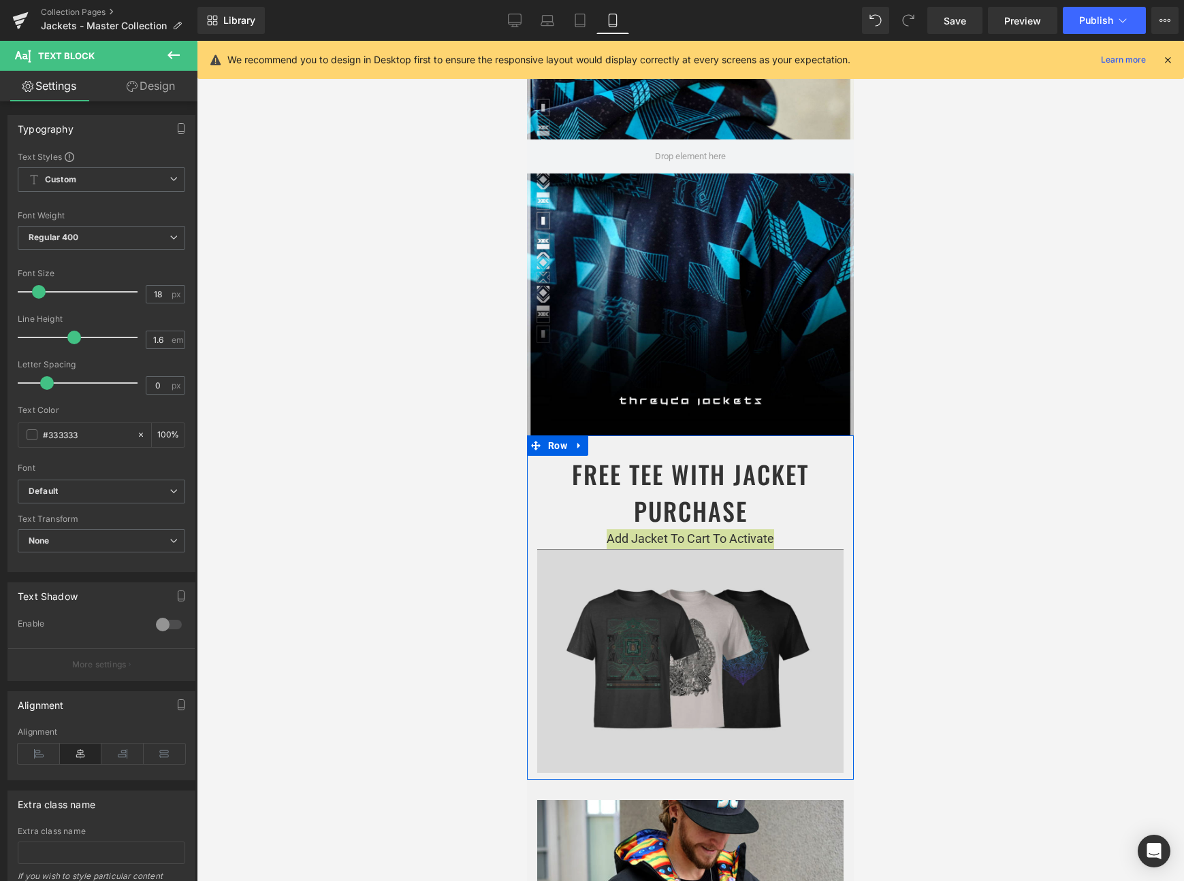
scroll to position [0, 0]
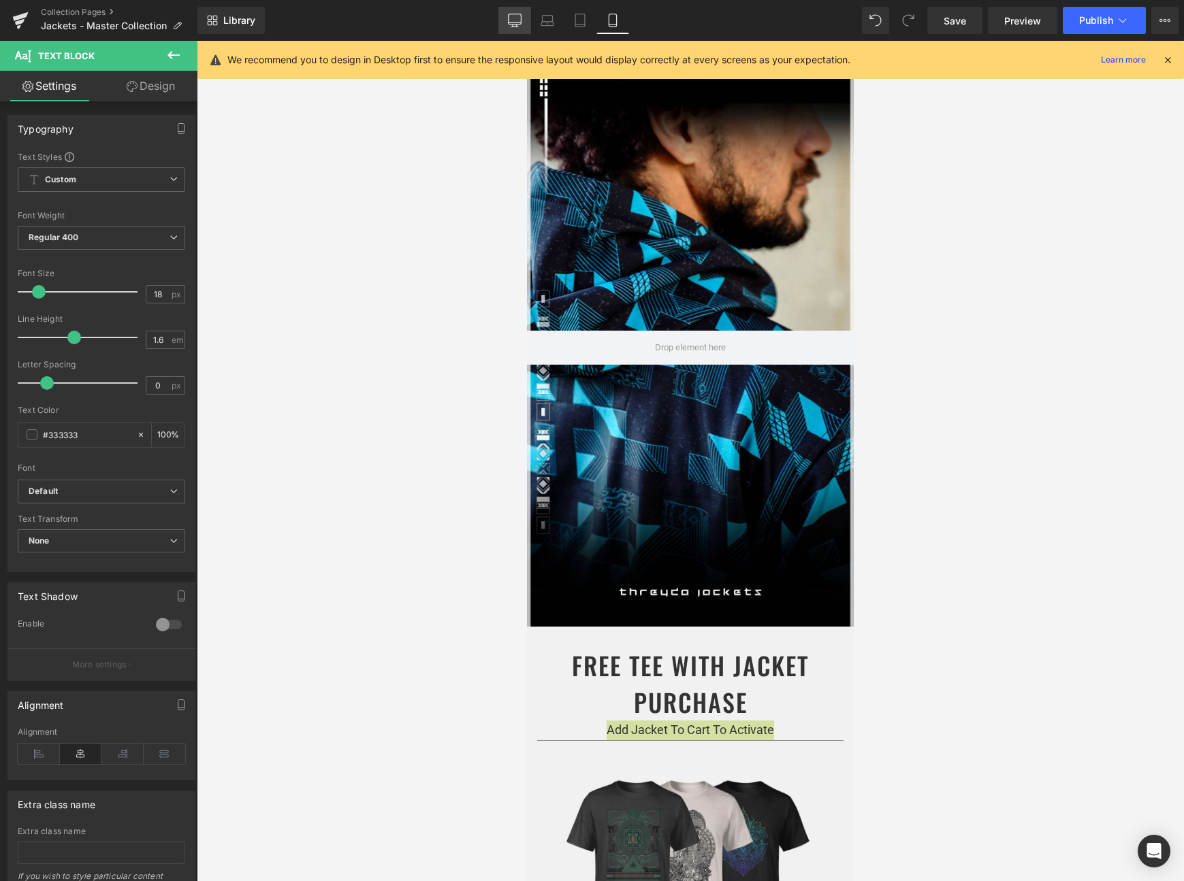
click at [518, 31] on link "Desktop" at bounding box center [514, 20] width 33 height 27
type input "100"
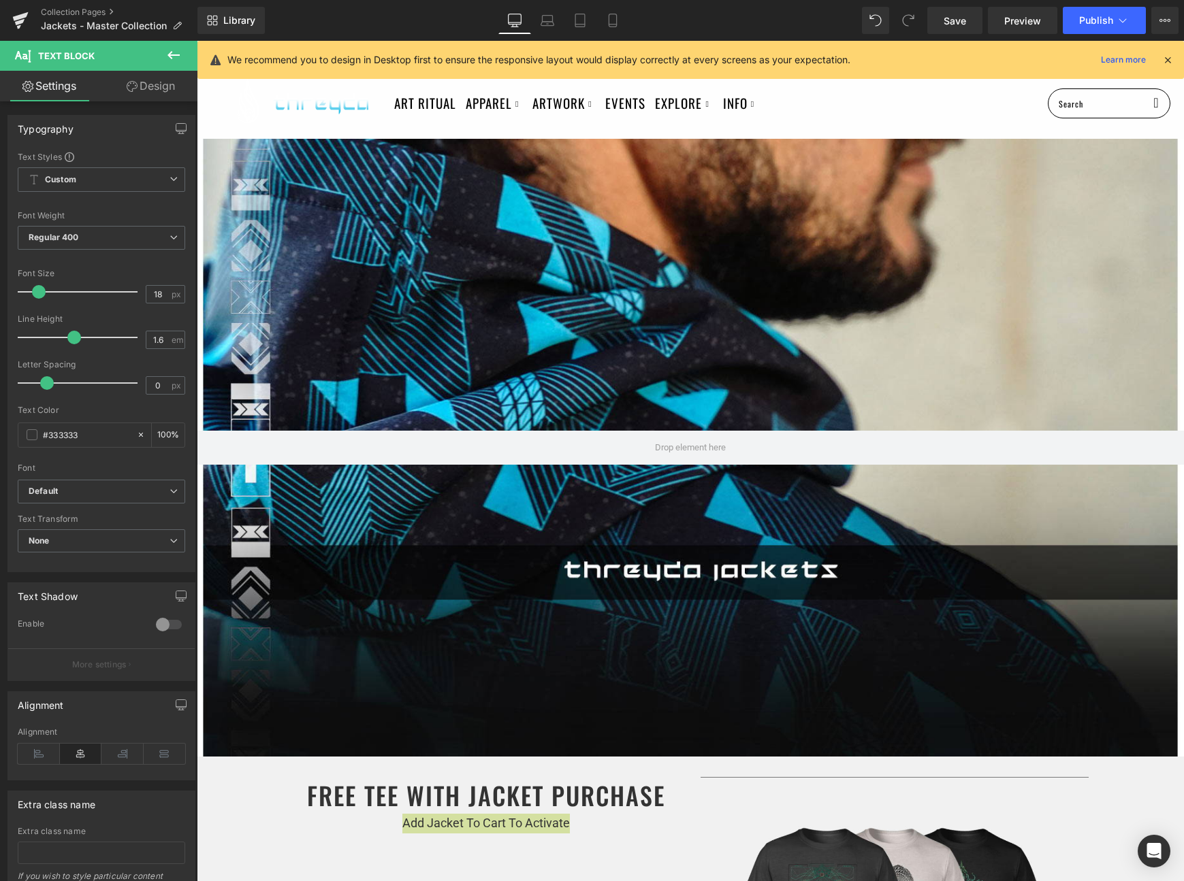
scroll to position [1164, 0]
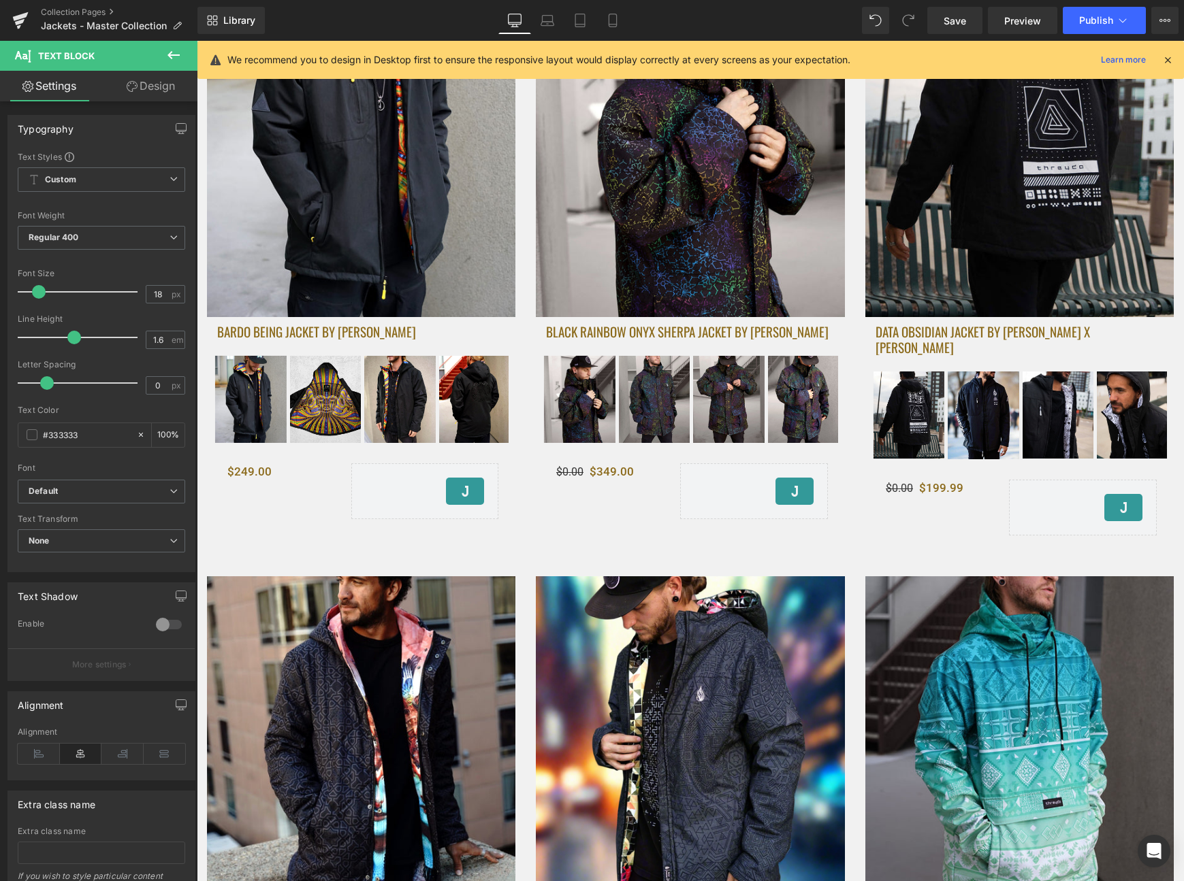
click at [1165, 58] on icon at bounding box center [1167, 60] width 12 height 12
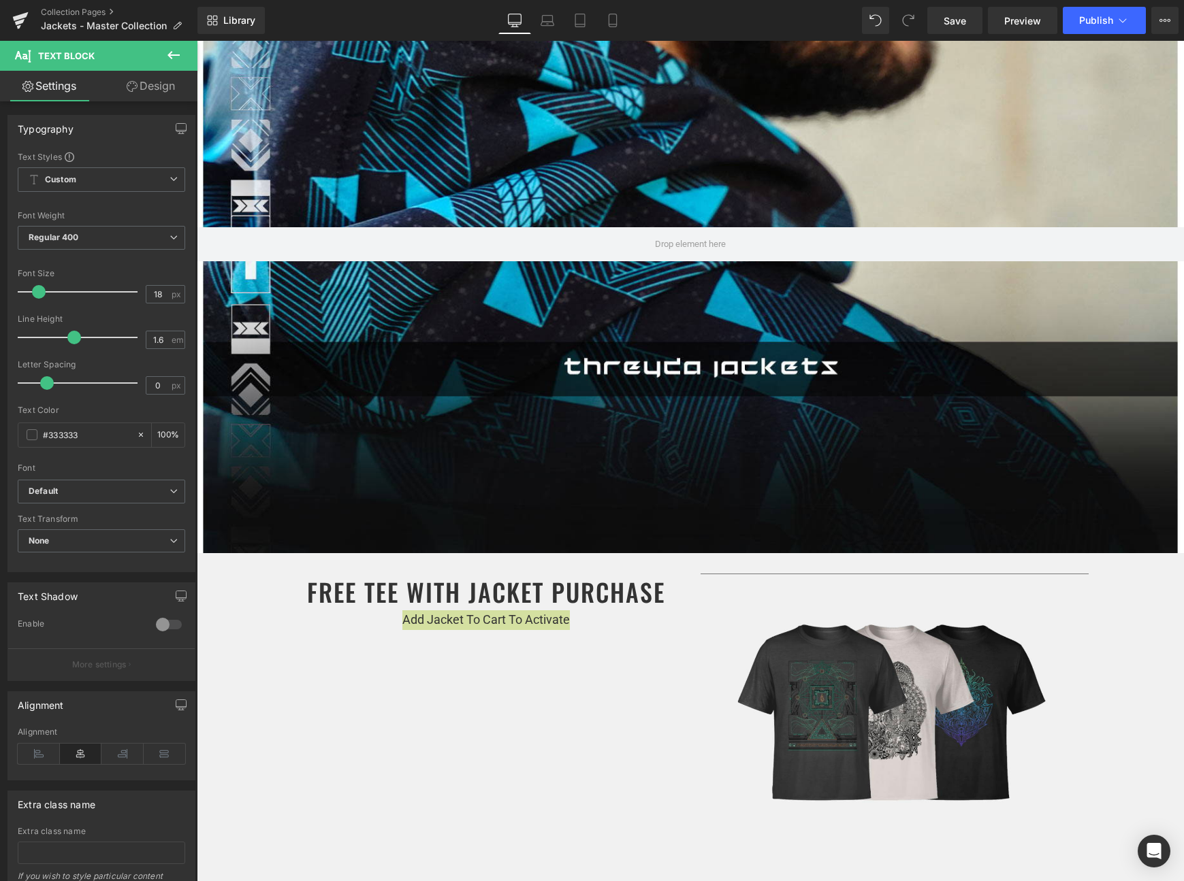
scroll to position [277, 0]
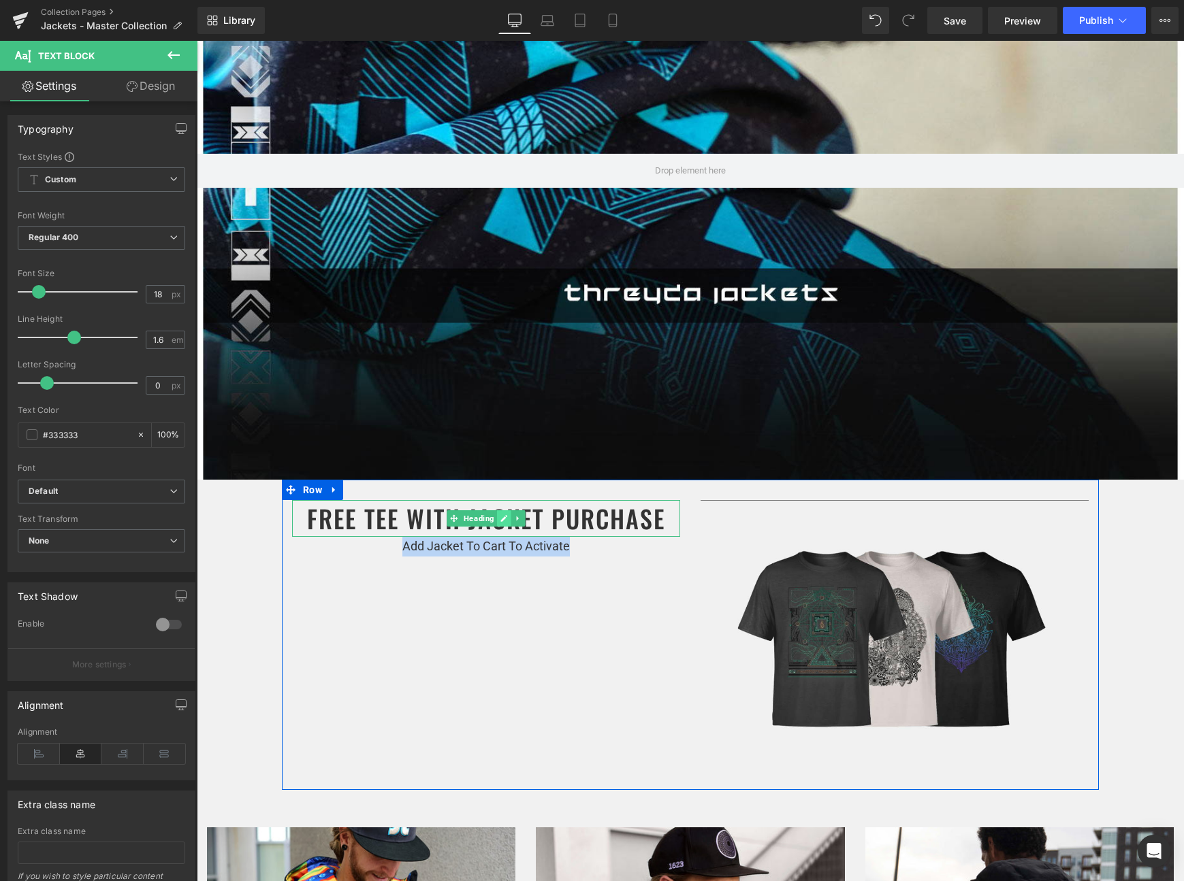
click at [509, 512] on link at bounding box center [504, 518] width 14 height 16
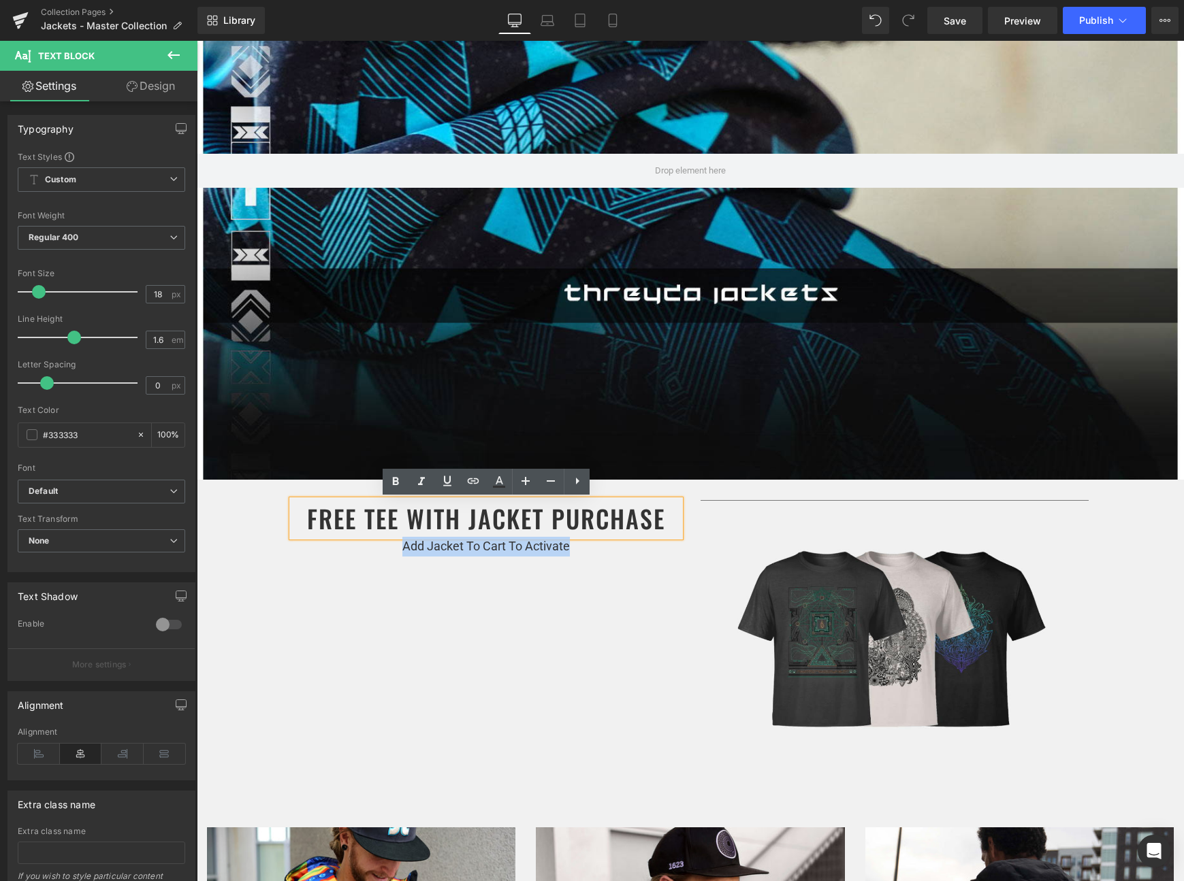
click at [444, 587] on div "FREE TEE WITH JACKET PURCHASE Heading Add Jacket To Cart To Activate Text Block…" at bounding box center [690, 635] width 817 height 310
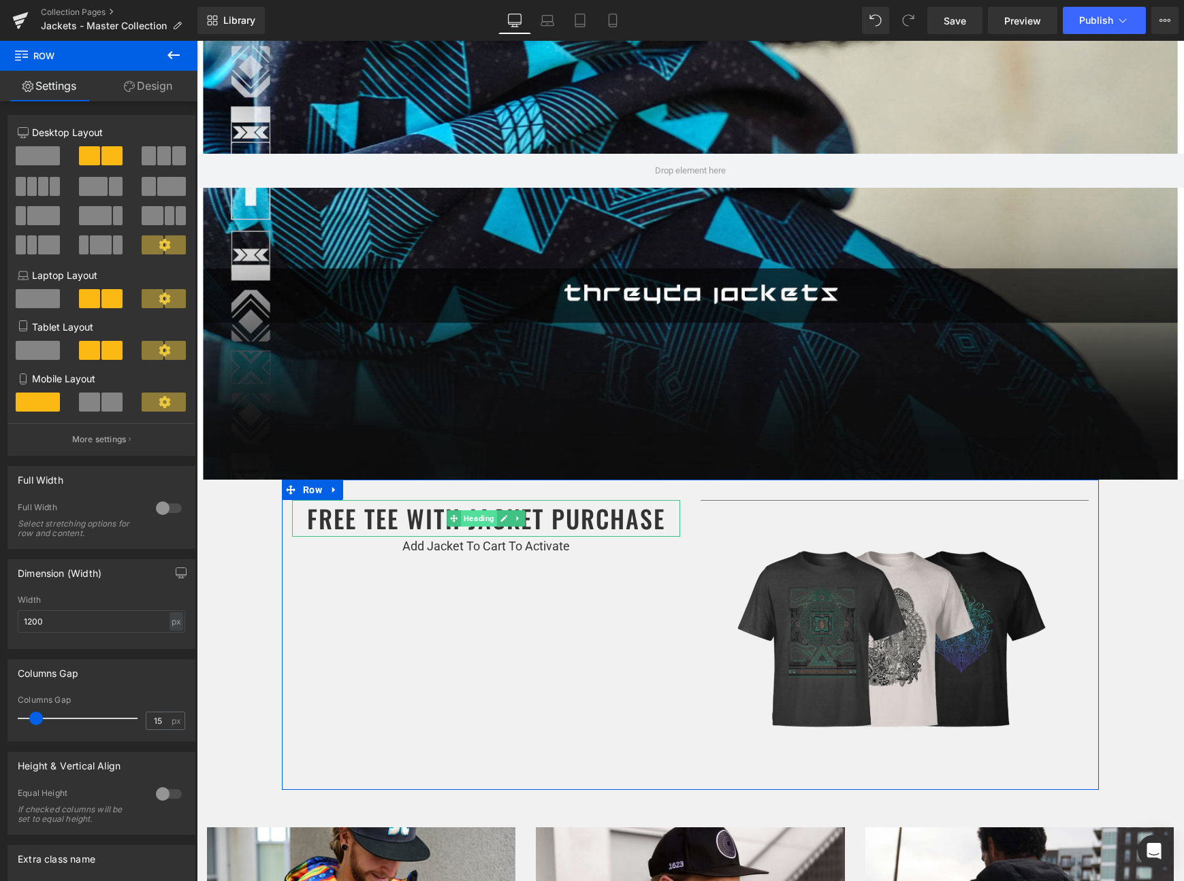
click at [479, 520] on span "Heading" at bounding box center [479, 518] width 36 height 16
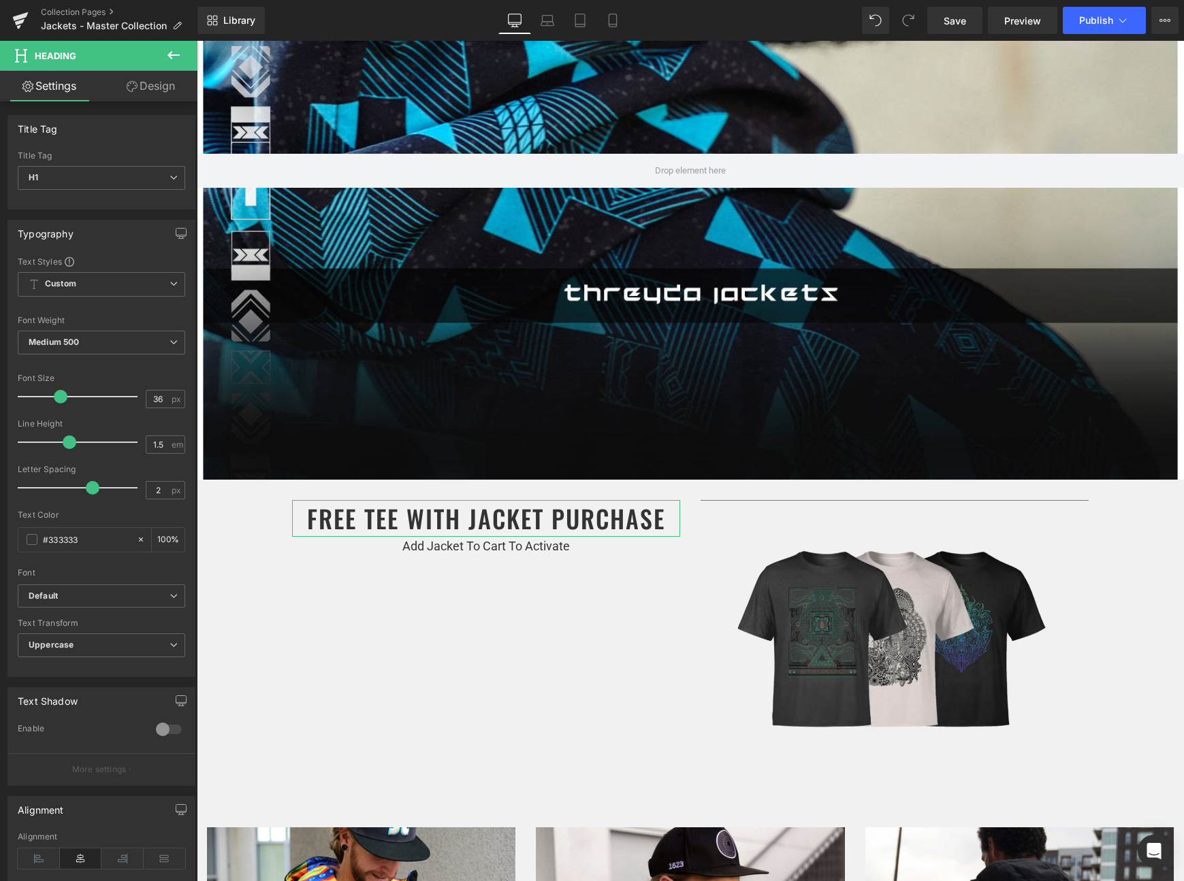
click at [149, 88] on link "Design" at bounding box center [150, 86] width 99 height 31
click at [0, 0] on div "Spacing" at bounding box center [0, 0] width 0 height 0
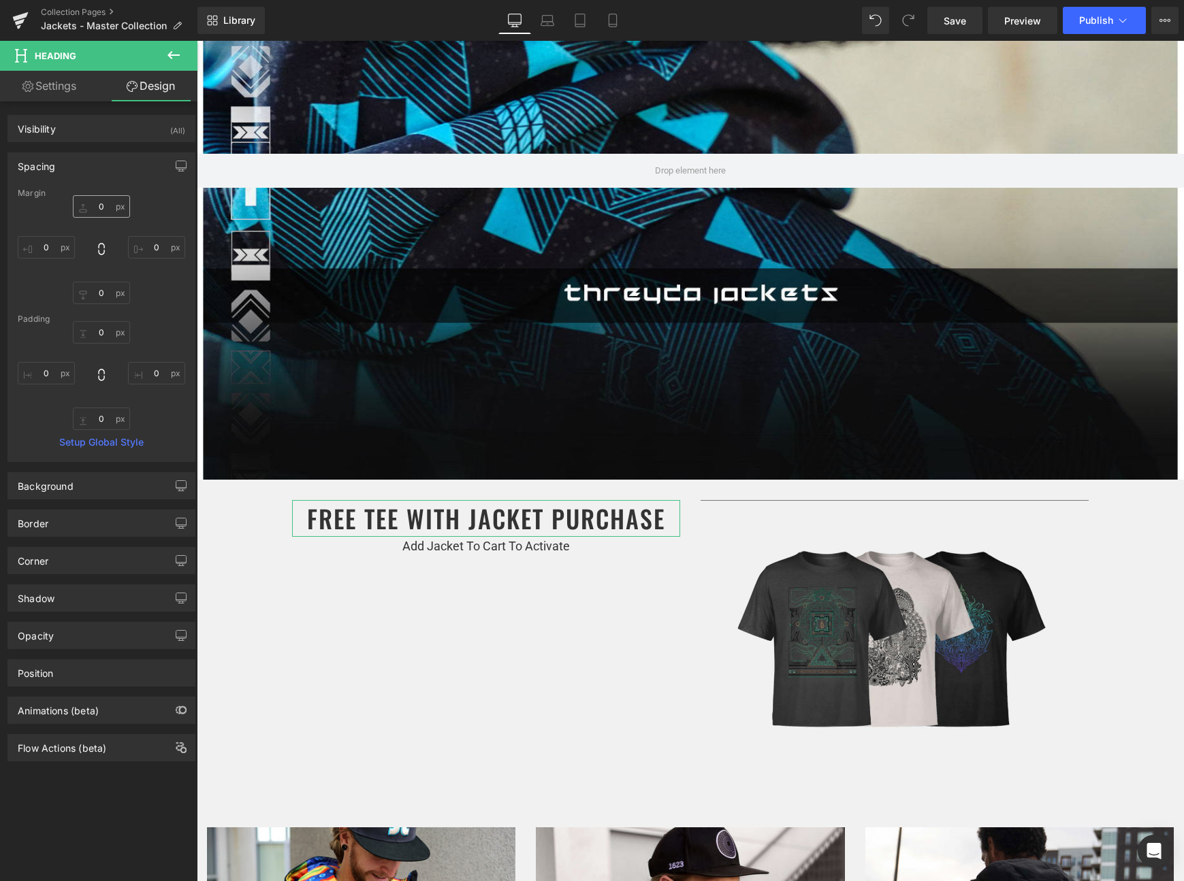
type input "0"
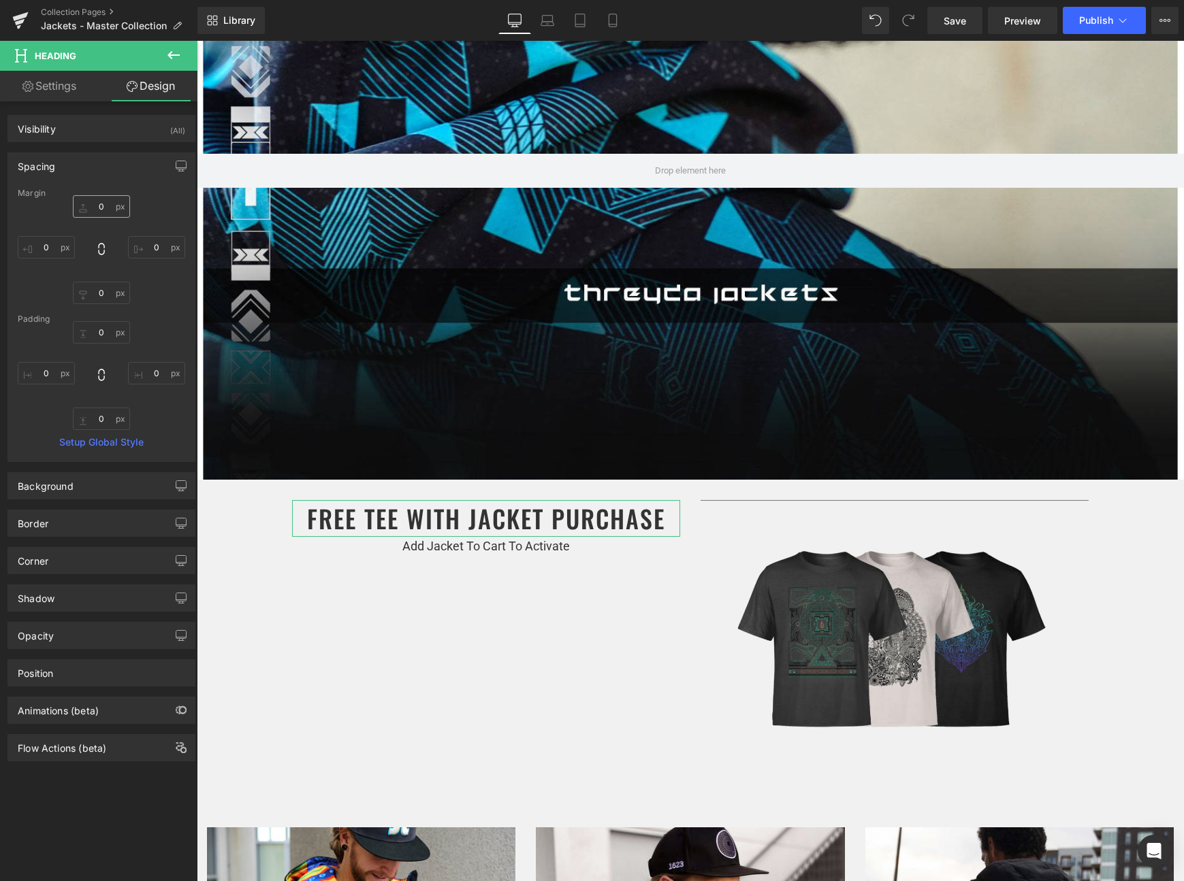
type input "0"
click at [97, 210] on input "0" at bounding box center [101, 206] width 57 height 22
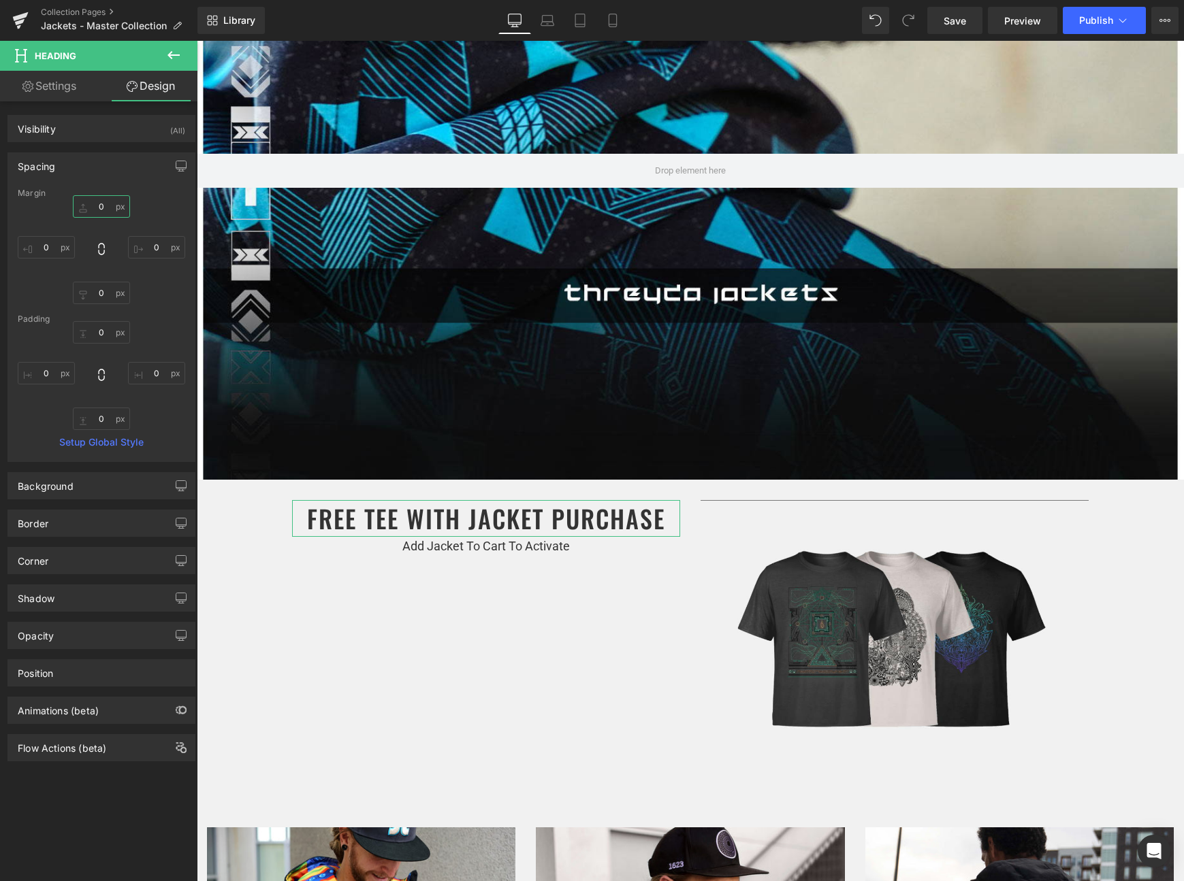
click at [97, 210] on input "0" at bounding box center [101, 206] width 57 height 22
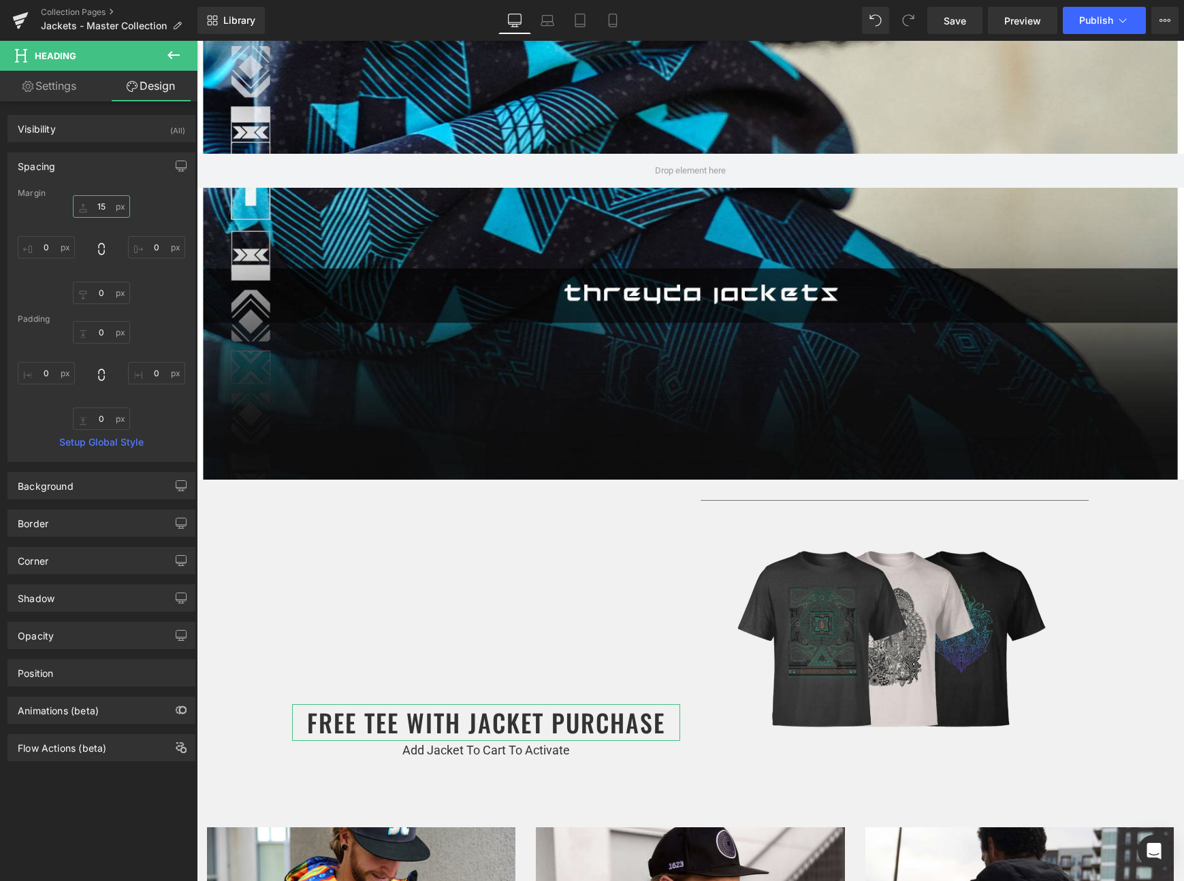
type input "150"
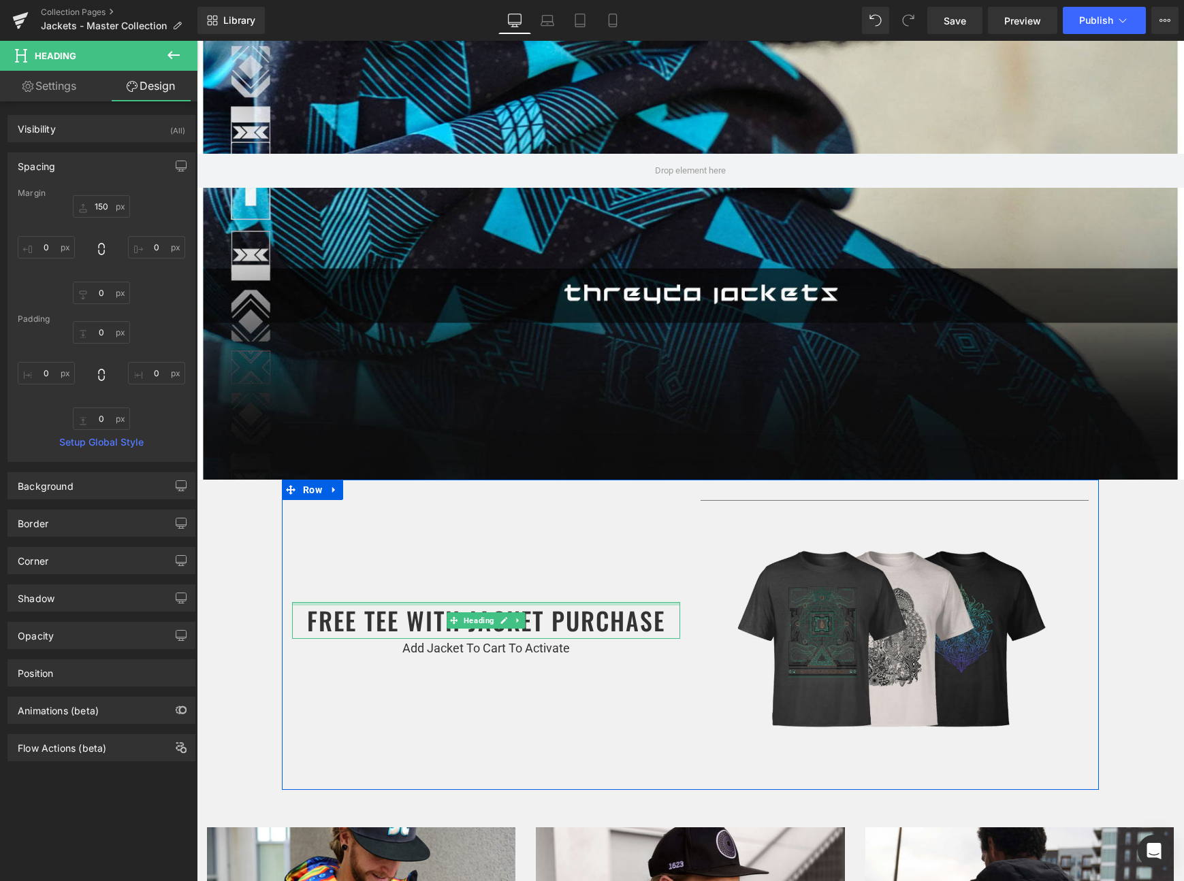
click at [344, 611] on h1 "FREE TEE WITH JACKET PURCHASE" at bounding box center [486, 620] width 388 height 37
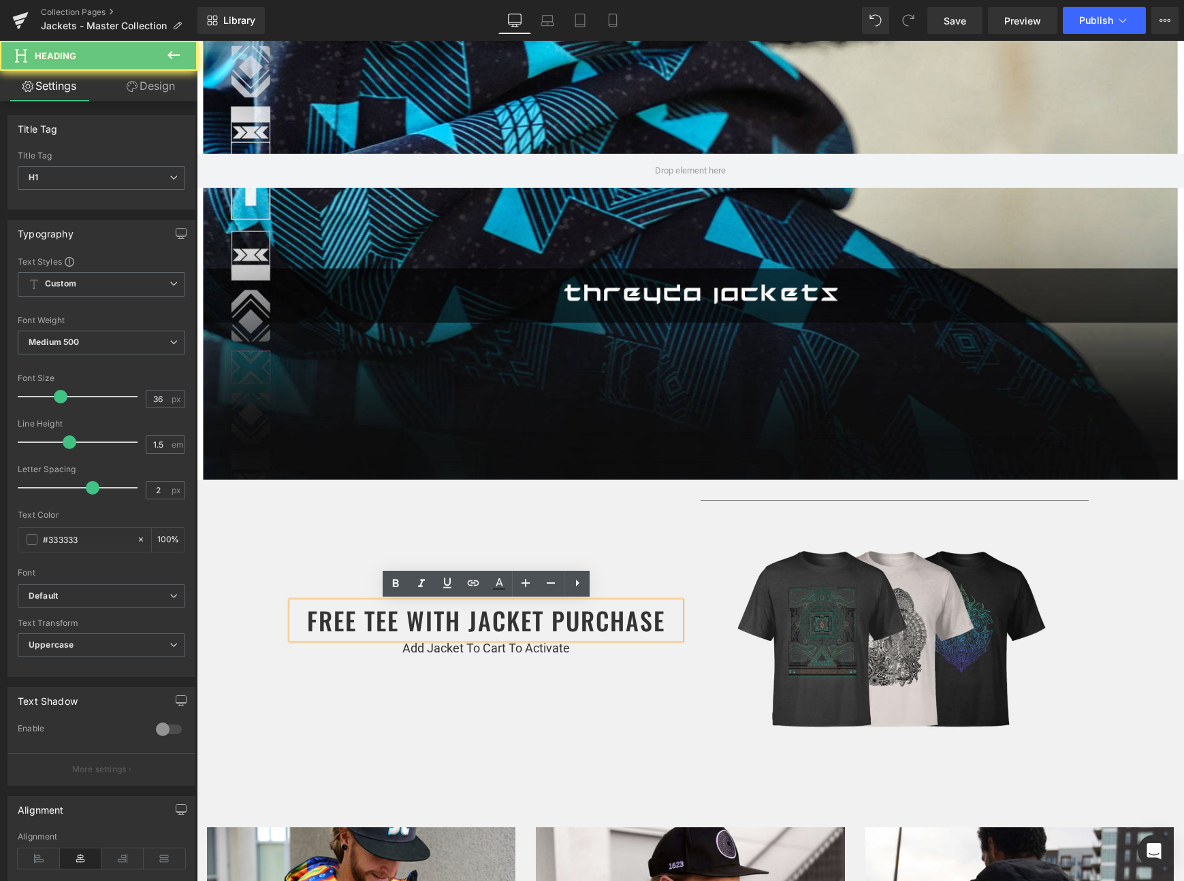
click at [353, 616] on h1 "FREE TEE WITH JACKET PURCHASE" at bounding box center [486, 620] width 388 height 37
drag, startPoint x: 353, startPoint y: 616, endPoint x: 287, endPoint y: 620, distance: 66.1
click at [287, 620] on div "FREE TEE WITH JACKET PURCHASE Heading Add Jacket To Cart To Activate Text Block" at bounding box center [486, 579] width 408 height 159
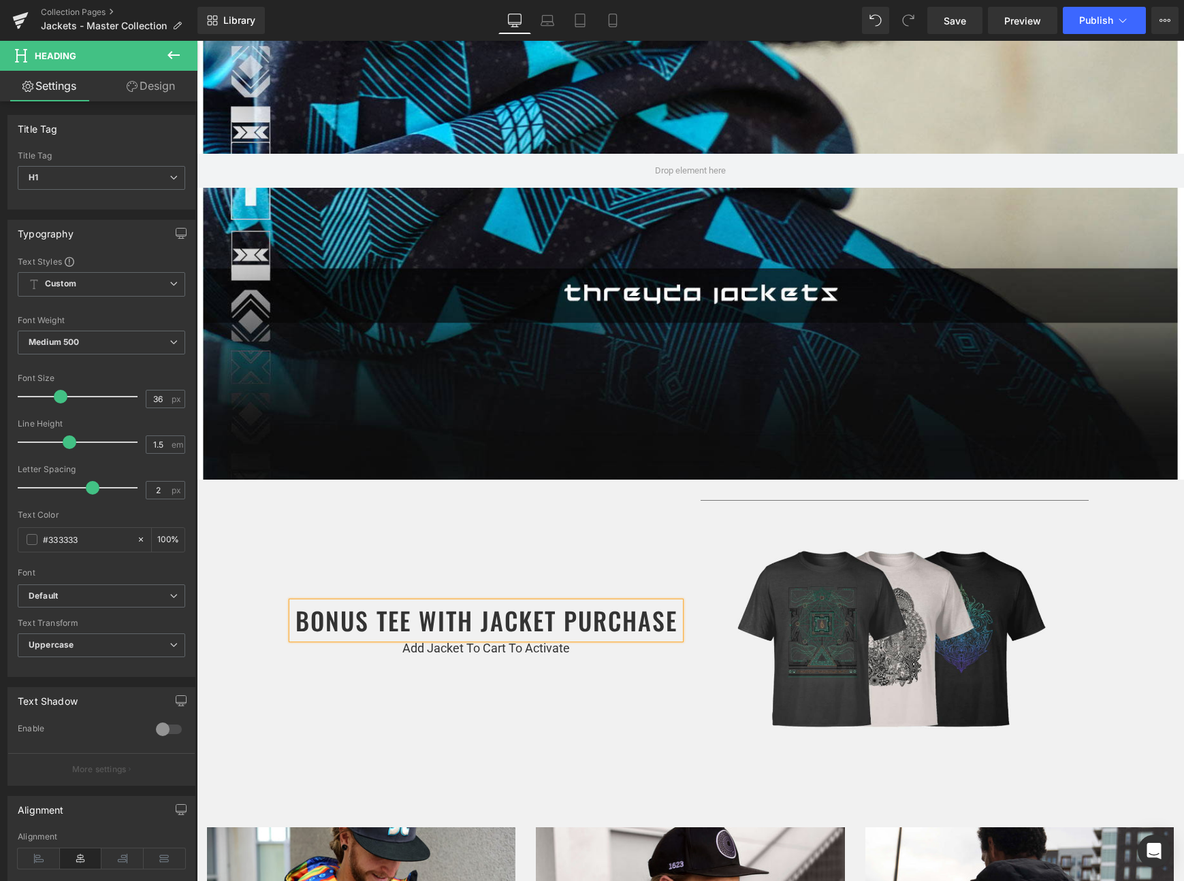
click at [508, 663] on div "BONUS TEE WITH JACKET PURCHASE Heading Add Jacket To Cart To Activate Text Bloc…" at bounding box center [690, 635] width 817 height 310
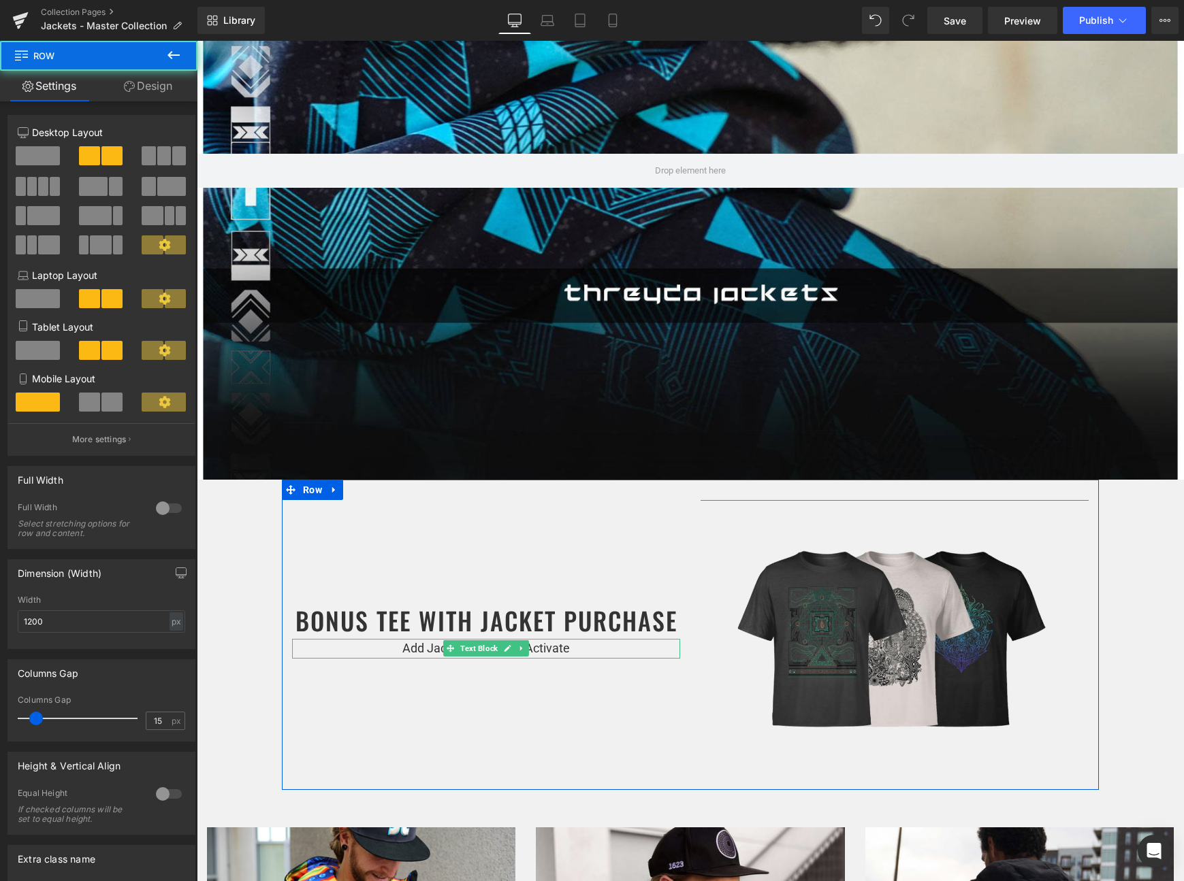
click at [598, 647] on p "Add Jacket To Cart To Activate" at bounding box center [486, 649] width 388 height 20
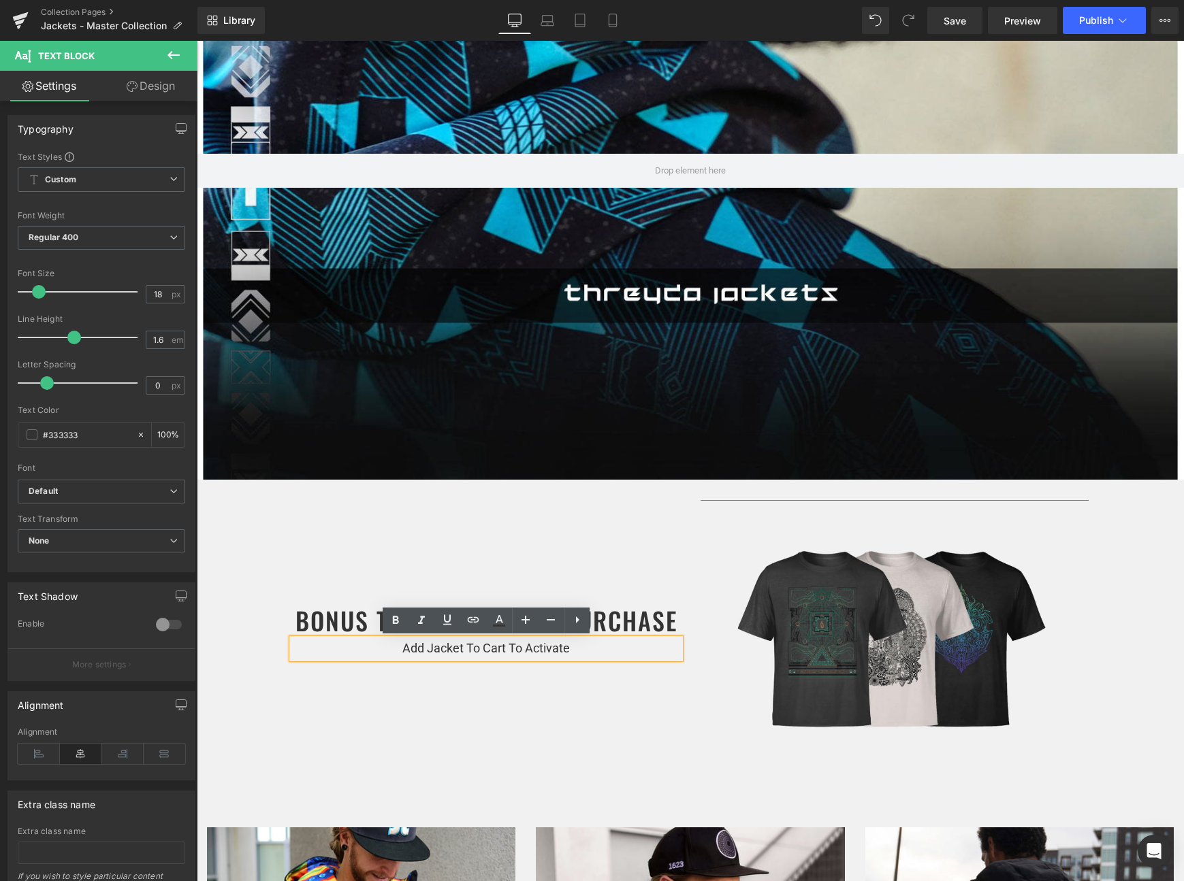
click at [485, 729] on div "BONUS TEE WITH JACKET PURCHASE Heading Add Jacket To Cart To Activate Text Bloc…" at bounding box center [690, 635] width 817 height 310
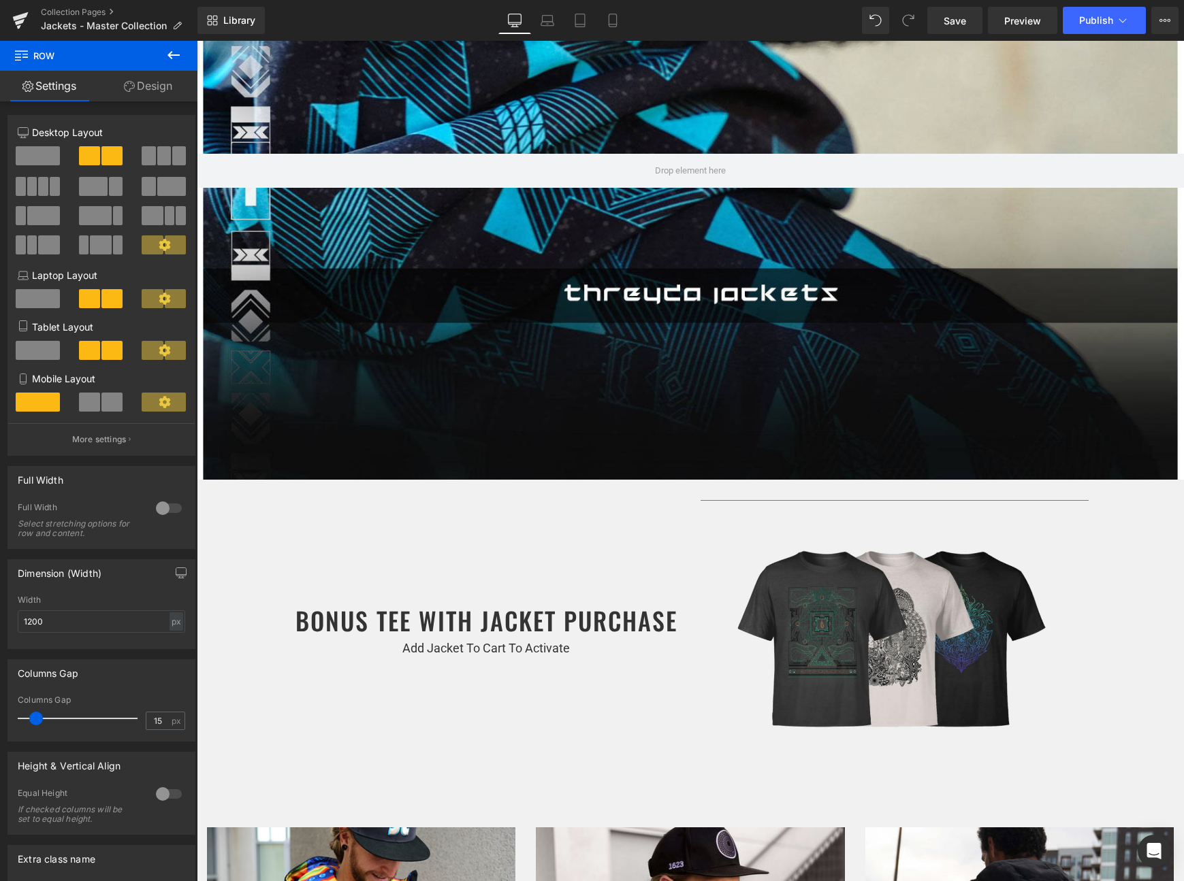
click at [172, 59] on icon at bounding box center [173, 55] width 16 height 16
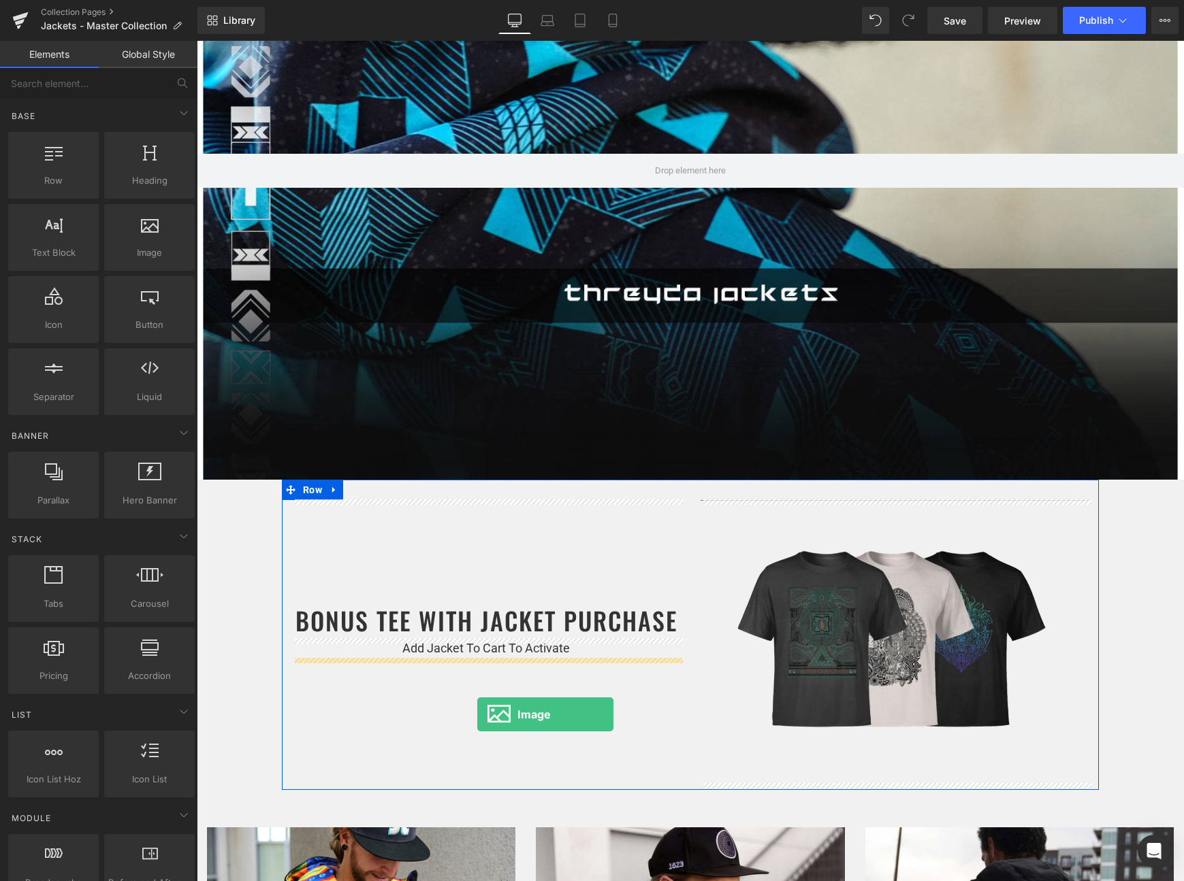
drag, startPoint x: 337, startPoint y: 291, endPoint x: 477, endPoint y: 715, distance: 446.6
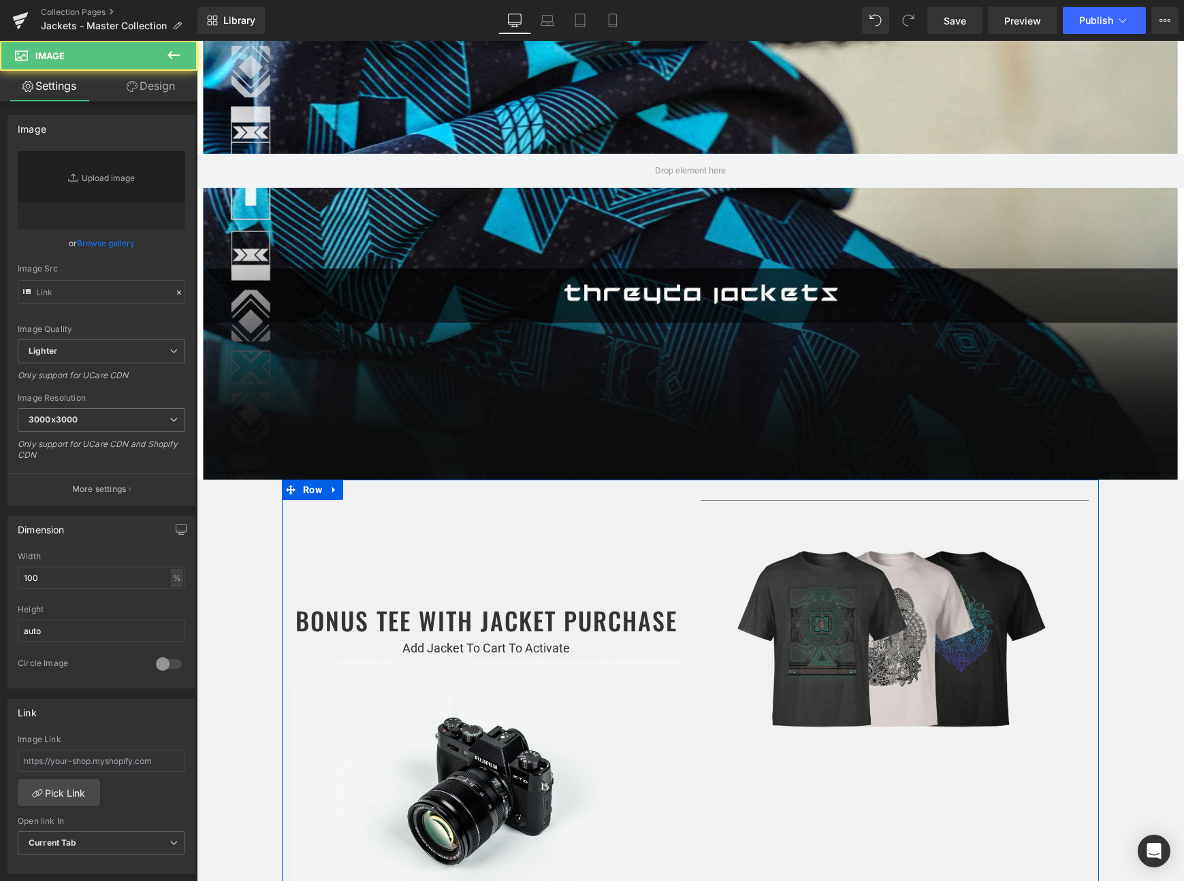
type input "//[DOMAIN_NAME][URL]"
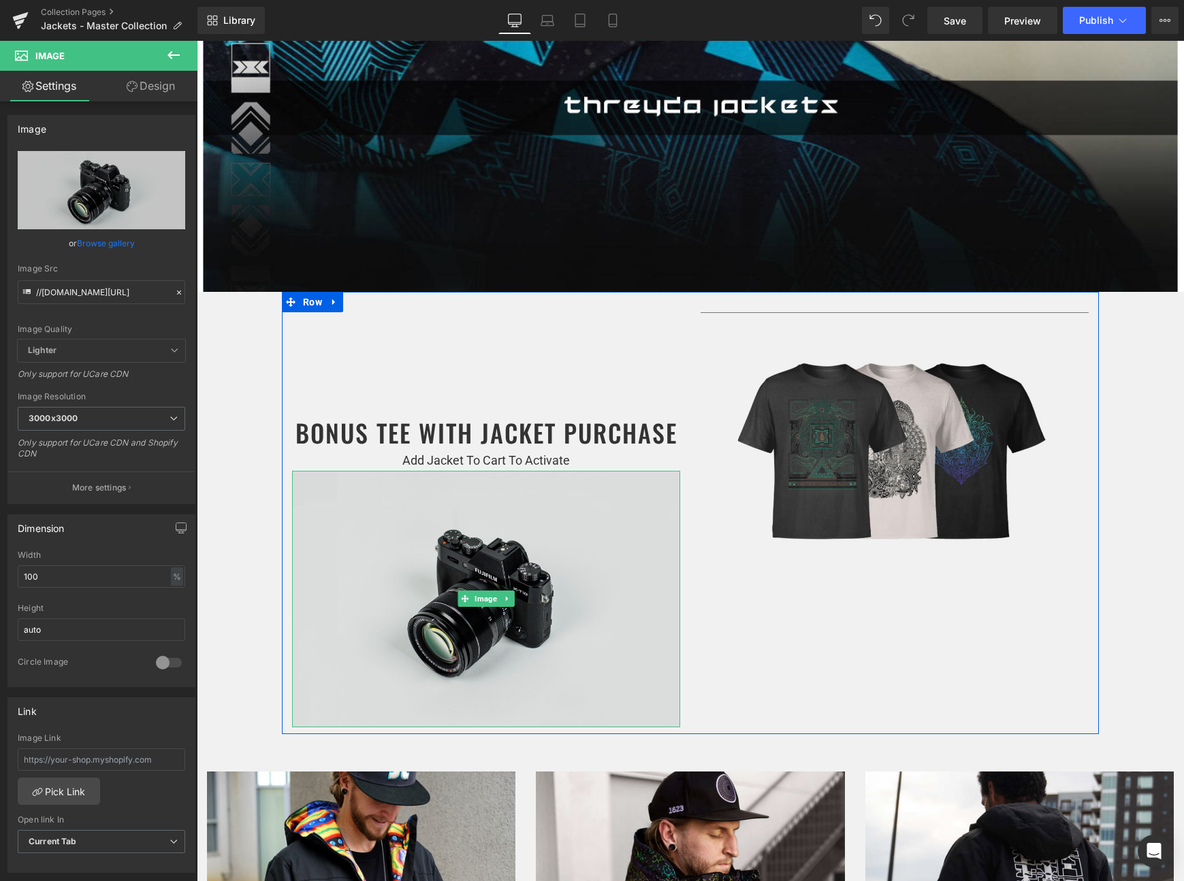
scroll to position [468, 0]
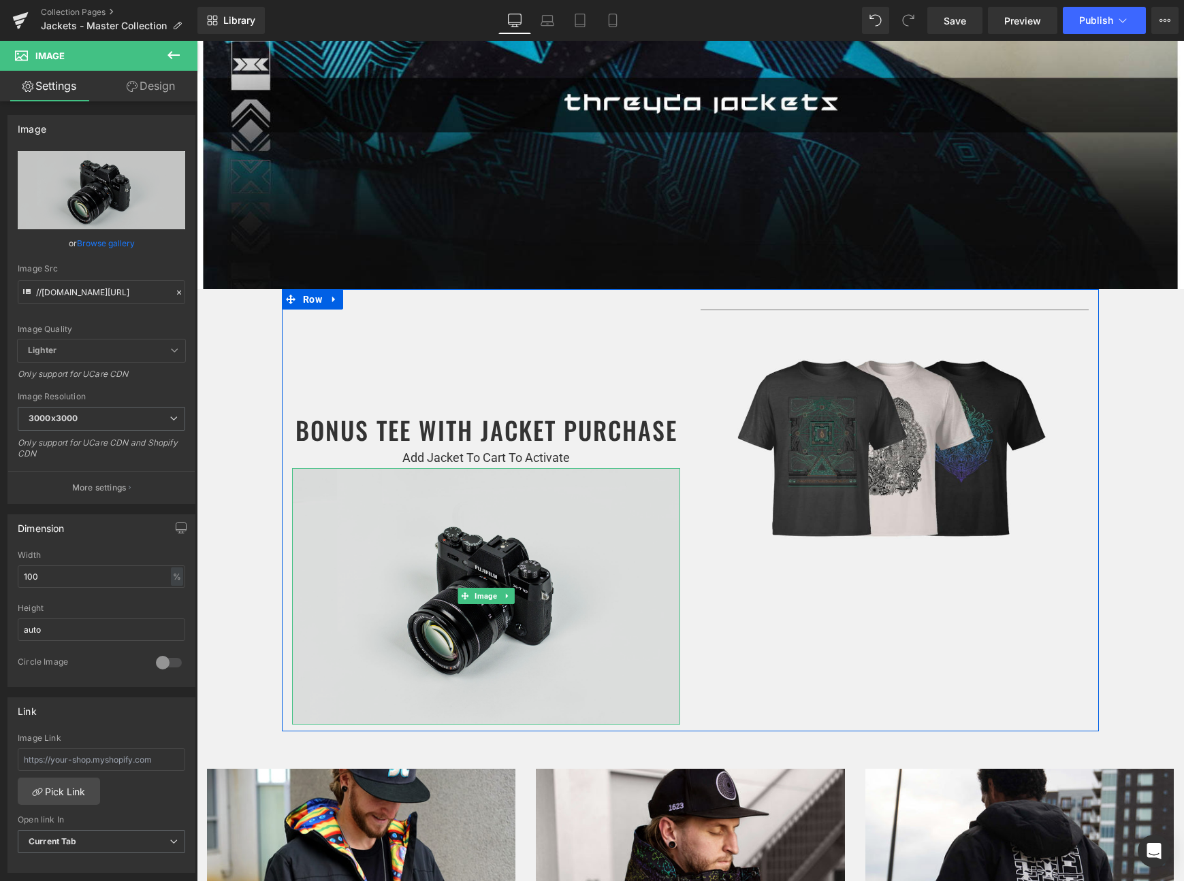
click at [561, 604] on img at bounding box center [486, 596] width 388 height 257
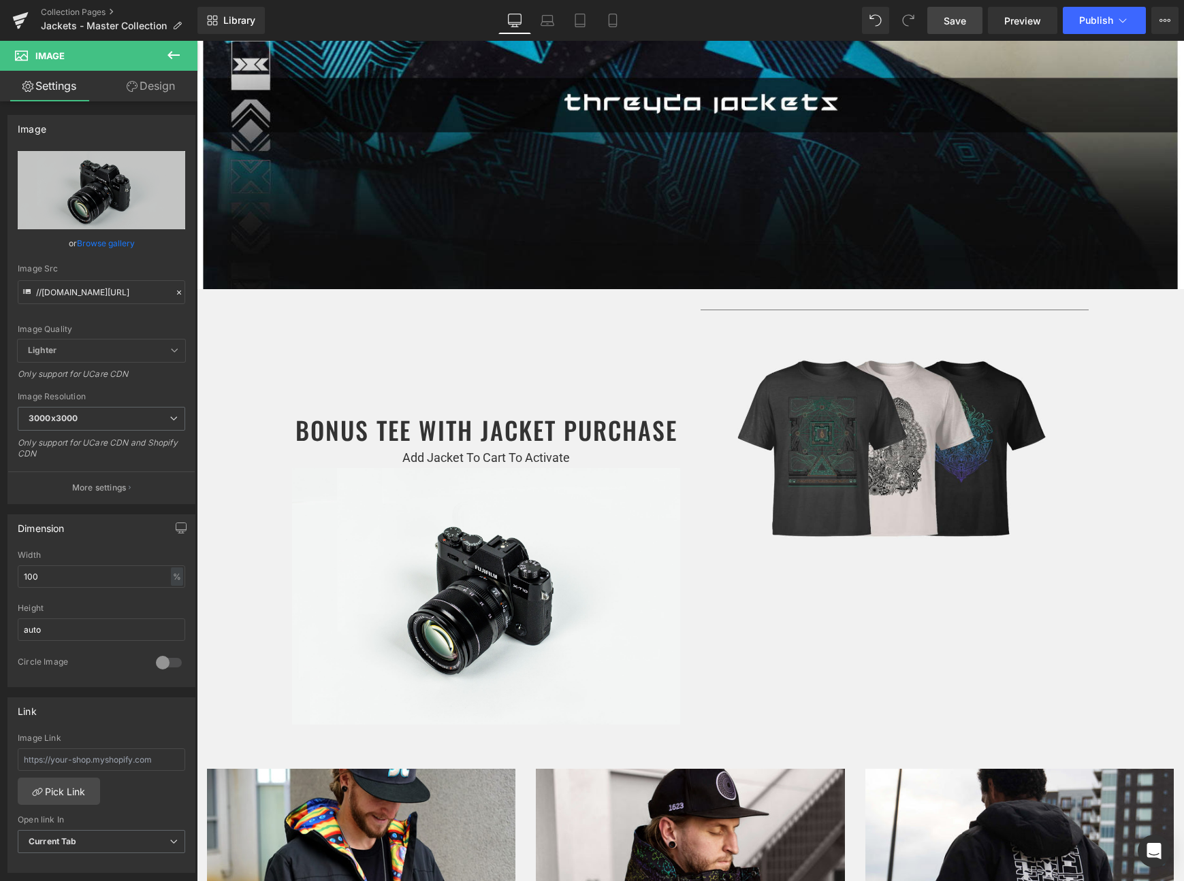
click at [962, 20] on span "Save" at bounding box center [954, 21] width 22 height 14
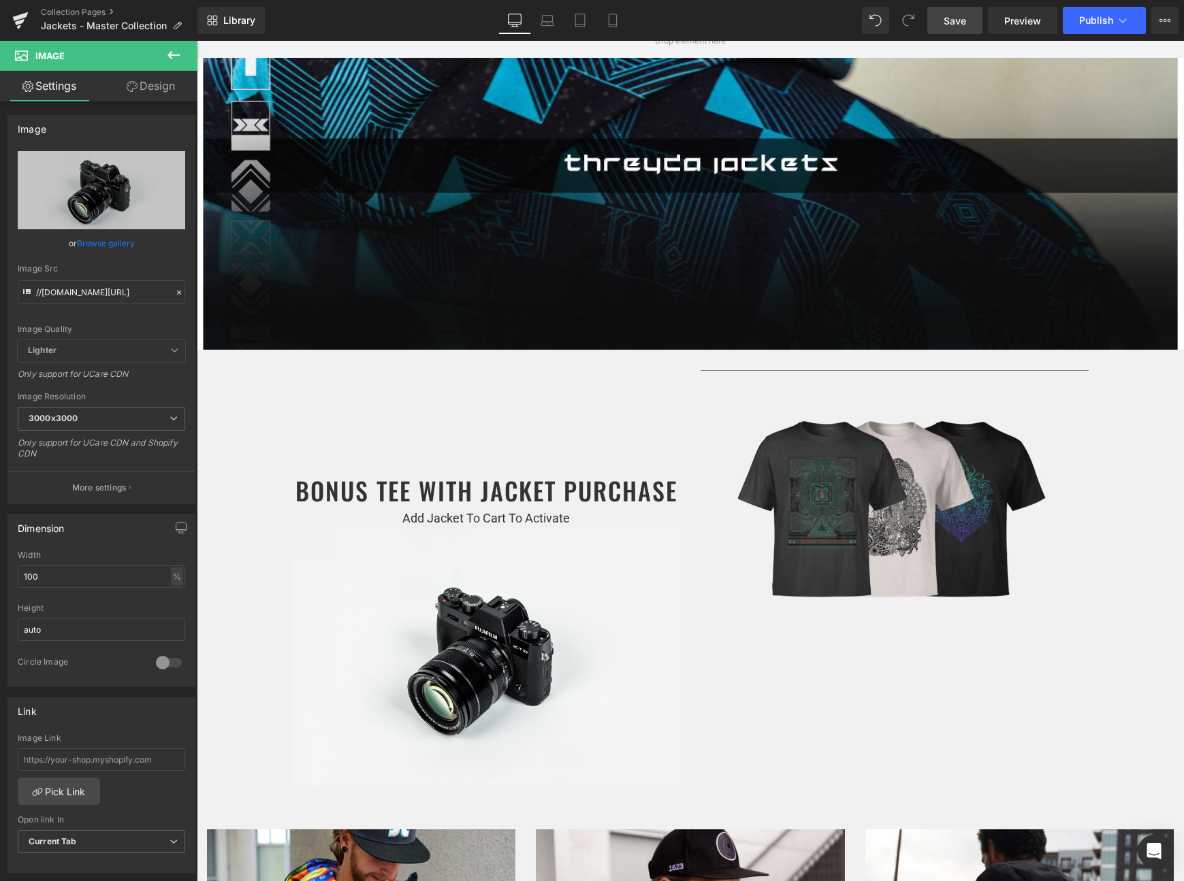
scroll to position [432, 0]
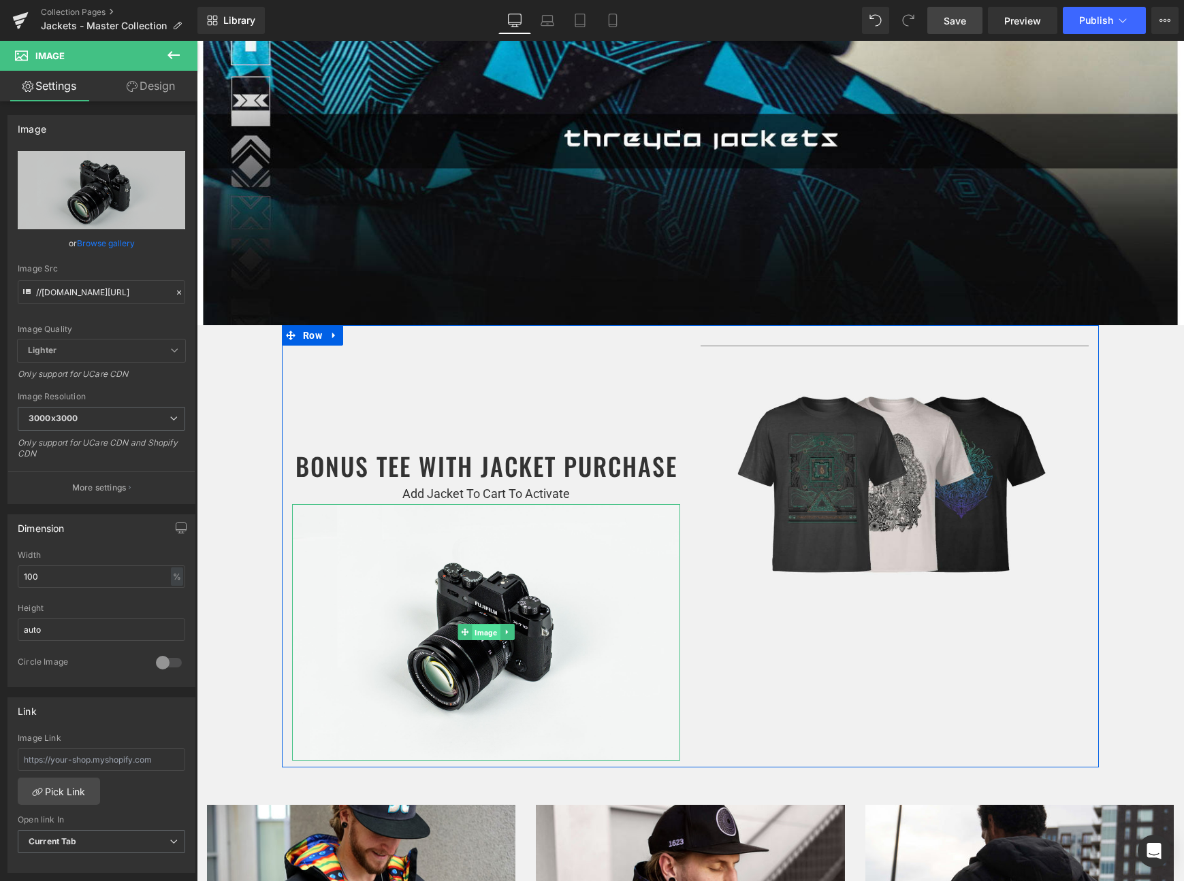
click at [485, 632] on span "Image" at bounding box center [486, 633] width 28 height 16
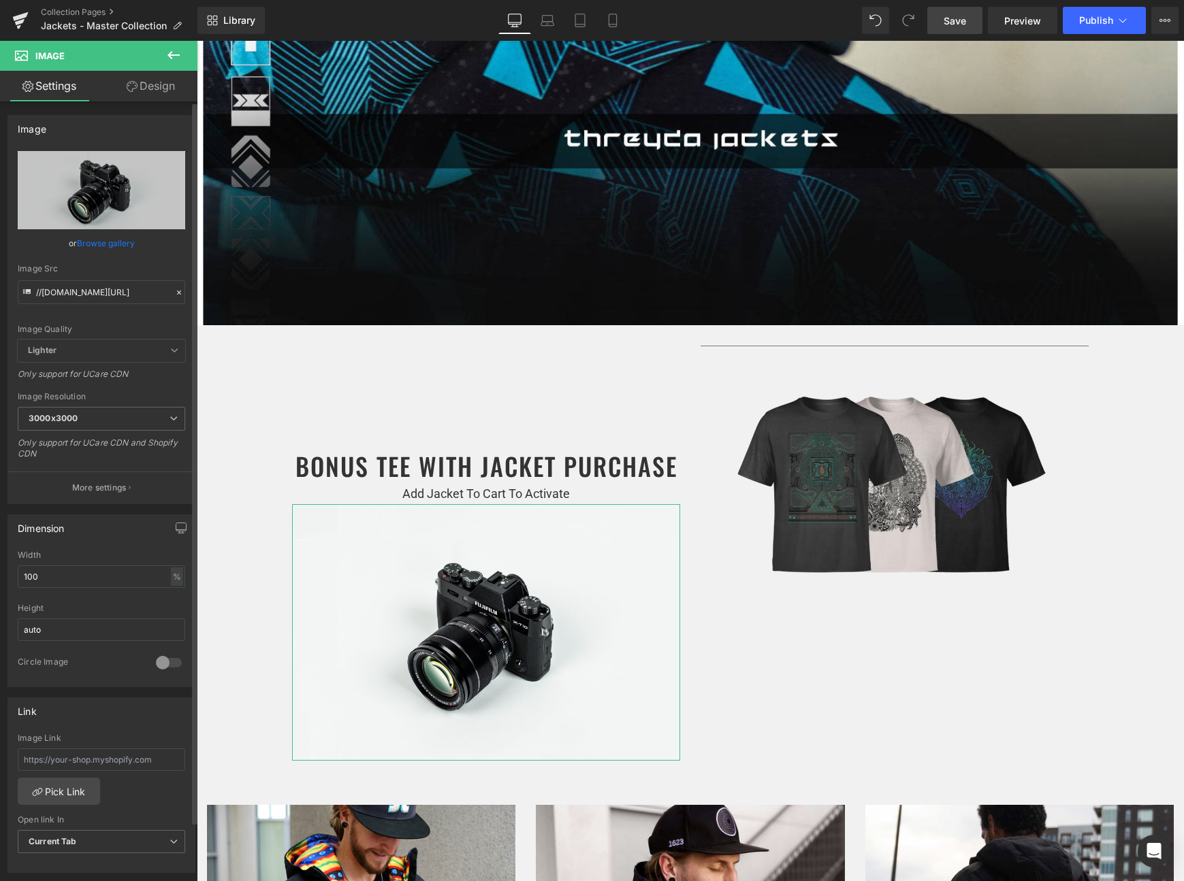
click at [101, 240] on link "Browse gallery" at bounding box center [106, 243] width 58 height 24
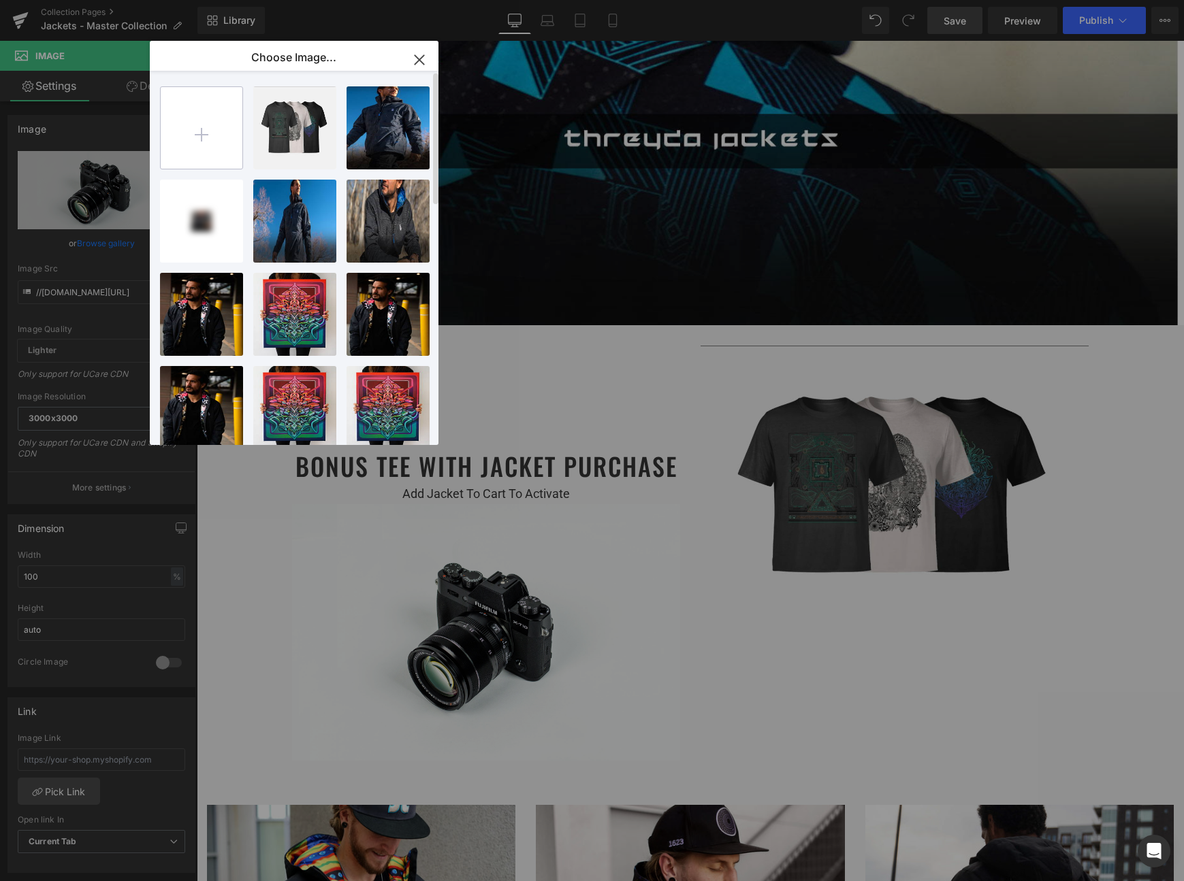
click at [216, 105] on input "file" at bounding box center [202, 128] width 82 height 82
type input "C:\fakepath\paypal_25.jpg"
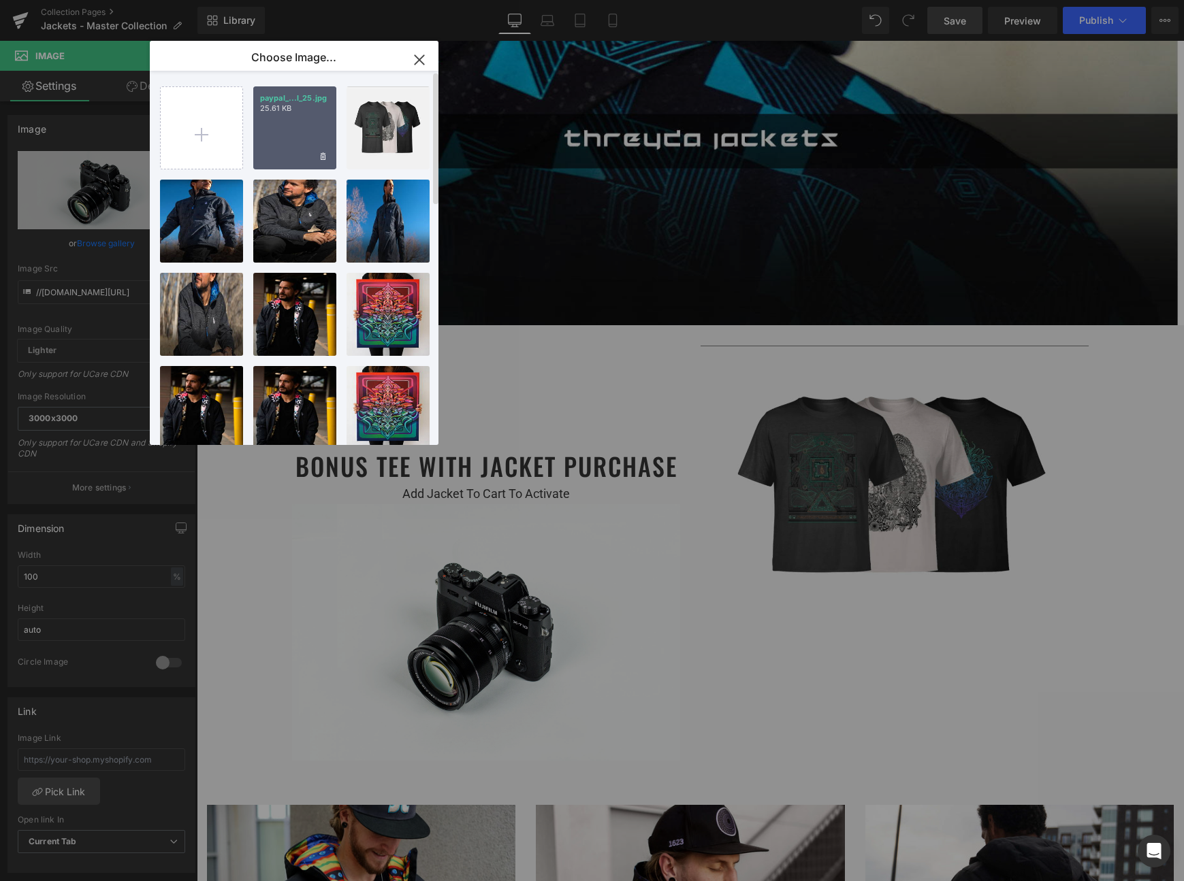
click at [264, 126] on div "paypal_...l_25.jpg 25.61 KB" at bounding box center [294, 127] width 83 height 83
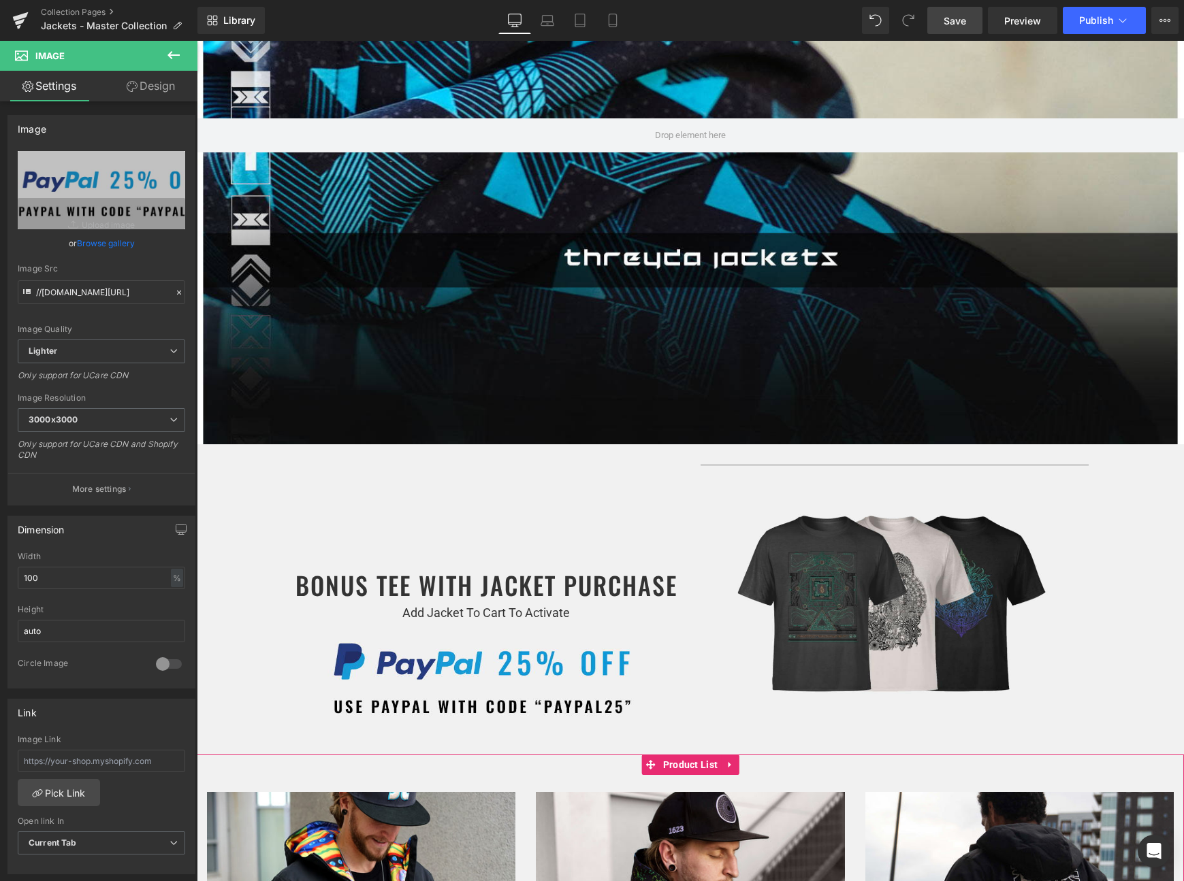
scroll to position [311, 0]
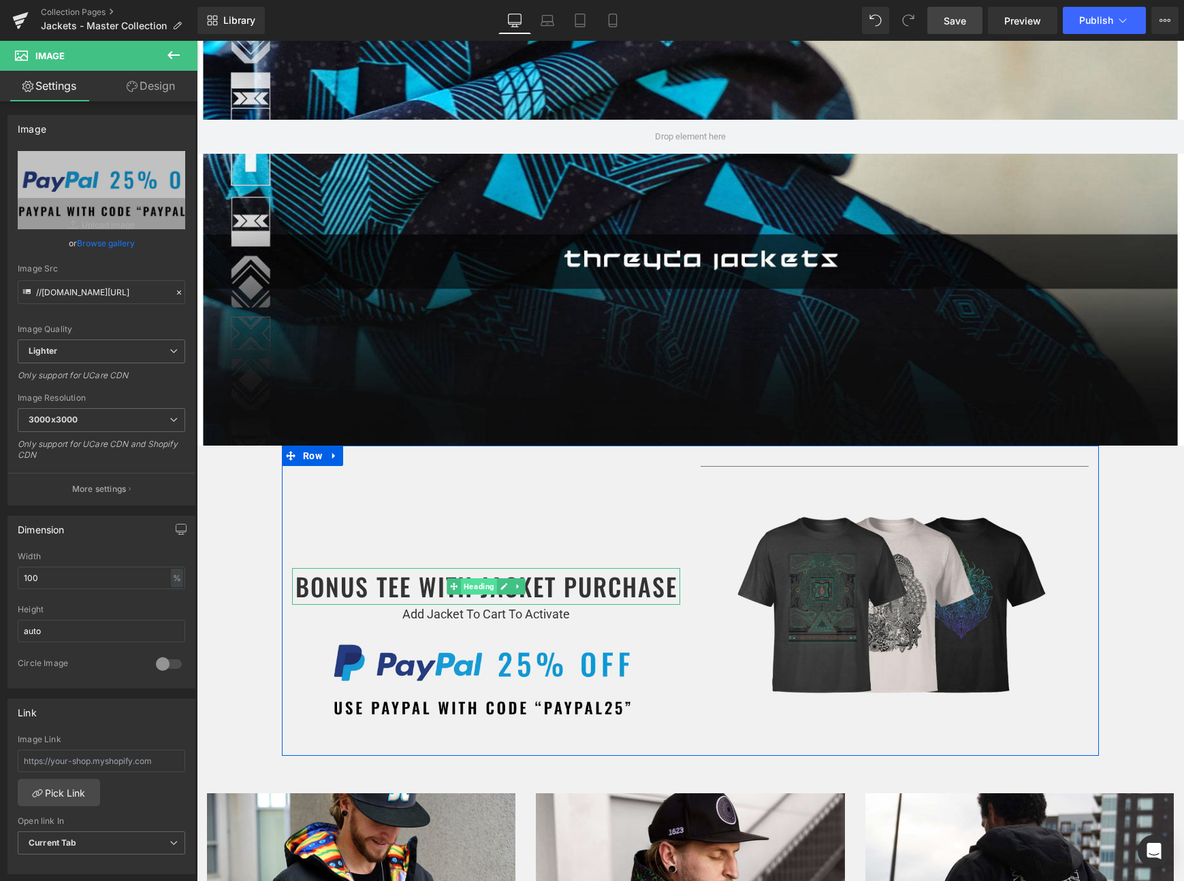
click at [483, 585] on span "Heading" at bounding box center [479, 587] width 36 height 16
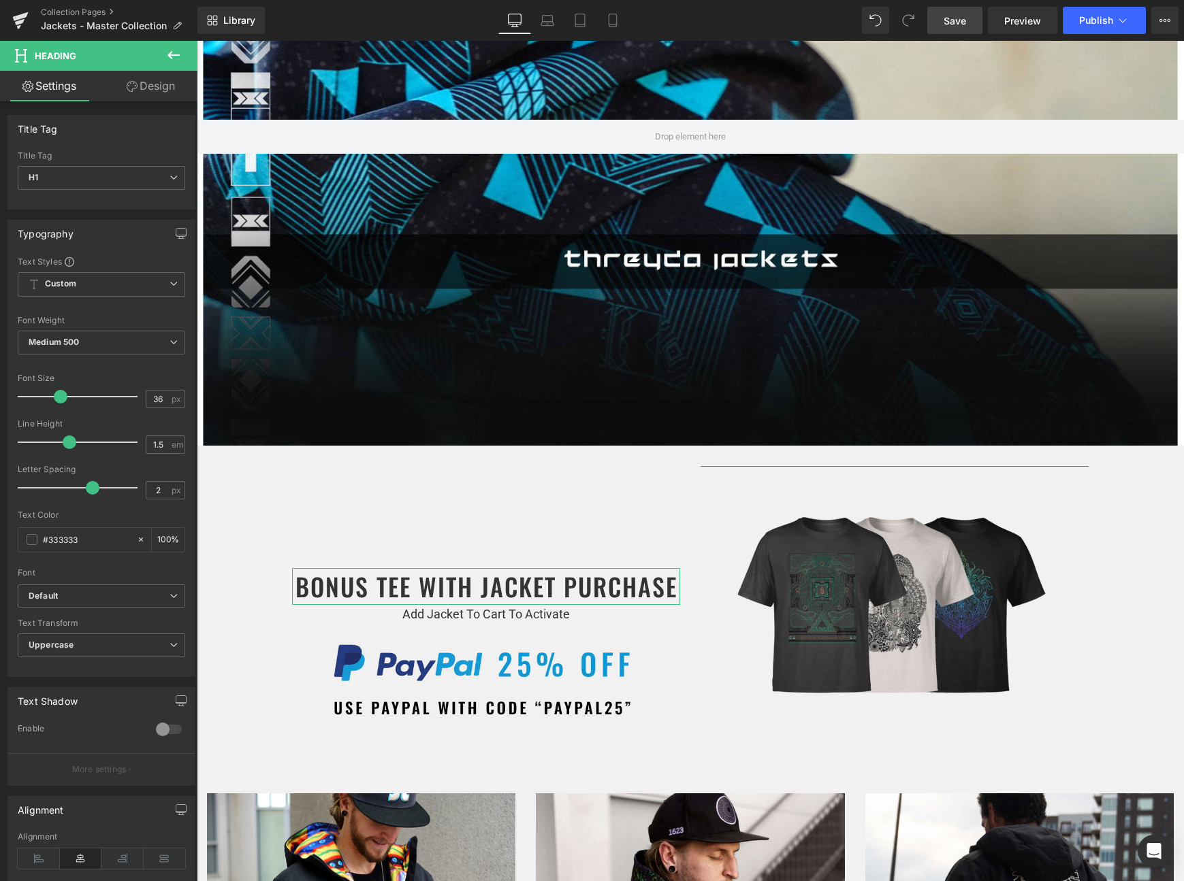
click at [135, 84] on icon at bounding box center [132, 86] width 11 height 11
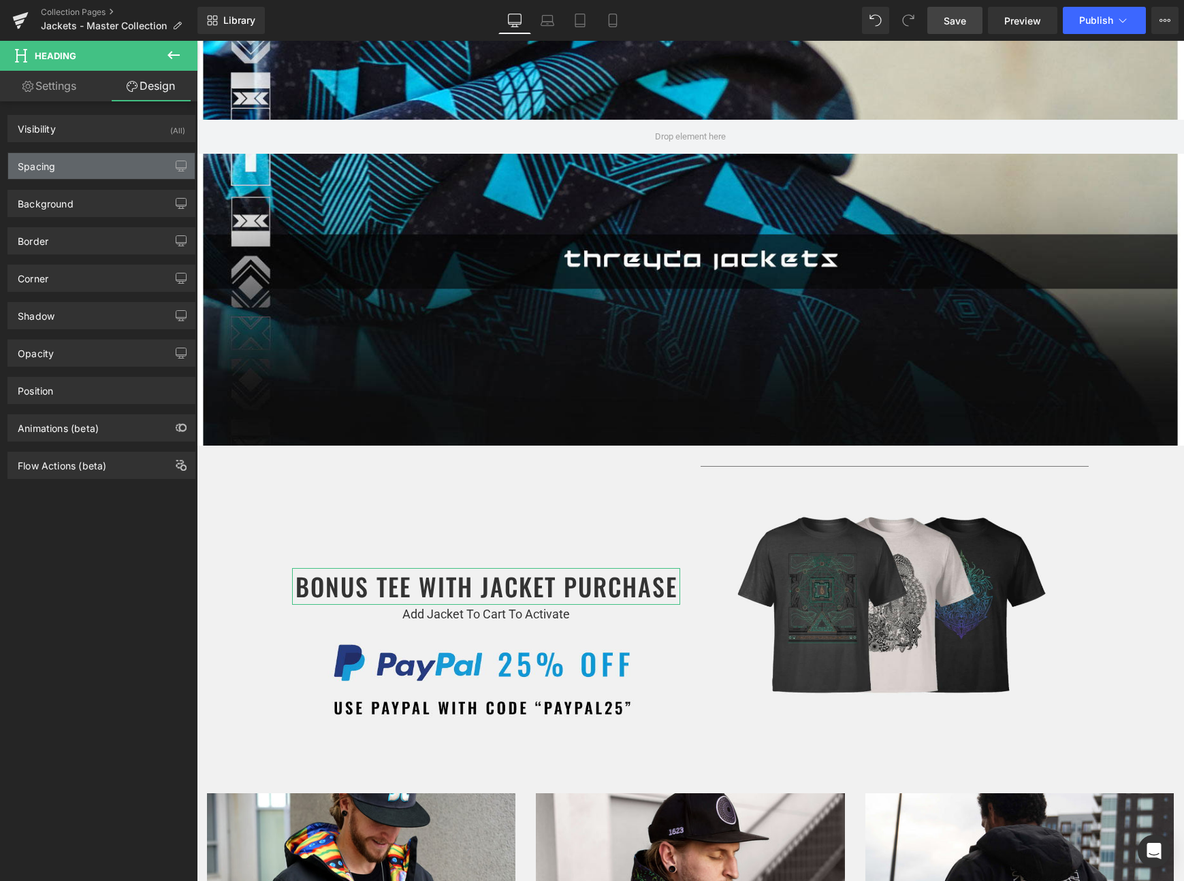
click at [87, 163] on div "Spacing" at bounding box center [101, 166] width 186 height 26
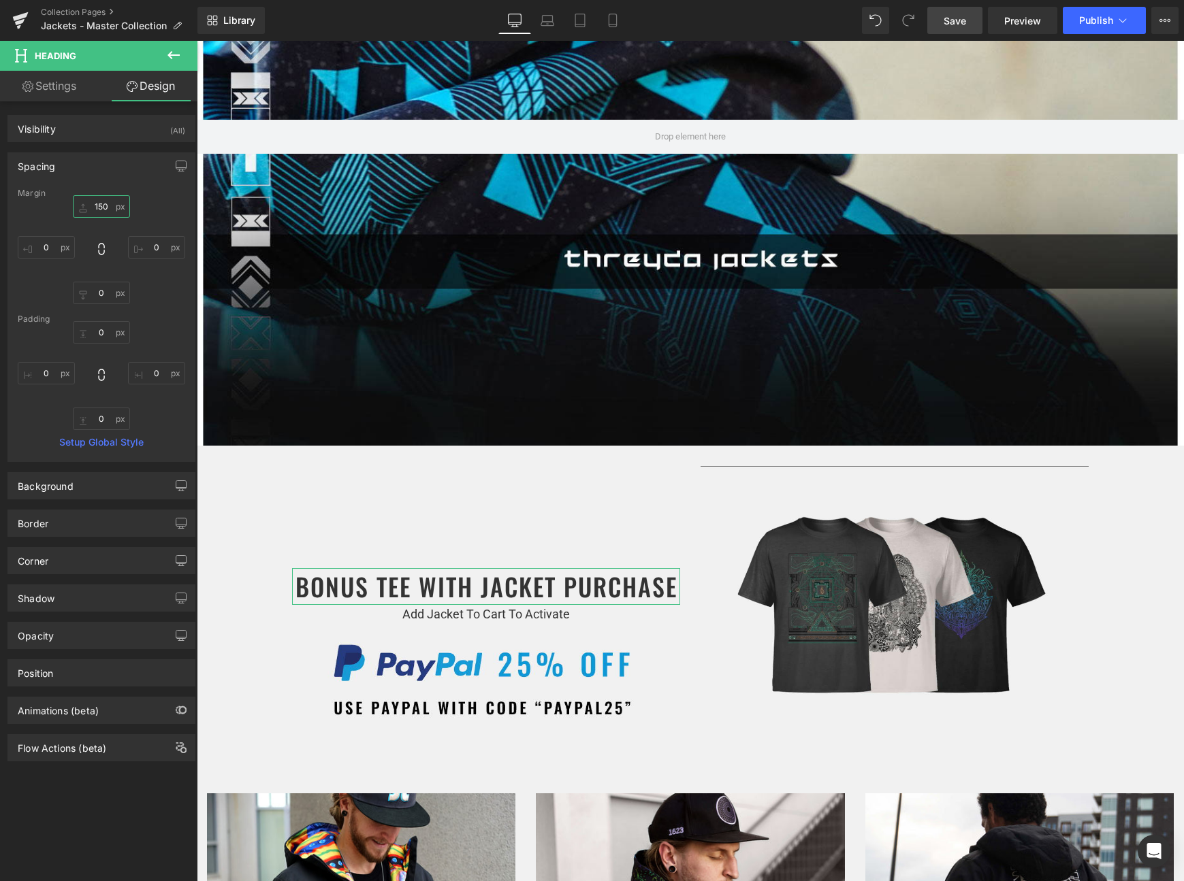
click at [99, 201] on input "text" at bounding box center [101, 206] width 57 height 22
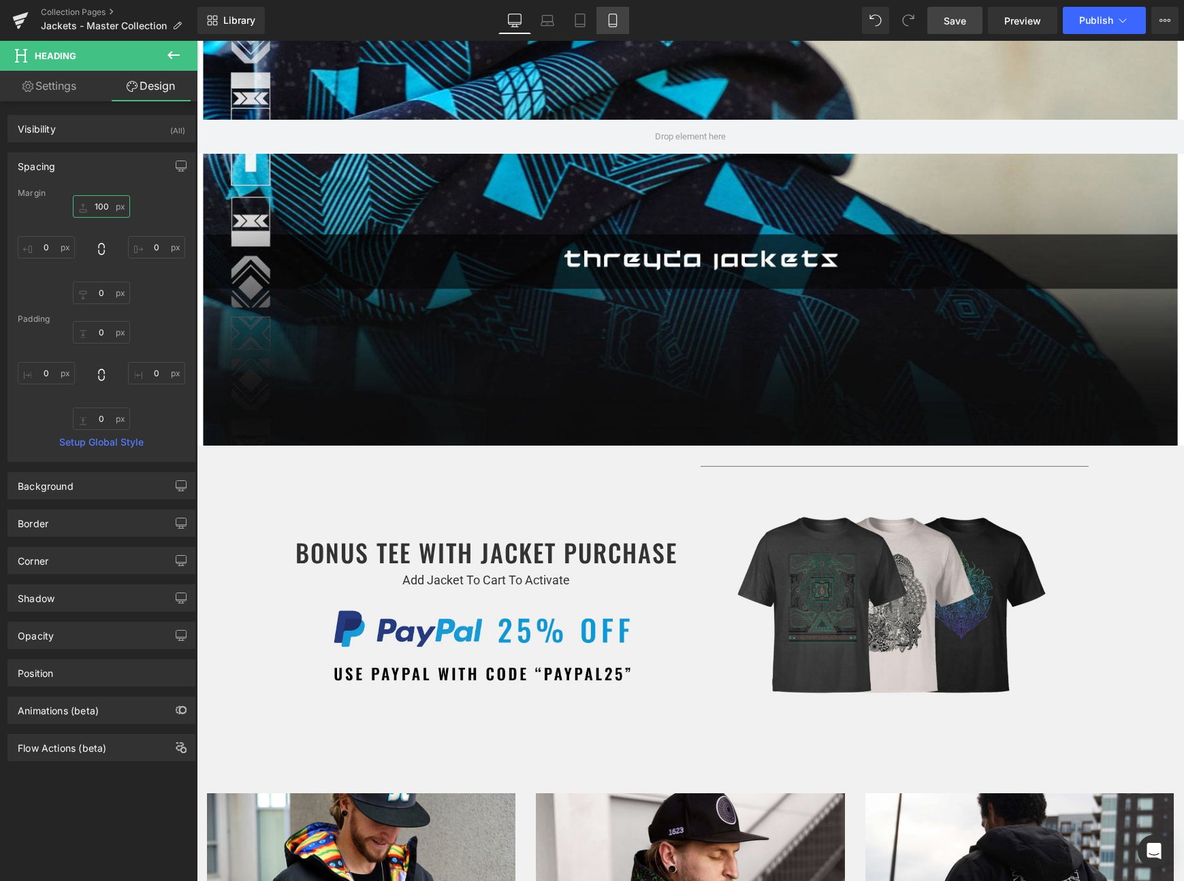
type input "100"
drag, startPoint x: 613, startPoint y: 16, endPoint x: 175, endPoint y: 296, distance: 519.8
click at [613, 16] on icon at bounding box center [613, 21] width 14 height 14
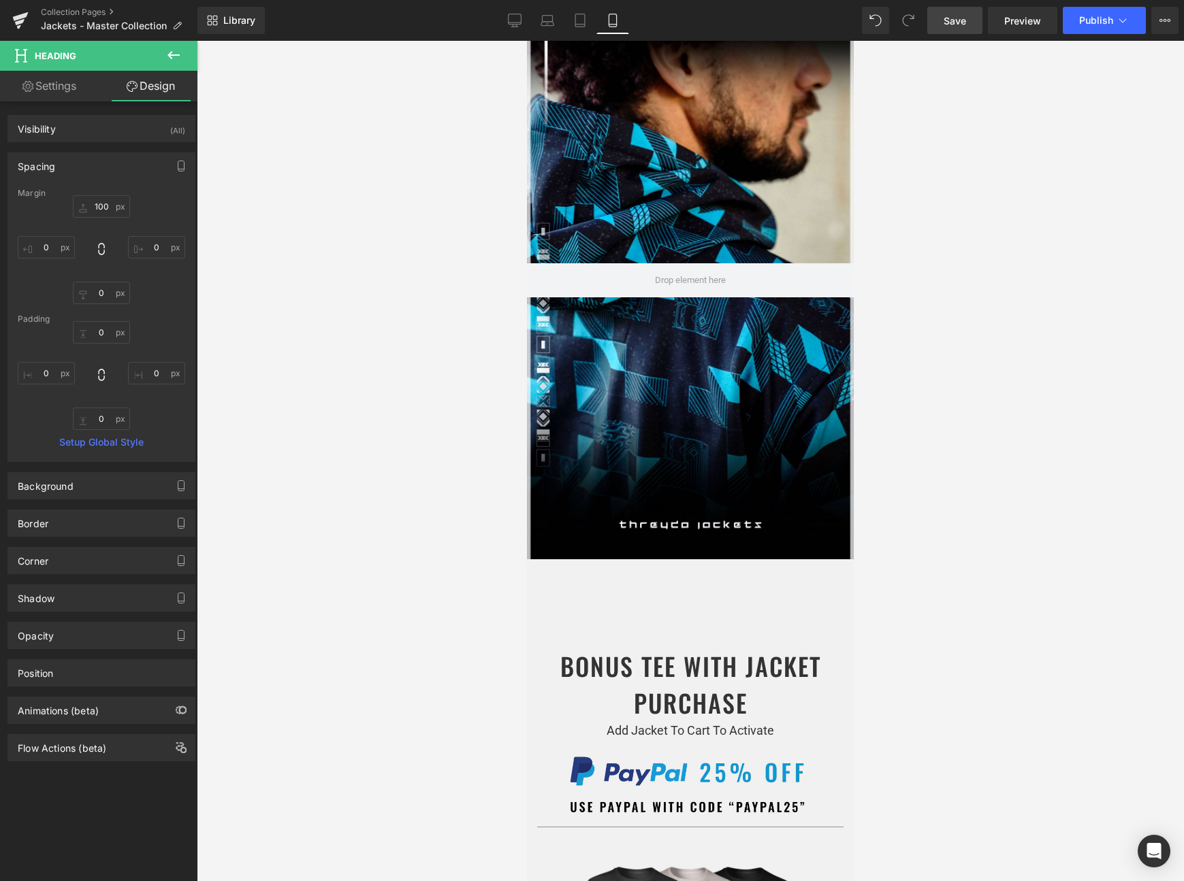
scroll to position [46, 0]
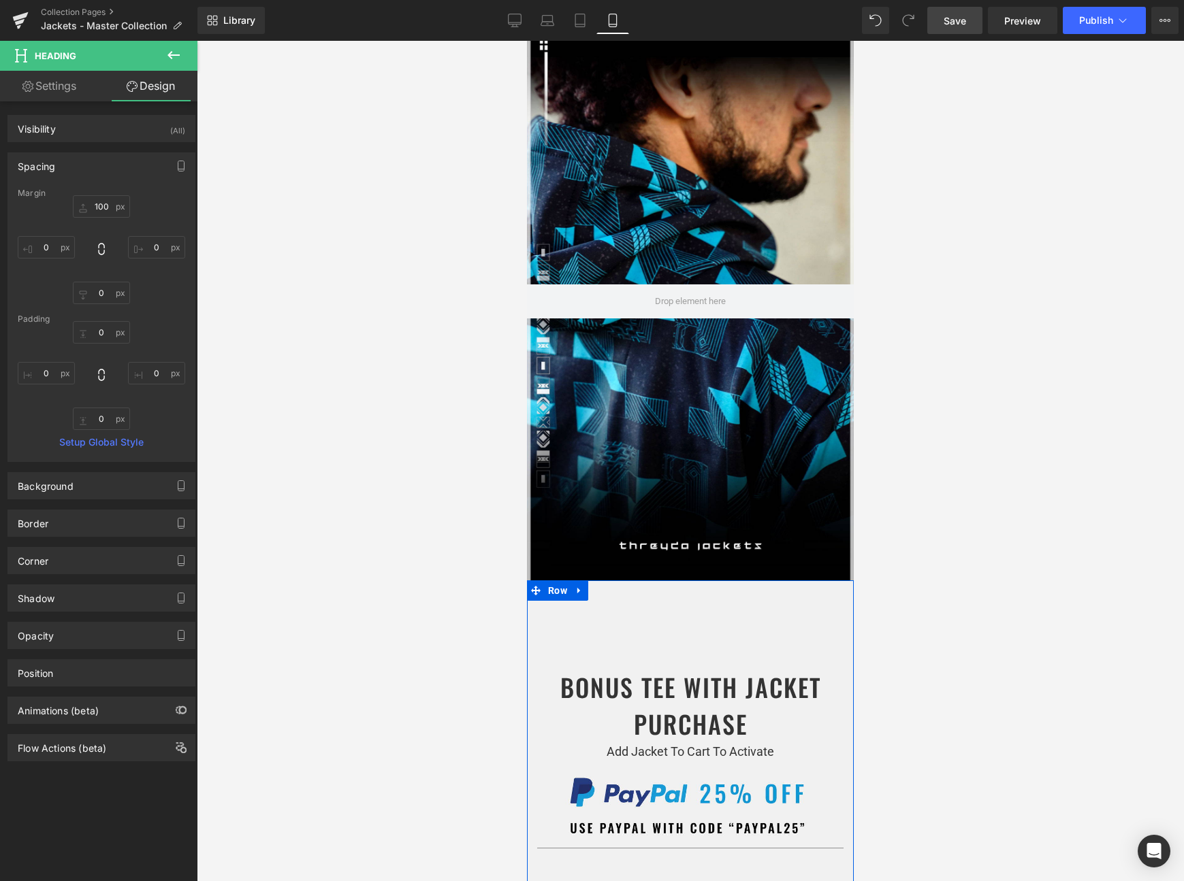
click at [668, 657] on div "BONUS TEE WITH JACKET PURCHASE Heading Add Jacket To Cart To Activate Text Bloc…" at bounding box center [690, 724] width 327 height 247
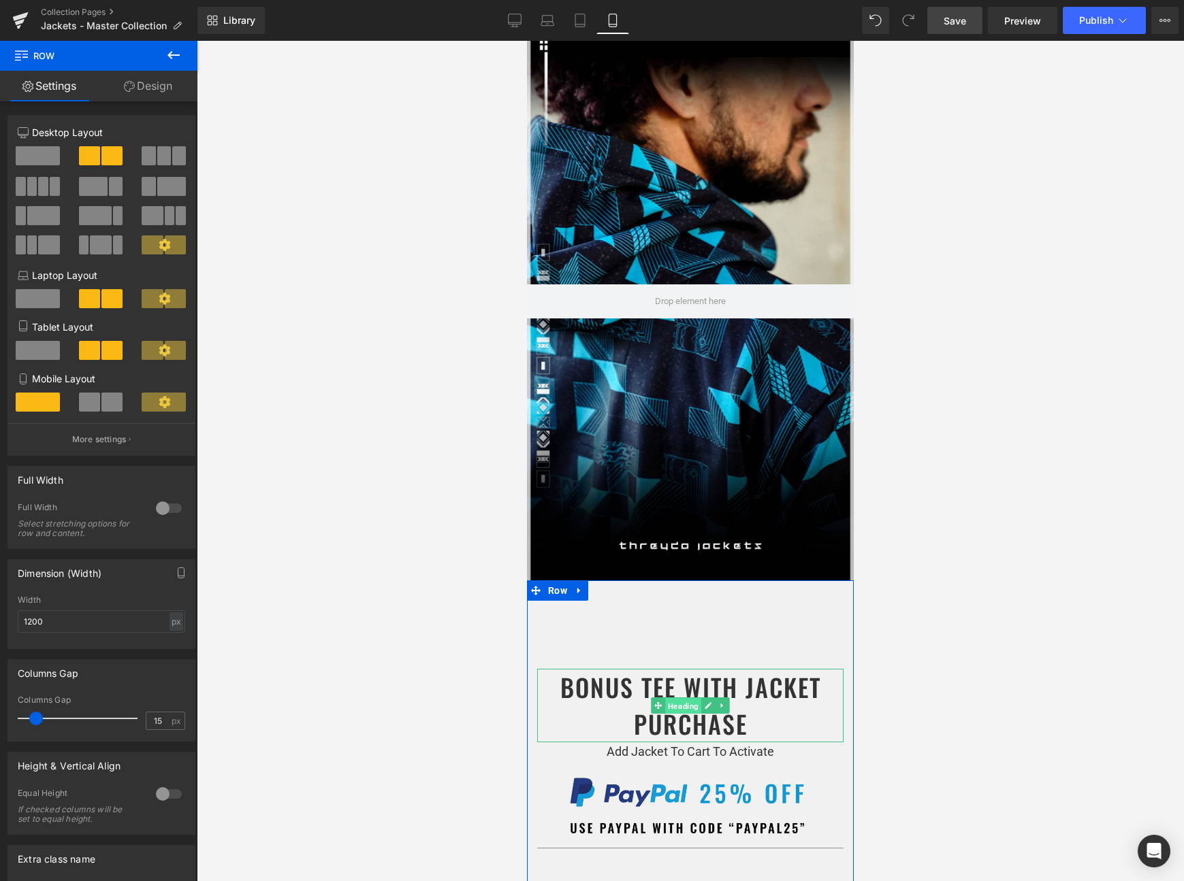
drag, startPoint x: 681, startPoint y: 704, endPoint x: 953, endPoint y: 432, distance: 384.5
click at [681, 704] on span "Heading" at bounding box center [683, 706] width 36 height 16
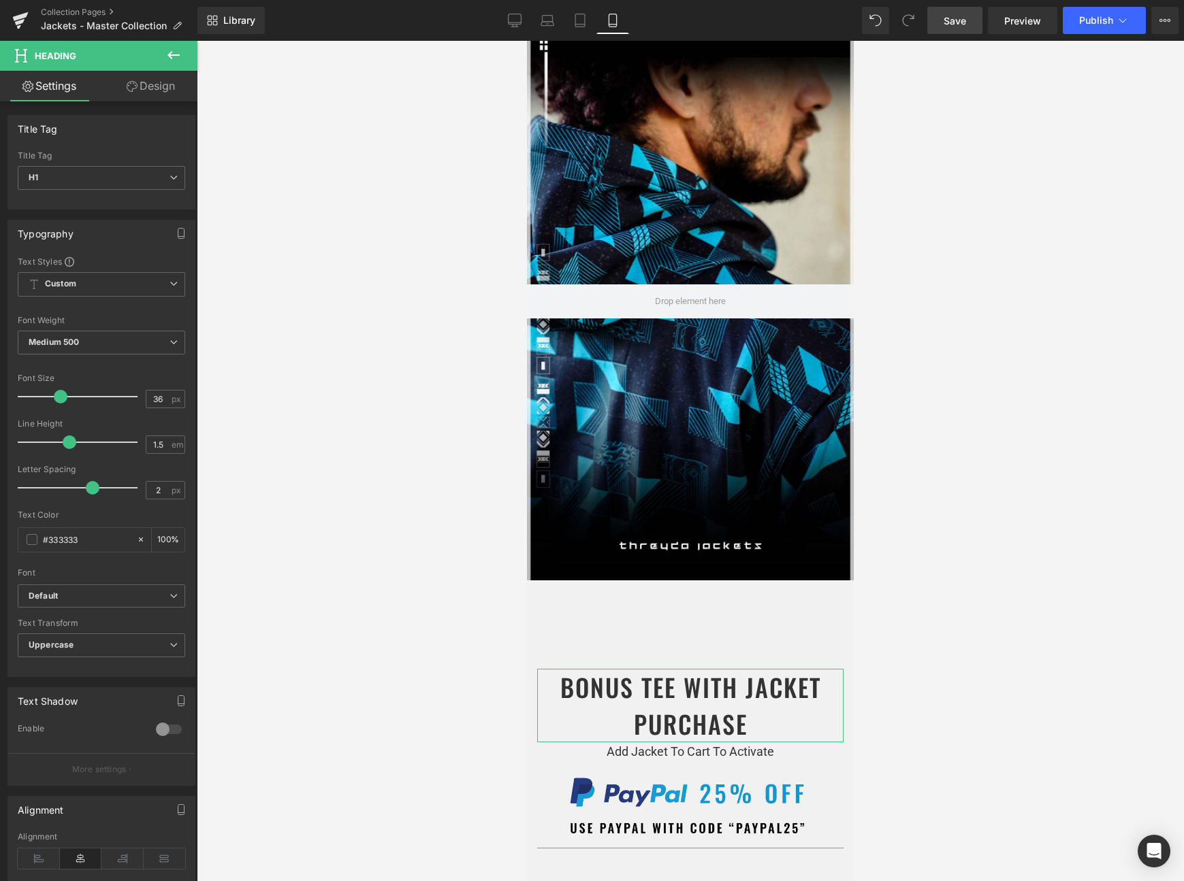
click at [152, 86] on link "Design" at bounding box center [150, 86] width 99 height 31
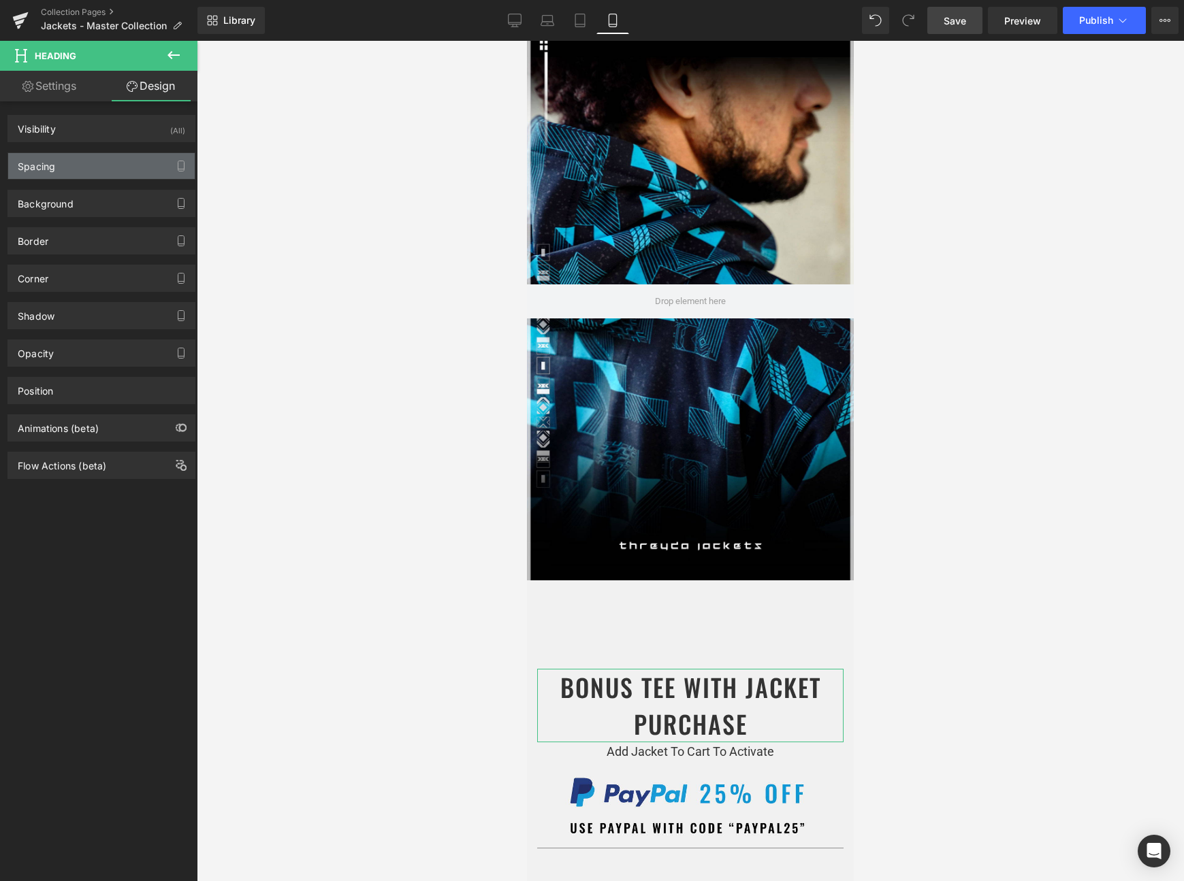
click at [103, 162] on div "Spacing" at bounding box center [101, 166] width 186 height 26
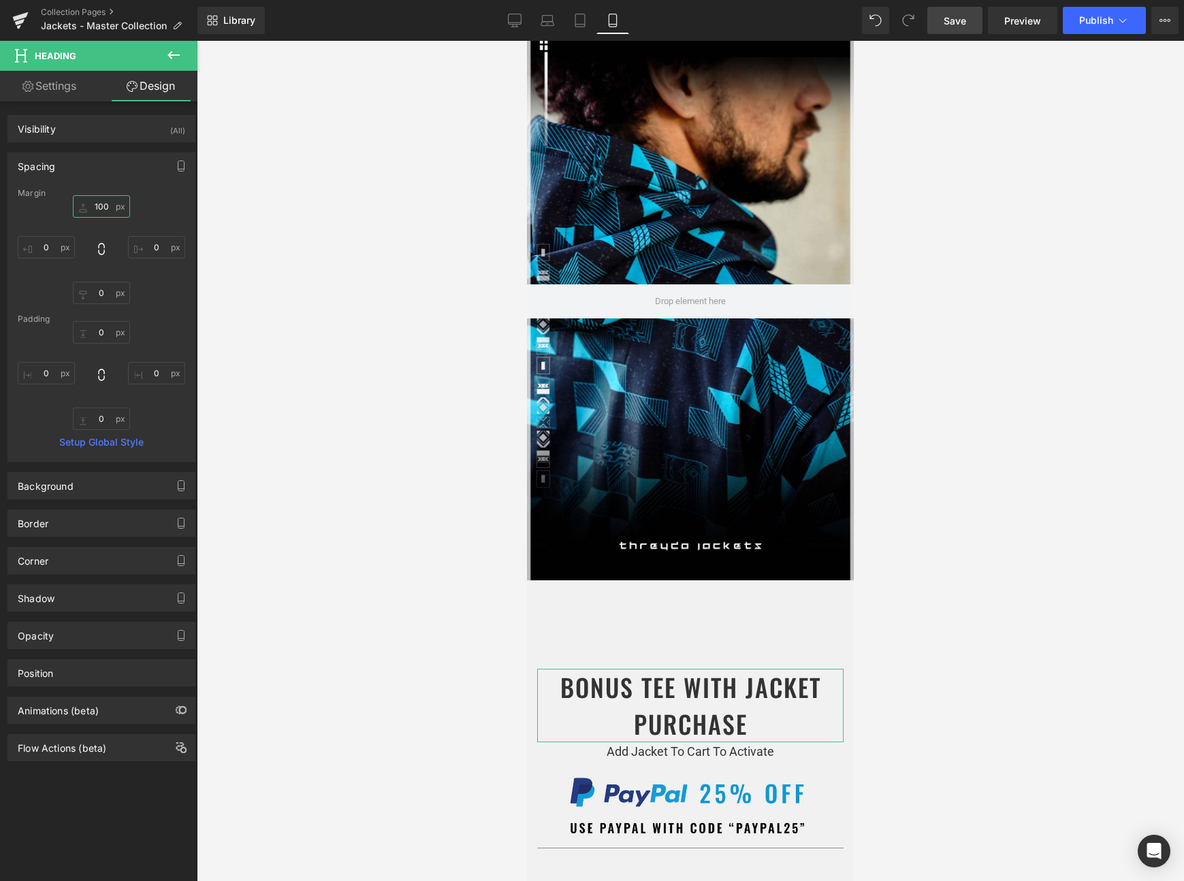
click at [100, 207] on input "text" at bounding box center [101, 206] width 57 height 22
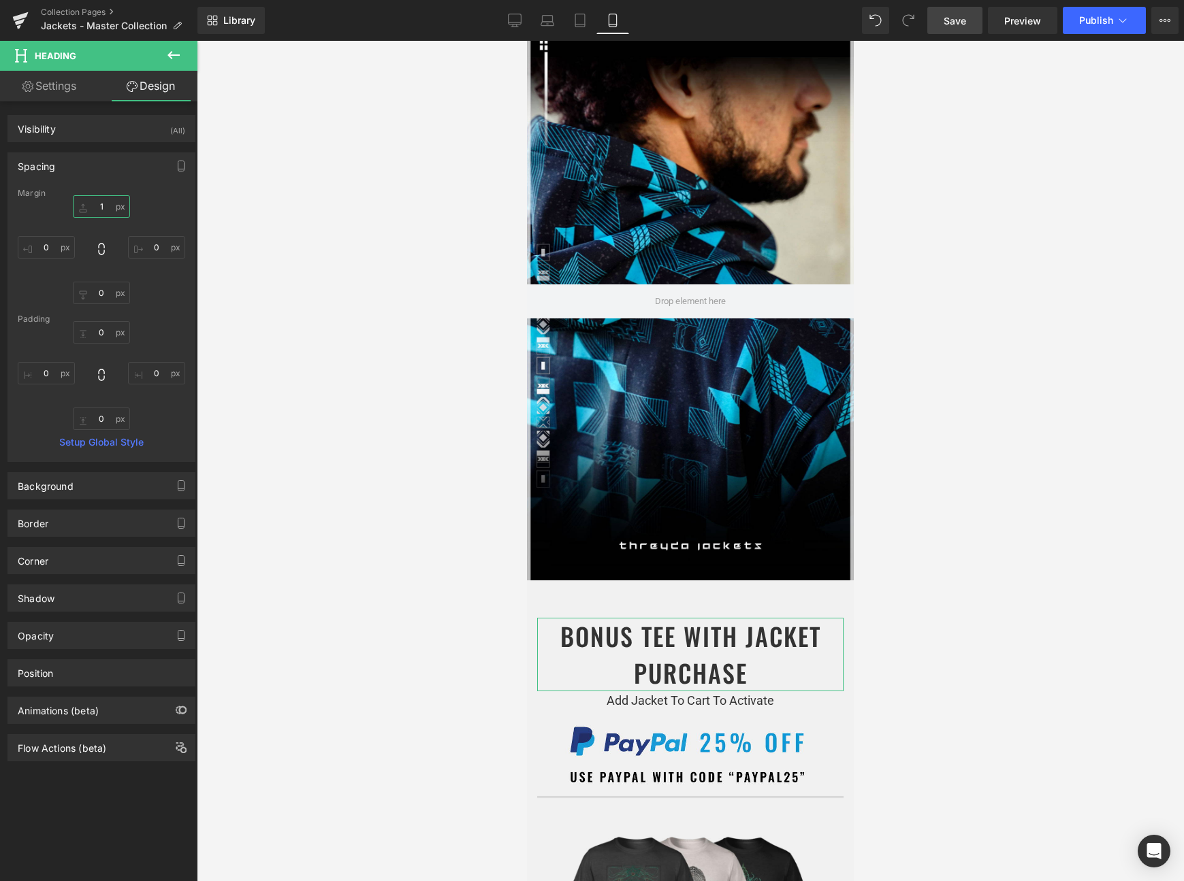
type input "15"
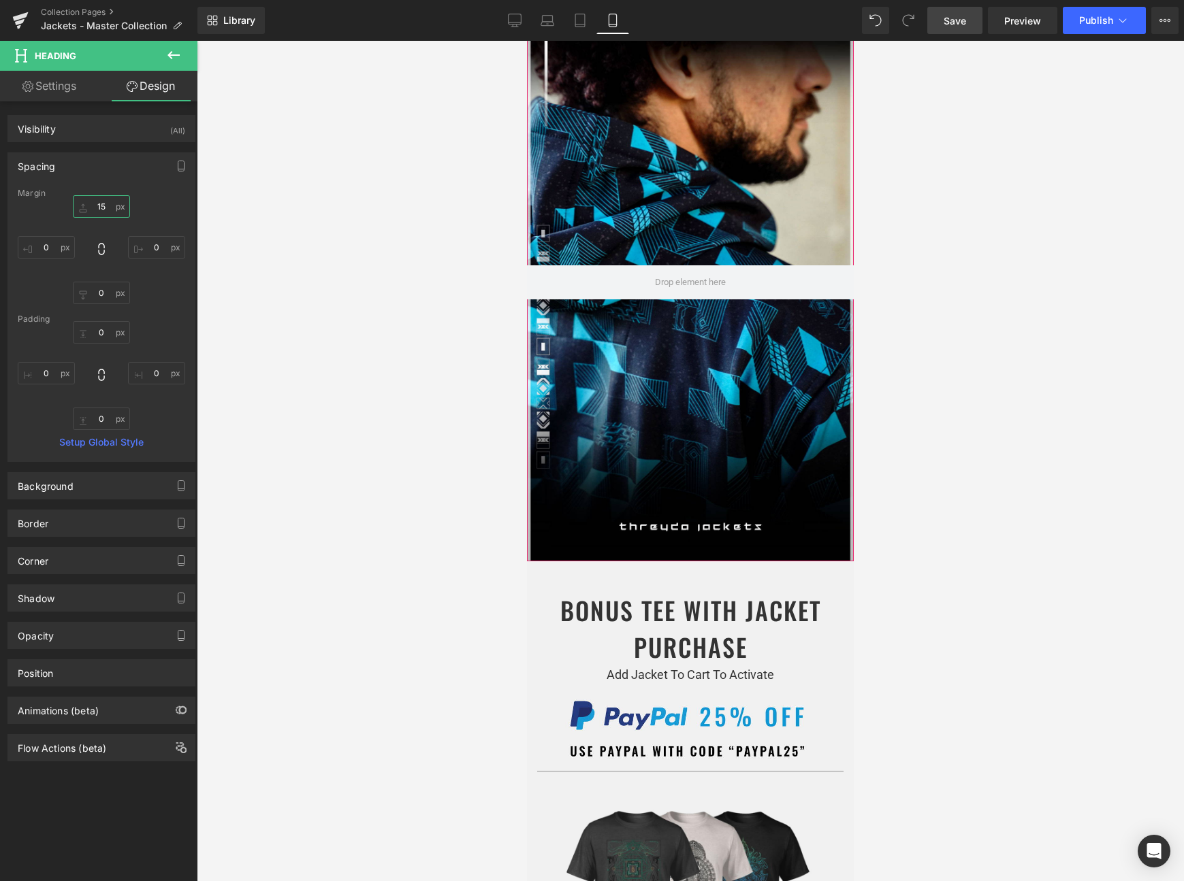
scroll to position [70, 0]
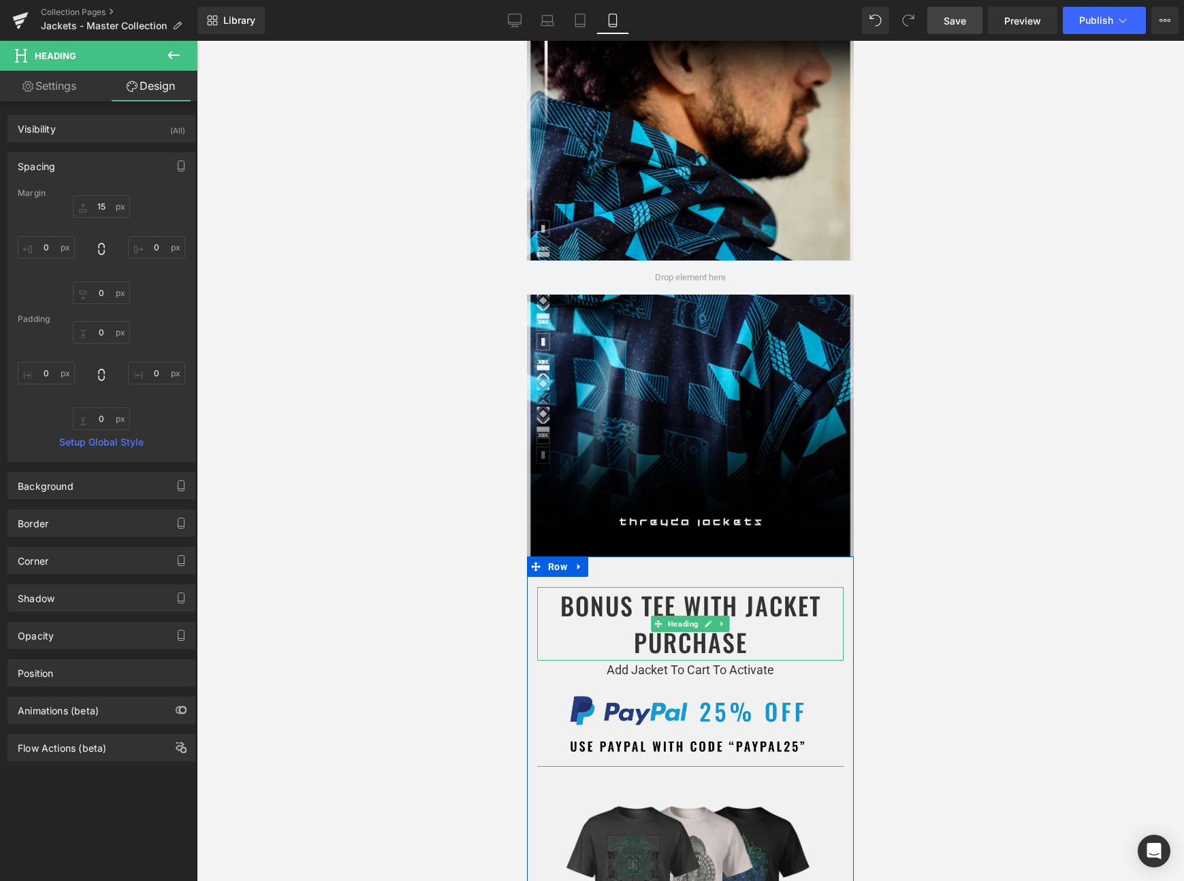
click at [667, 602] on h1 "BONUS TEE WITH JACKET PURCHASE" at bounding box center [690, 624] width 306 height 74
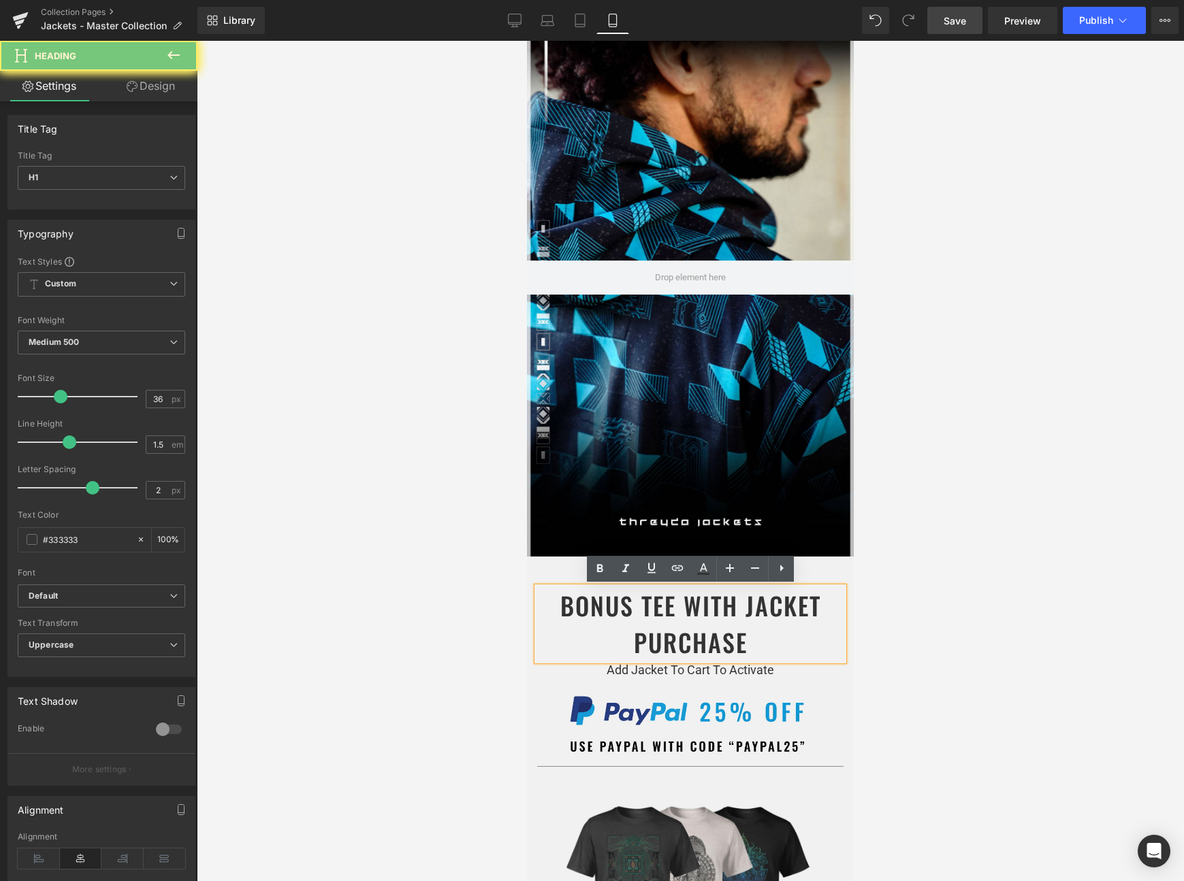
click at [667, 602] on h1 "BONUS TEE WITH JACKET PURCHASE" at bounding box center [690, 624] width 306 height 74
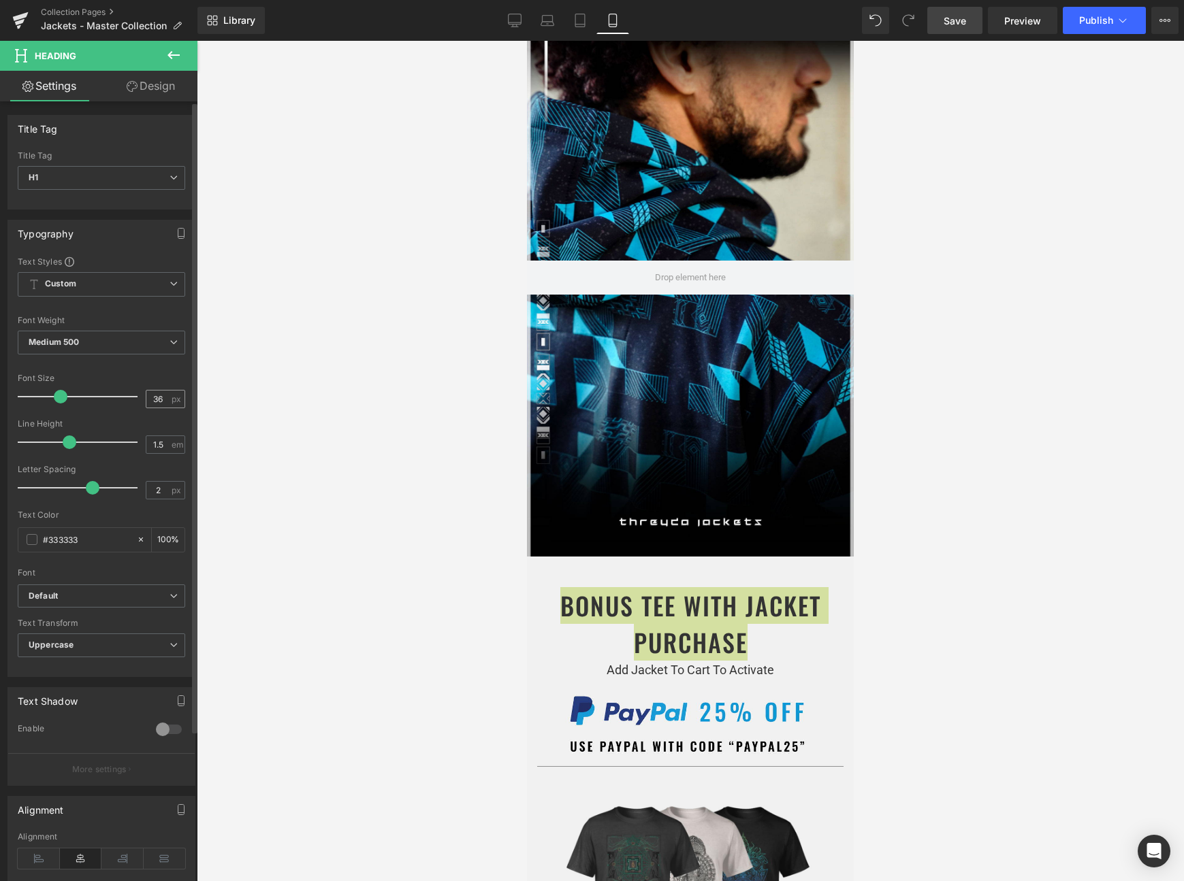
click at [153, 400] on input "36" at bounding box center [158, 399] width 24 height 17
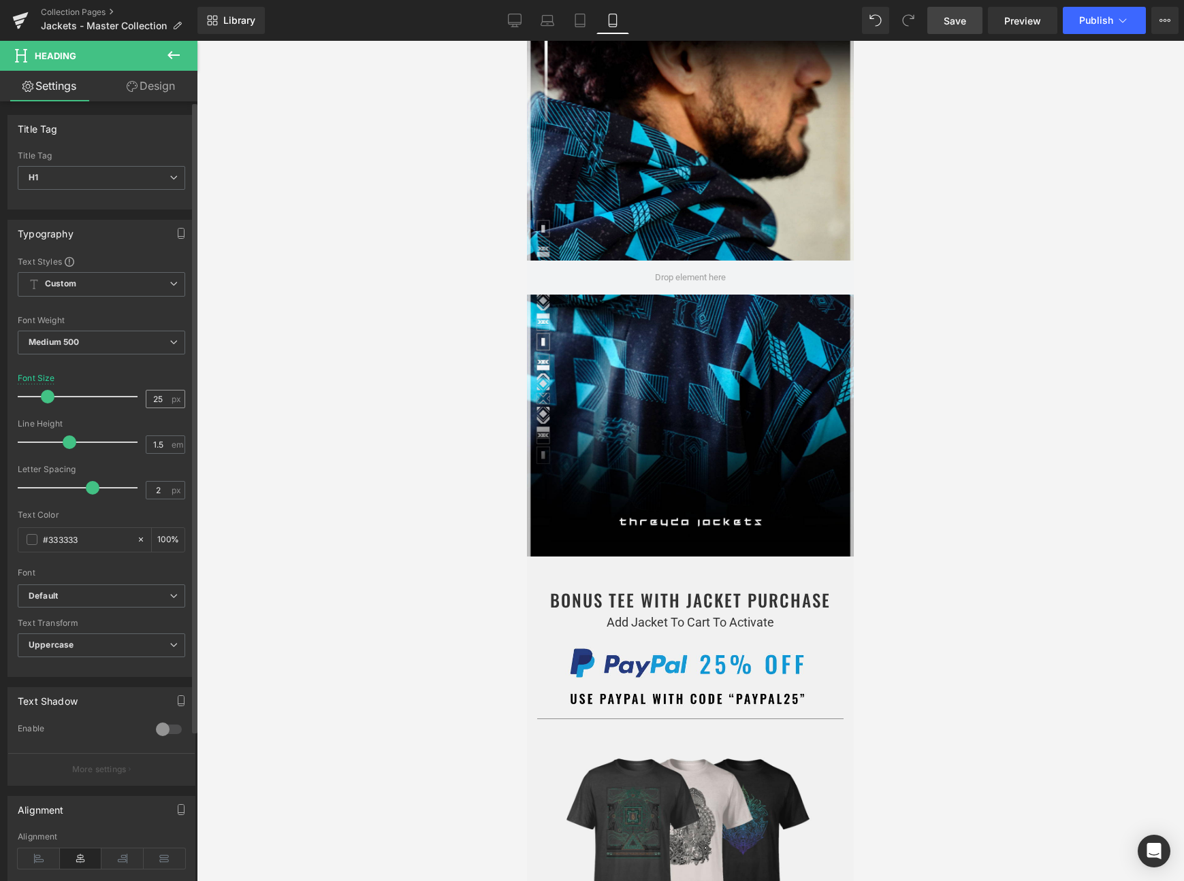
type input "25"
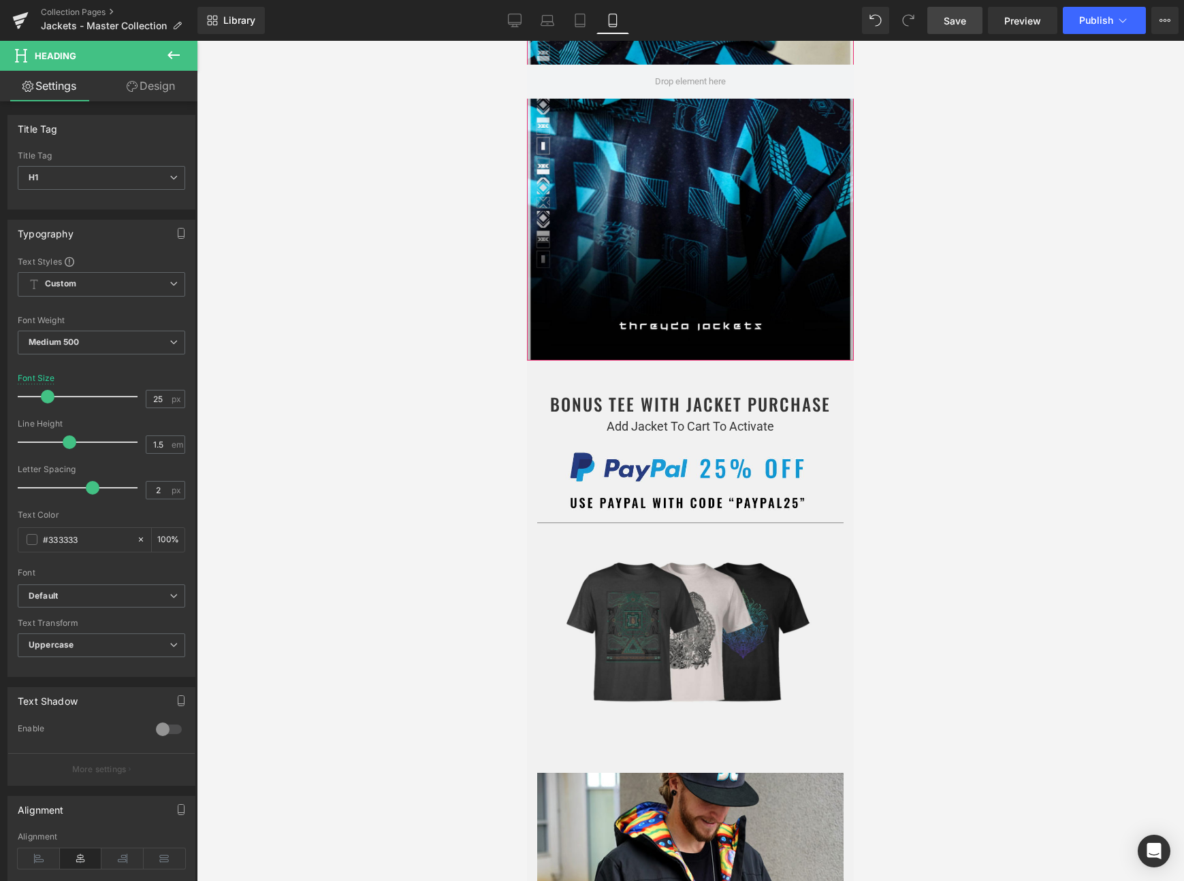
scroll to position [275, 0]
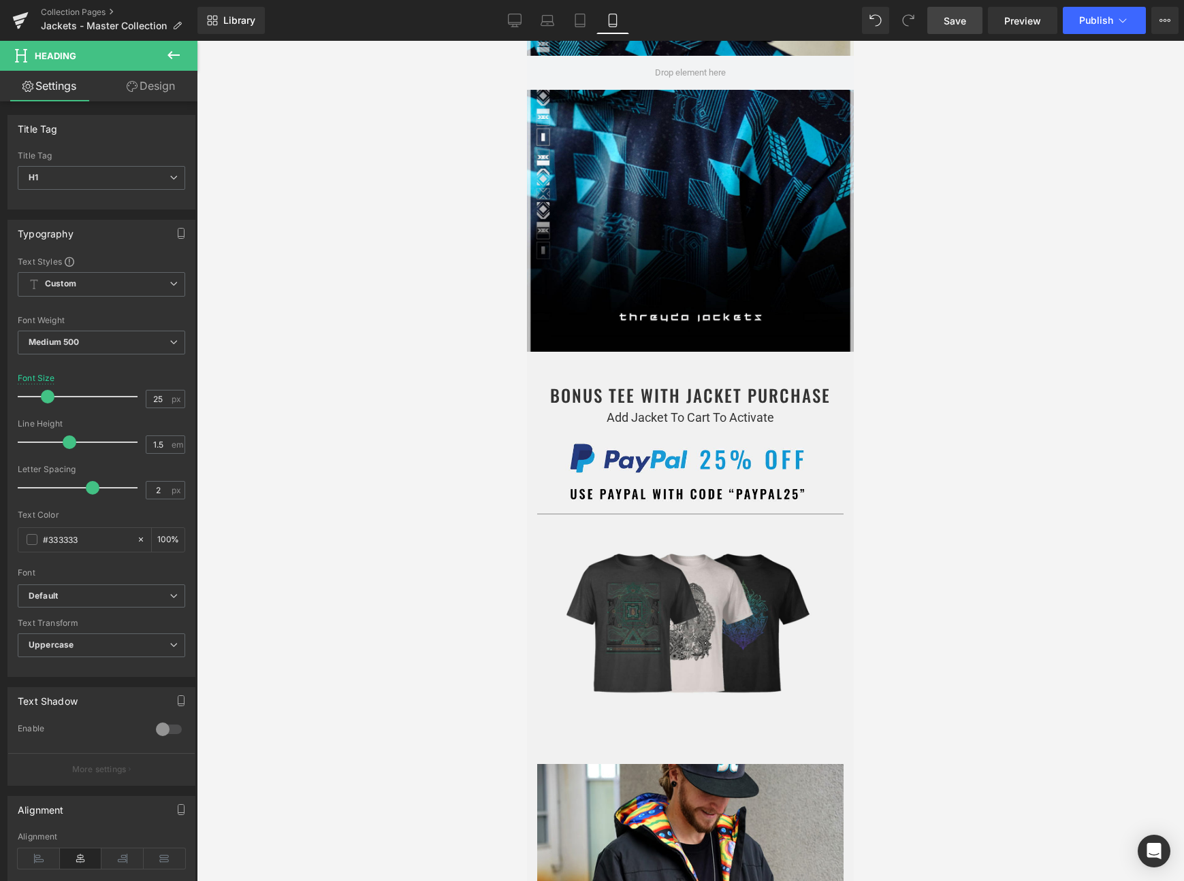
click at [645, 415] on p "Add Jacket To Cart To Activate" at bounding box center [690, 418] width 306 height 20
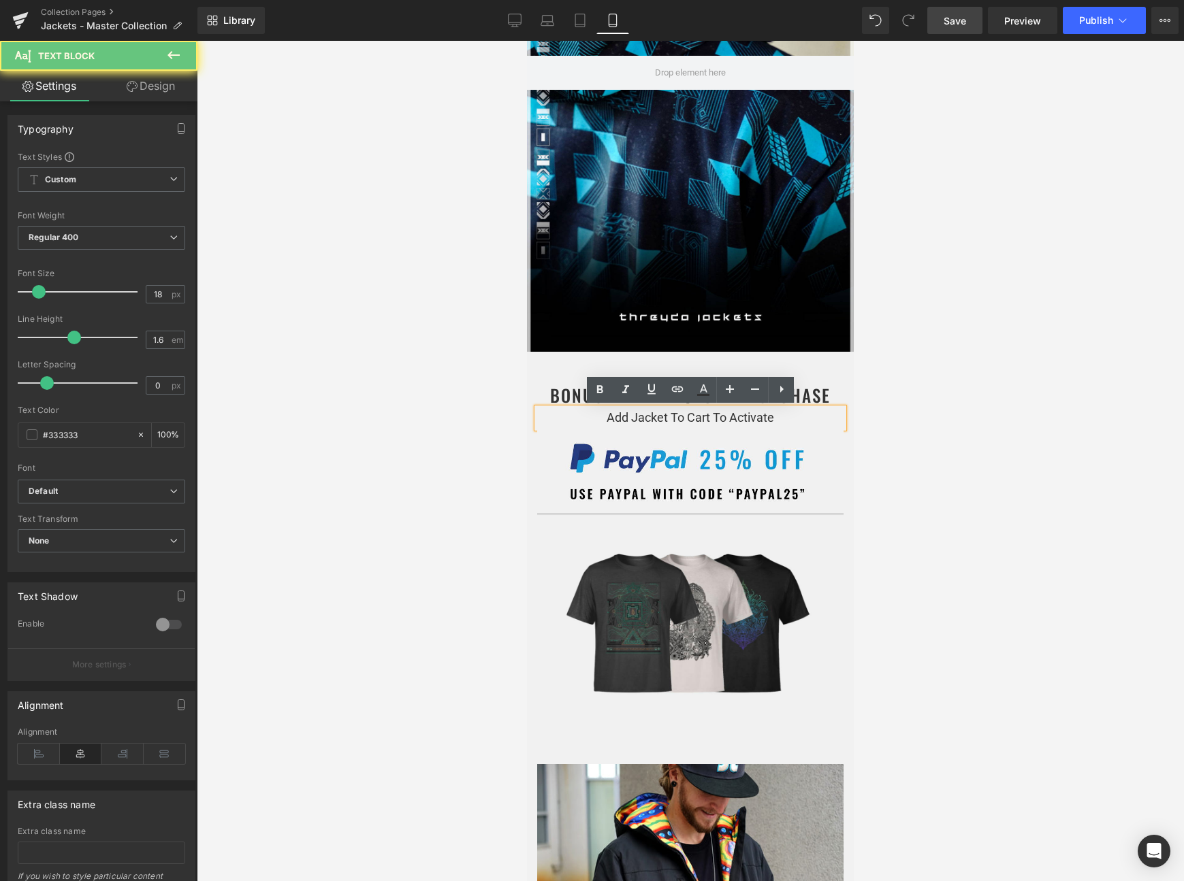
click at [645, 415] on p "Add Jacket To Cart To Activate" at bounding box center [690, 418] width 306 height 20
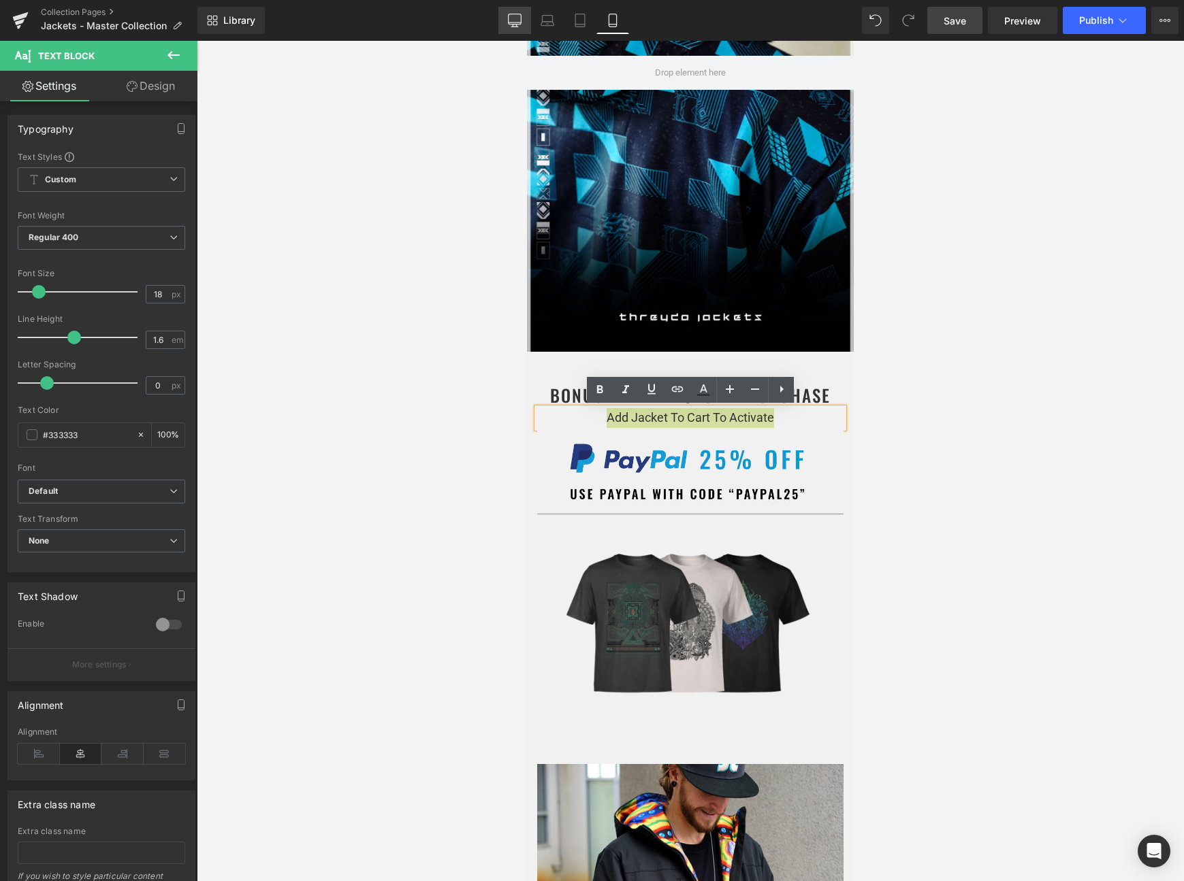
drag, startPoint x: 509, startPoint y: 24, endPoint x: 356, endPoint y: 17, distance: 153.3
click at [509, 24] on icon at bounding box center [514, 19] width 13 height 10
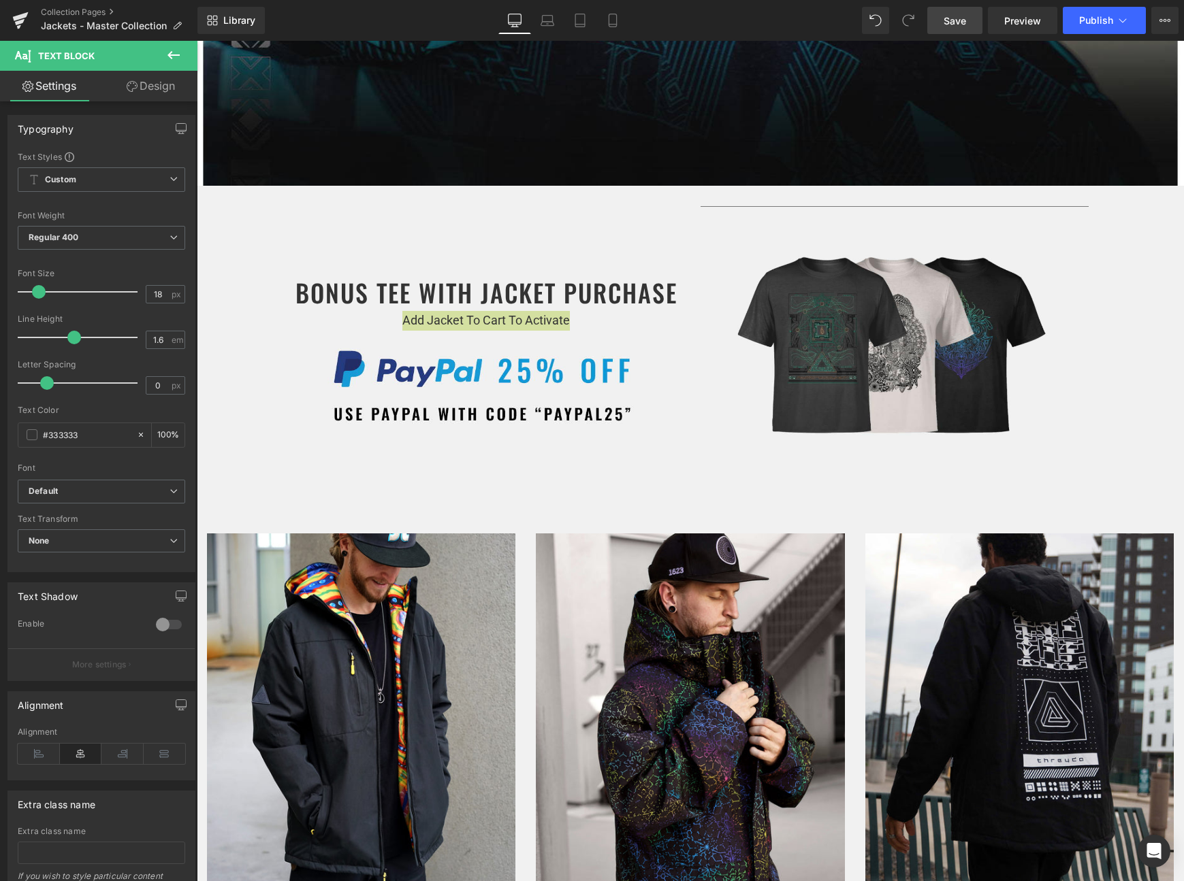
scroll to position [523, 0]
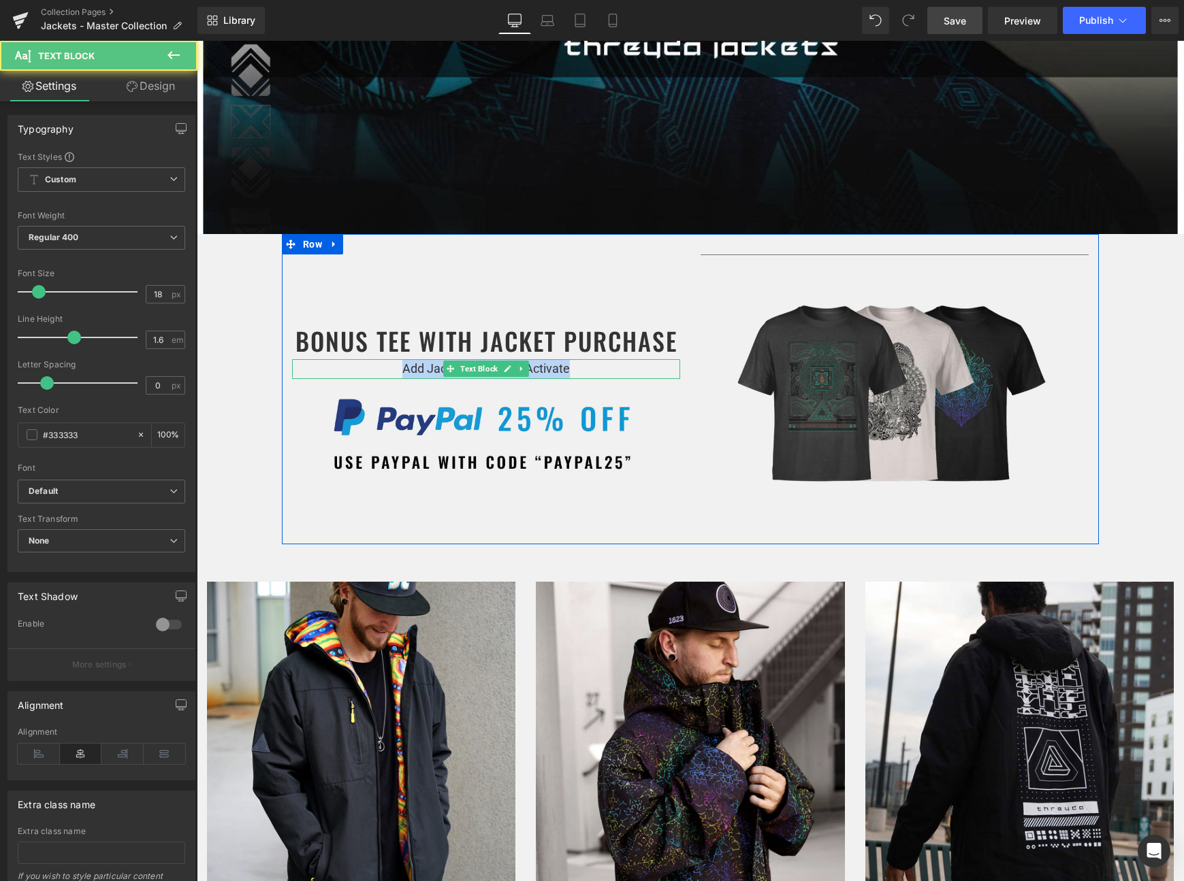
click at [440, 367] on p "Add Jacket To Cart To Activate" at bounding box center [486, 369] width 388 height 20
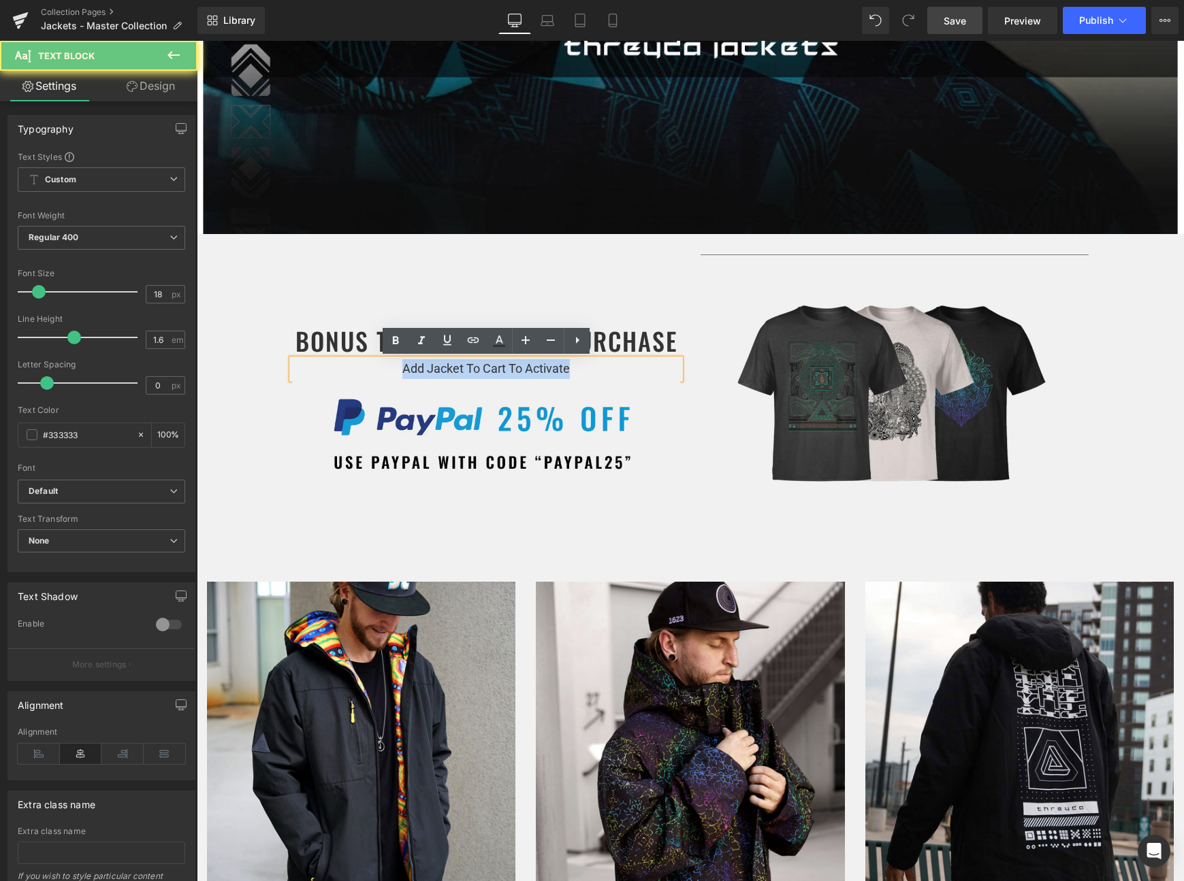
click at [440, 367] on p "Add Jacket To Cart To Activate" at bounding box center [486, 369] width 388 height 20
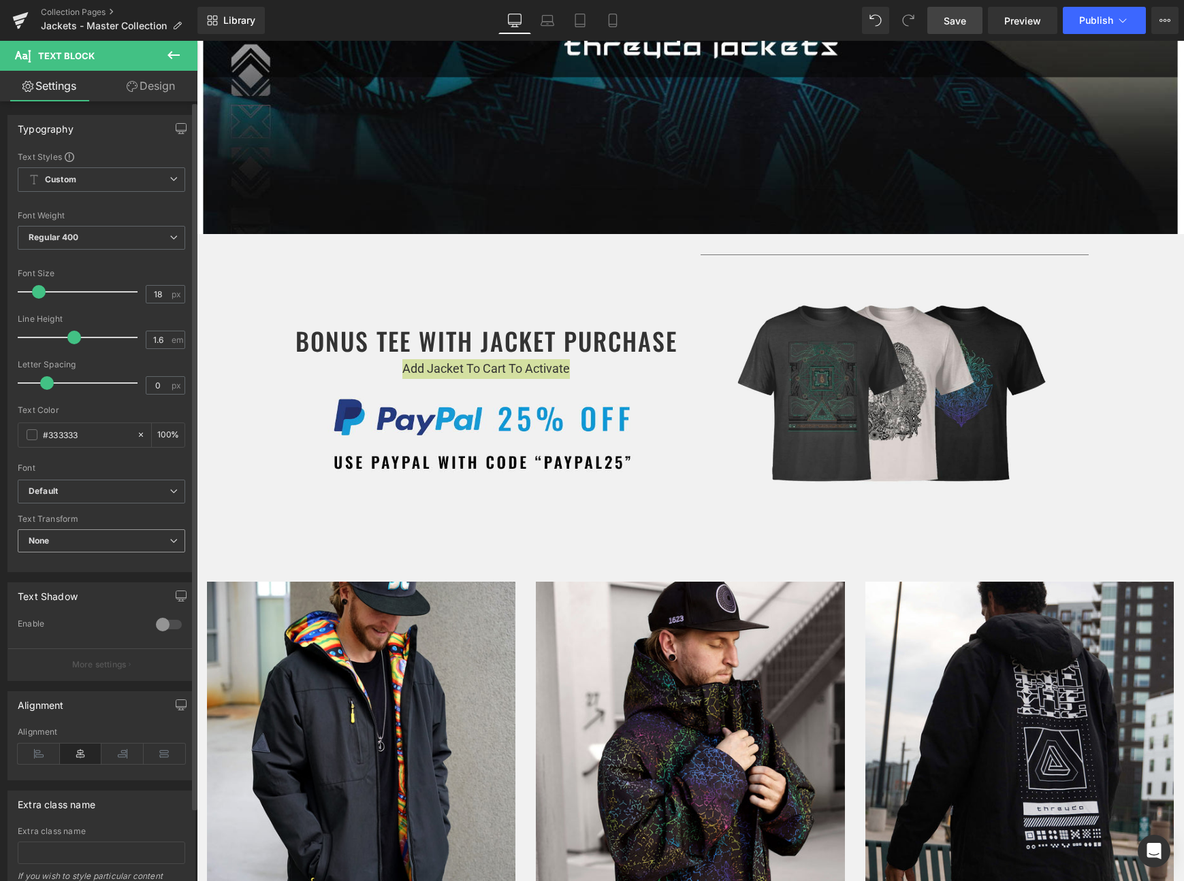
click at [64, 543] on span "None" at bounding box center [101, 542] width 167 height 24
click at [64, 543] on span "None" at bounding box center [99, 542] width 162 height 24
click at [86, 238] on span "Regular 400" at bounding box center [101, 238] width 167 height 24
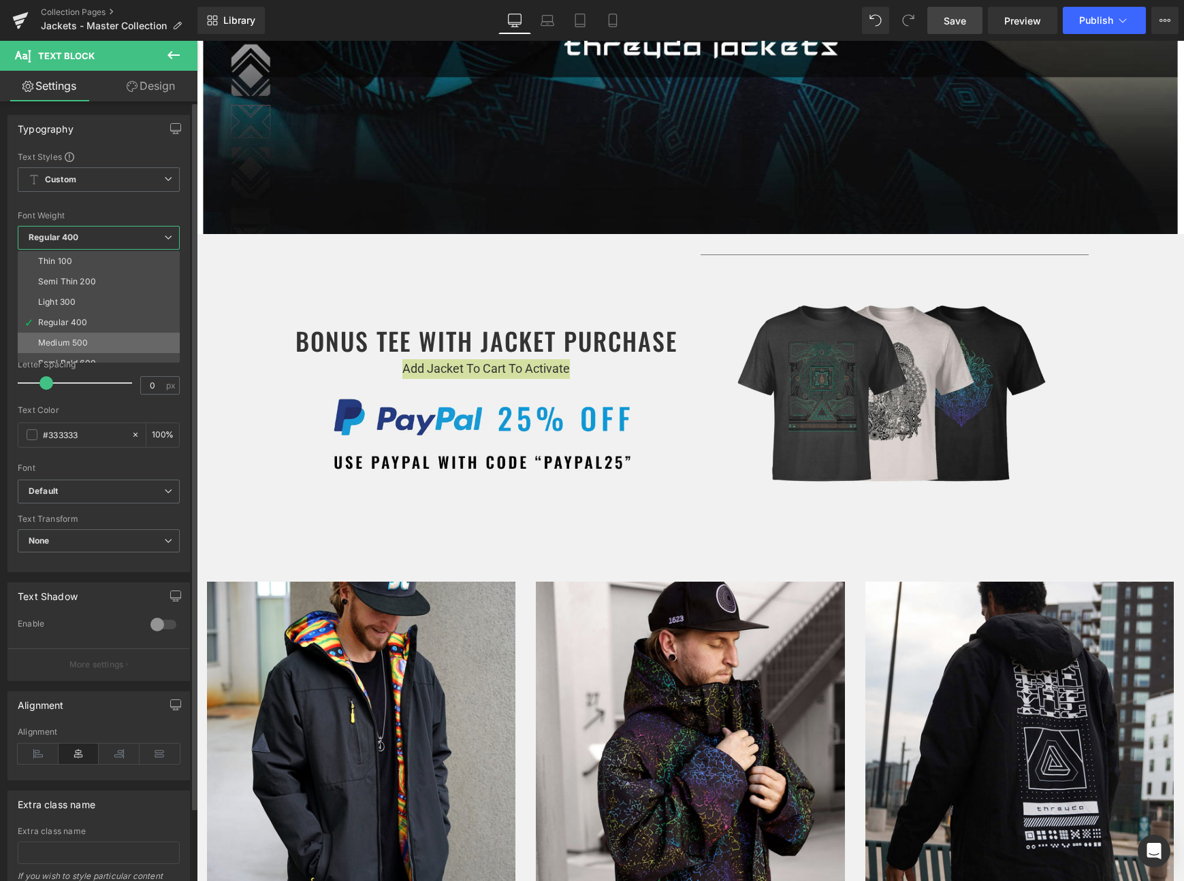
click at [74, 338] on div "Medium 500" at bounding box center [63, 343] width 50 height 10
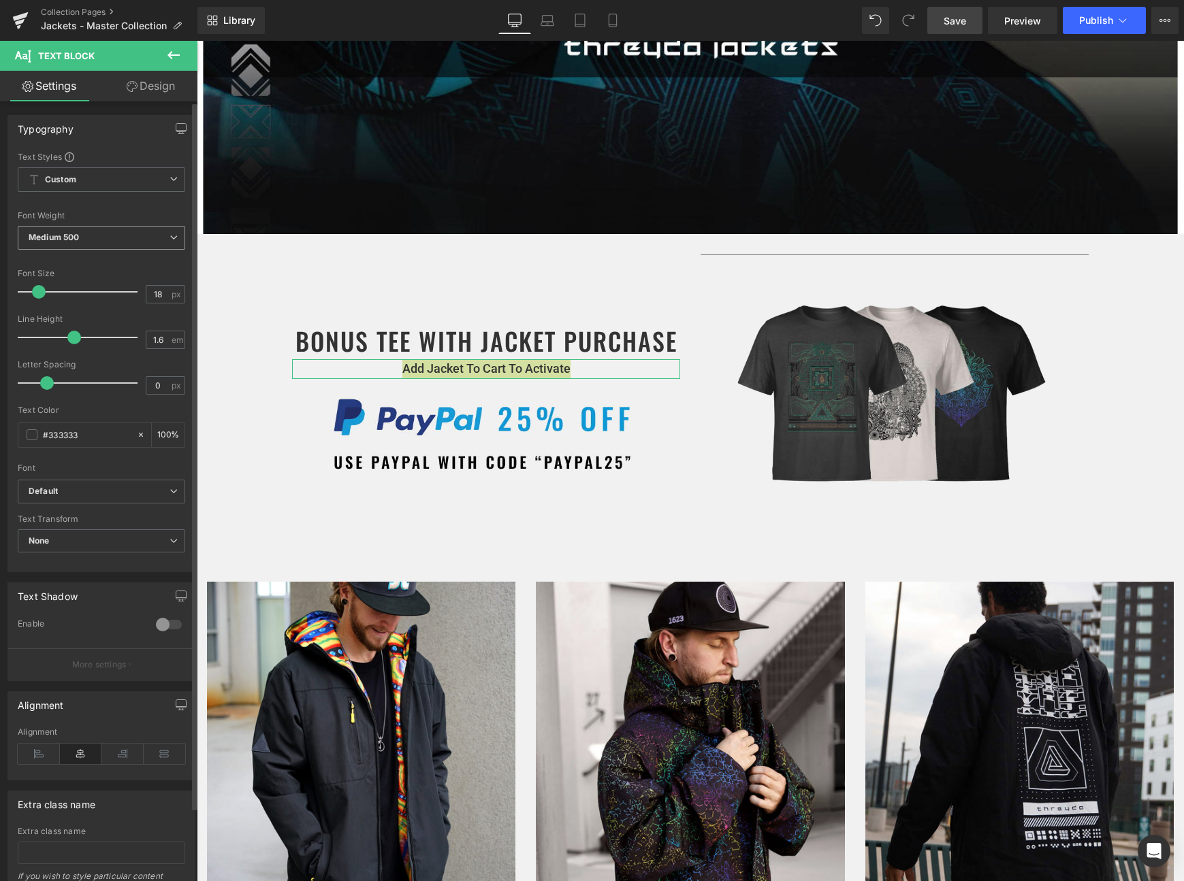
click at [149, 238] on span "Medium 500" at bounding box center [101, 238] width 167 height 24
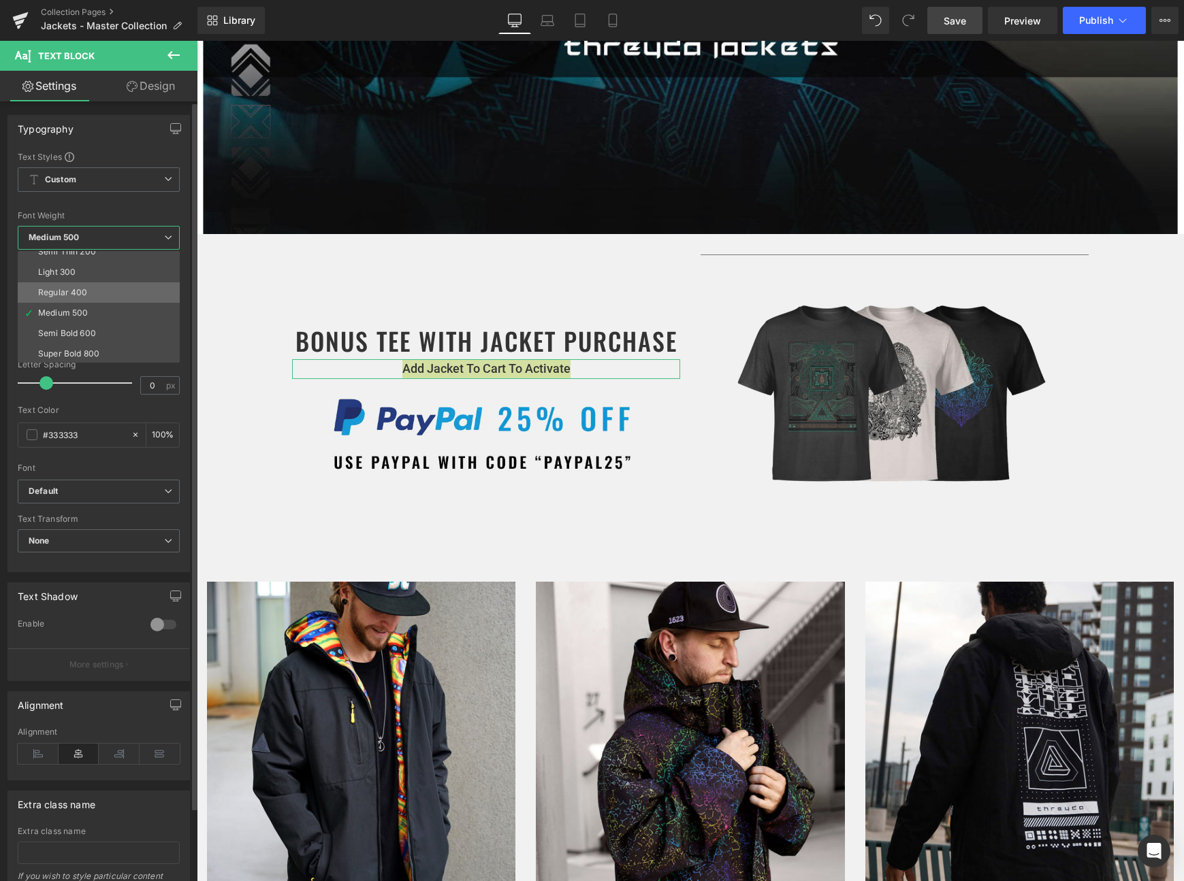
scroll to position [32, 0]
click at [105, 323] on li "Semi Bold 600" at bounding box center [102, 331] width 168 height 20
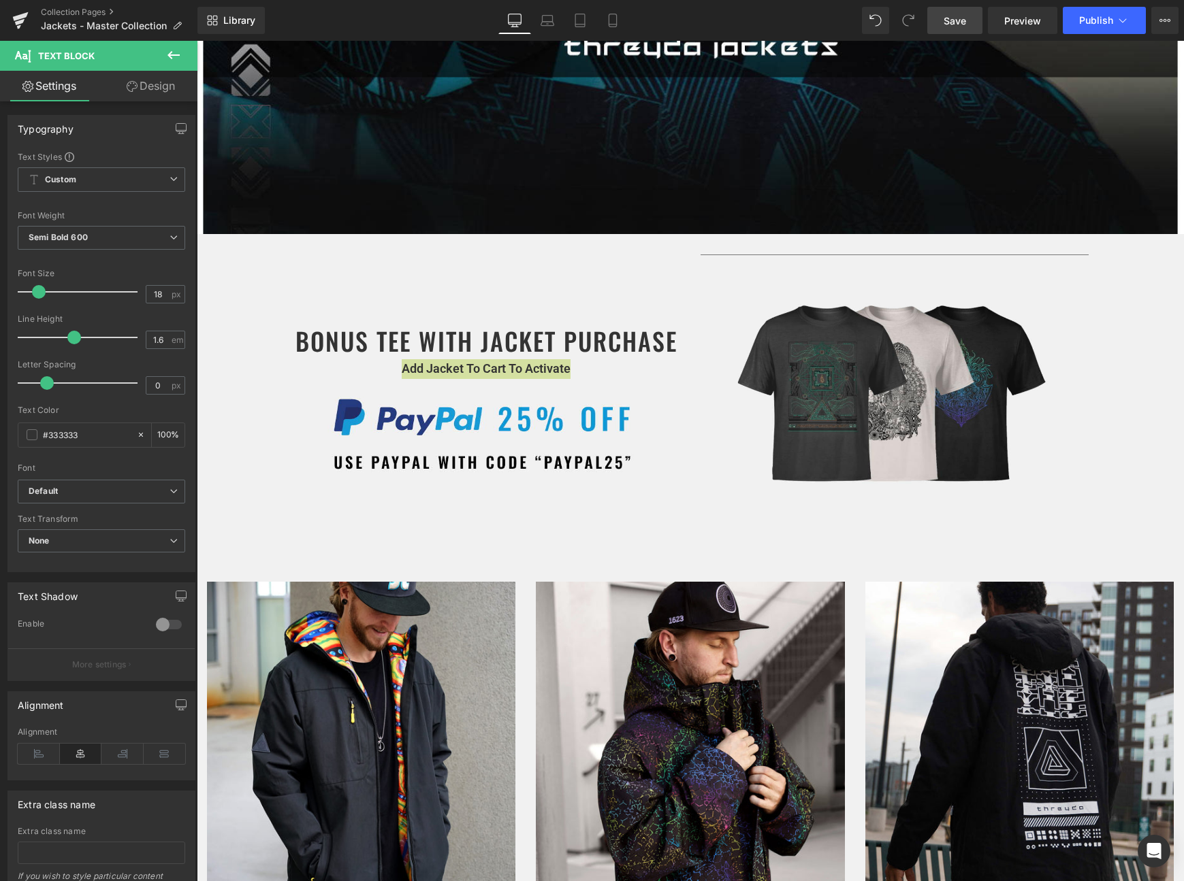
click at [953, 22] on span "Save" at bounding box center [954, 21] width 22 height 14
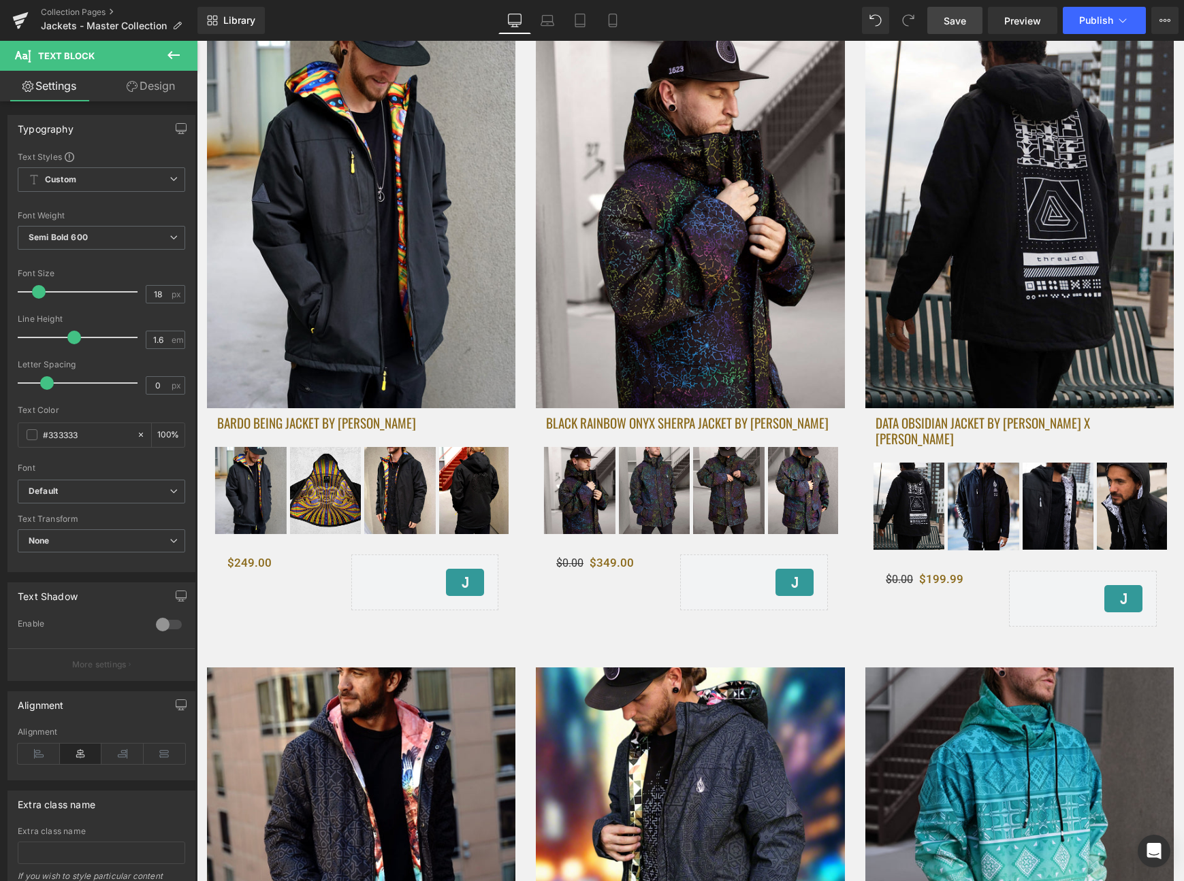
scroll to position [0, 0]
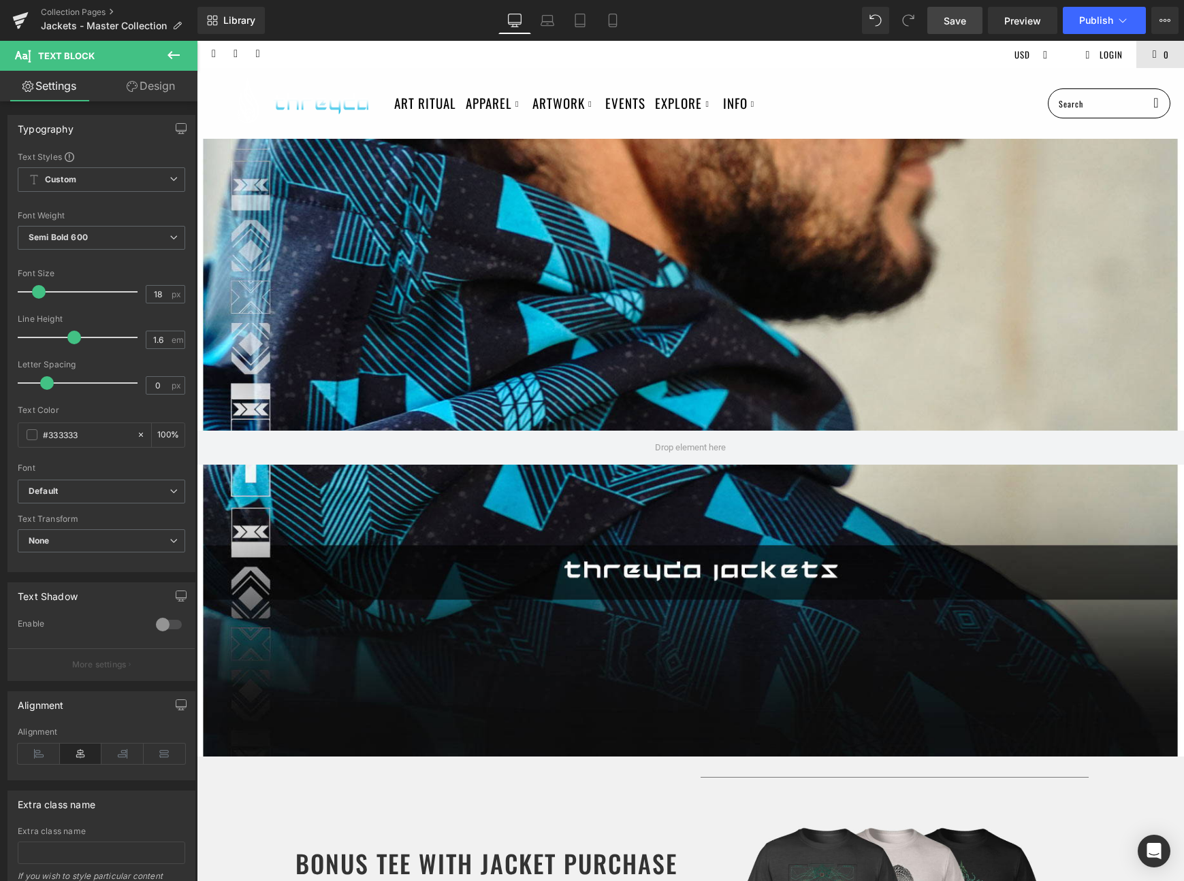
click at [970, 21] on link "Save" at bounding box center [954, 20] width 55 height 27
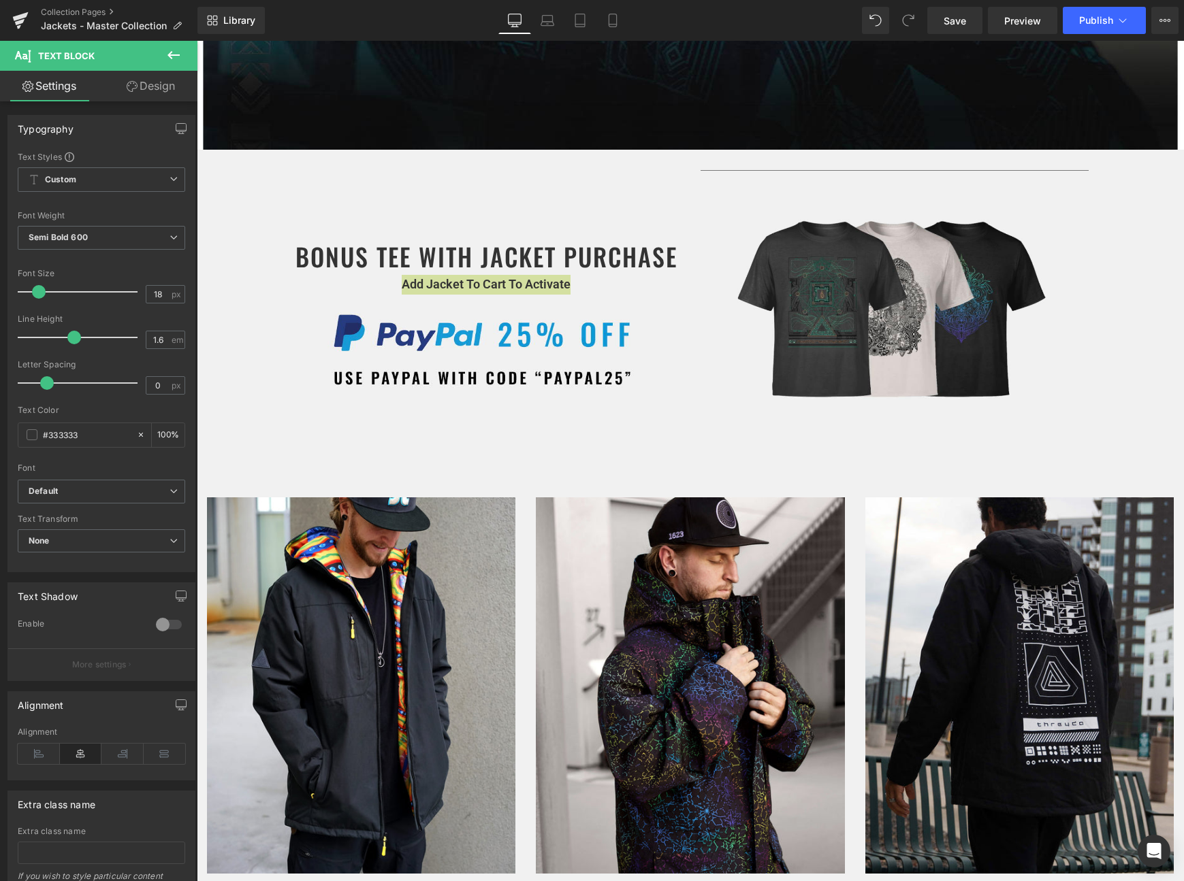
scroll to position [596, 0]
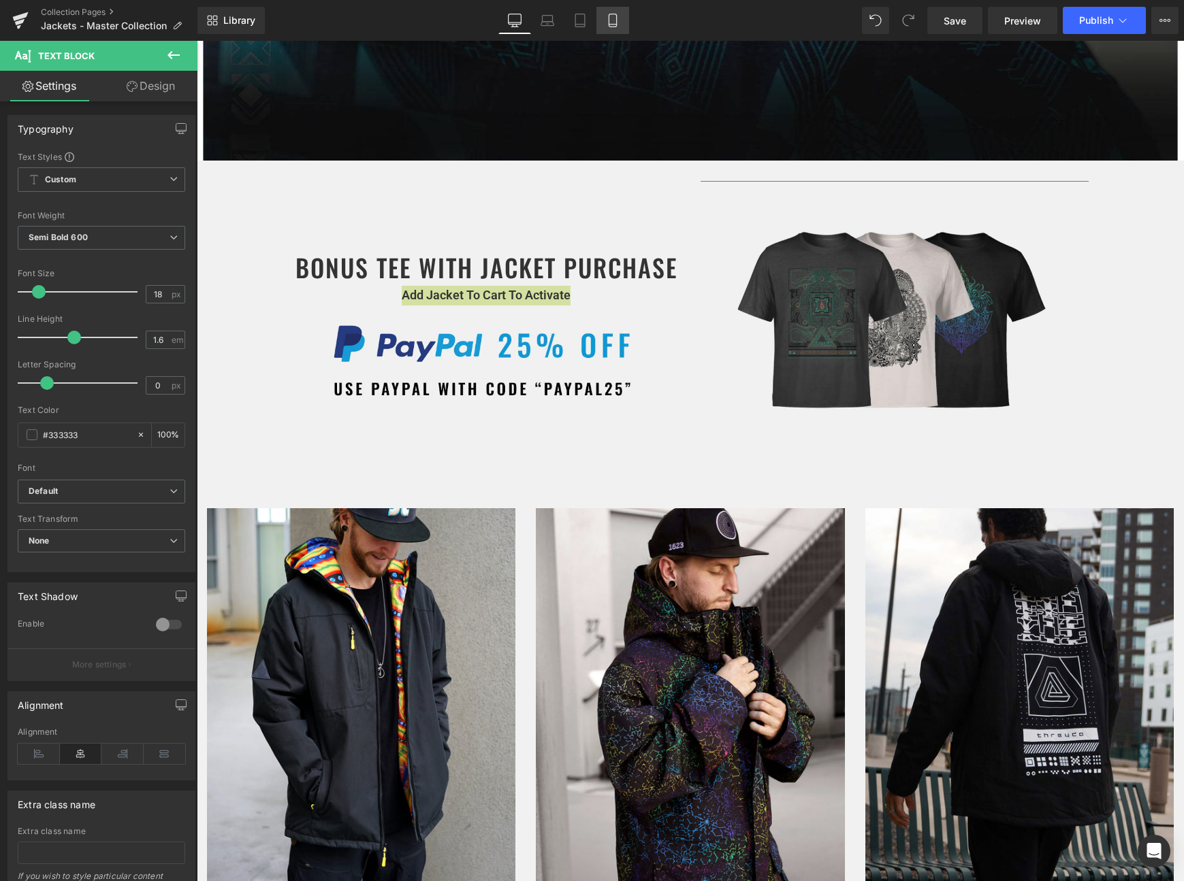
drag, startPoint x: 616, startPoint y: 18, endPoint x: 240, endPoint y: 304, distance: 473.0
click at [616, 18] on icon at bounding box center [613, 21] width 14 height 14
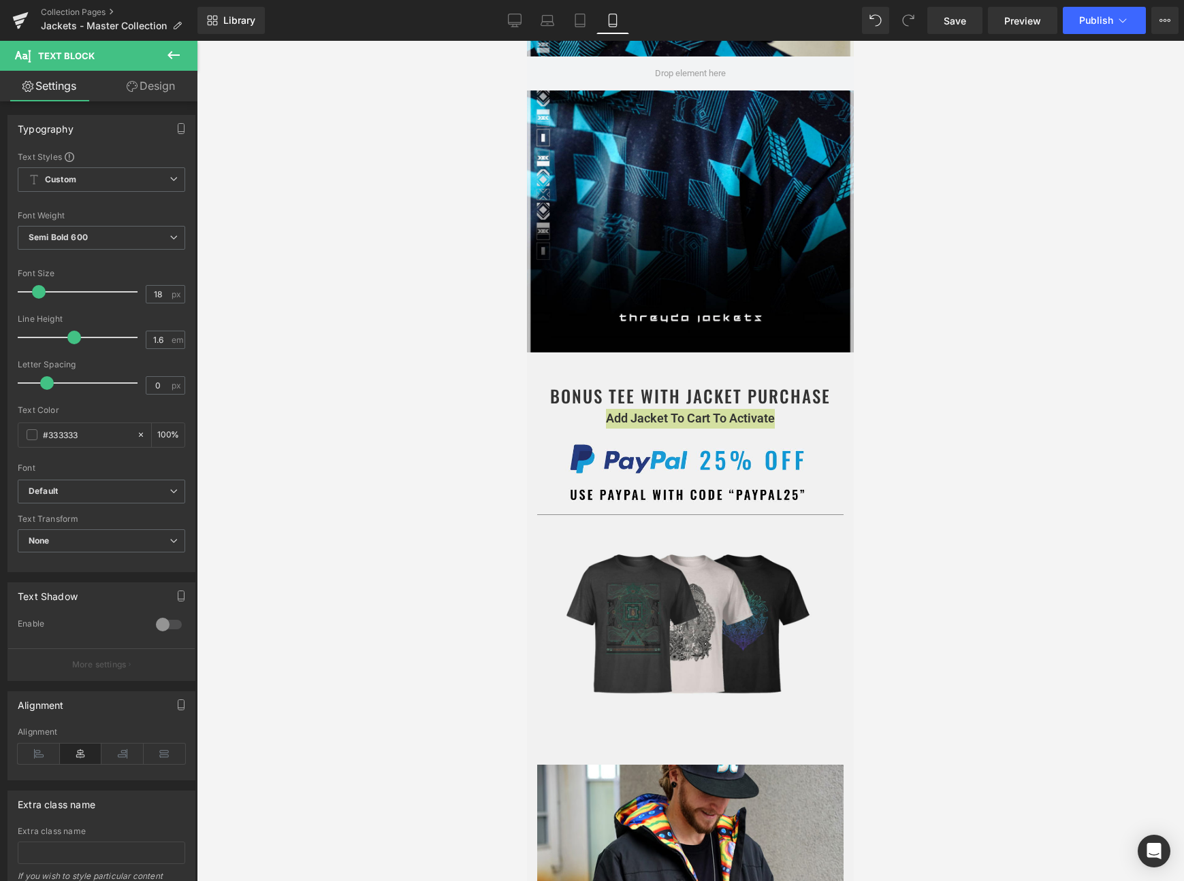
scroll to position [0, 0]
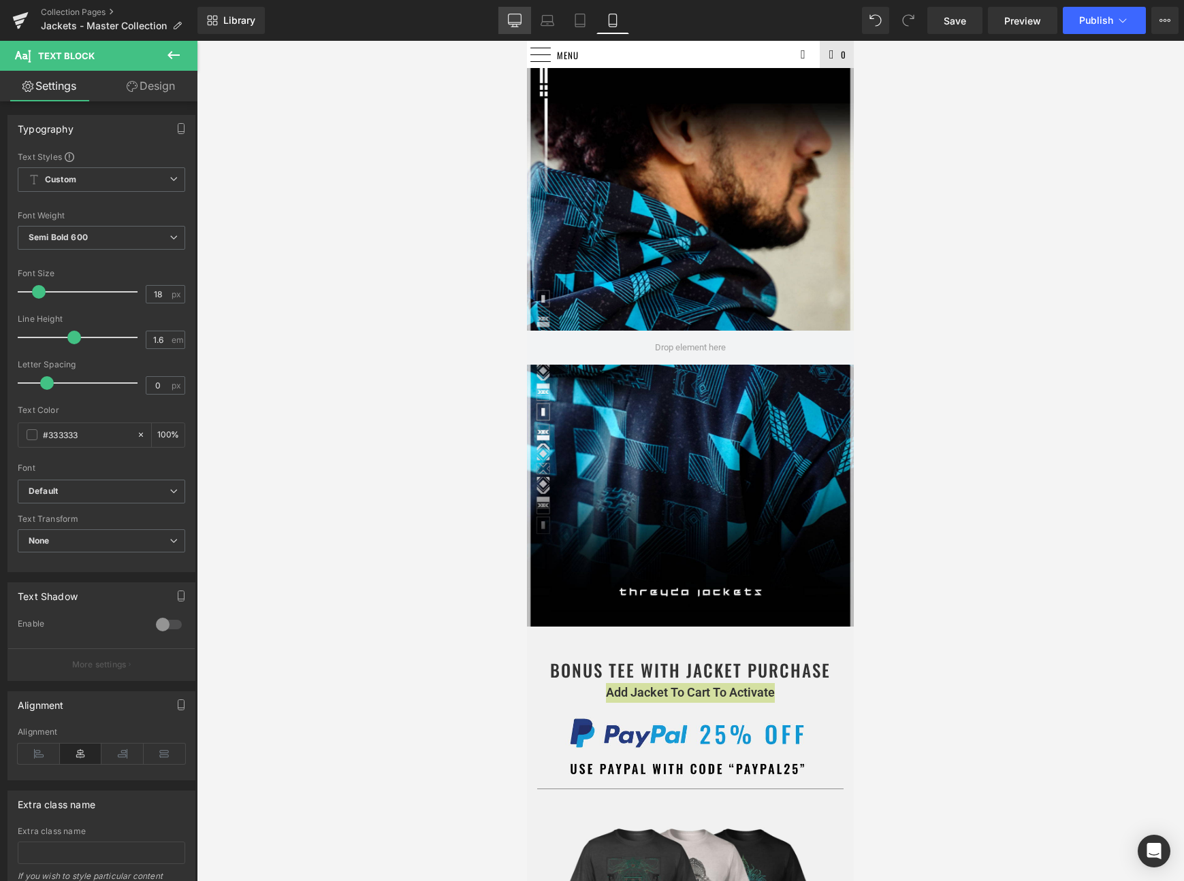
drag, startPoint x: 511, startPoint y: 25, endPoint x: 511, endPoint y: 33, distance: 8.2
click at [511, 25] on icon at bounding box center [515, 21] width 14 height 14
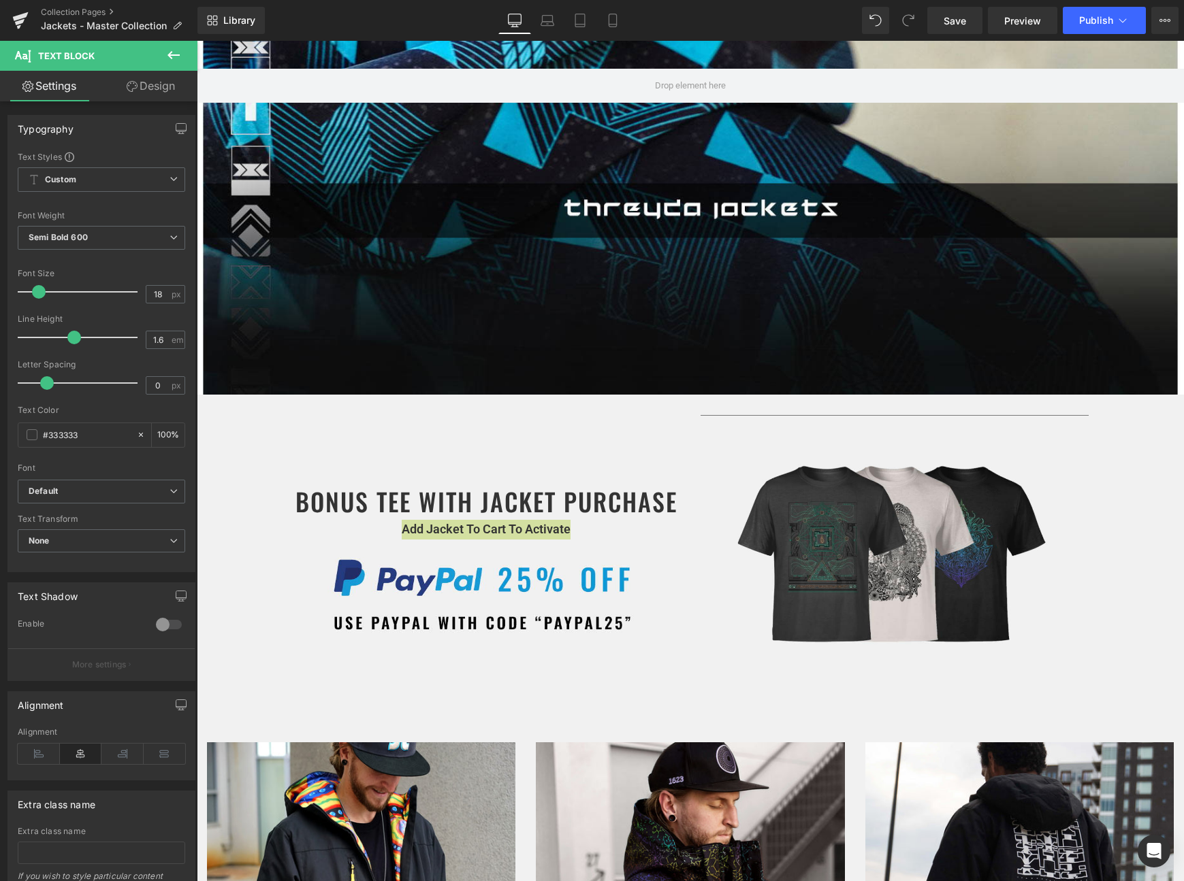
scroll to position [552, 0]
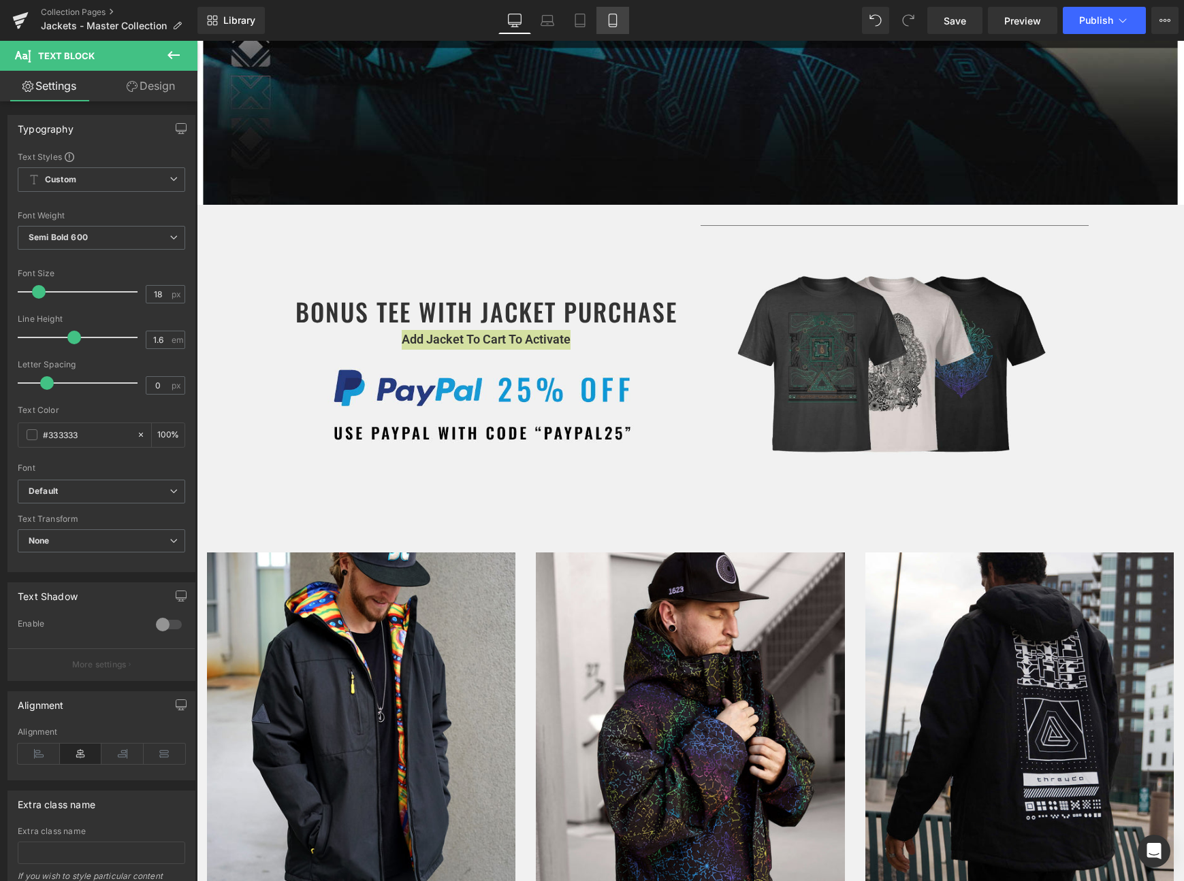
click at [615, 29] on link "Mobile" at bounding box center [612, 20] width 33 height 27
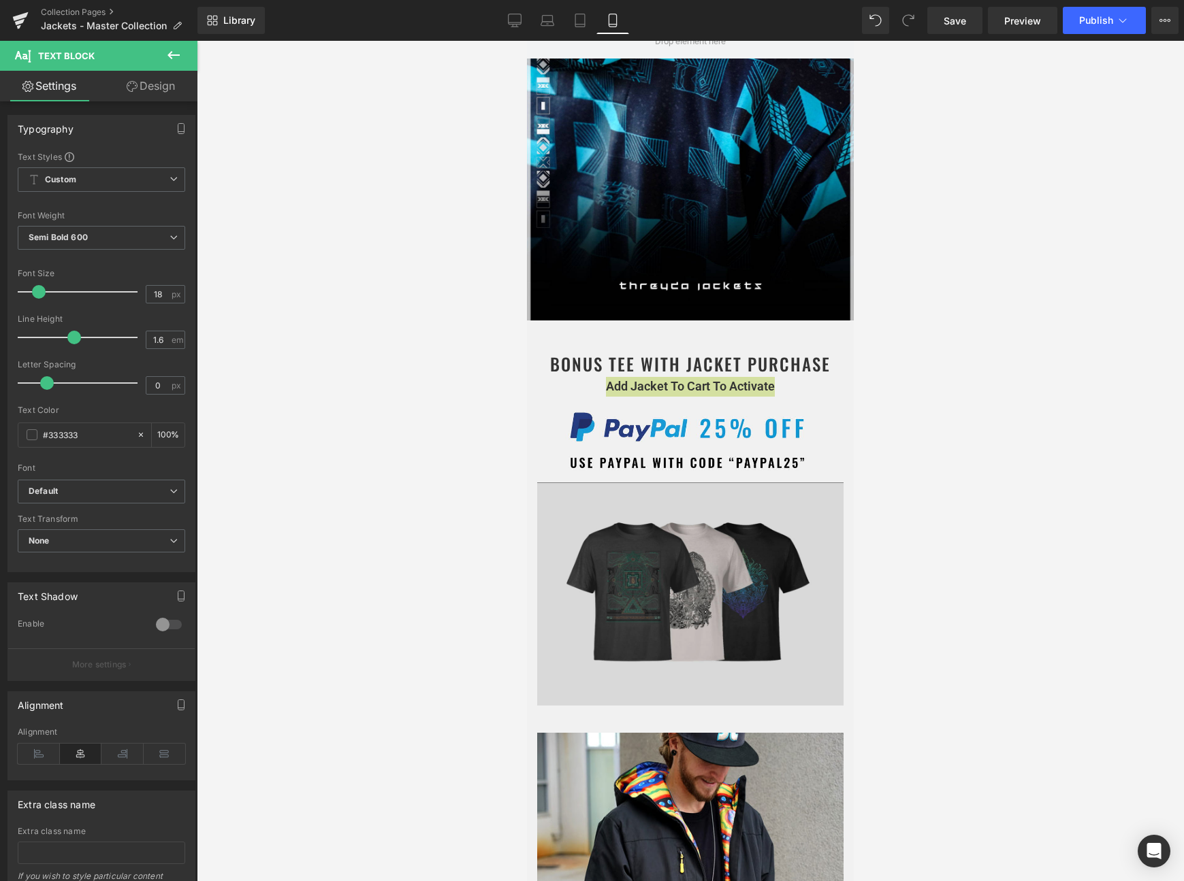
scroll to position [327, 0]
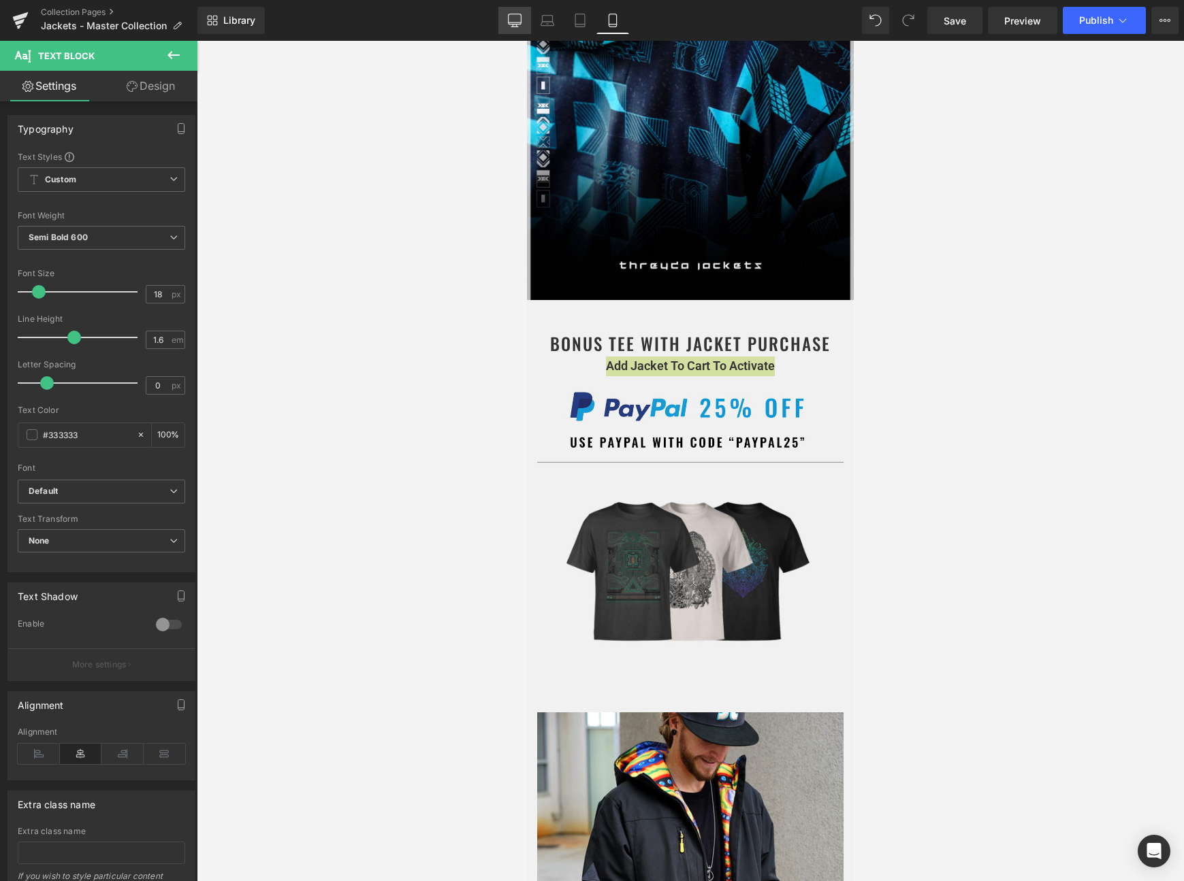
click at [508, 20] on icon at bounding box center [515, 21] width 14 height 14
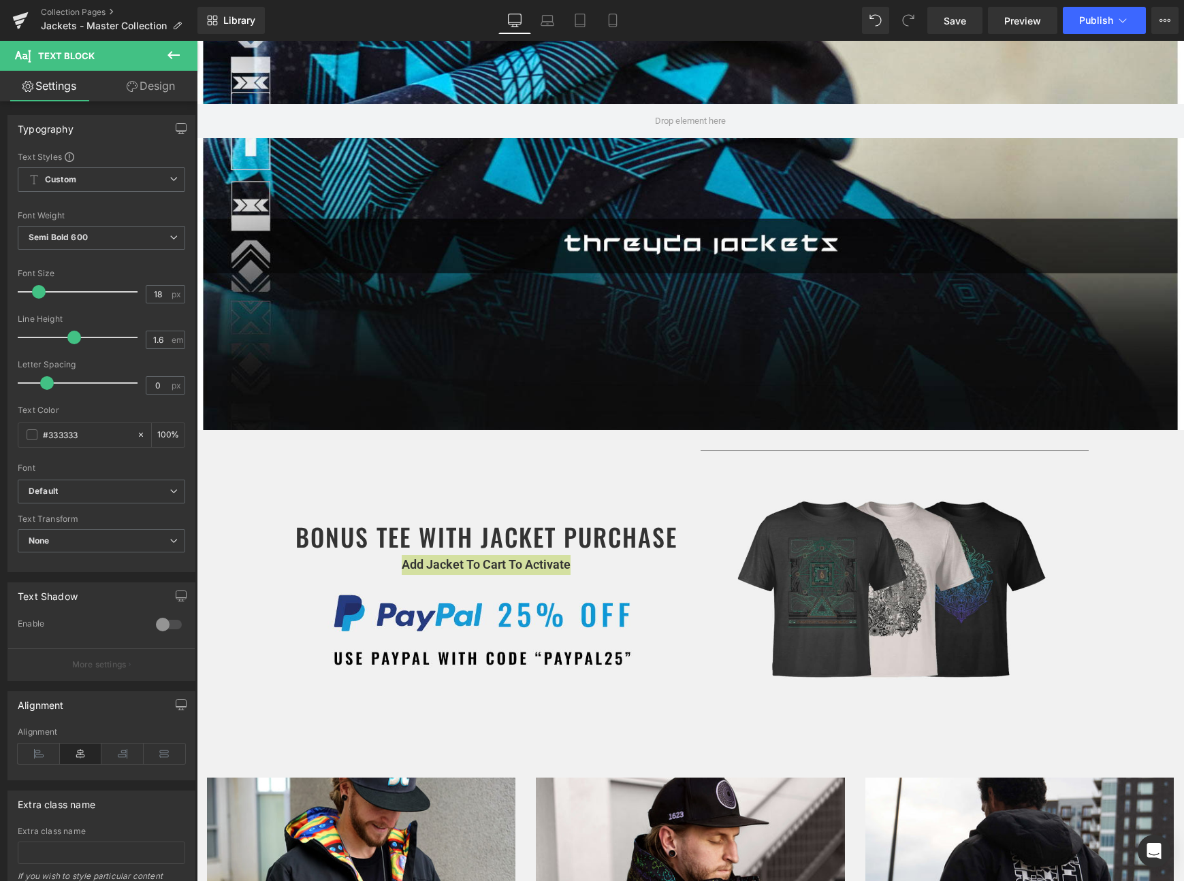
scroll to position [1596, 0]
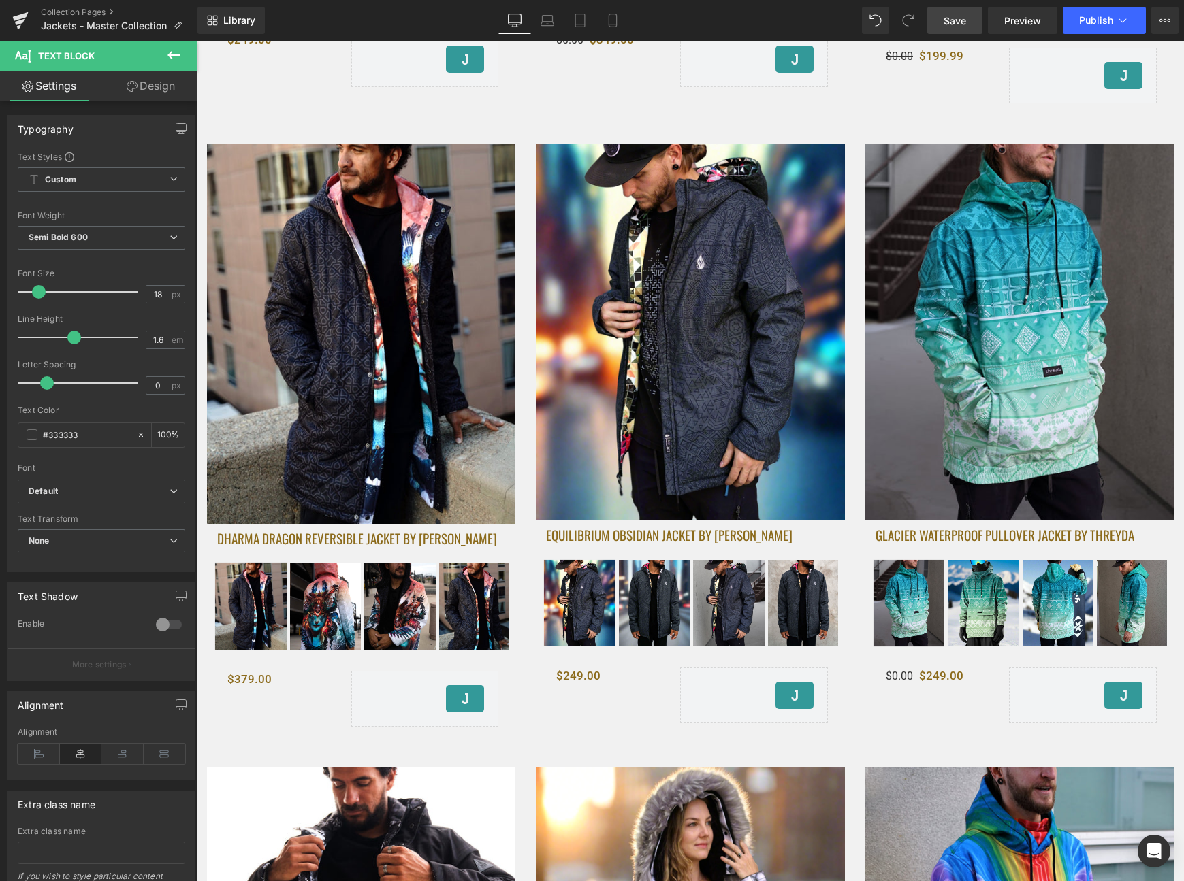
click at [955, 18] on span "Save" at bounding box center [954, 21] width 22 height 14
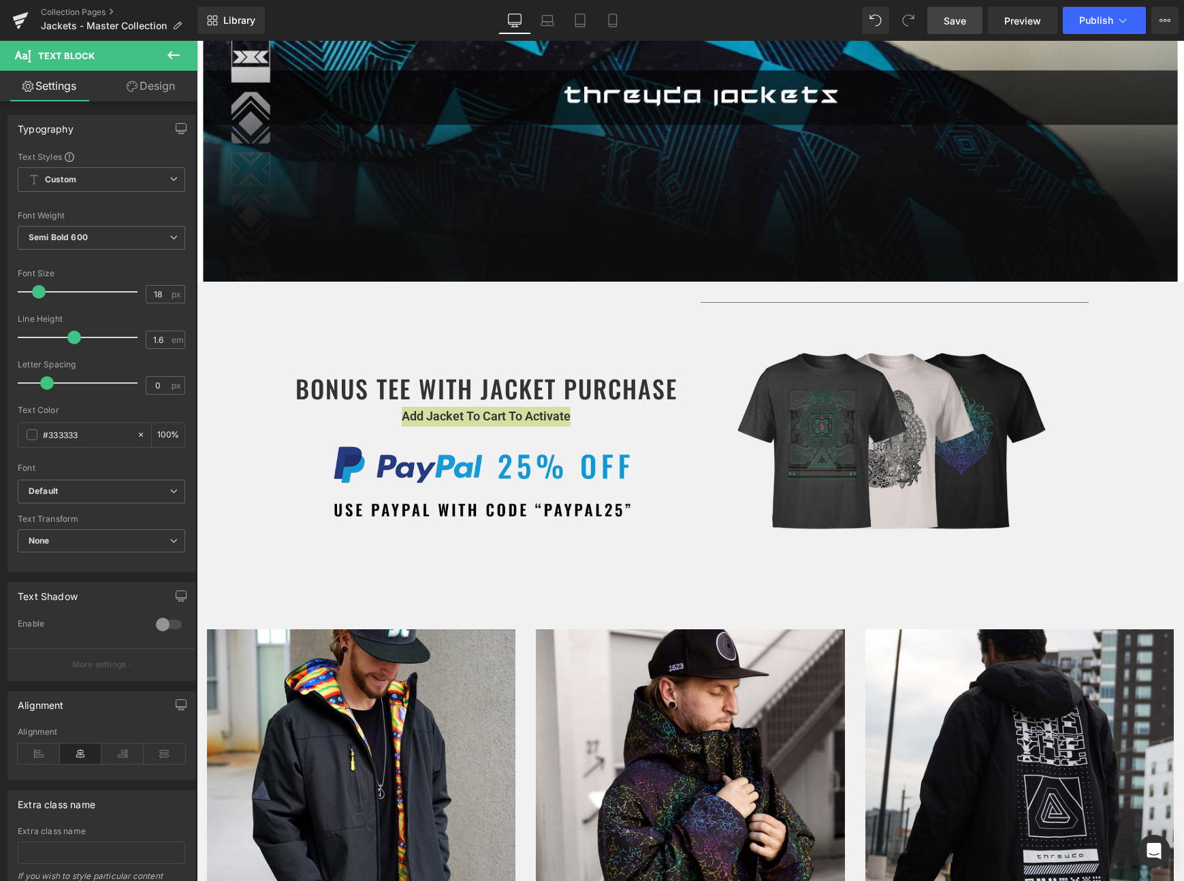
scroll to position [477, 0]
